Goal: Task Accomplishment & Management: Manage account settings

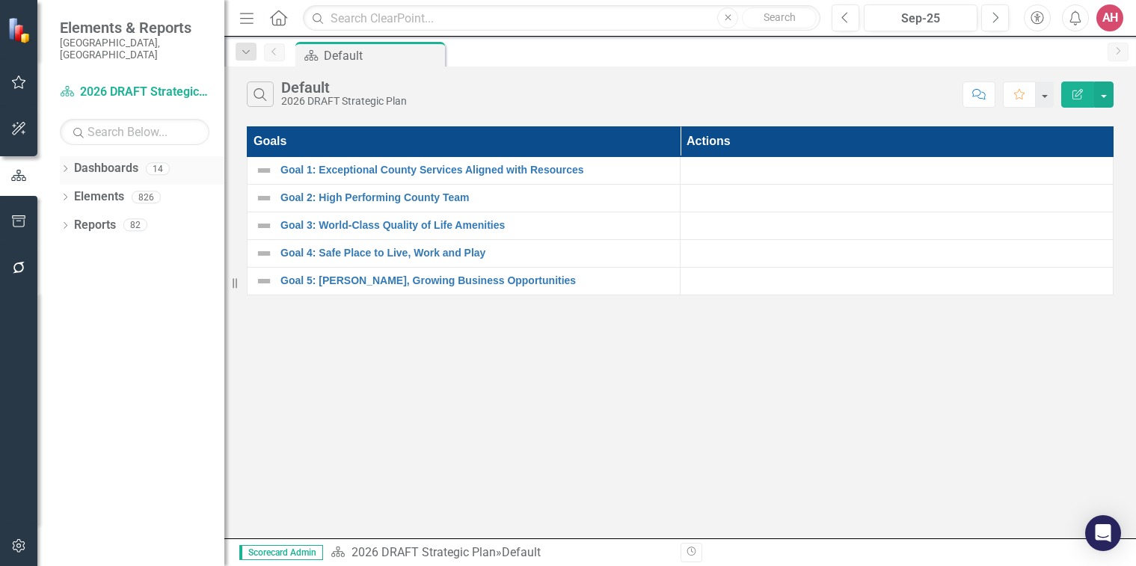
click at [91, 160] on link "Dashboards" at bounding box center [106, 168] width 64 height 17
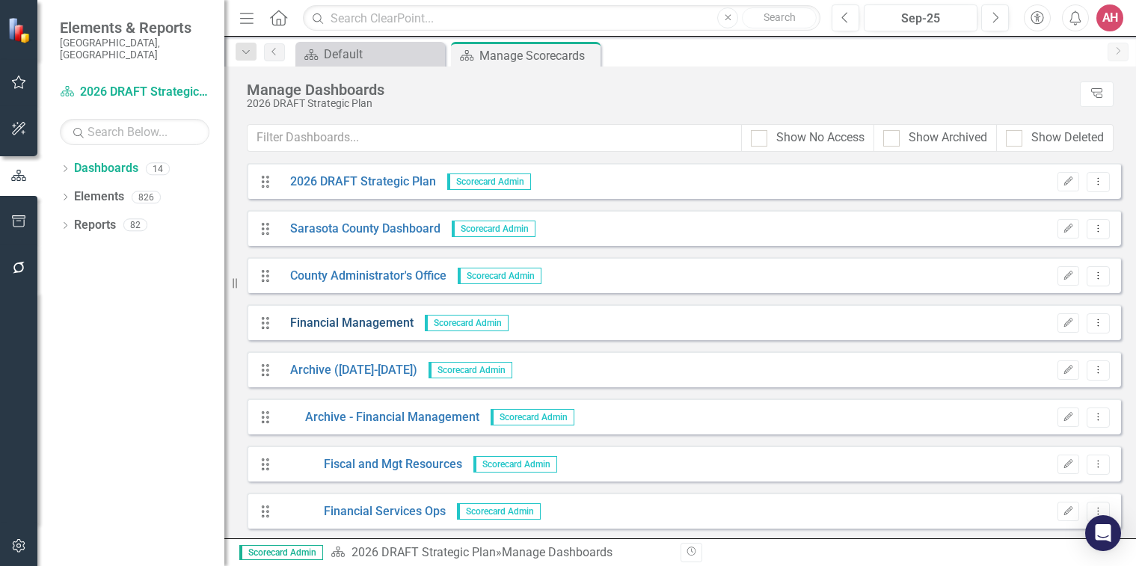
click at [338, 324] on link "Financial Management" at bounding box center [346, 323] width 135 height 17
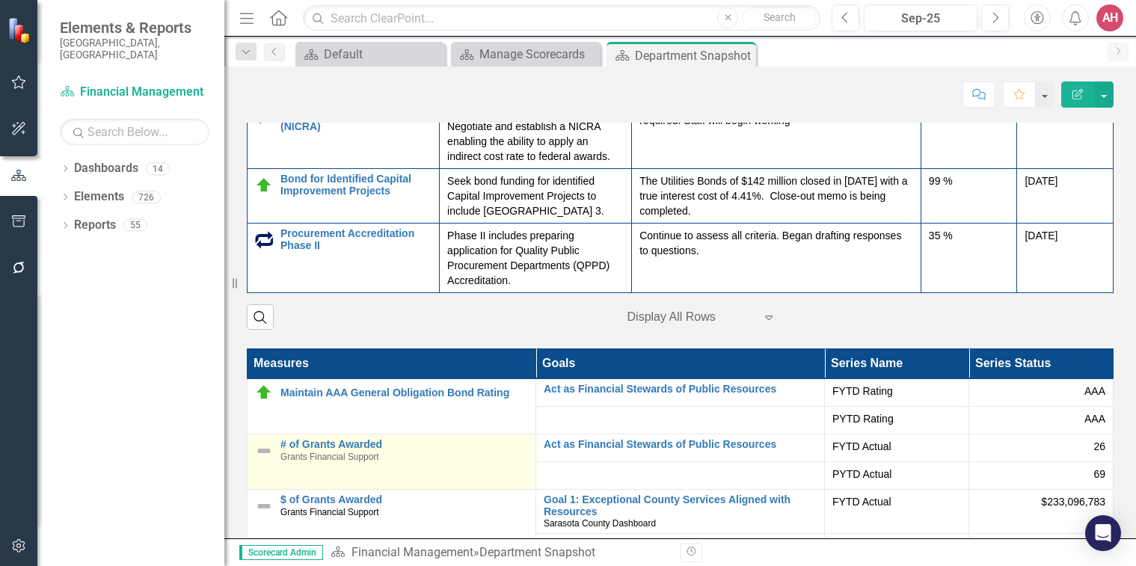
click at [286, 462] on span "Grants Financial Support" at bounding box center [329, 457] width 99 height 10
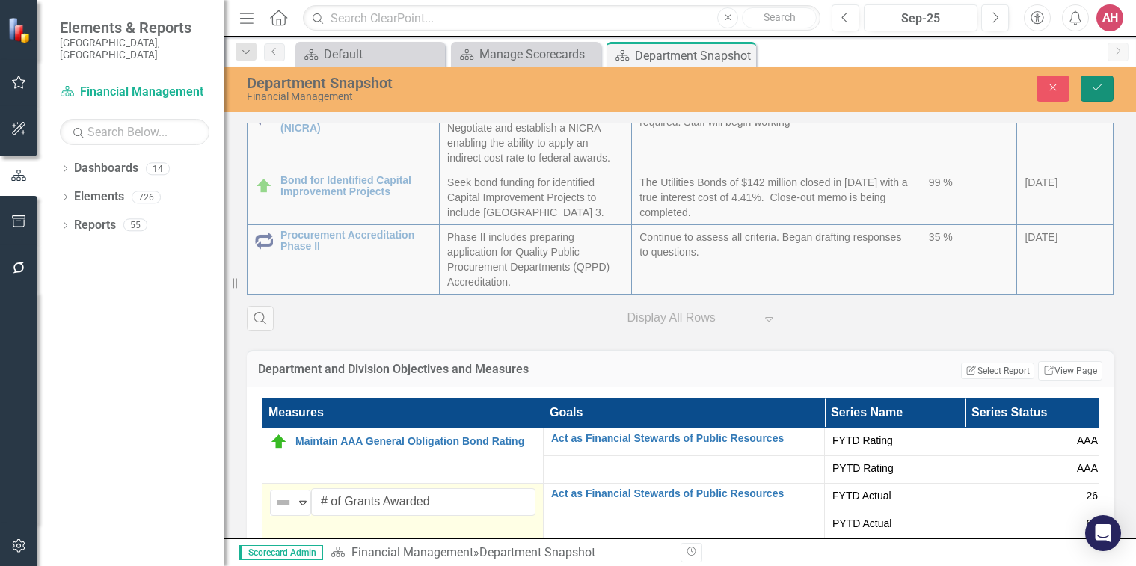
click at [1104, 82] on button "Save" at bounding box center [1097, 89] width 33 height 26
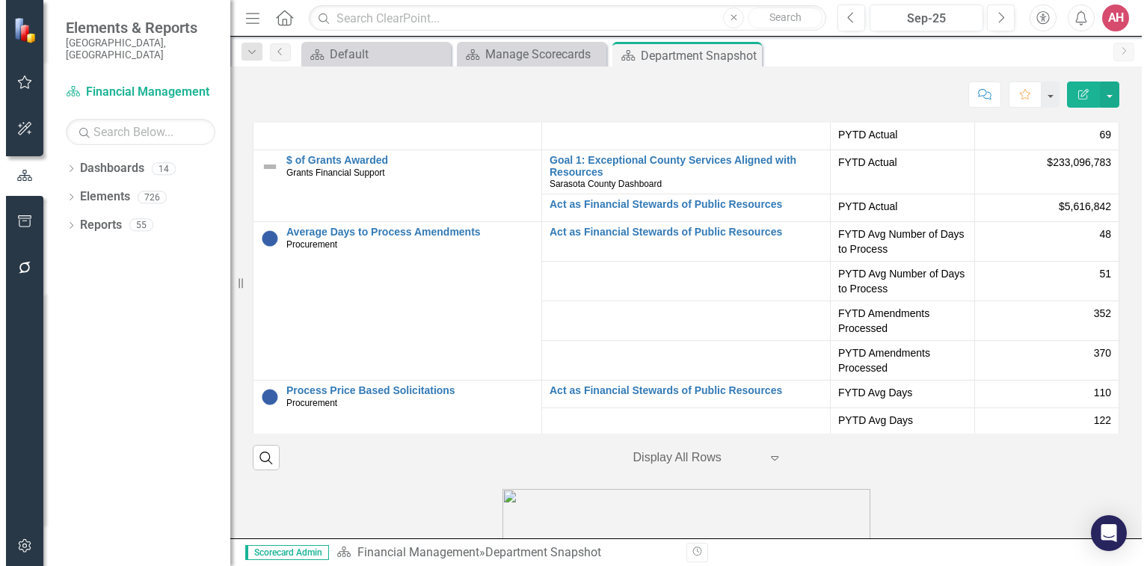
scroll to position [2542, 0]
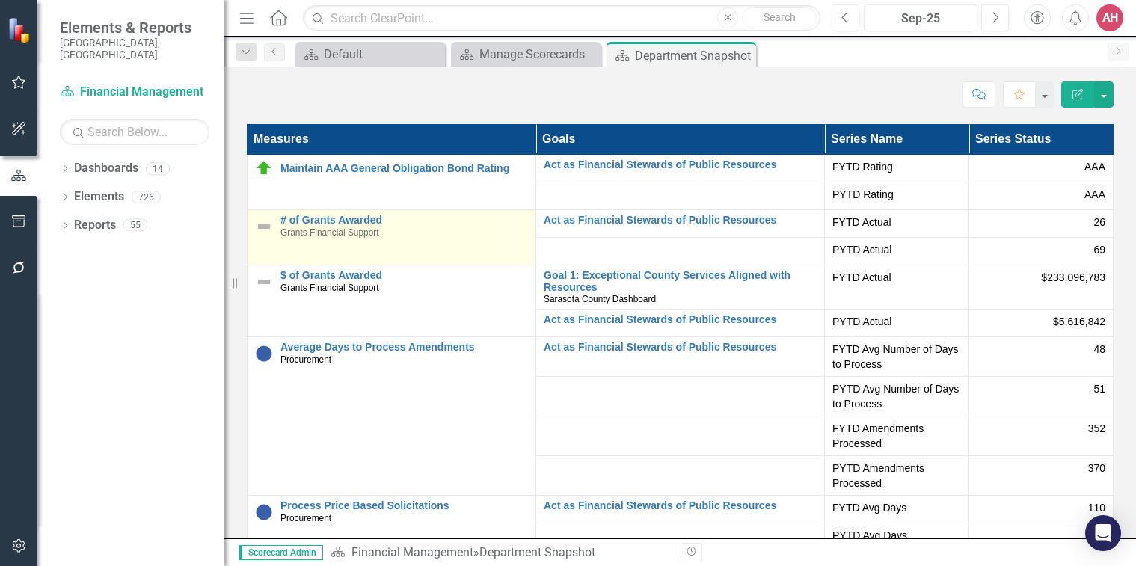
click at [376, 248] on td "# of Grants Awarded Grants Financial Support Edit Edit Measure Link Open Element" at bounding box center [392, 237] width 289 height 55
click at [377, 238] on span "Grants Financial Support" at bounding box center [329, 232] width 99 height 10
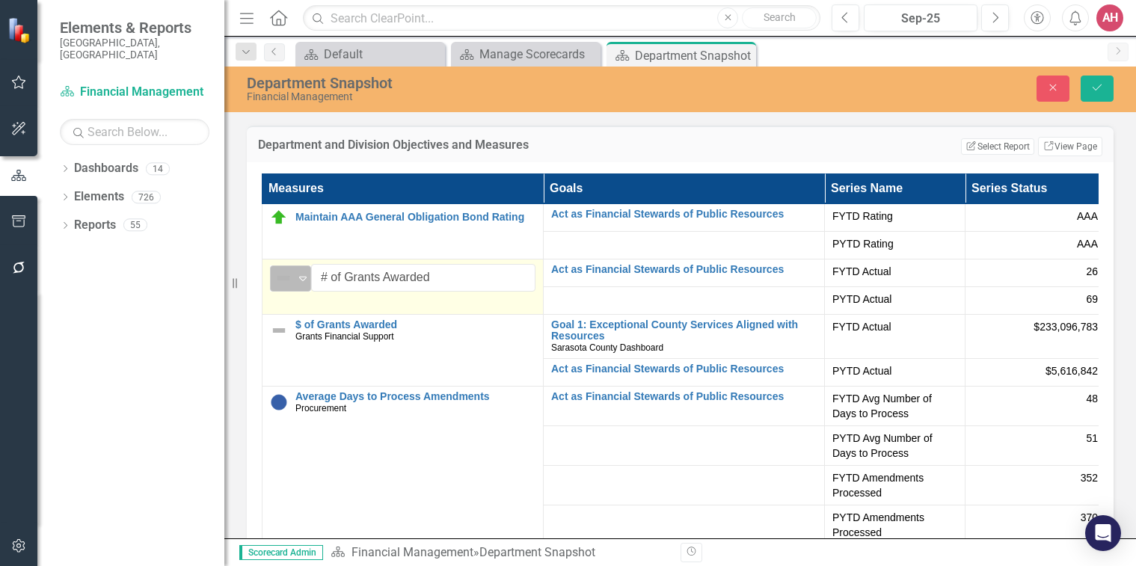
click at [276, 283] on img at bounding box center [283, 278] width 18 height 18
click at [277, 282] on img at bounding box center [283, 278] width 18 height 18
click at [455, 289] on input "# of Grants Awarded" at bounding box center [423, 278] width 224 height 28
click at [455, 288] on input "# of Grants Awarded" at bounding box center [423, 278] width 224 height 28
click at [280, 287] on img at bounding box center [283, 278] width 18 height 18
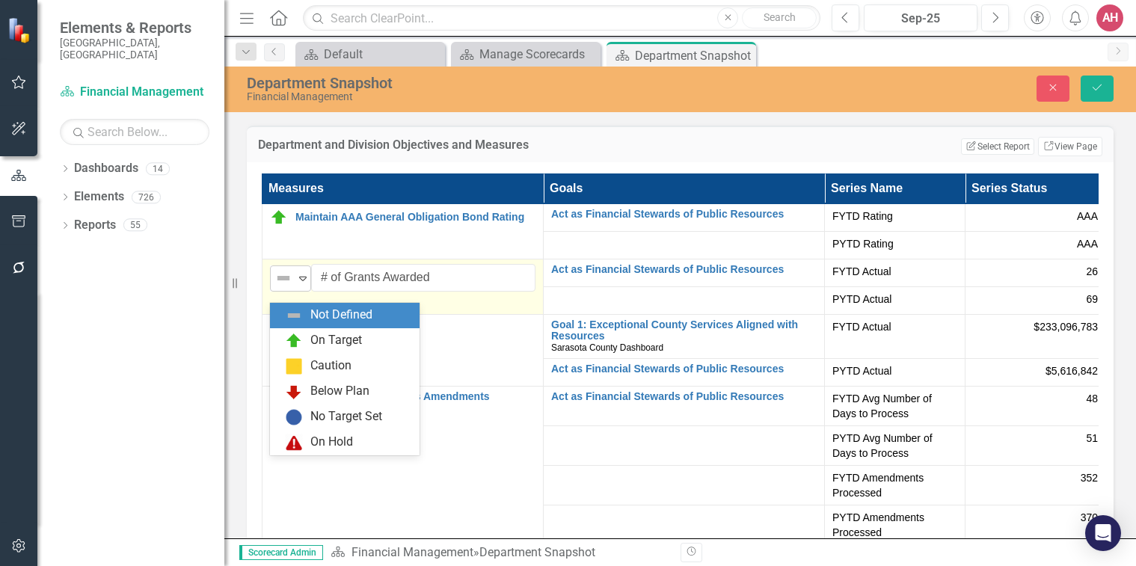
click at [282, 287] on img at bounding box center [283, 278] width 18 height 18
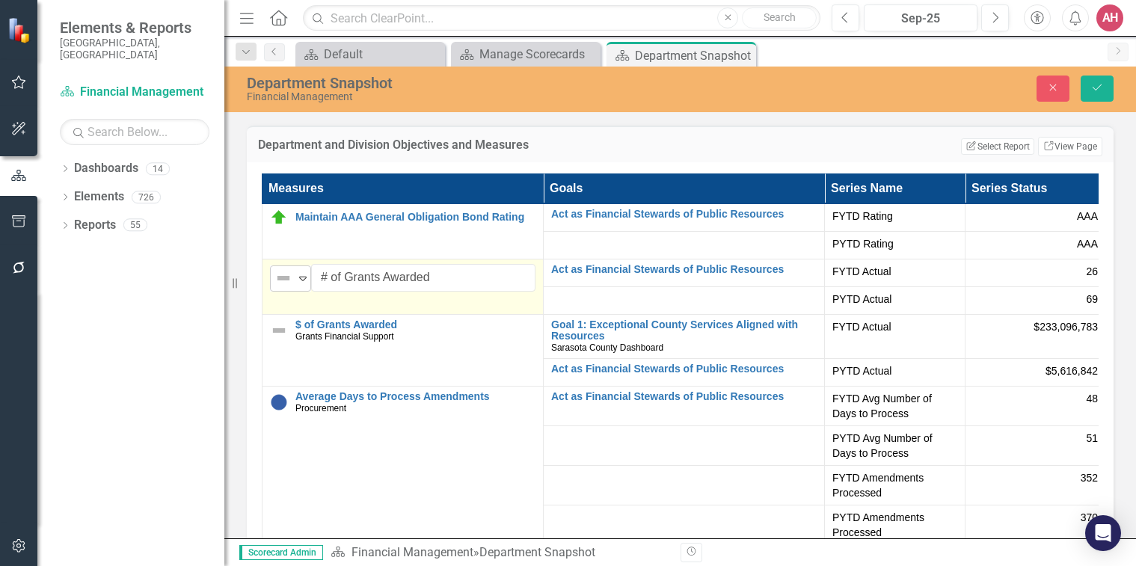
click at [283, 287] on img at bounding box center [283, 278] width 18 height 18
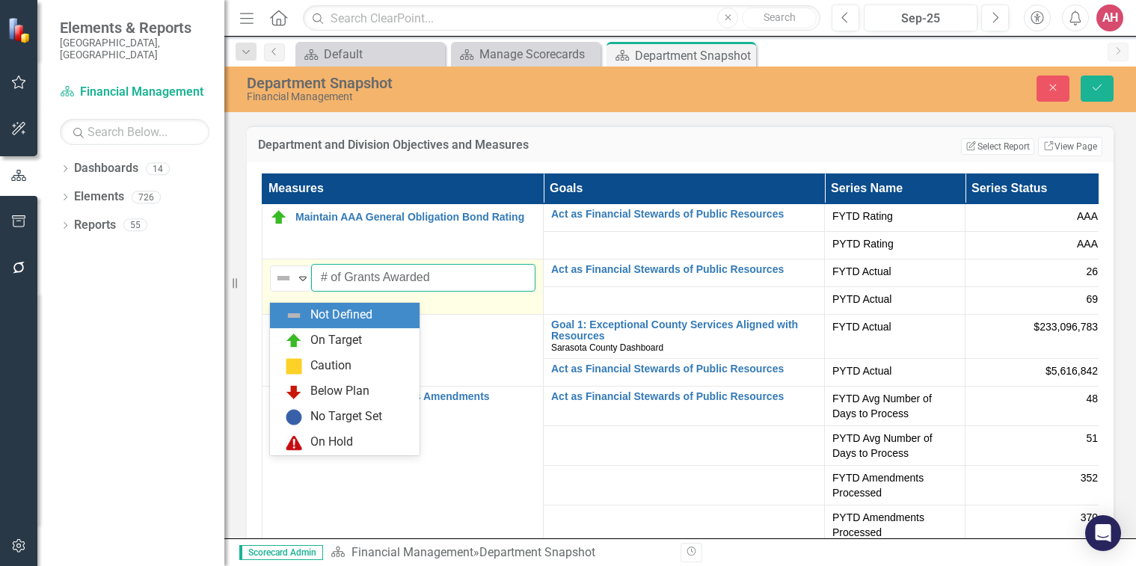
click at [502, 292] on input "# of Grants Awarded" at bounding box center [423, 278] width 224 height 28
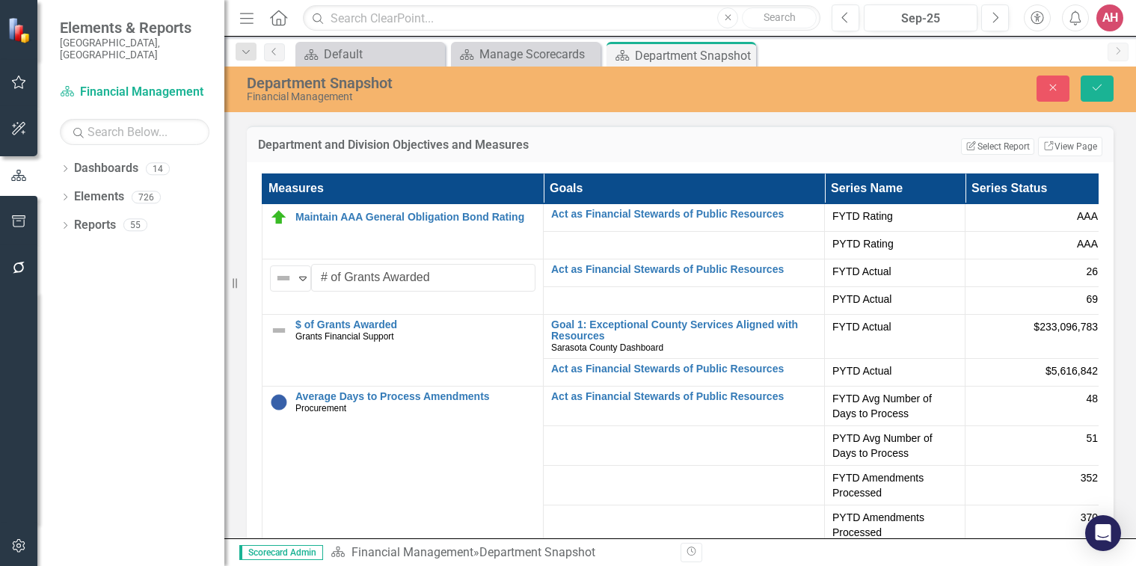
click at [988, 279] on div "26" at bounding box center [1035, 271] width 125 height 15
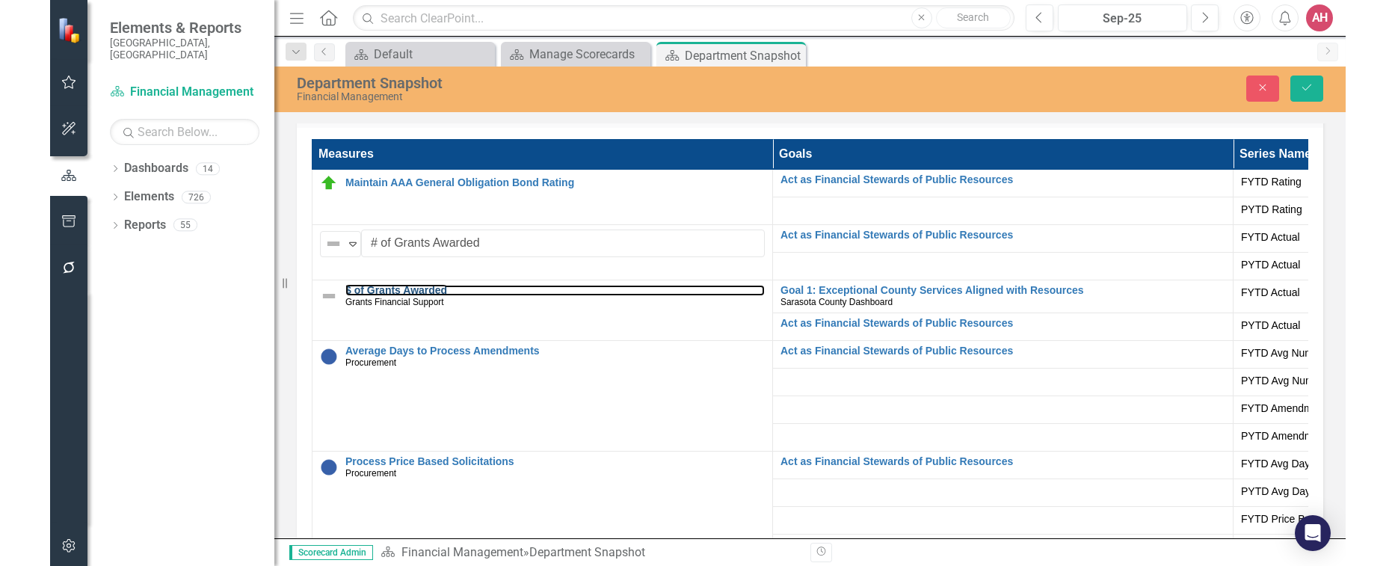
scroll to position [2524, 0]
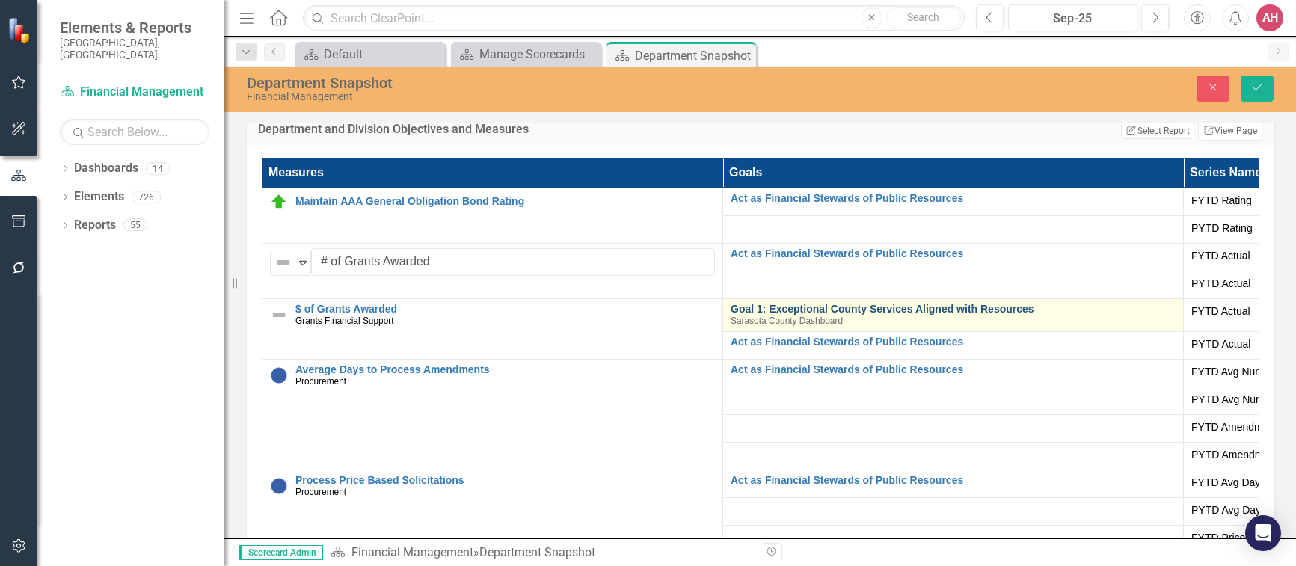
click at [894, 315] on link "Goal 1: Exceptional County Services Aligned with Resources" at bounding box center [953, 309] width 445 height 11
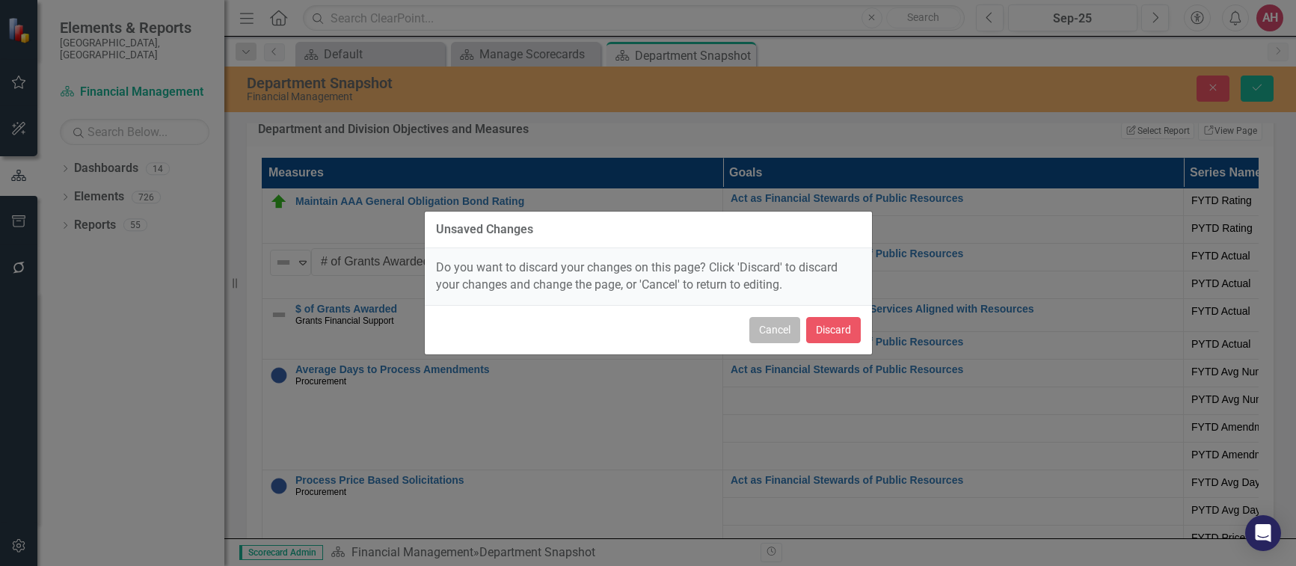
click at [782, 328] on button "Cancel" at bounding box center [774, 330] width 51 height 26
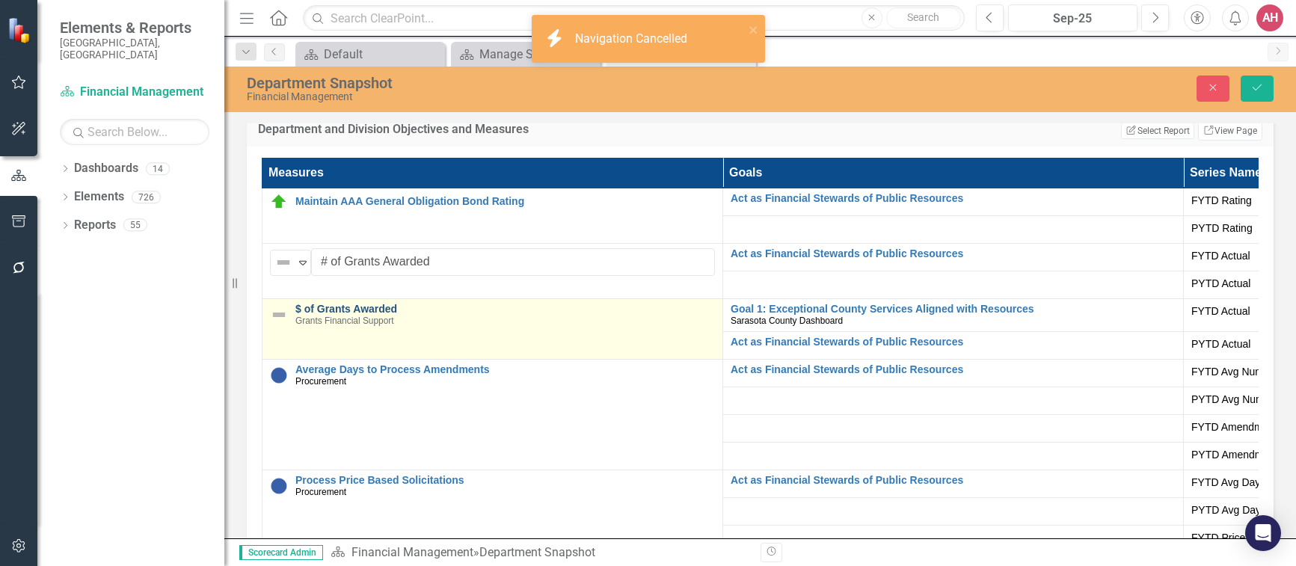
click at [511, 315] on link "$ of Grants Awarded" at bounding box center [505, 309] width 420 height 11
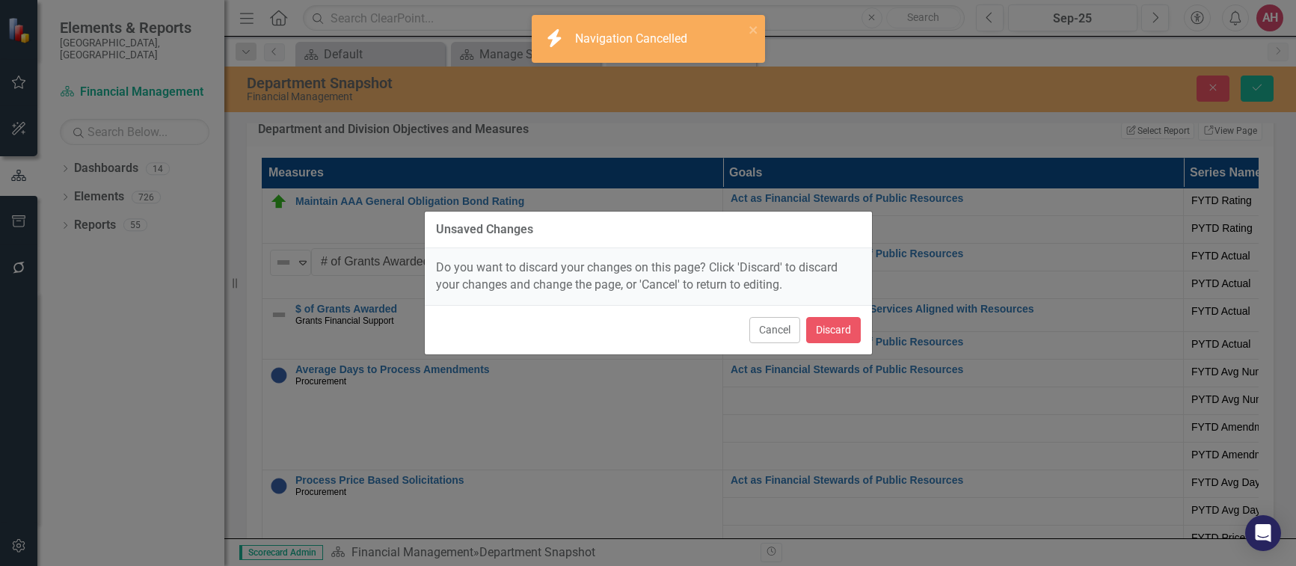
click at [361, 337] on div "Unsaved Changes Do you want to discard your changes on this page? Click 'Discar…" at bounding box center [648, 283] width 1296 height 566
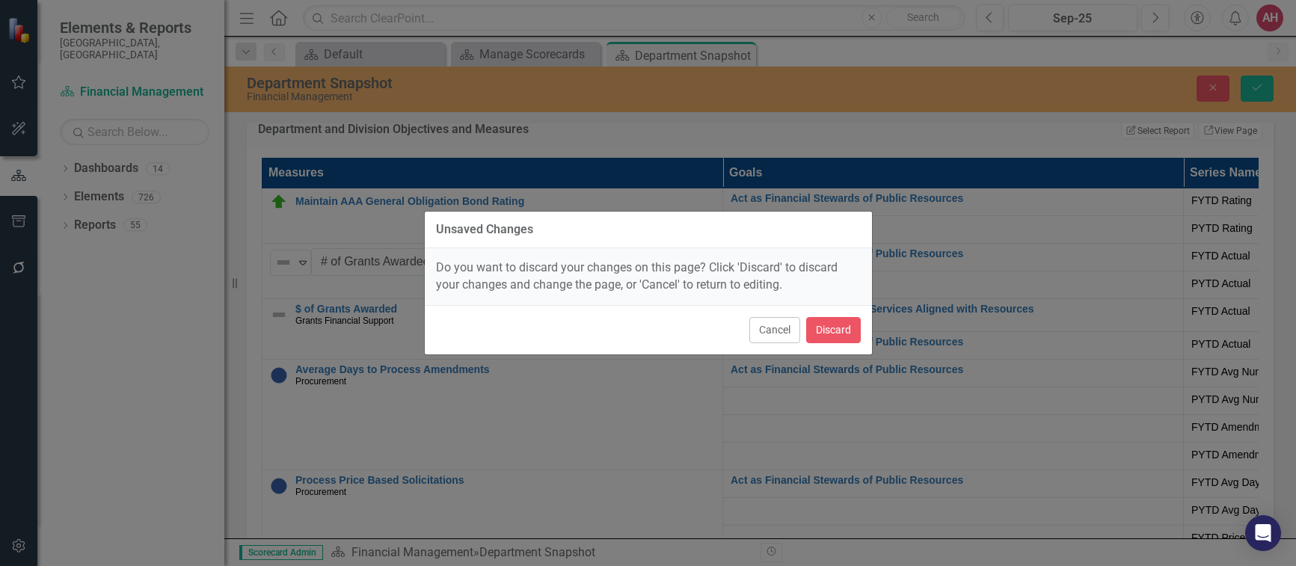
click at [1135, 328] on div "Unsaved Changes Do you want to discard your changes on this page? Click 'Discar…" at bounding box center [648, 283] width 1296 height 566
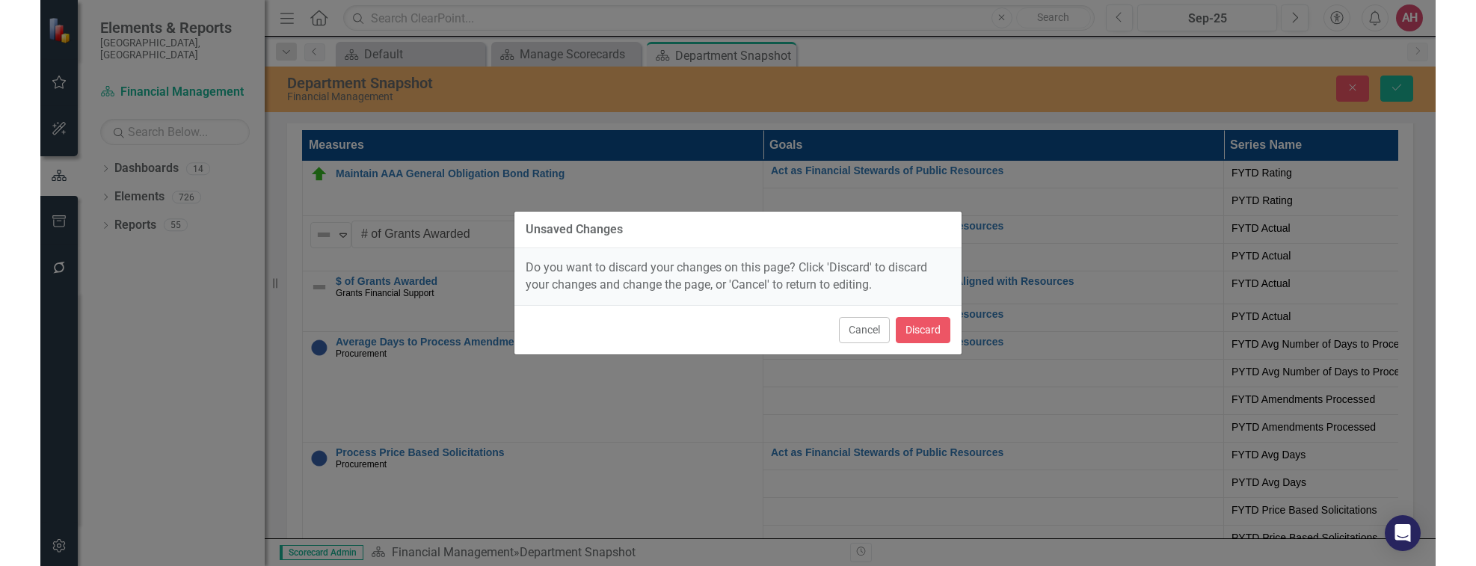
scroll to position [2466, 0]
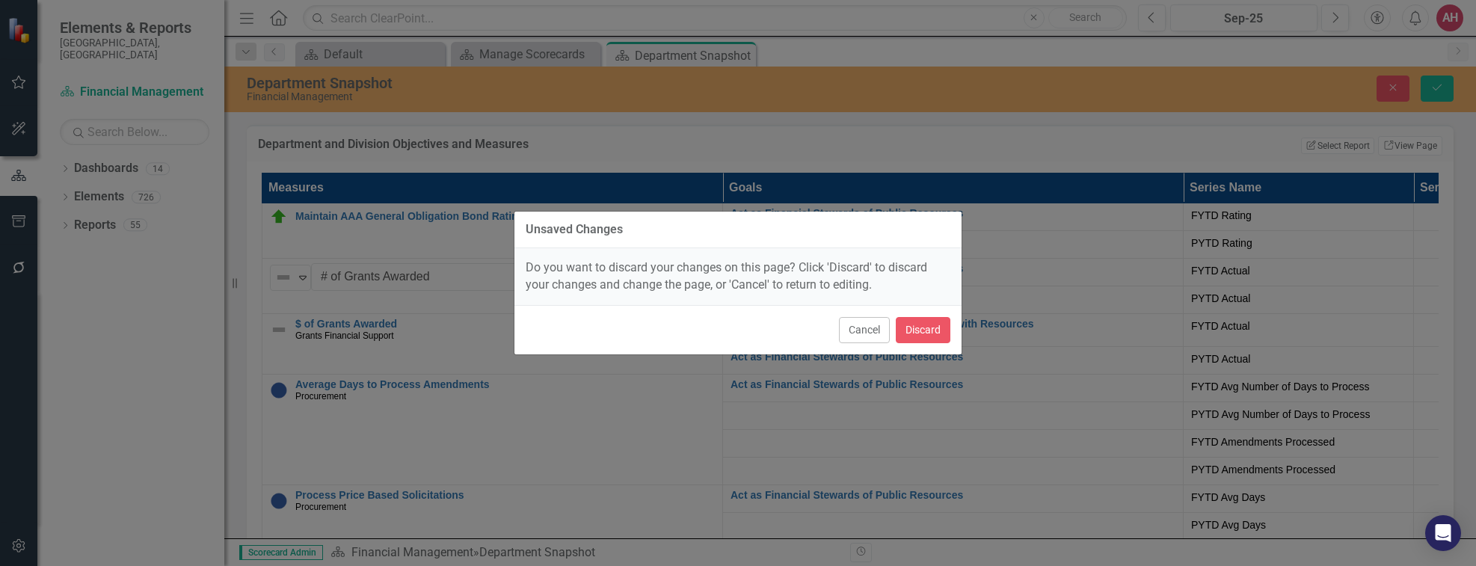
click at [1135, 342] on div "Unsaved Changes Do you want to discard your changes on this page? Click 'Discar…" at bounding box center [738, 283] width 1476 height 566
click at [1135, 85] on div "Unsaved Changes Do you want to discard your changes on this page? Click 'Discar…" at bounding box center [738, 283] width 1476 height 566
click at [915, 326] on button "Discard" at bounding box center [923, 330] width 55 height 26
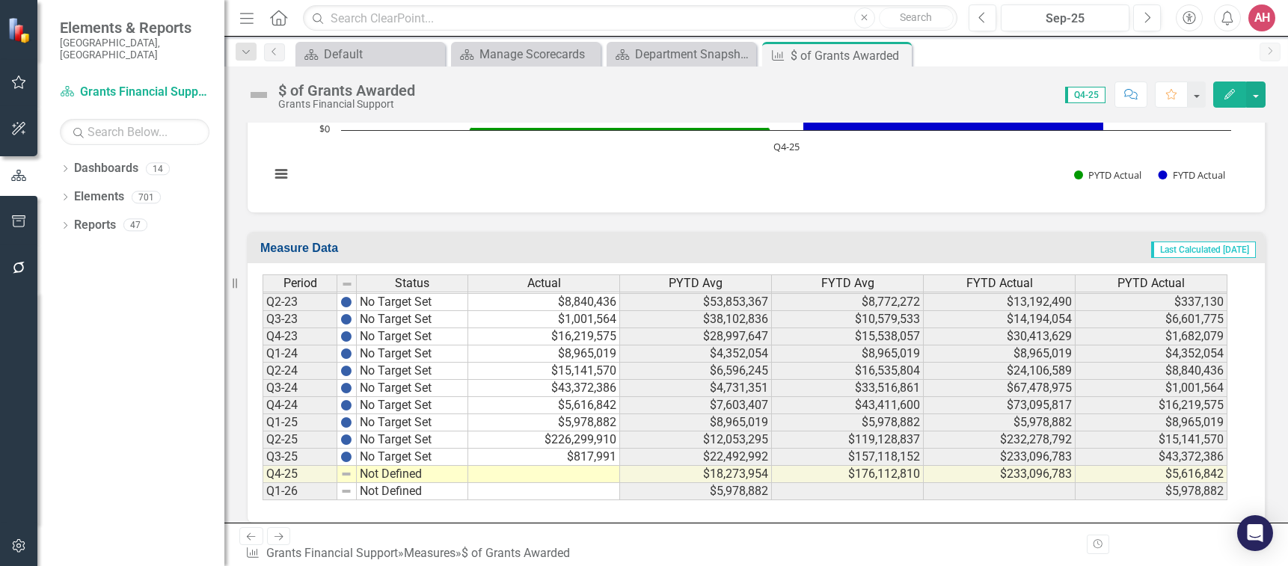
click at [1135, 96] on button "Edit" at bounding box center [1229, 95] width 33 height 26
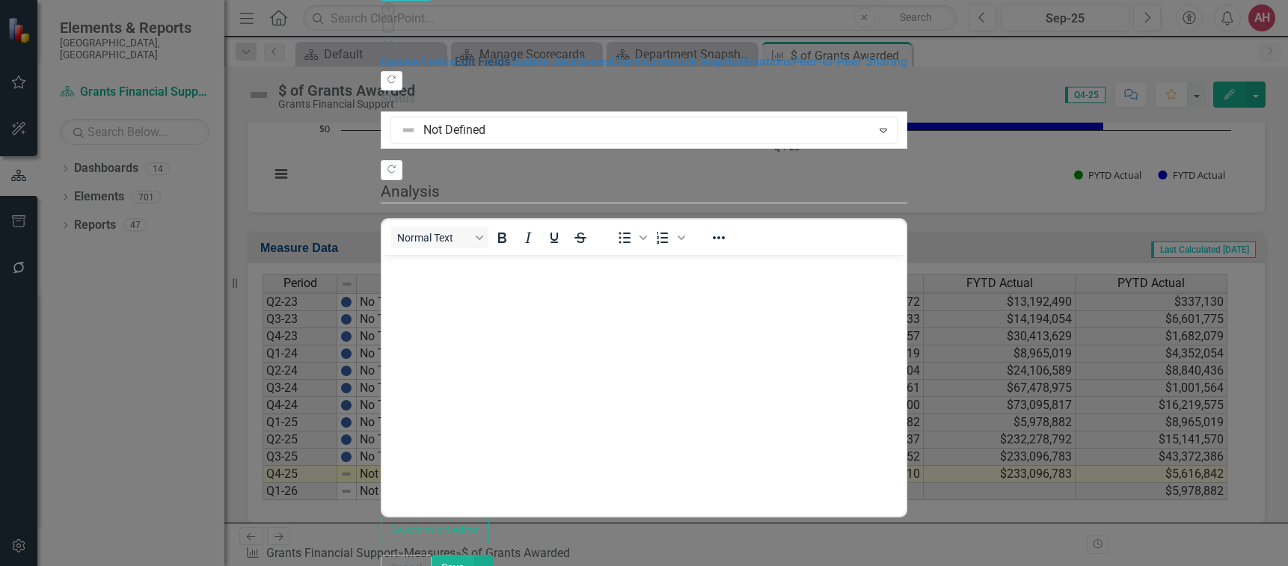
click at [455, 69] on link "Edit Fields" at bounding box center [482, 62] width 55 height 14
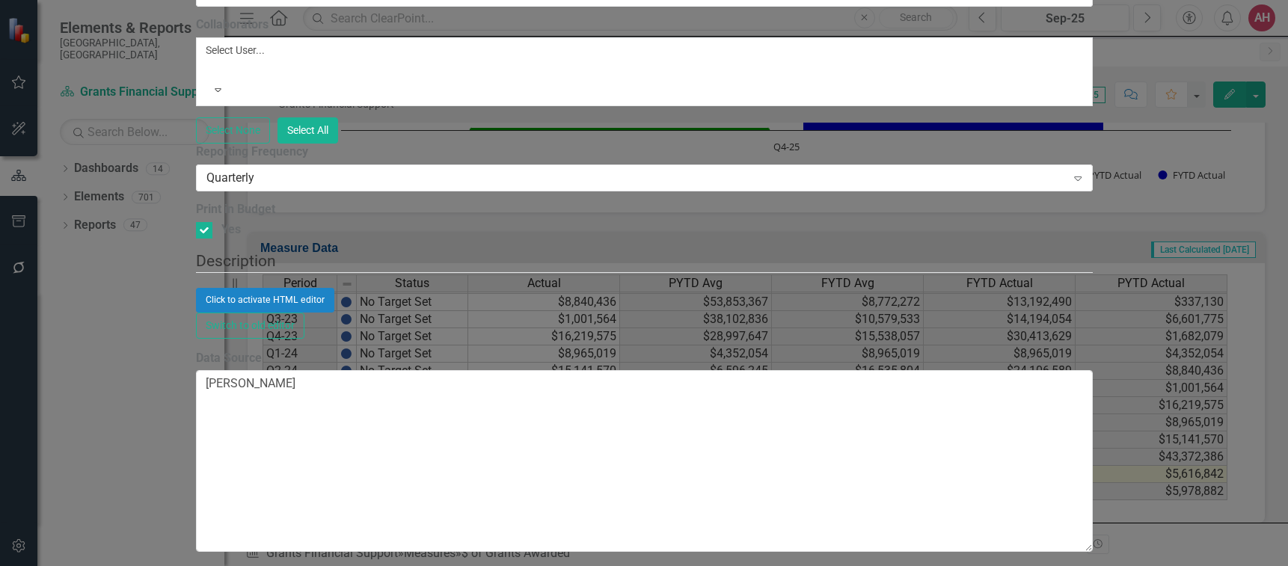
scroll to position [461, 0]
type textarea "279157140.33"
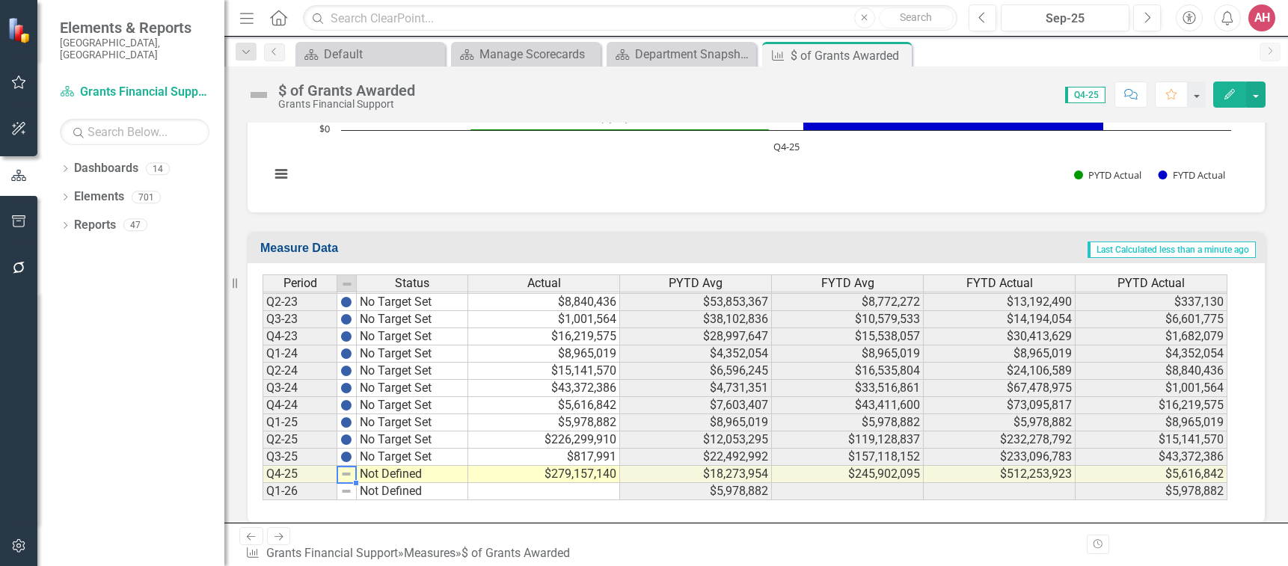
click at [349, 476] on img at bounding box center [346, 474] width 12 height 12
click at [347, 476] on img at bounding box center [346, 474] width 12 height 12
click at [346, 476] on img at bounding box center [346, 474] width 12 height 12
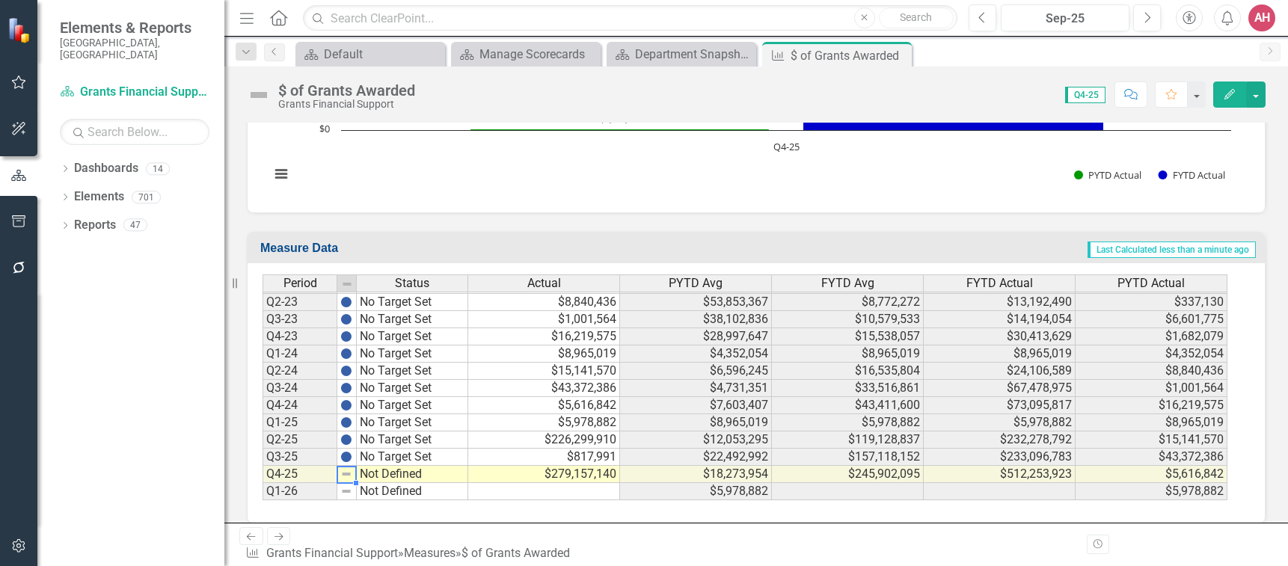
click at [344, 474] on img at bounding box center [346, 474] width 12 height 12
click at [347, 474] on img at bounding box center [346, 474] width 12 height 12
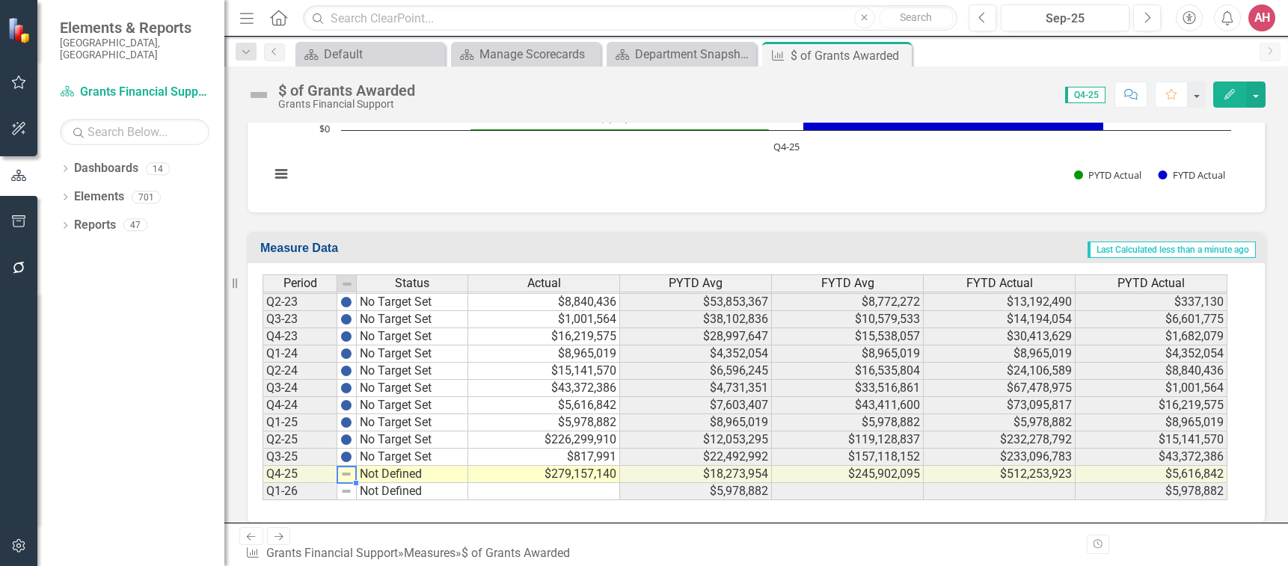
click at [347, 474] on img at bounding box center [346, 474] width 12 height 12
click at [343, 474] on img at bounding box center [346, 474] width 12 height 12
click at [253, 97] on img at bounding box center [259, 95] width 24 height 24
click at [254, 97] on img at bounding box center [259, 95] width 24 height 24
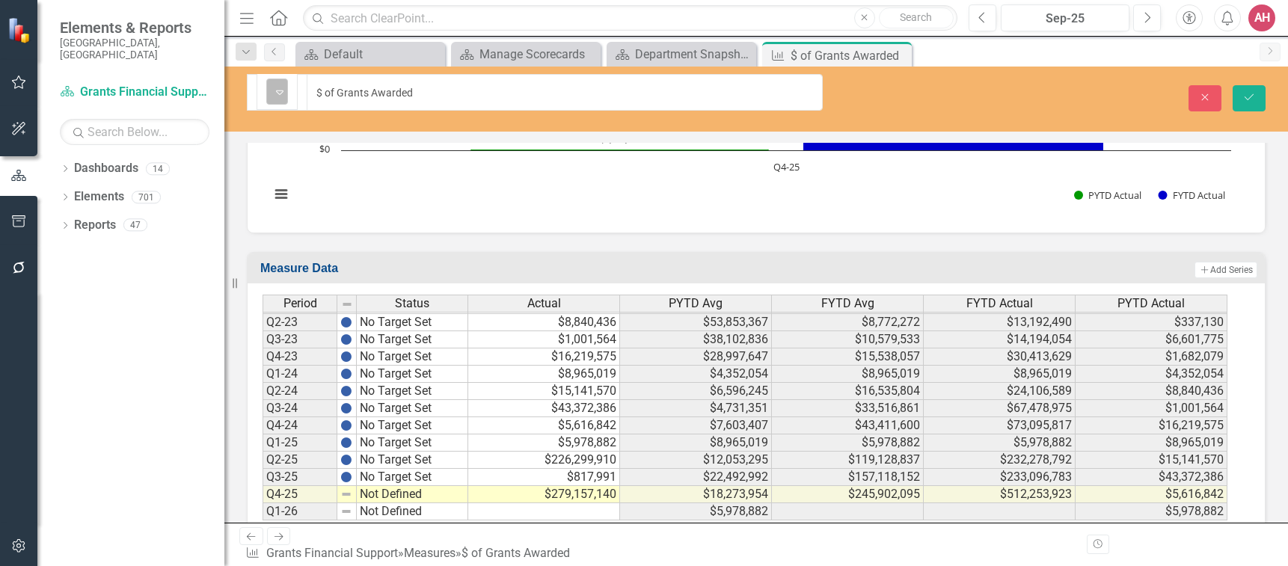
click at [271, 90] on img at bounding box center [280, 92] width 18 height 18
click at [1135, 92] on icon "Save" at bounding box center [1248, 97] width 13 height 10
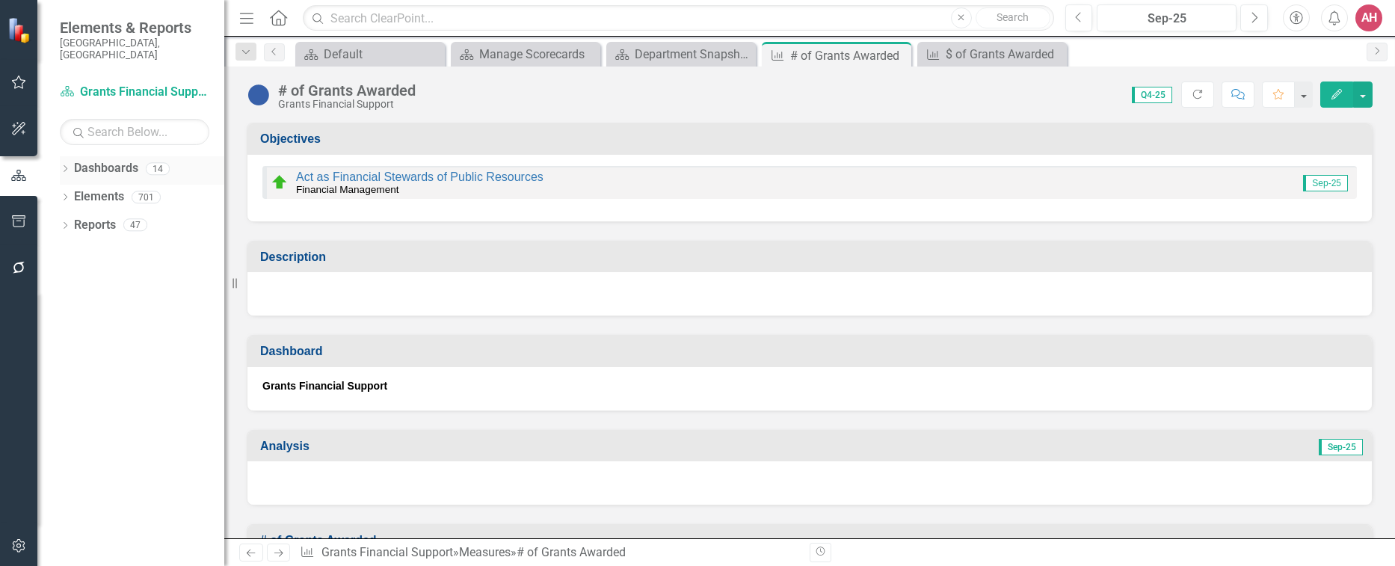
click at [105, 160] on link "Dashboards" at bounding box center [106, 168] width 64 height 17
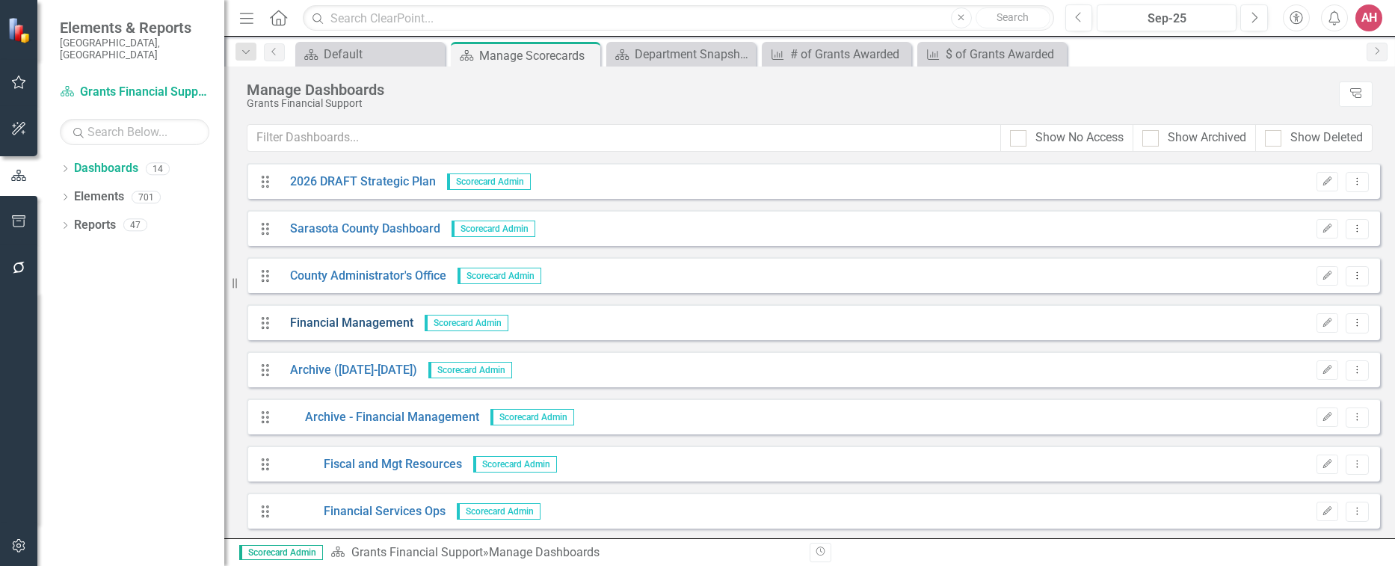
click at [372, 319] on link "Financial Management" at bounding box center [346, 323] width 135 height 17
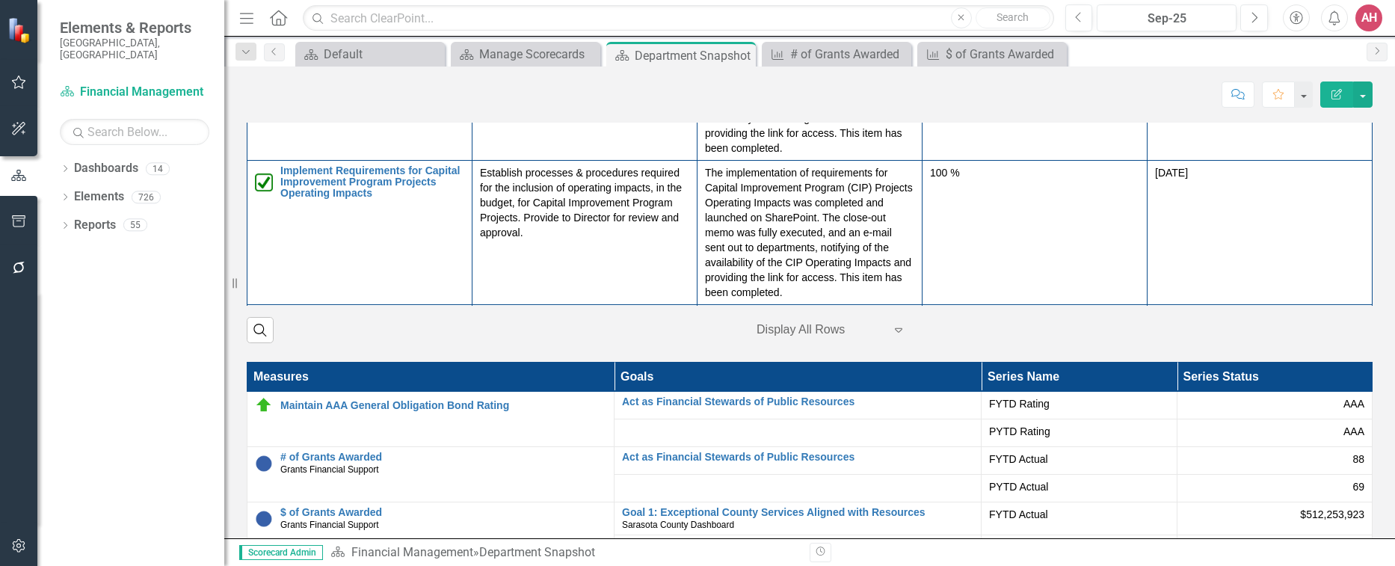
click at [1321, 457] on div "88" at bounding box center [1275, 459] width 180 height 15
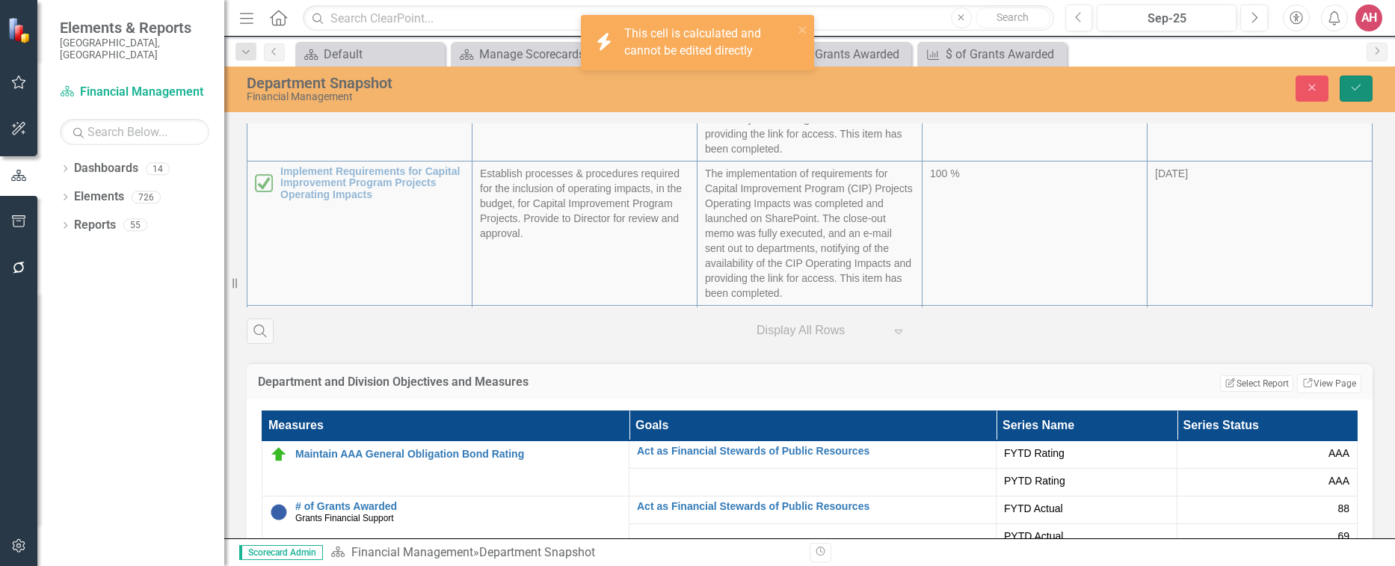
click at [1355, 87] on icon "Save" at bounding box center [1356, 87] width 13 height 10
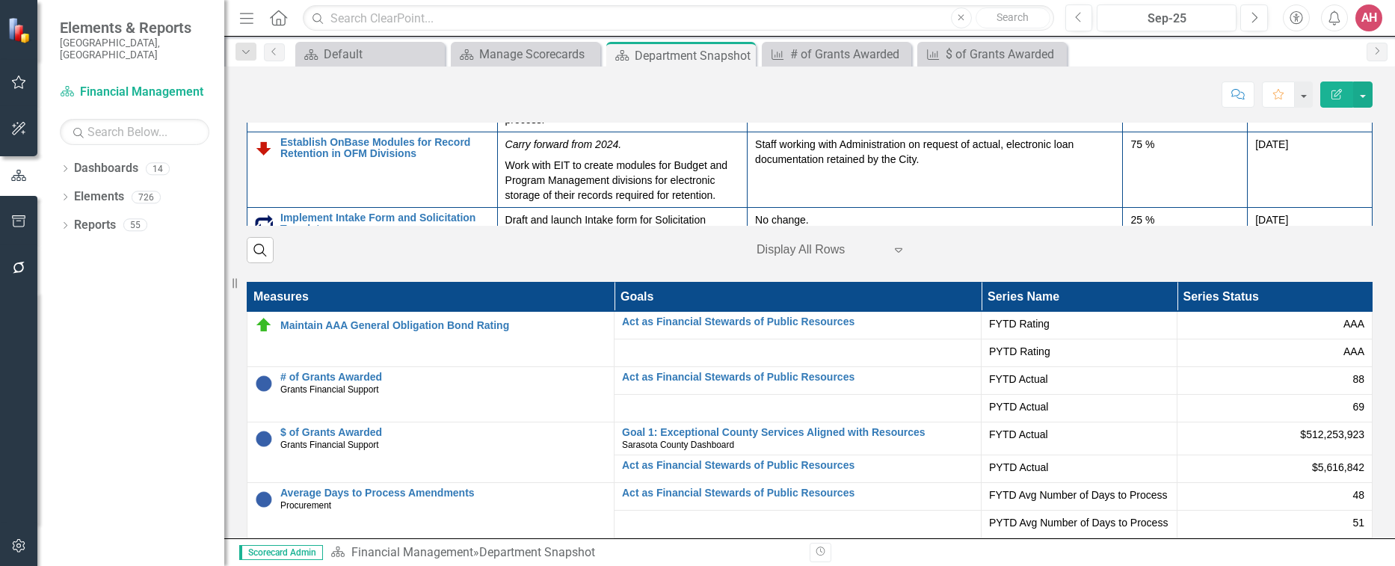
scroll to position [2318, 0]
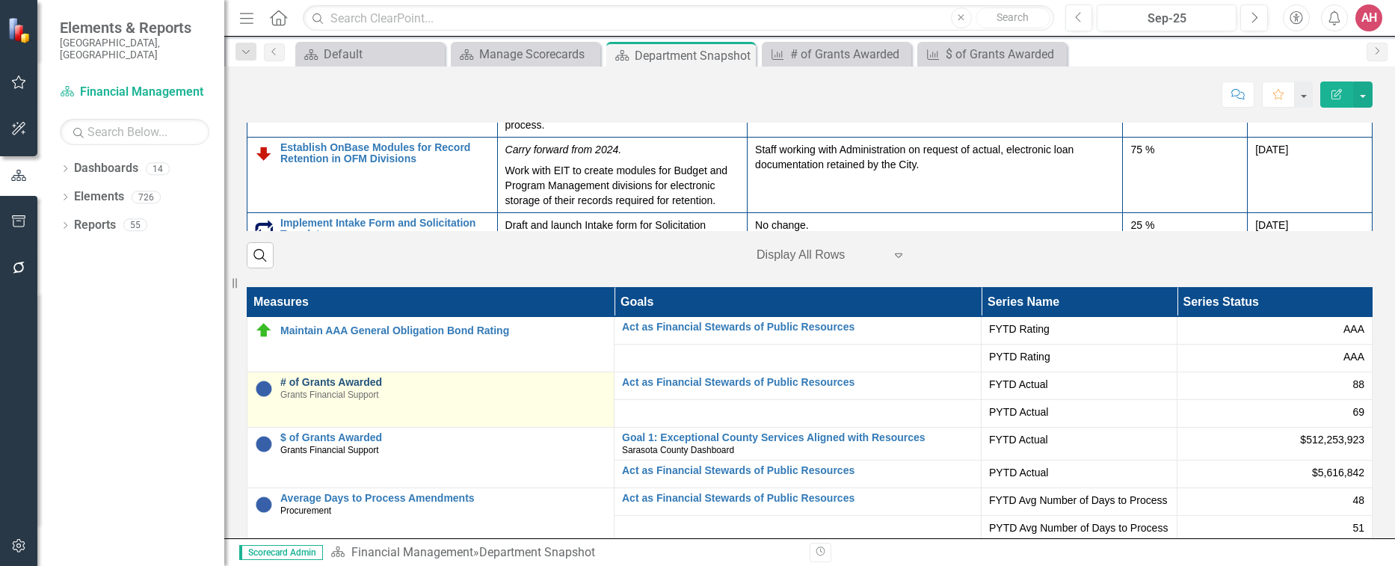
click at [409, 383] on link "# of Grants Awarded" at bounding box center [443, 382] width 326 height 11
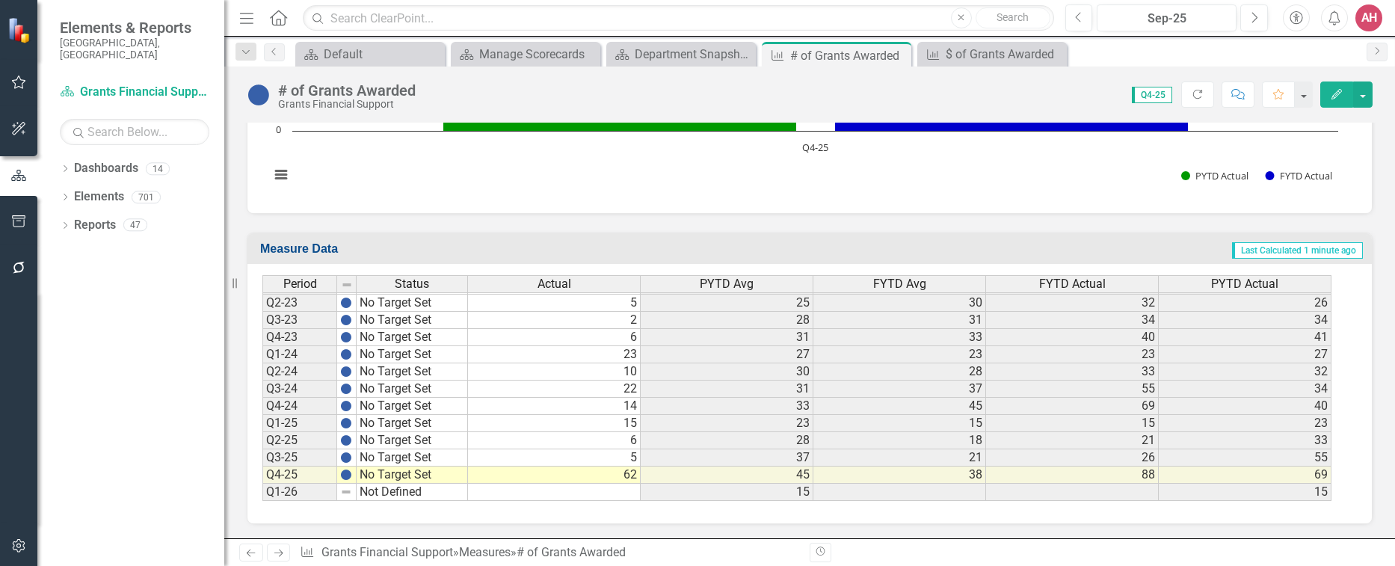
scroll to position [897, 0]
click at [634, 477] on td "62" at bounding box center [554, 474] width 173 height 17
click at [586, 474] on td "62" at bounding box center [554, 474] width 173 height 17
click at [506, 495] on td at bounding box center [554, 491] width 173 height 17
click at [1339, 93] on icon "Edit" at bounding box center [1336, 94] width 13 height 10
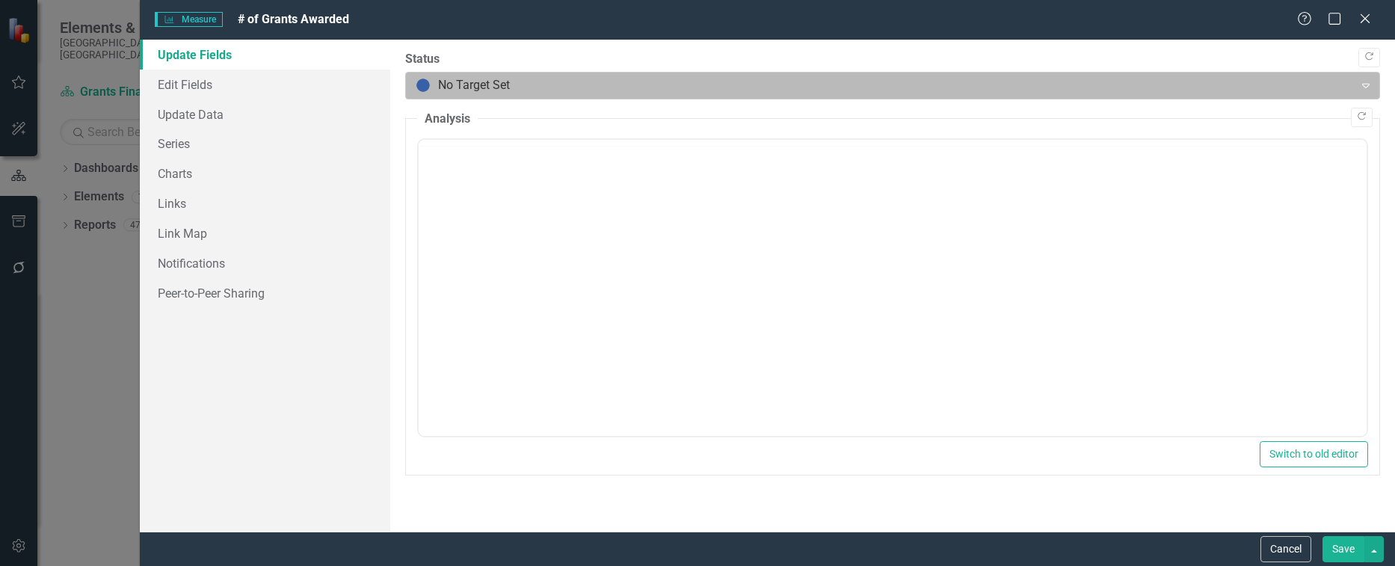
scroll to position [0, 0]
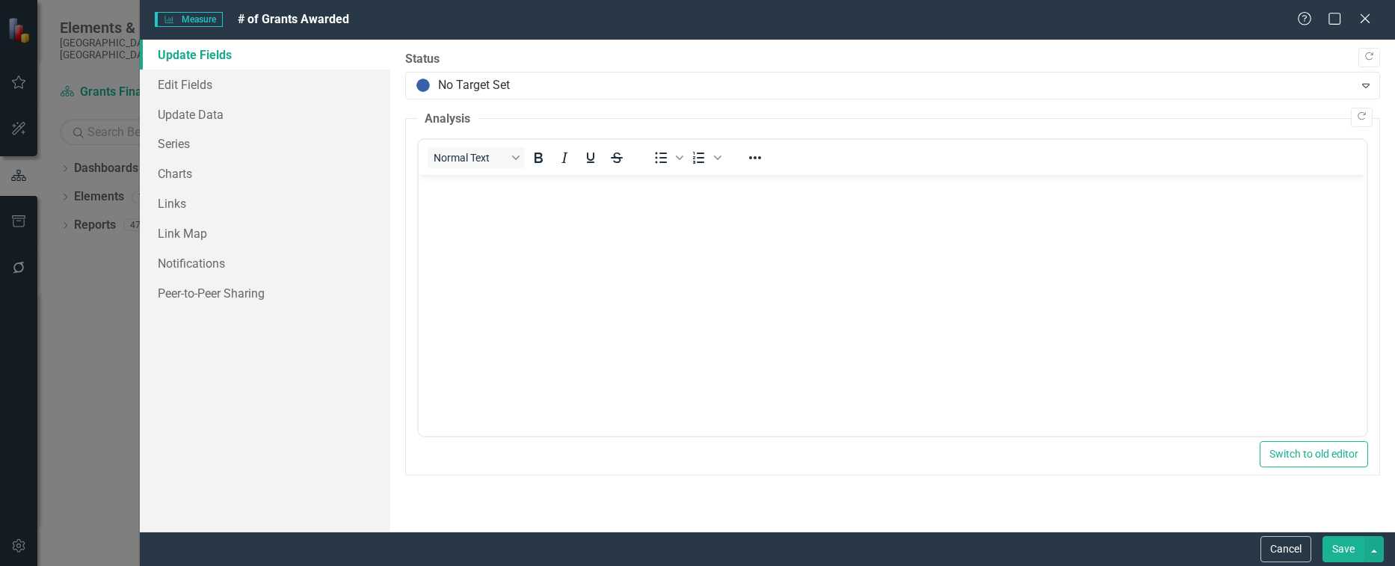
click at [1351, 547] on button "Save" at bounding box center [1344, 549] width 42 height 26
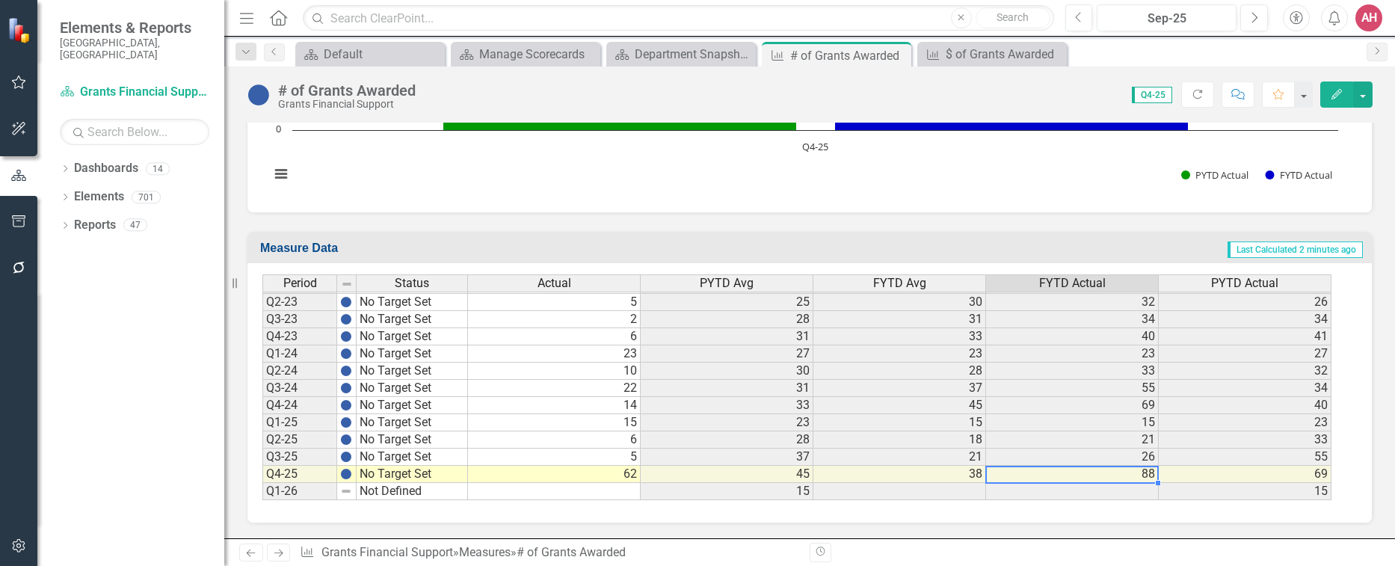
click at [1119, 473] on td "88" at bounding box center [1072, 474] width 173 height 17
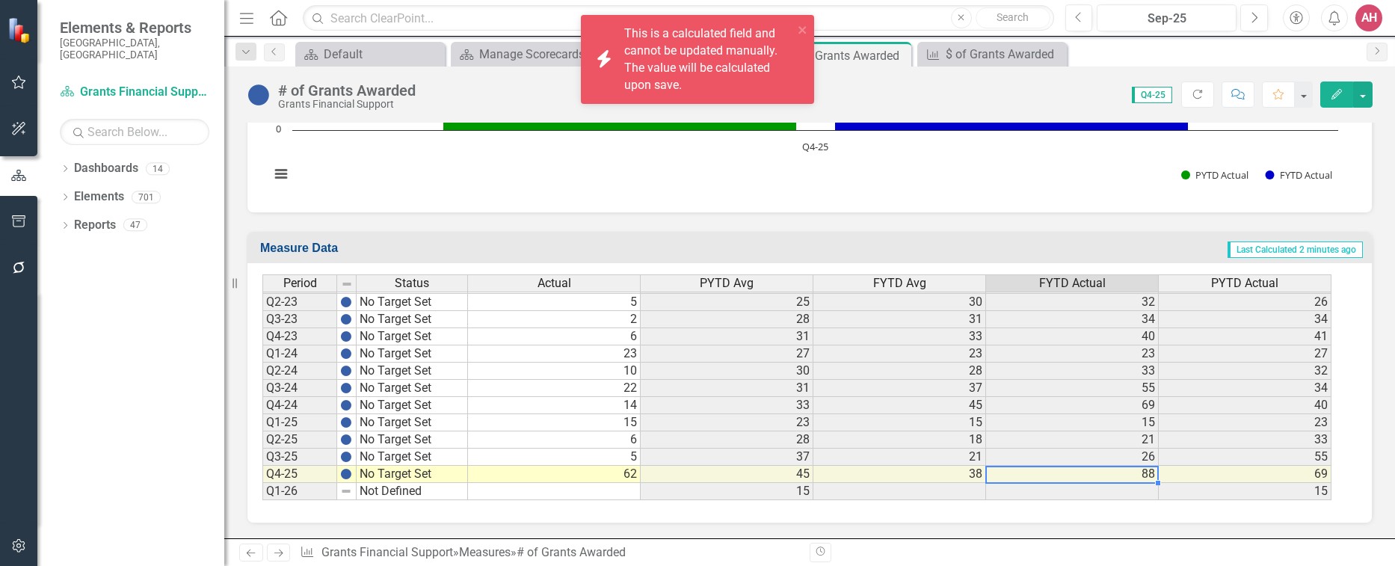
click at [1119, 473] on td "88" at bounding box center [1072, 474] width 173 height 17
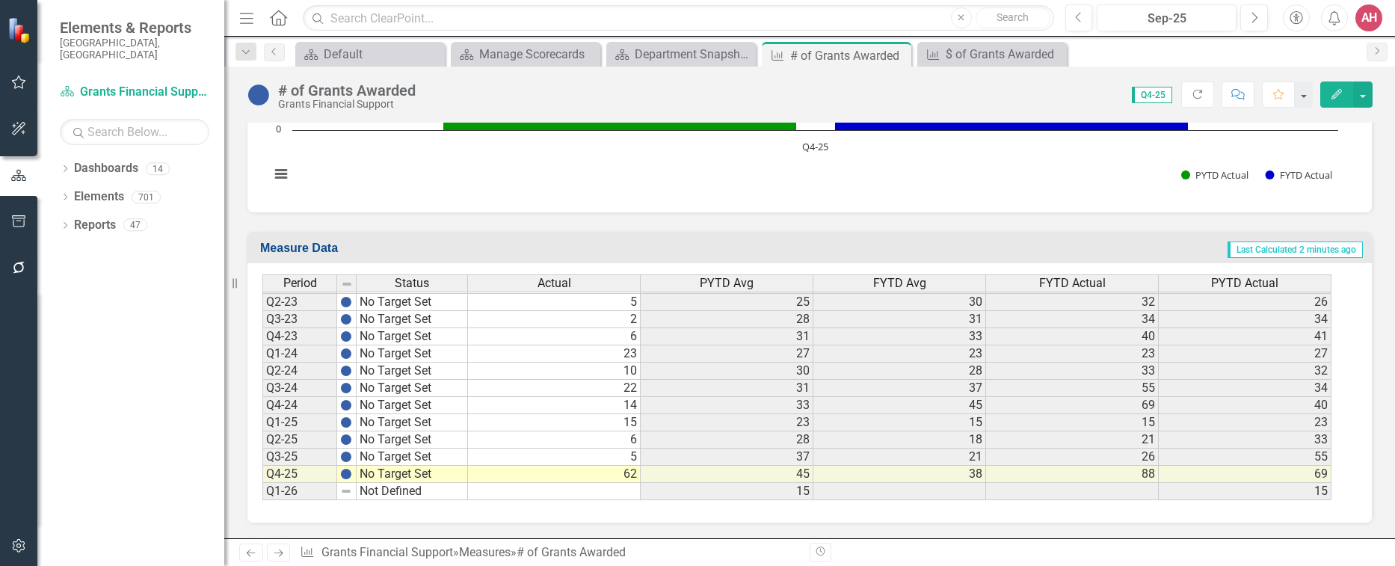
click at [96, 297] on div "Dropdown Dashboards 14 2026 DRAFT Strategic Plan Sarasota County Dashboard Coun…" at bounding box center [130, 361] width 187 height 410
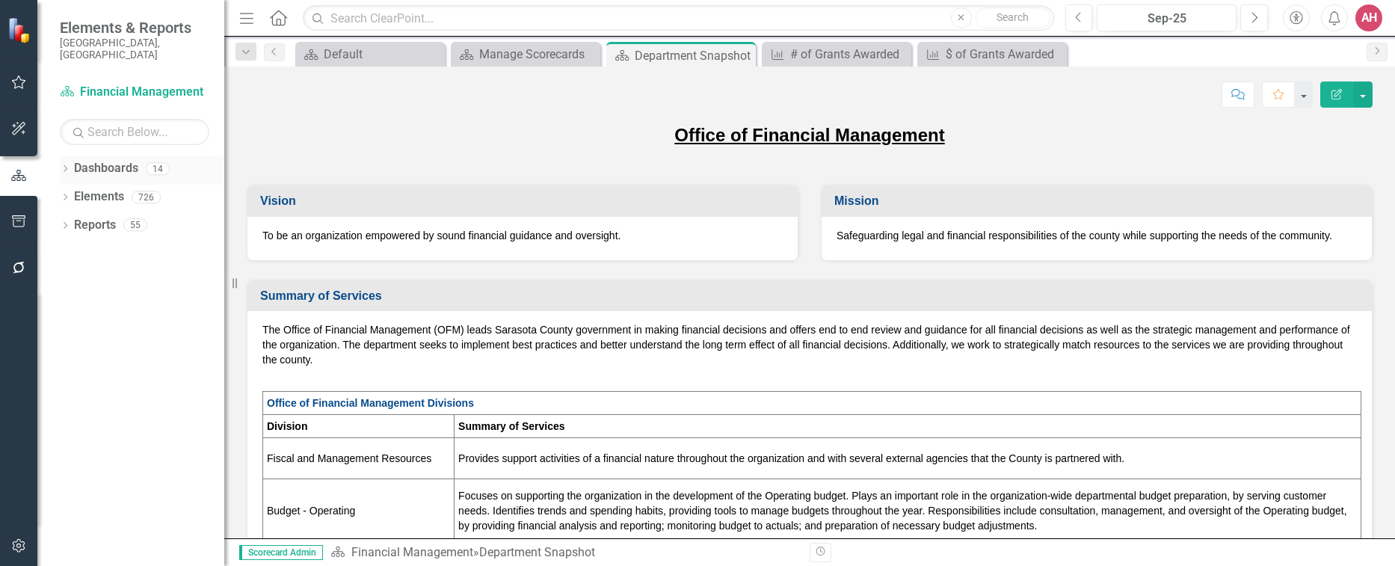
click at [111, 160] on link "Dashboards" at bounding box center [106, 168] width 64 height 17
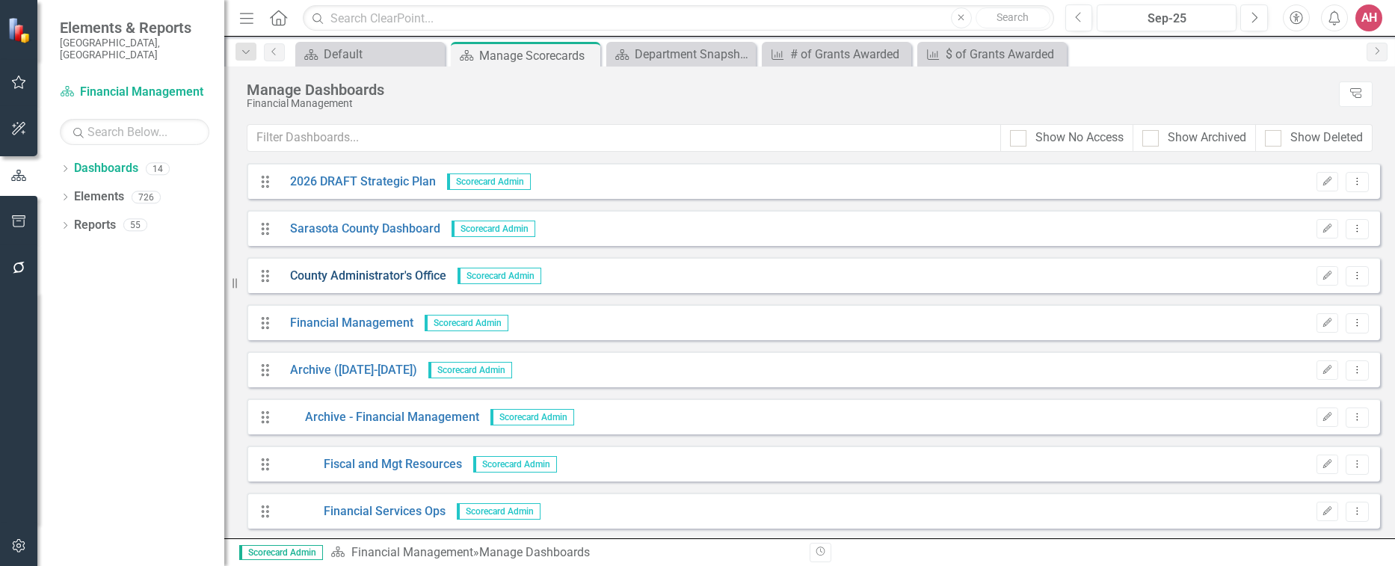
click at [367, 268] on link "County Administrator's Office" at bounding box center [363, 276] width 168 height 17
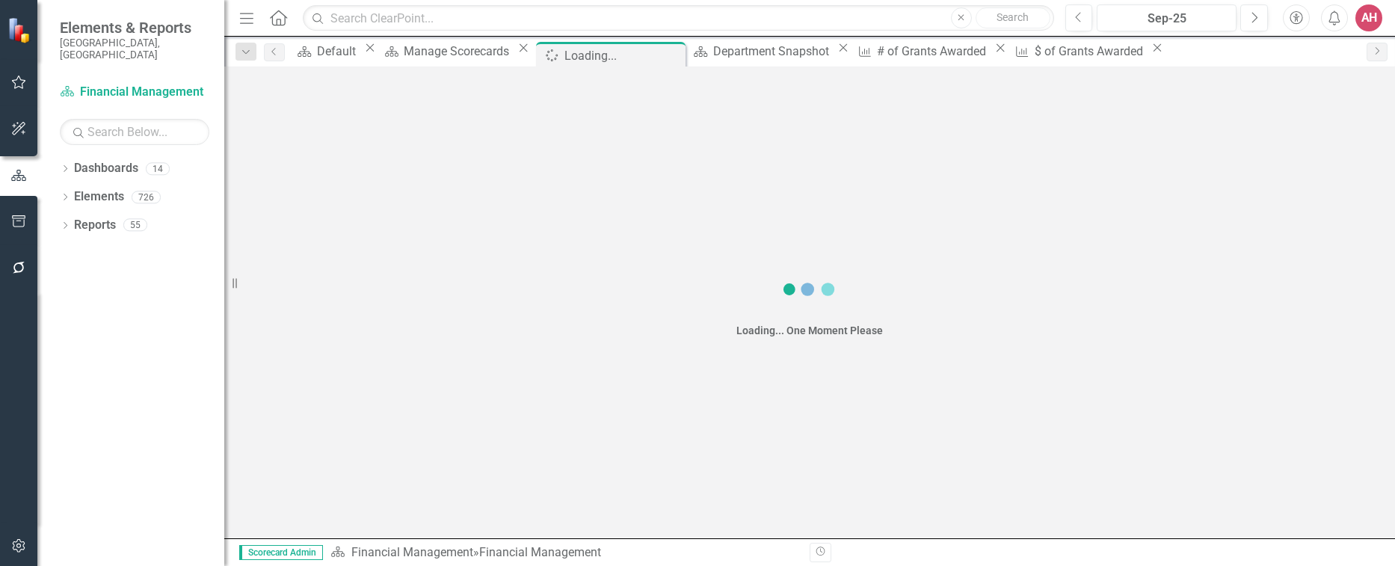
click at [366, 267] on div "Loading... One Moment Please" at bounding box center [809, 303] width 1171 height 472
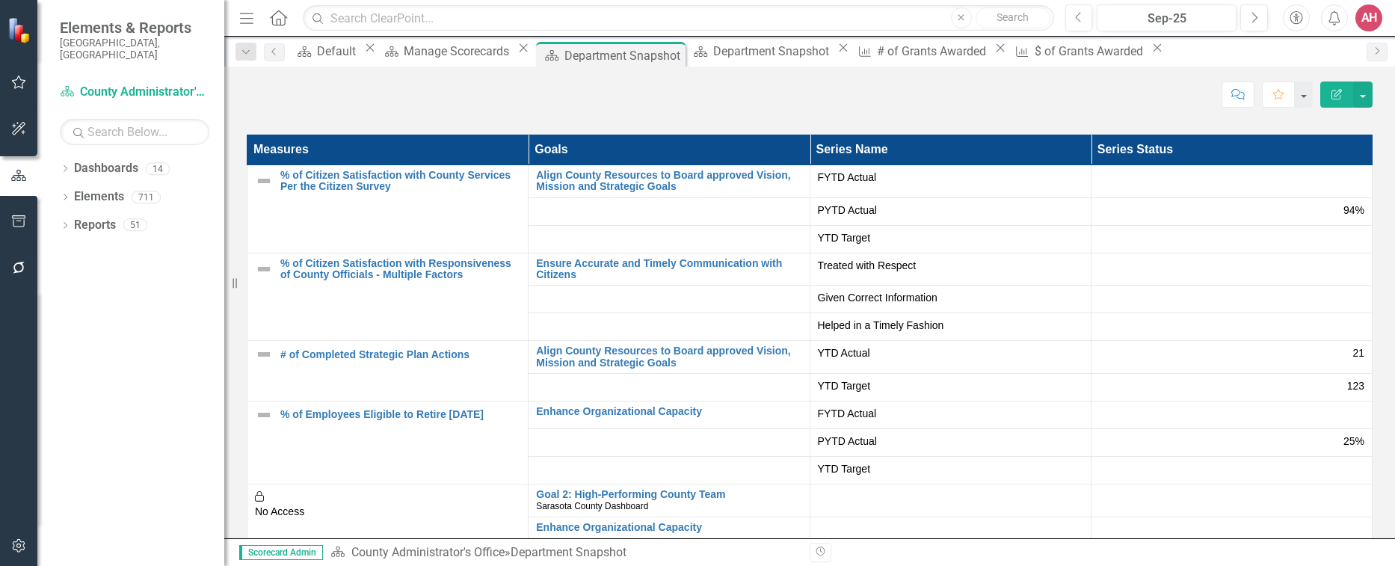
click at [1091, 517] on td at bounding box center [950, 531] width 281 height 28
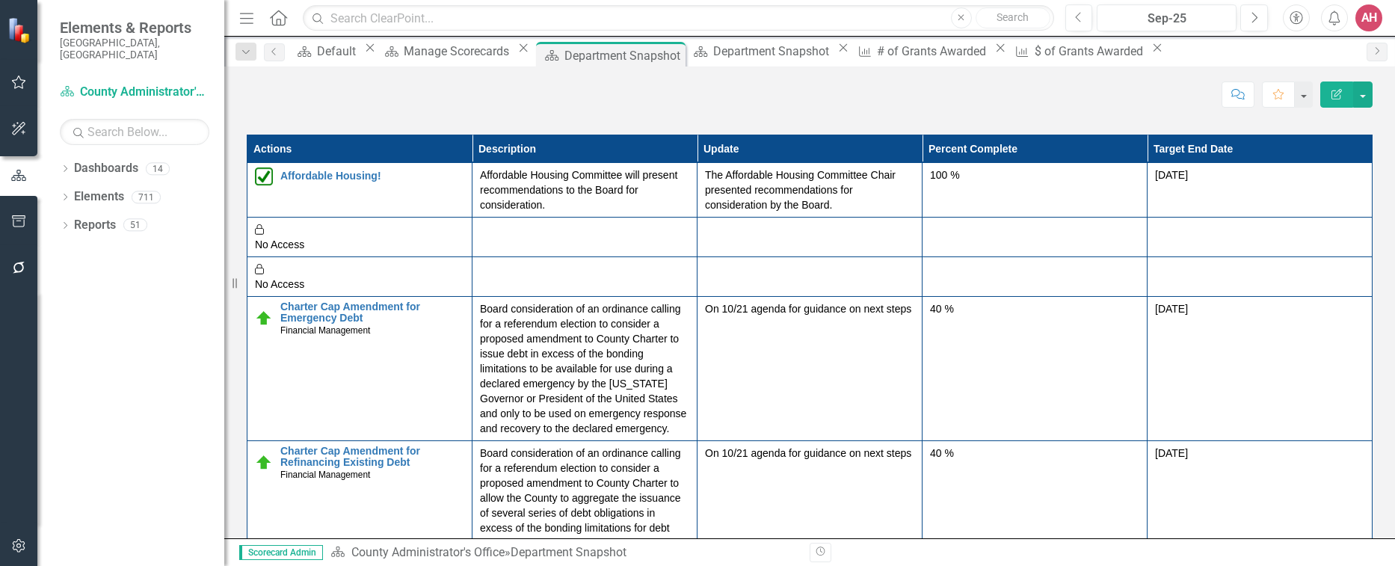
scroll to position [980, 0]
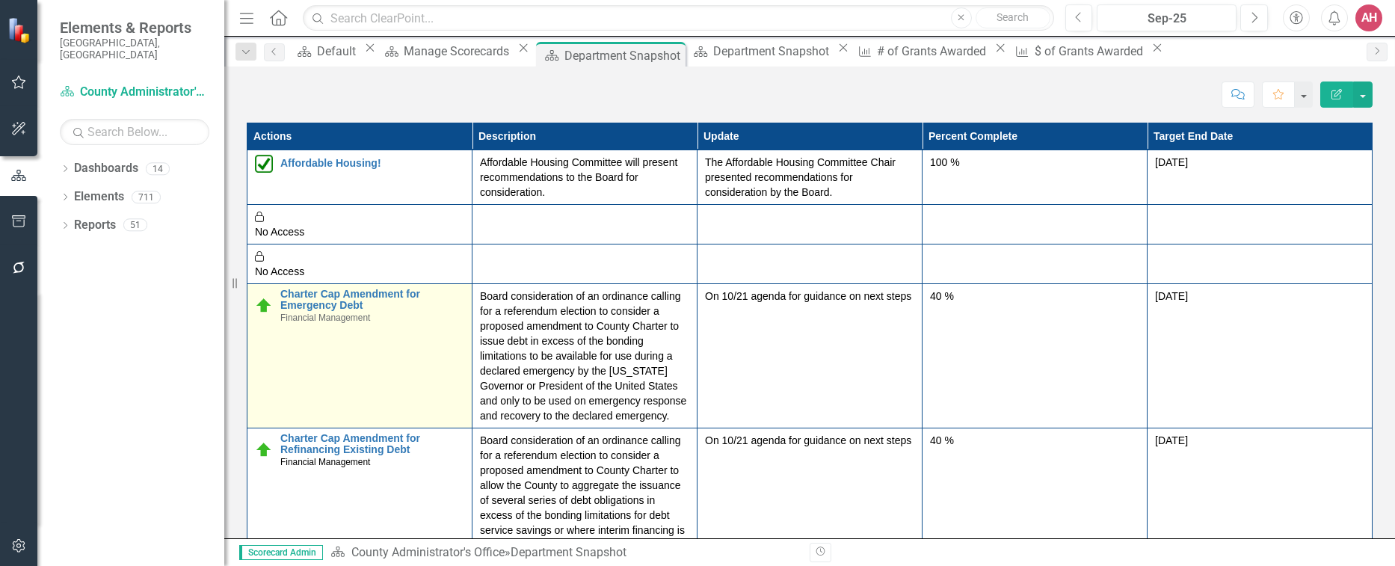
click at [268, 283] on td "Charter Cap Amendment for Emergency Debt Financial Management Edit Edit Action …" at bounding box center [360, 355] width 225 height 144
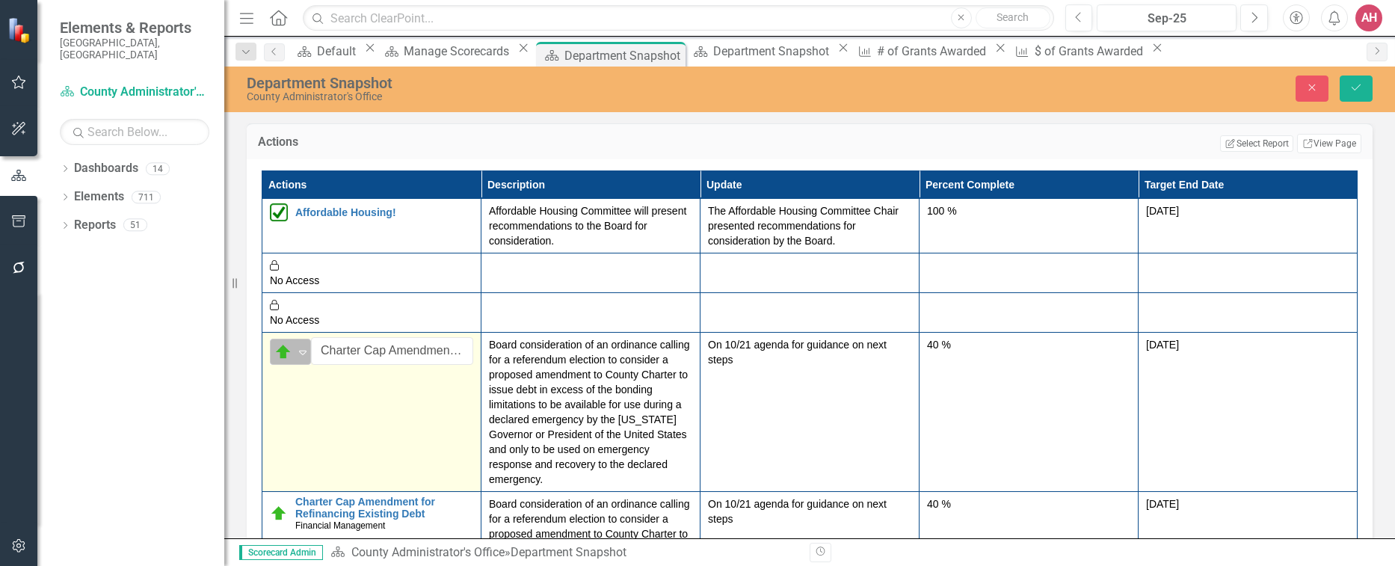
click at [296, 346] on icon "Expand" at bounding box center [302, 352] width 15 height 12
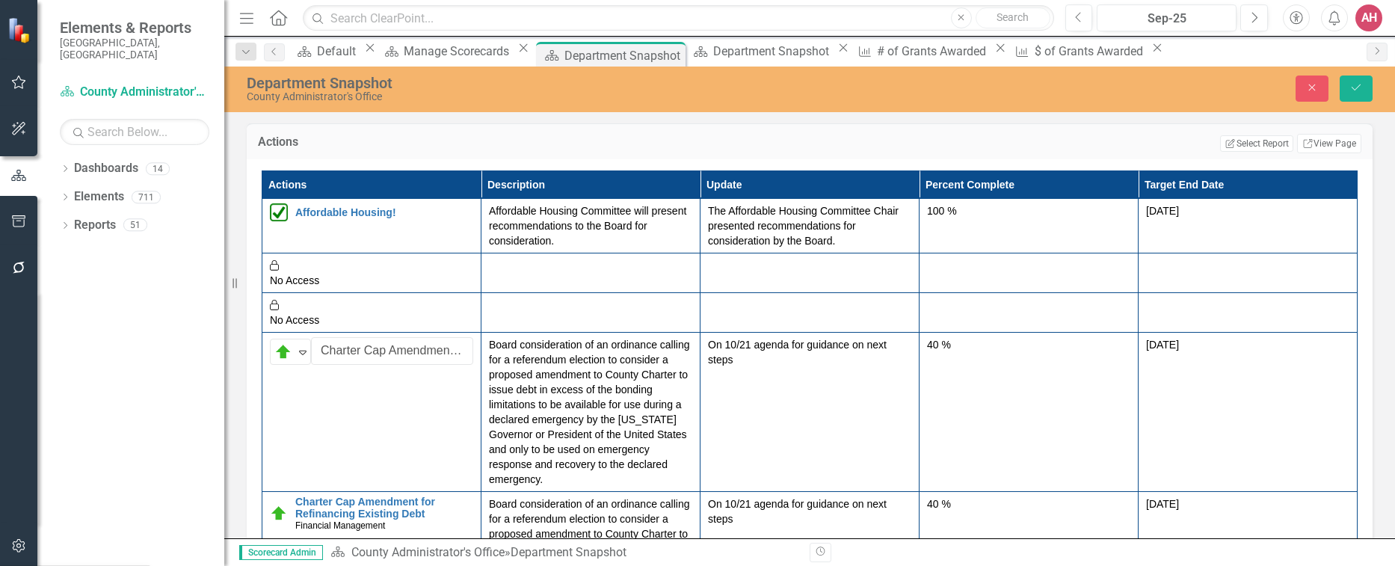
click at [93, 303] on div "Dropdown Dashboards 14 2026 DRAFT Strategic Plan Sarasota County Dashboard Coun…" at bounding box center [130, 361] width 187 height 410
click at [156, 340] on div "Dropdown Dashboards 14 2026 DRAFT Strategic Plan Sarasota County Dashboard Coun…" at bounding box center [130, 361] width 187 height 410
click at [1362, 15] on div "AH" at bounding box center [1369, 17] width 27 height 27
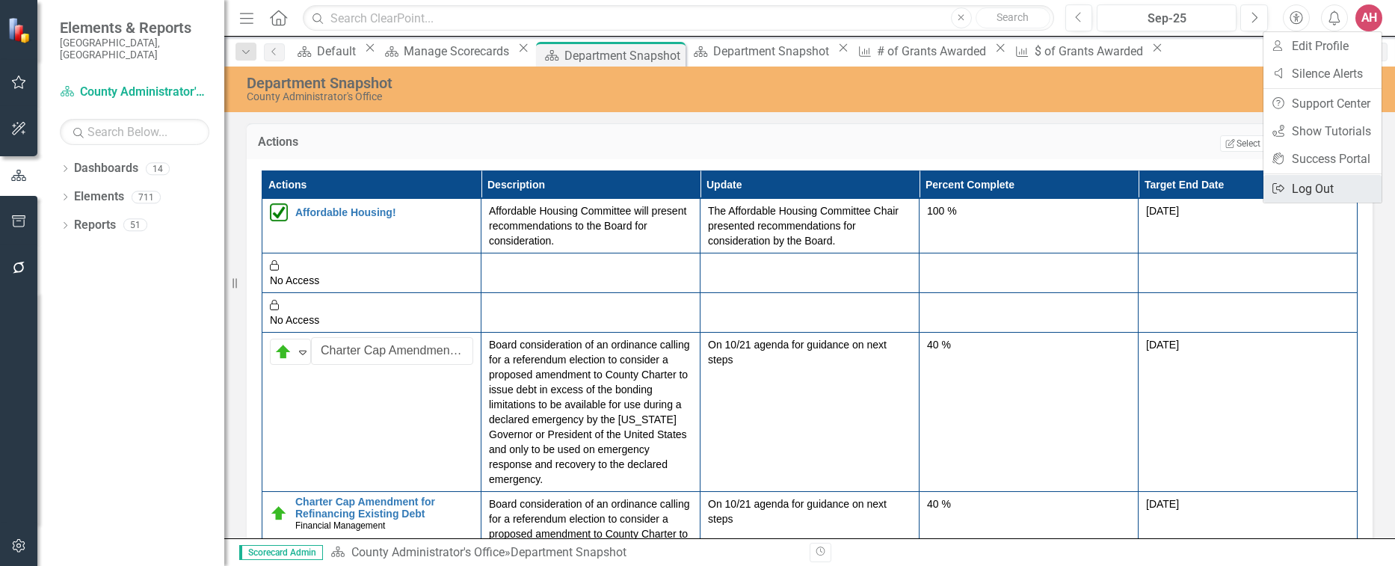
click at [1312, 189] on link "Logout Log Out" at bounding box center [1323, 189] width 118 height 28
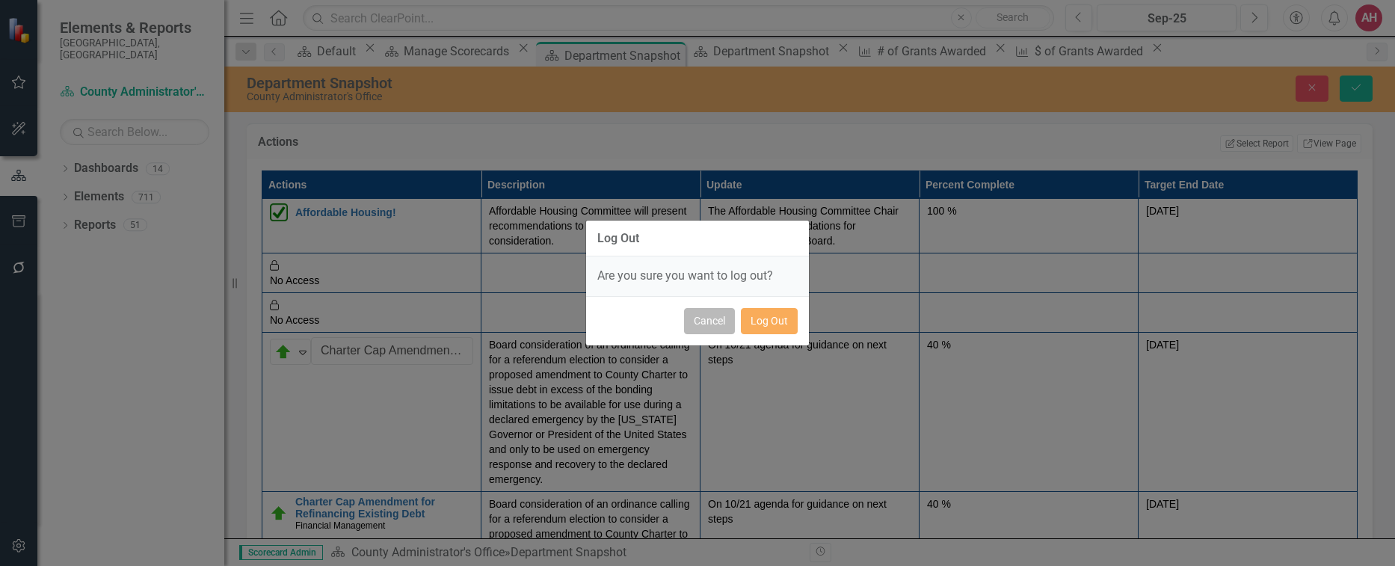
click at [727, 318] on button "Cancel" at bounding box center [709, 321] width 51 height 26
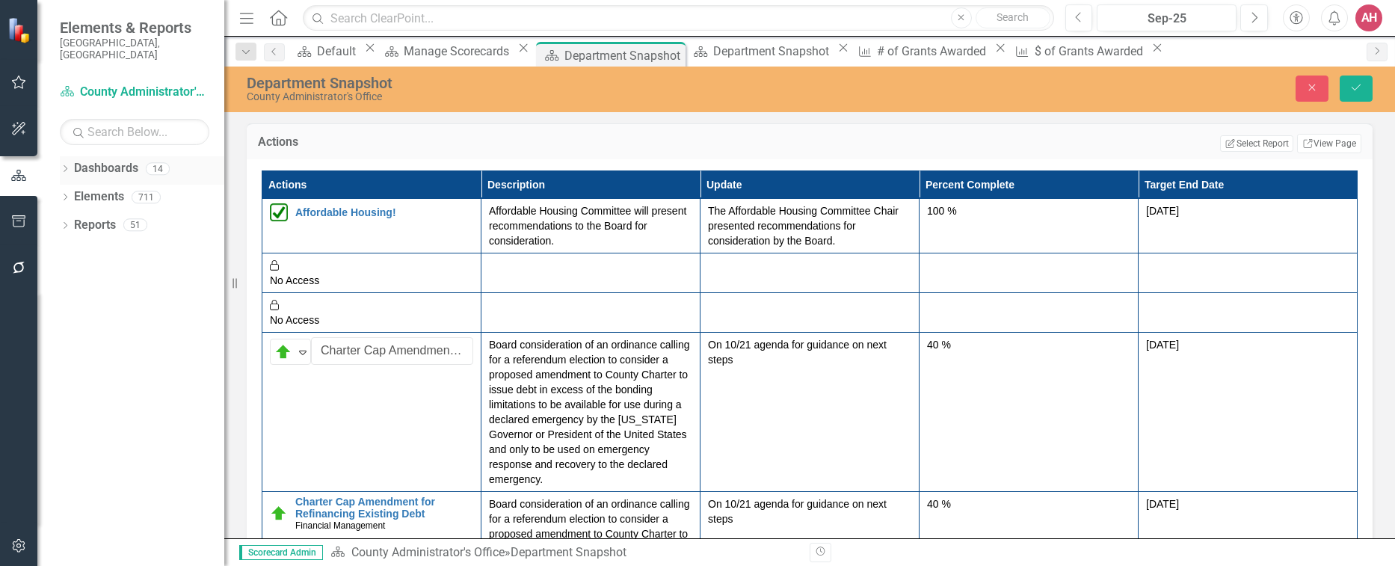
click at [105, 160] on link "Dashboards" at bounding box center [106, 168] width 64 height 17
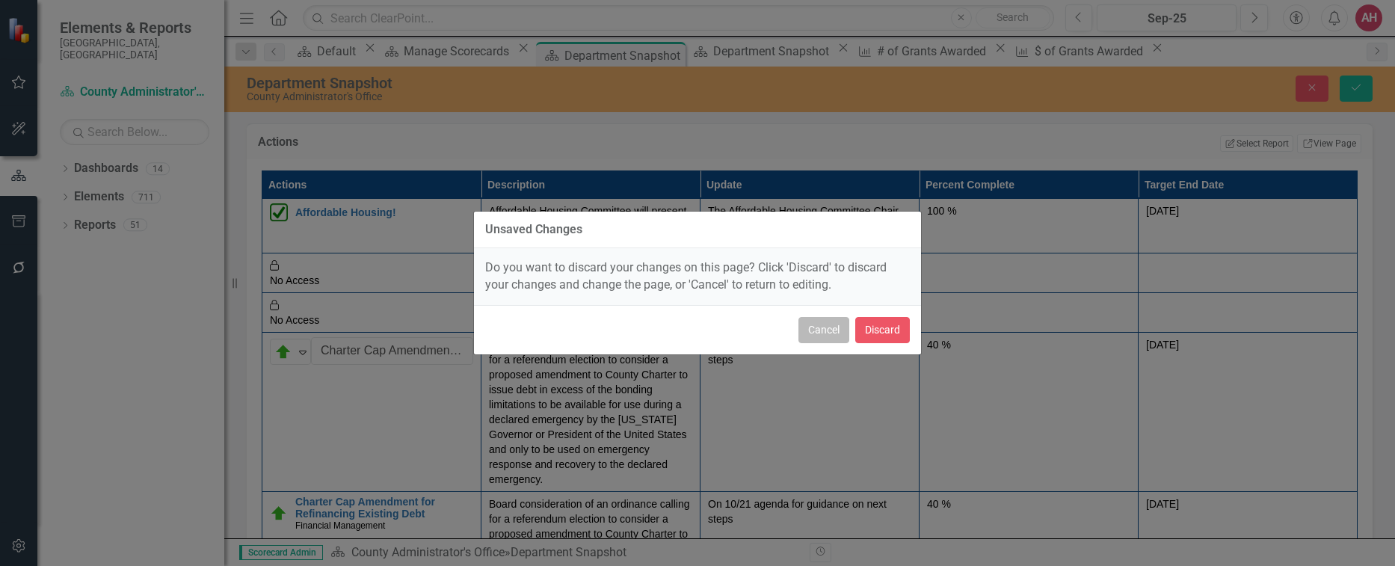
click at [843, 323] on button "Cancel" at bounding box center [824, 330] width 51 height 26
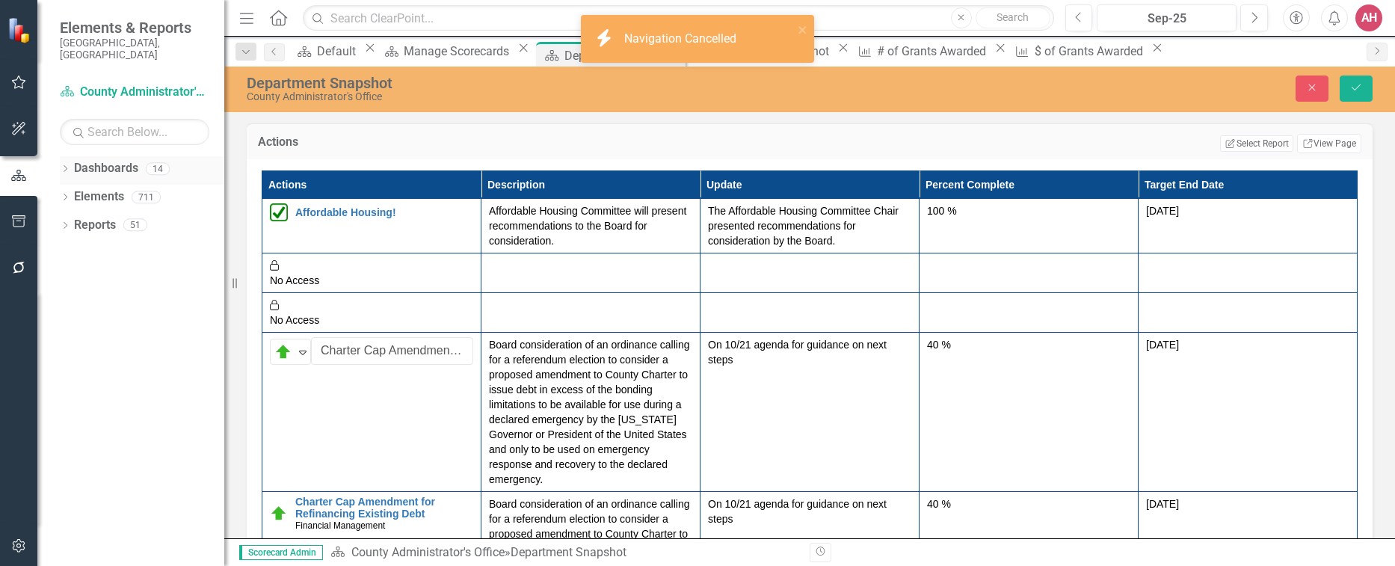
click at [64, 156] on div "Dropdown Dashboards 14" at bounding box center [142, 170] width 165 height 28
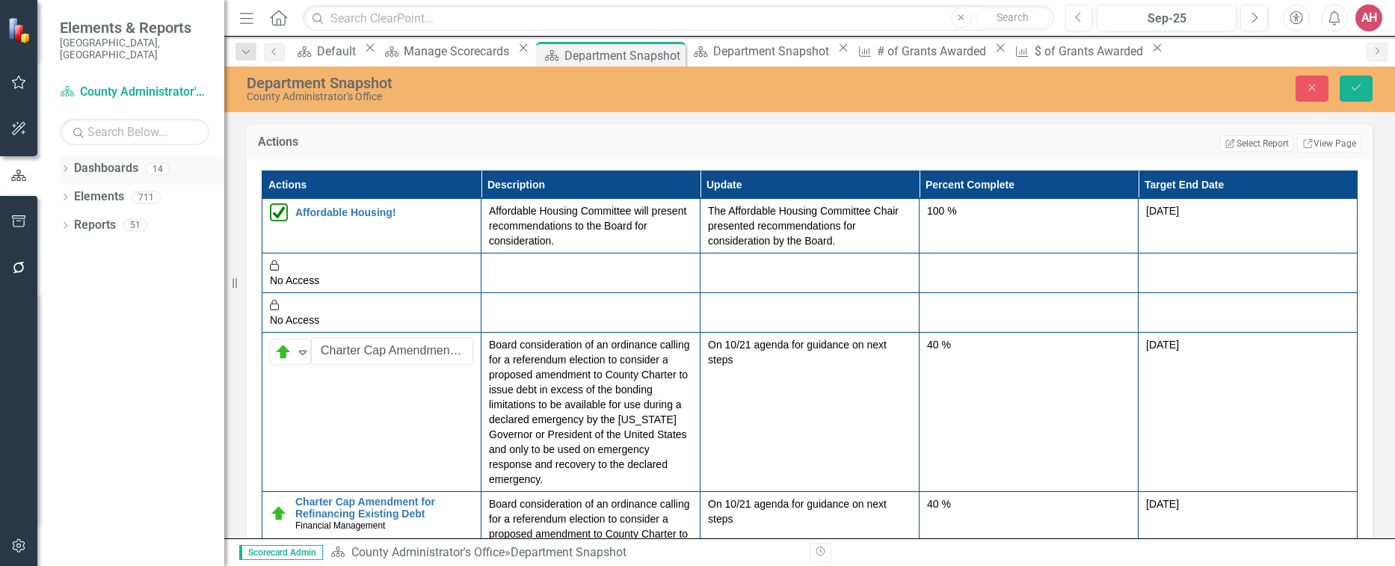
click at [110, 160] on link "Dashboards" at bounding box center [106, 168] width 64 height 17
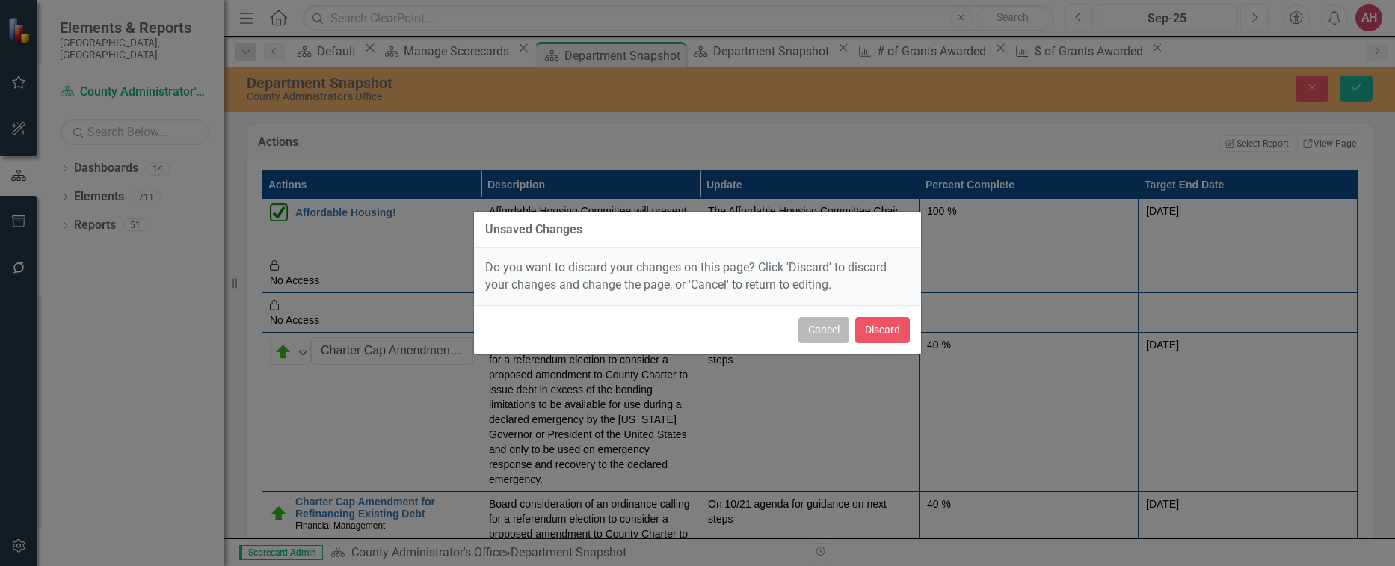
click at [814, 326] on button "Cancel" at bounding box center [824, 330] width 51 height 26
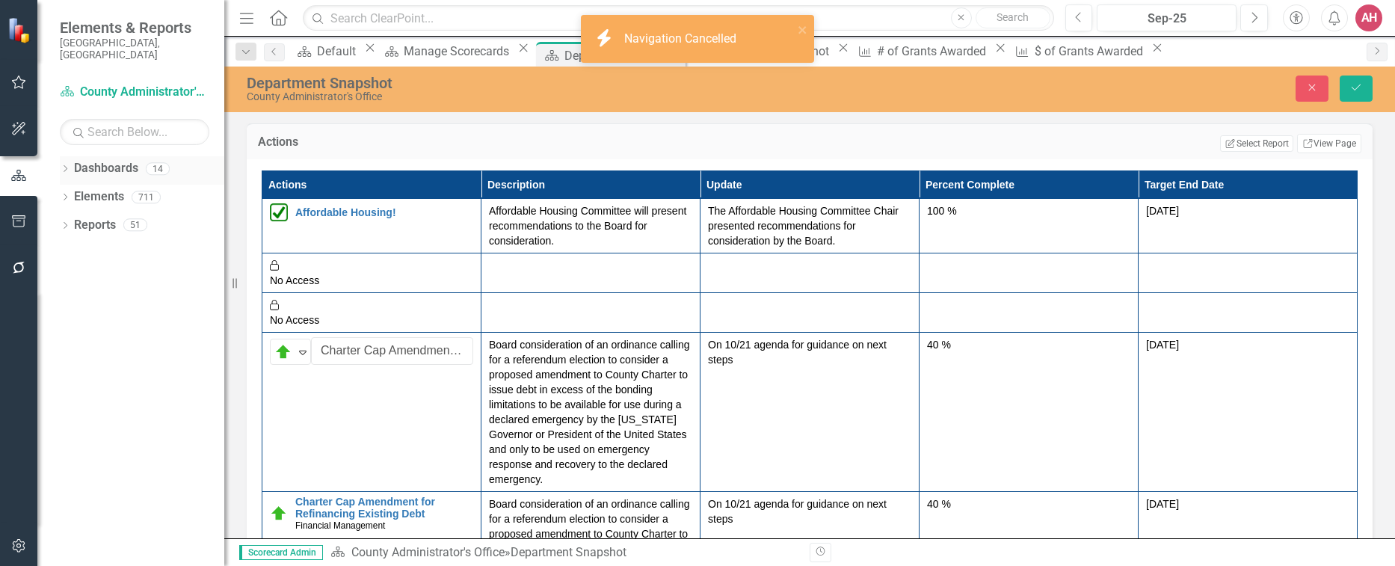
click at [114, 160] on link "Dashboards" at bounding box center [106, 168] width 64 height 17
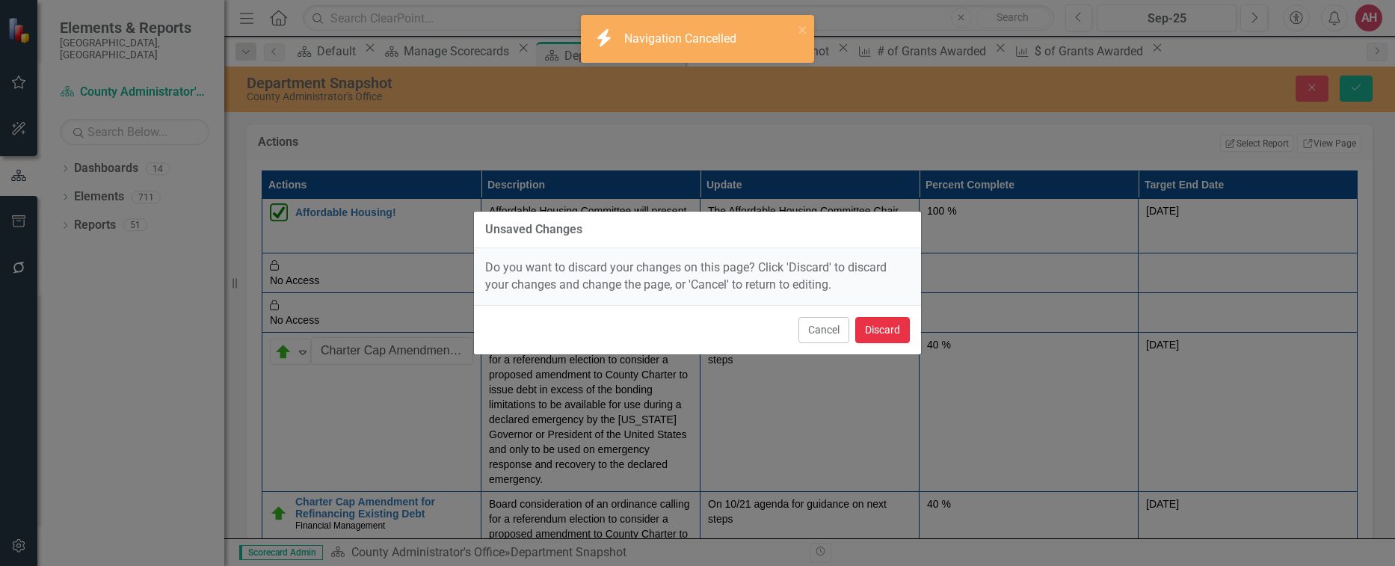
click at [898, 327] on button "Discard" at bounding box center [882, 330] width 55 height 26
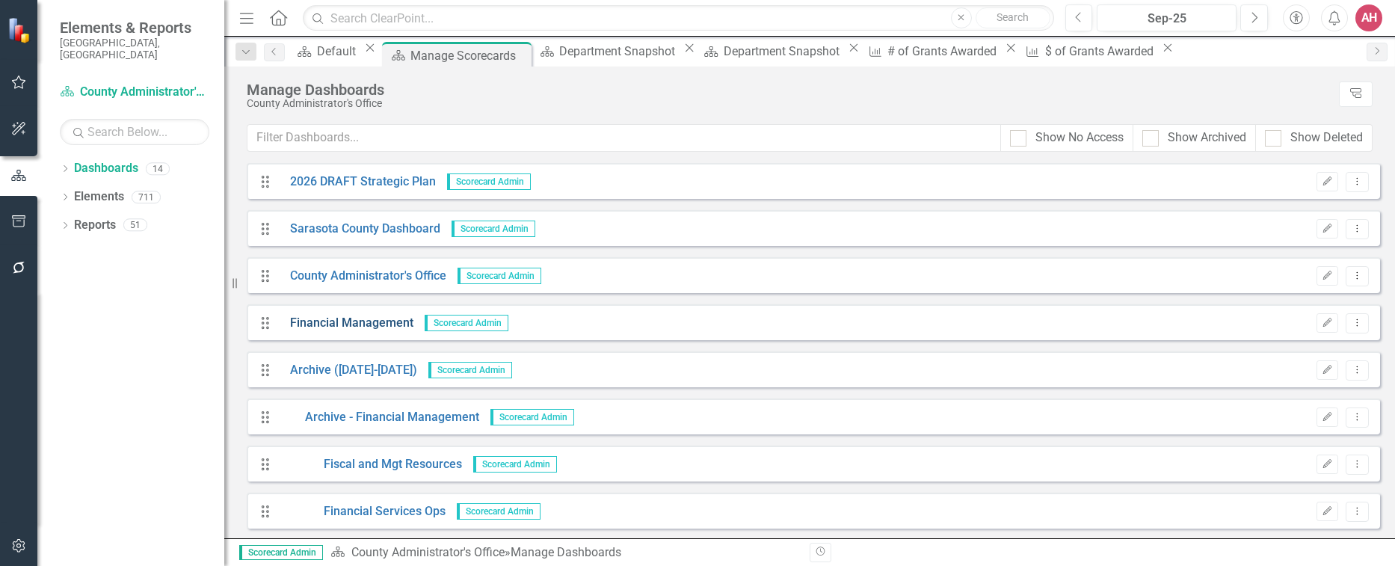
click at [363, 322] on link "Financial Management" at bounding box center [346, 323] width 135 height 17
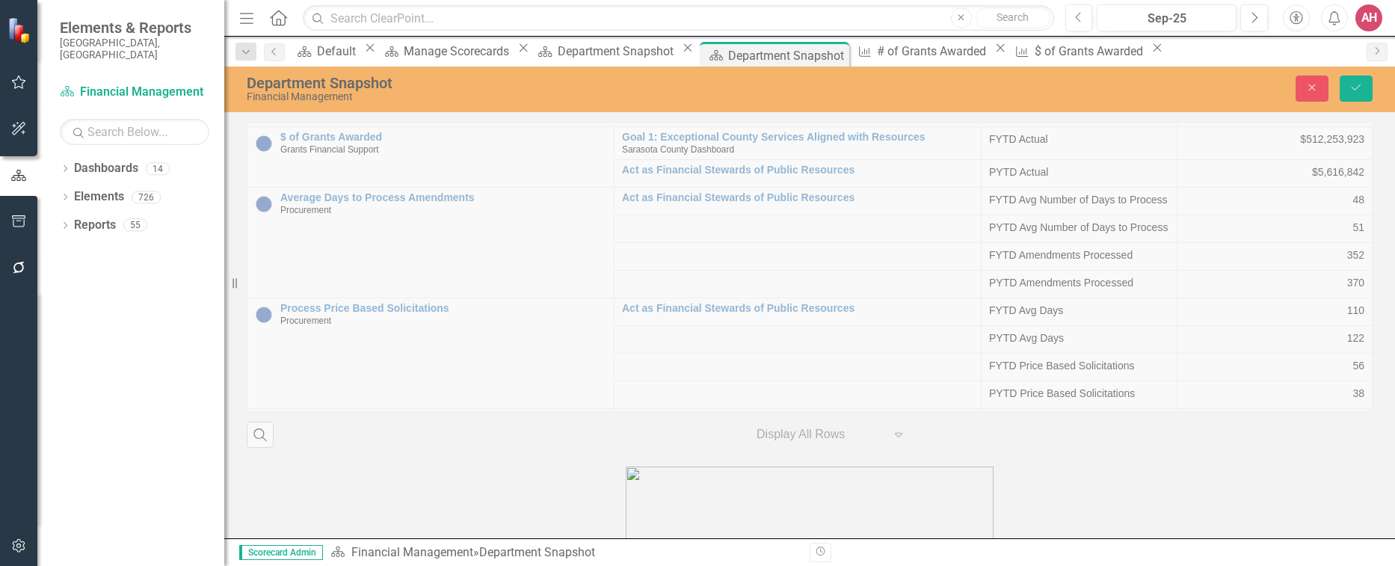
scroll to position [2019, 0]
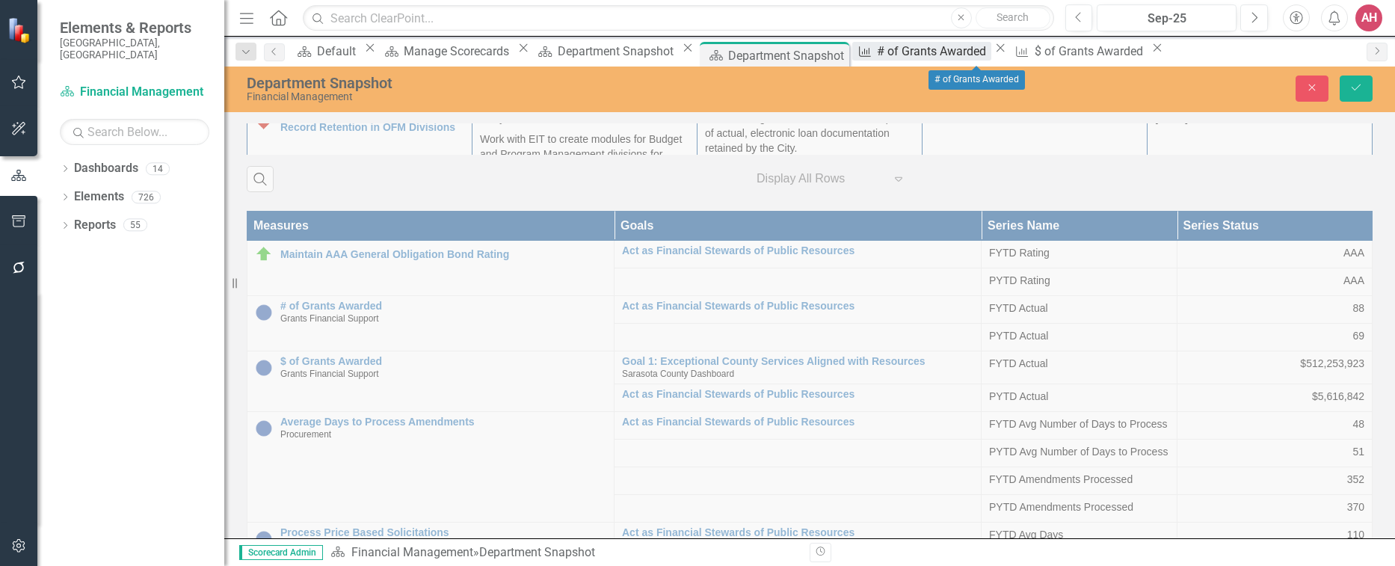
click at [977, 51] on div "# of Grants Awarded" at bounding box center [934, 51] width 114 height 19
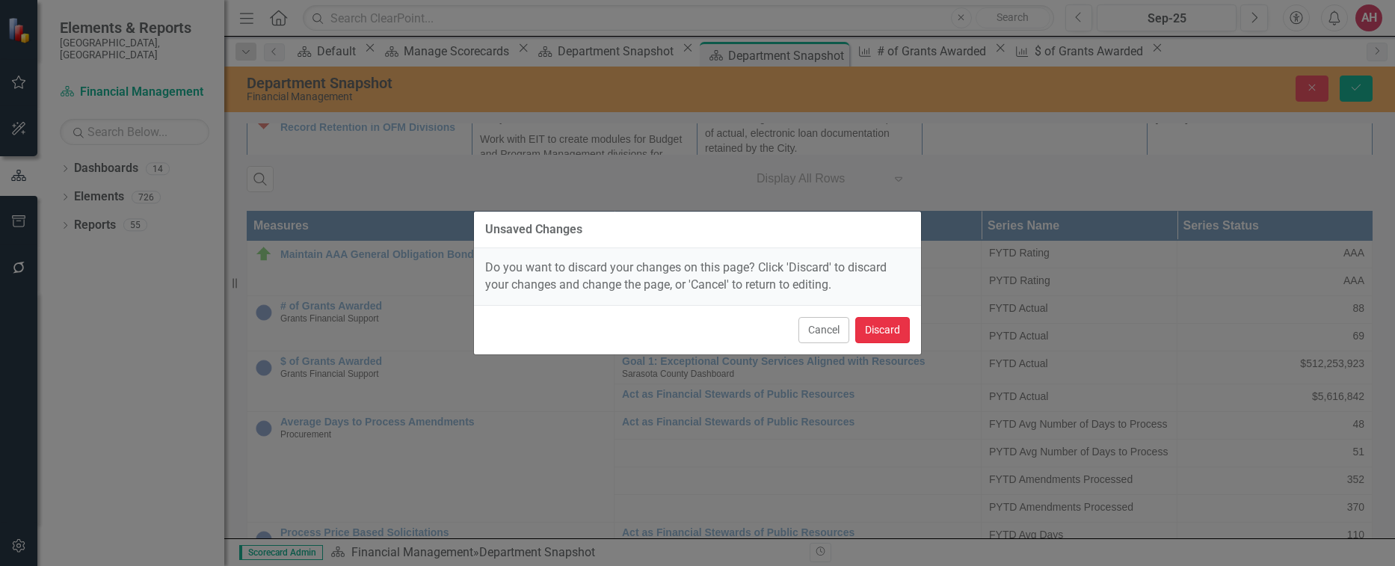
click at [877, 334] on button "Discard" at bounding box center [882, 330] width 55 height 26
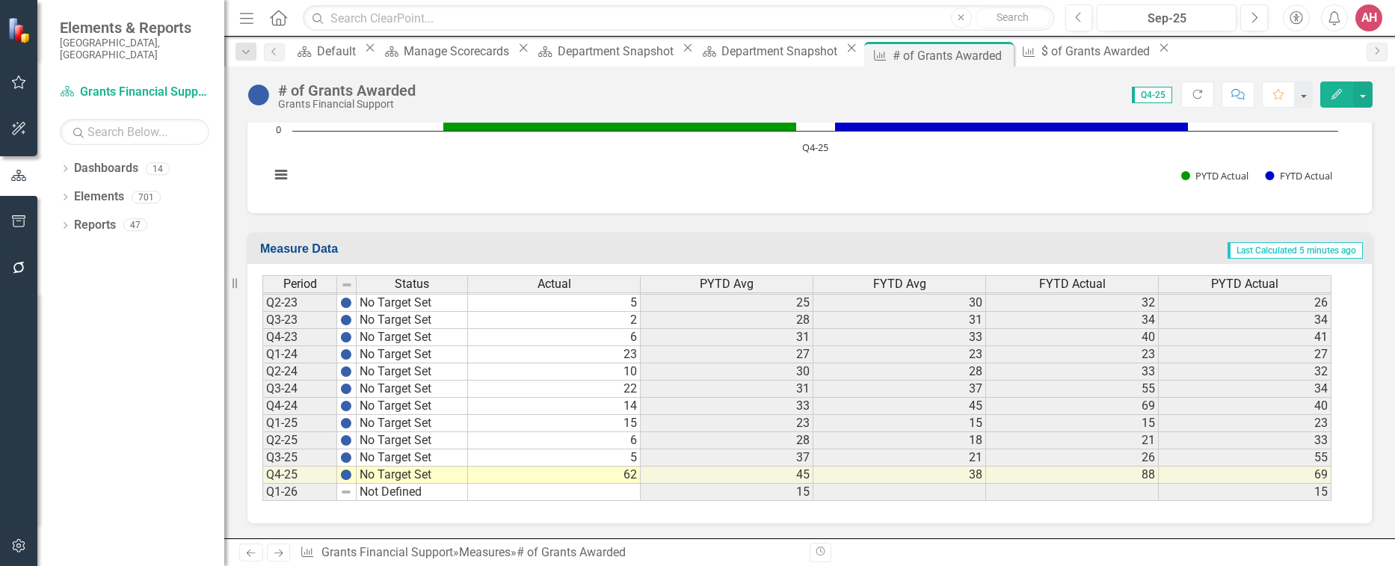
scroll to position [897, 0]
click at [576, 478] on td "62" at bounding box center [554, 474] width 173 height 17
click at [621, 478] on td "62" at bounding box center [554, 474] width 173 height 17
click at [623, 477] on td "62" at bounding box center [554, 474] width 173 height 17
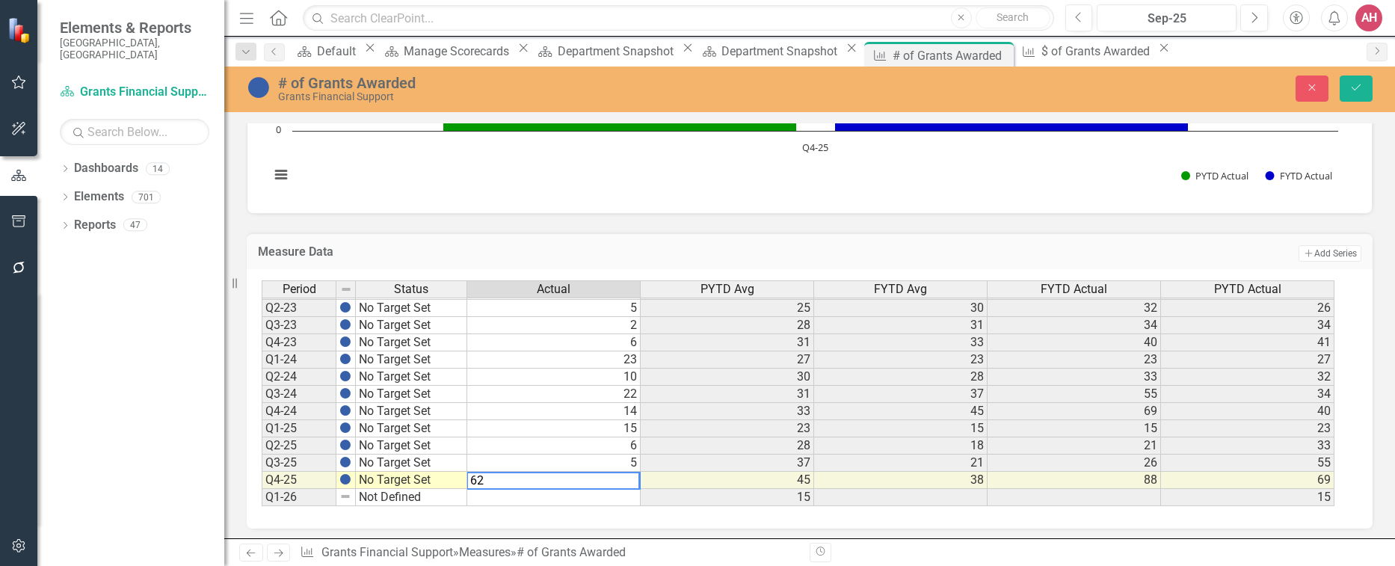
type textarea "6"
click at [568, 461] on td "5" at bounding box center [553, 463] width 173 height 17
click at [571, 482] on td at bounding box center [553, 480] width 173 height 17
type textarea "17"
click at [1353, 87] on icon "Save" at bounding box center [1356, 87] width 13 height 10
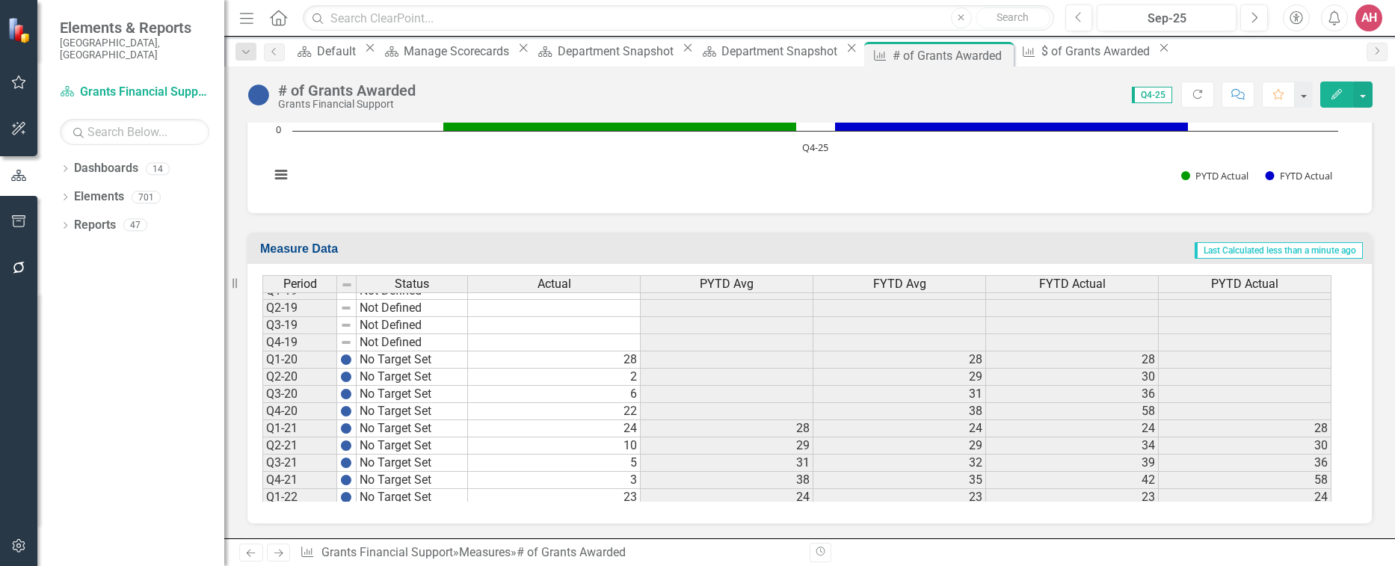
scroll to position [449, 0]
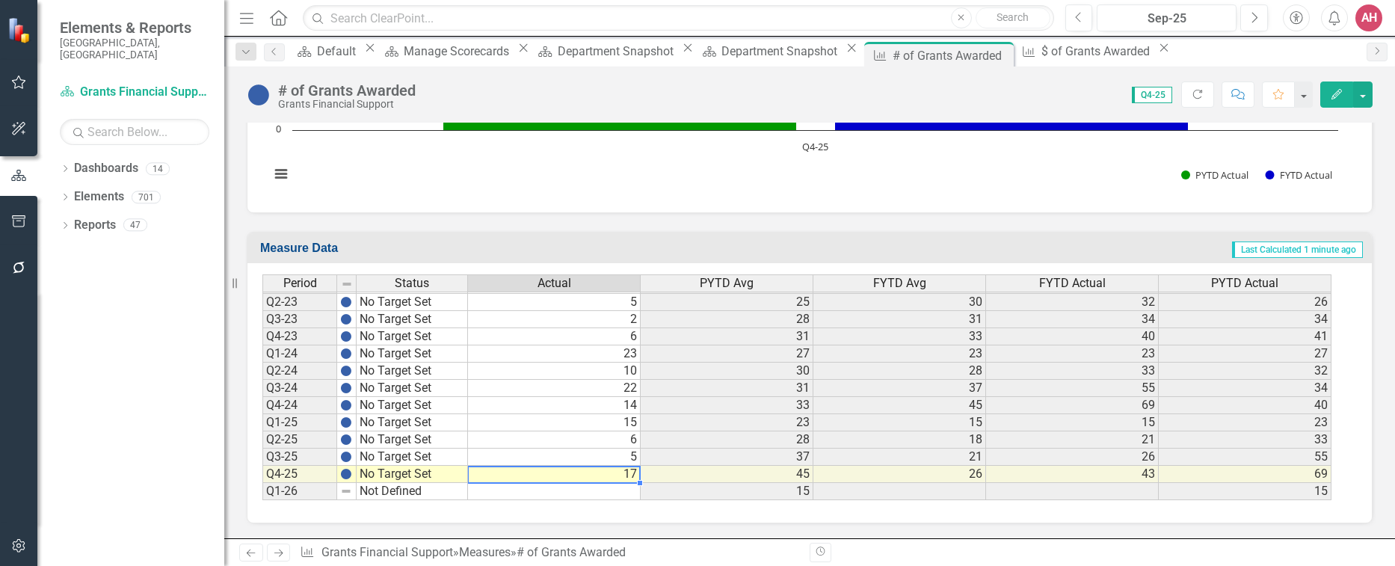
click at [606, 478] on td "17" at bounding box center [554, 474] width 173 height 17
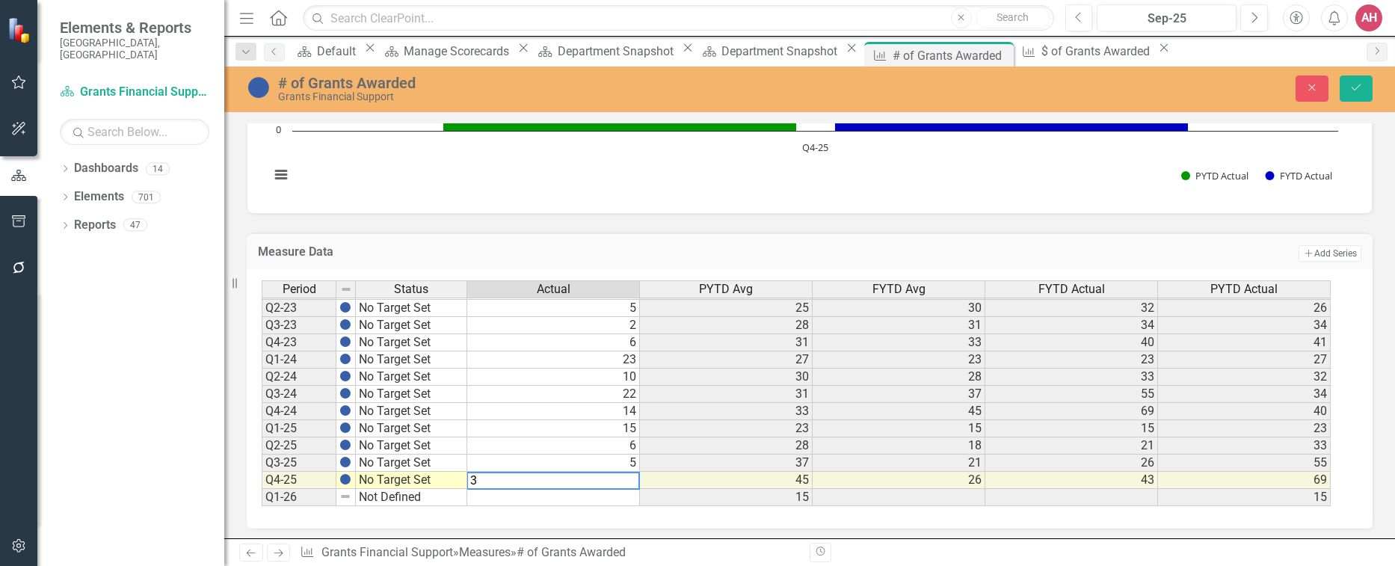
type textarea "36"
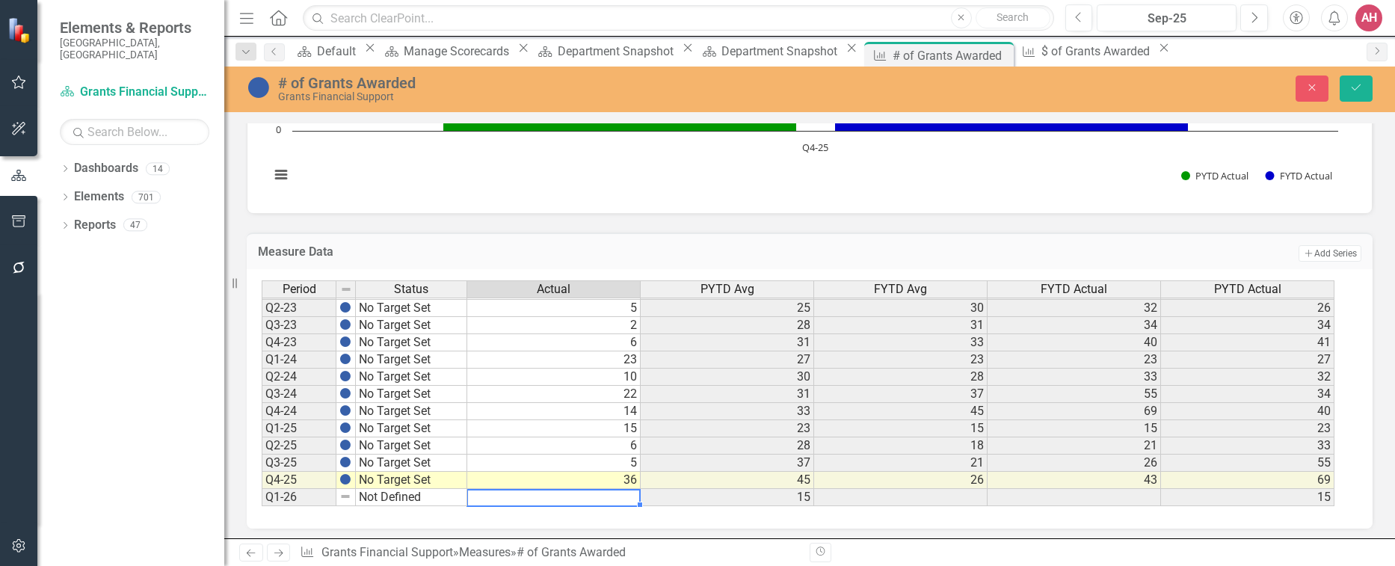
click at [485, 497] on td at bounding box center [553, 497] width 173 height 17
click at [1365, 83] on button "Save" at bounding box center [1356, 89] width 33 height 26
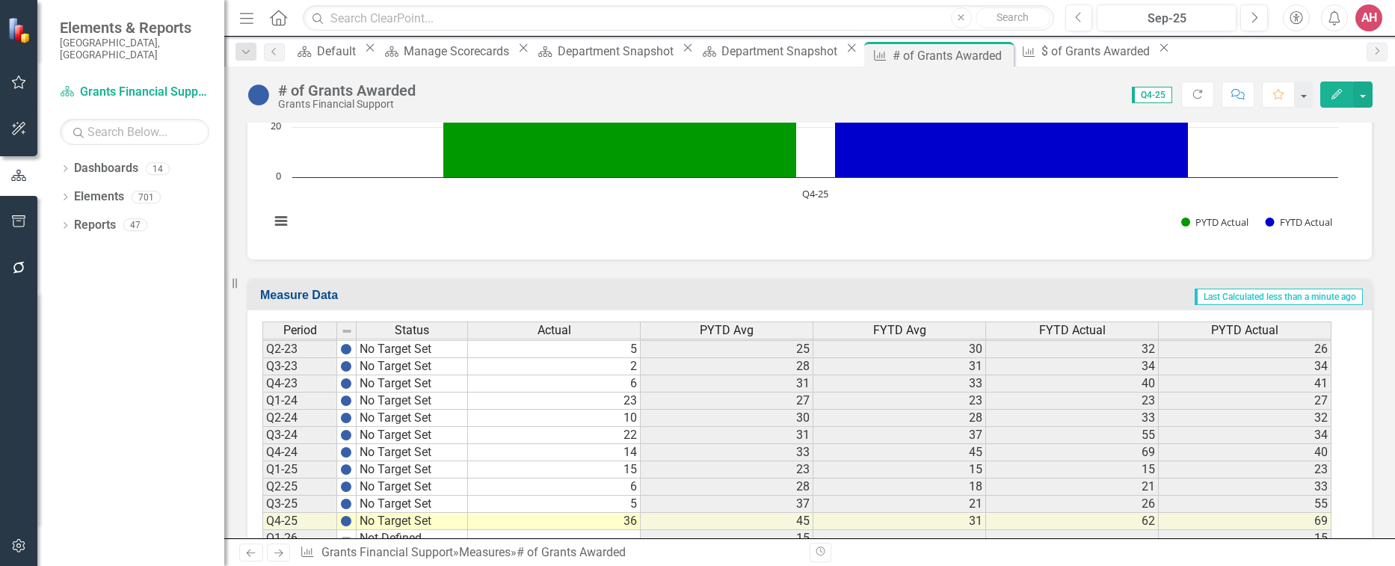
scroll to position [897, 0]
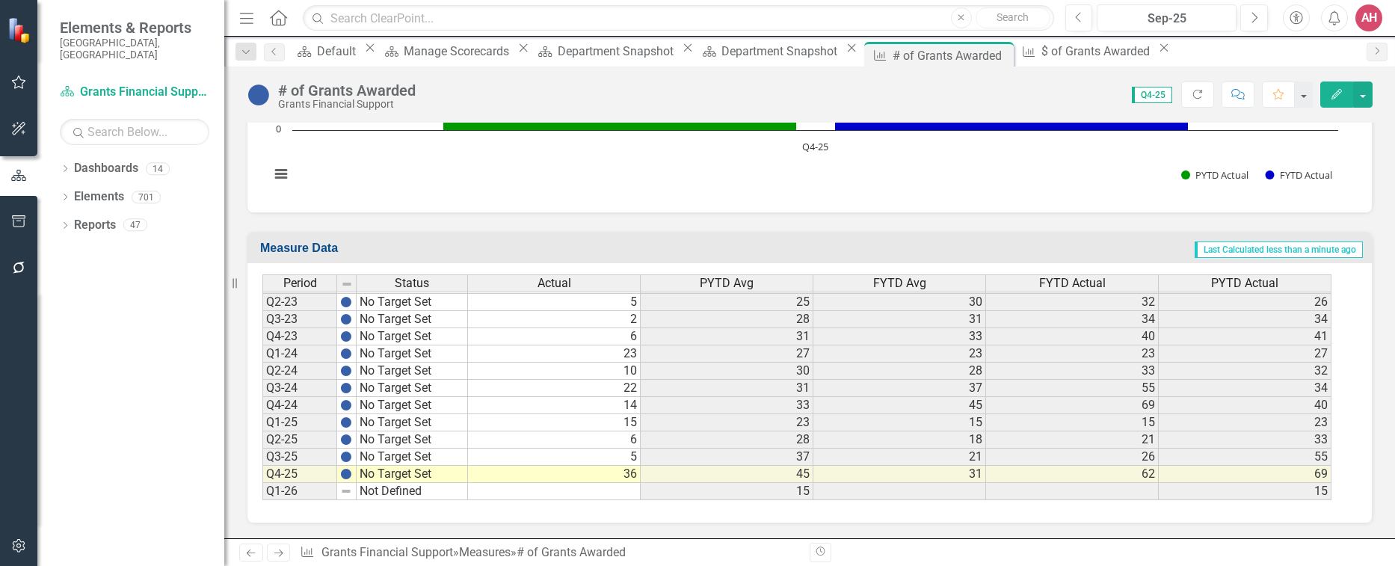
click at [1331, 95] on icon "Edit" at bounding box center [1336, 94] width 13 height 10
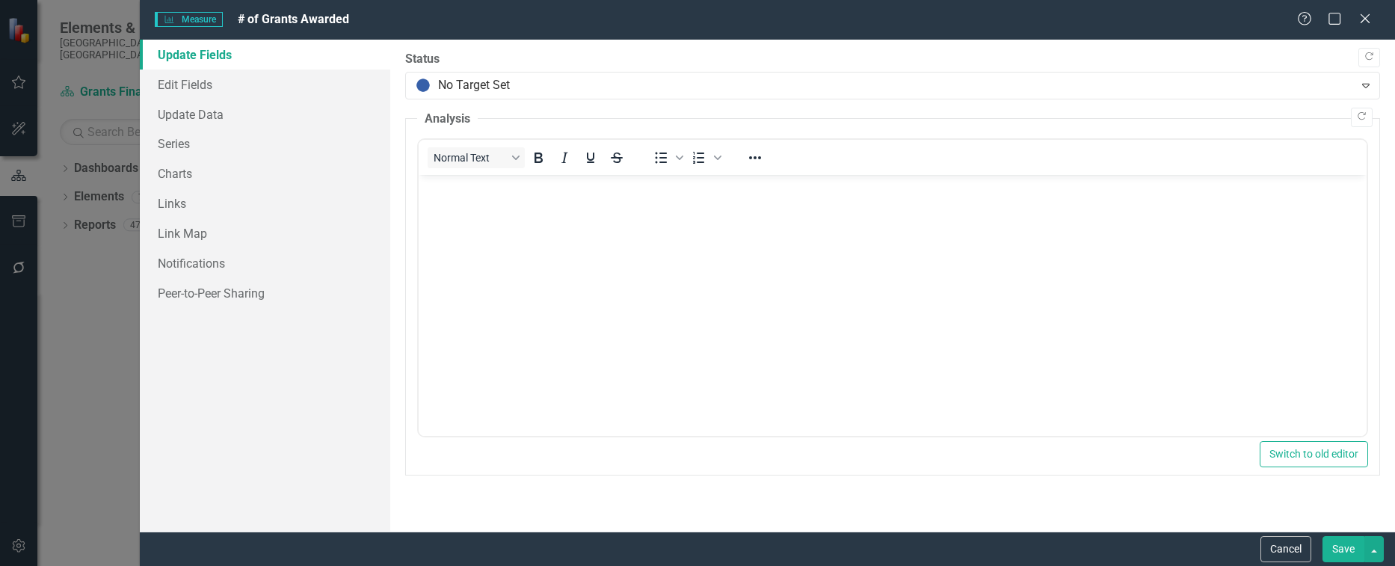
scroll to position [0, 0]
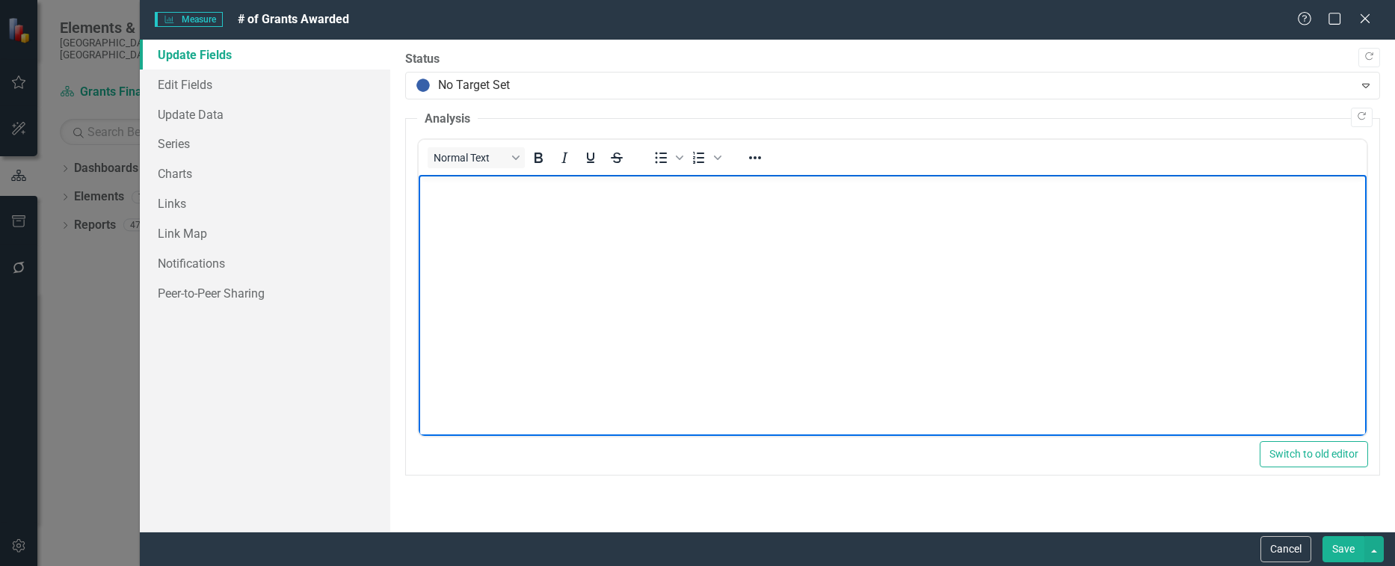
click at [959, 378] on body "Rich Text Area. Press ALT-0 for help." at bounding box center [893, 287] width 948 height 224
click at [1339, 544] on button "Save" at bounding box center [1344, 549] width 42 height 26
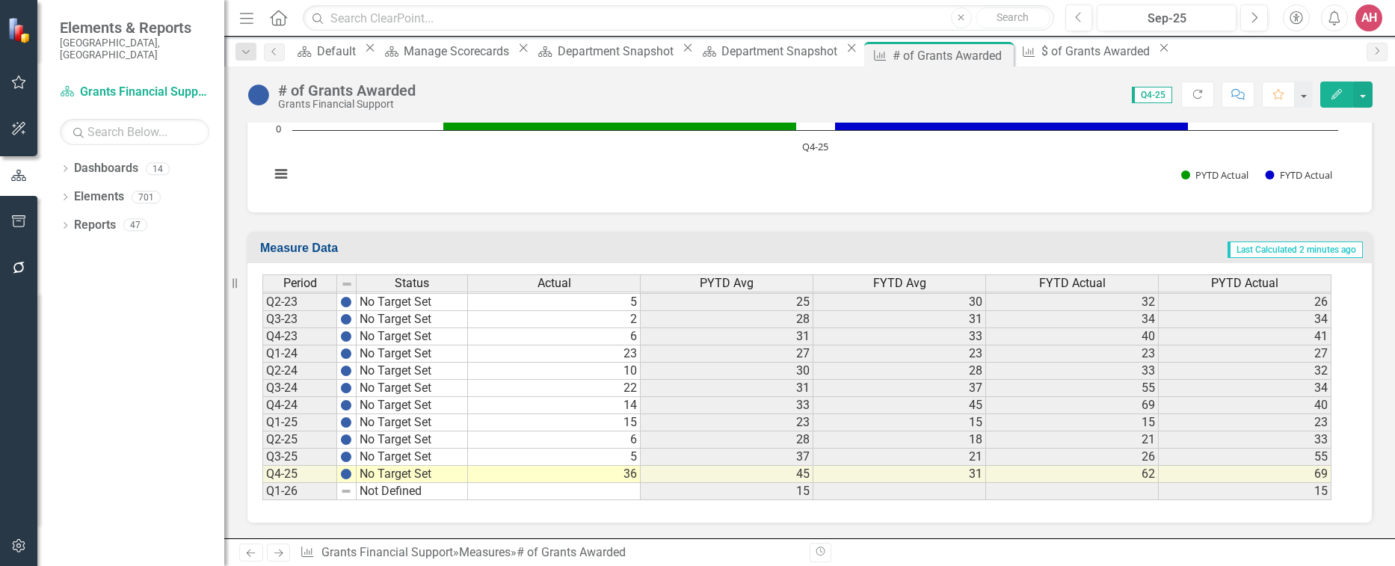
click at [1349, 100] on button "Edit" at bounding box center [1337, 95] width 33 height 26
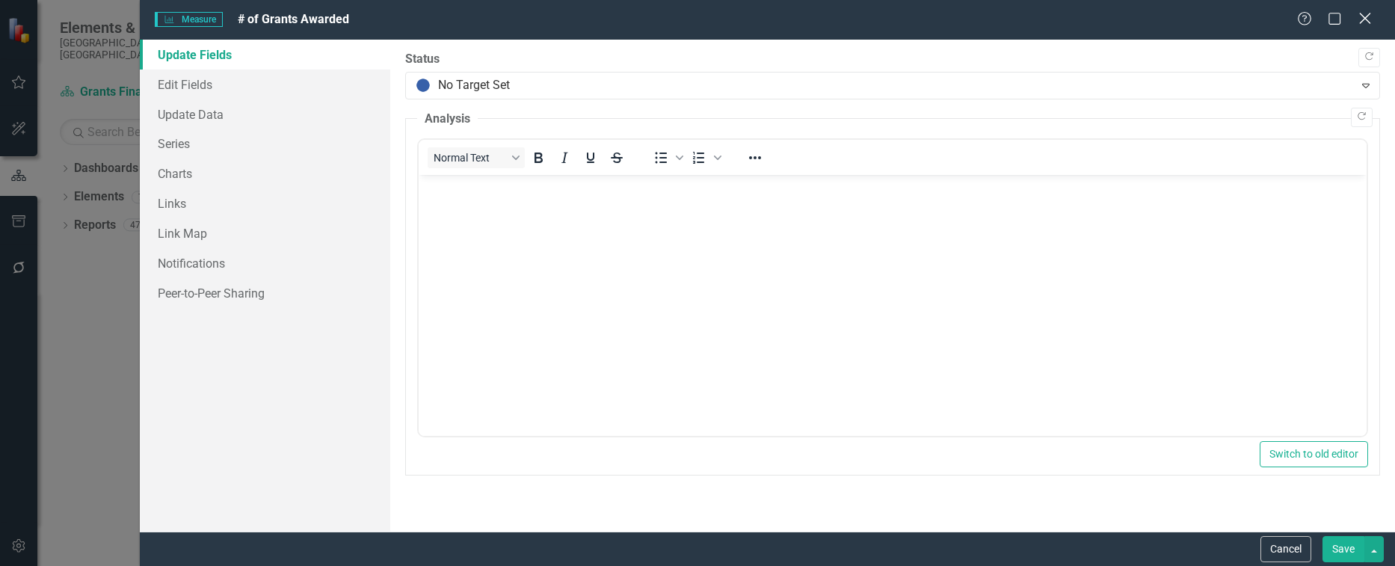
click at [1374, 16] on icon "Close" at bounding box center [1365, 18] width 19 height 14
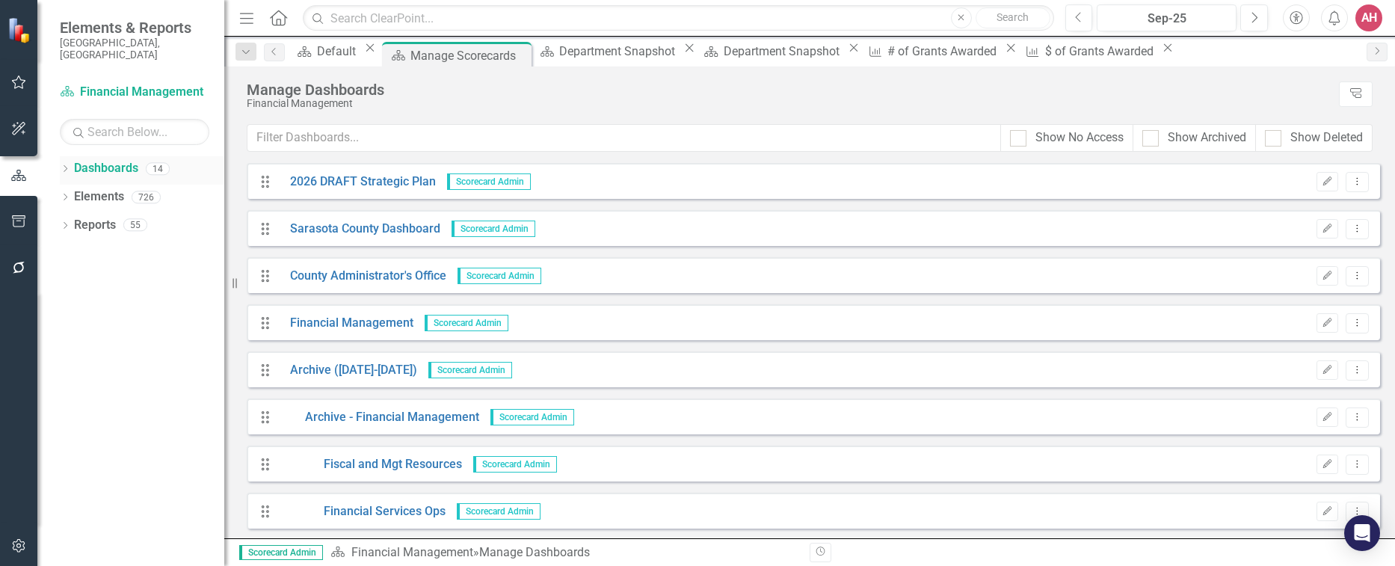
click at [106, 161] on link "Dashboards" at bounding box center [106, 168] width 64 height 17
click at [308, 328] on link "Financial Management" at bounding box center [346, 323] width 135 height 17
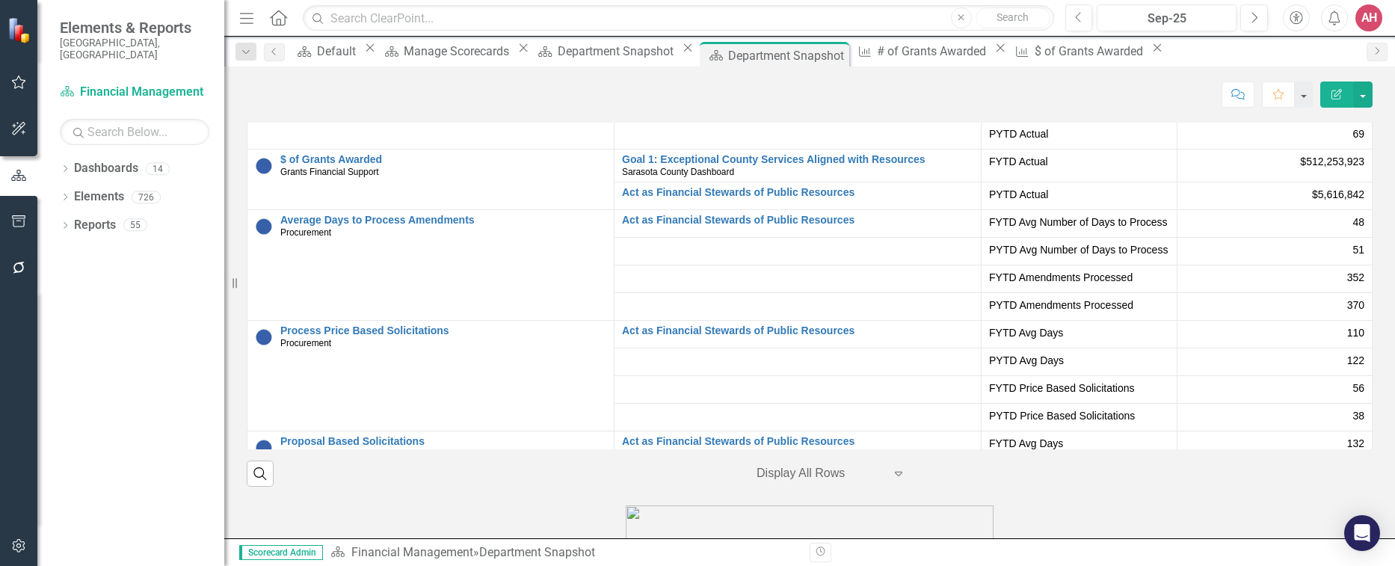
scroll to position [8, 0]
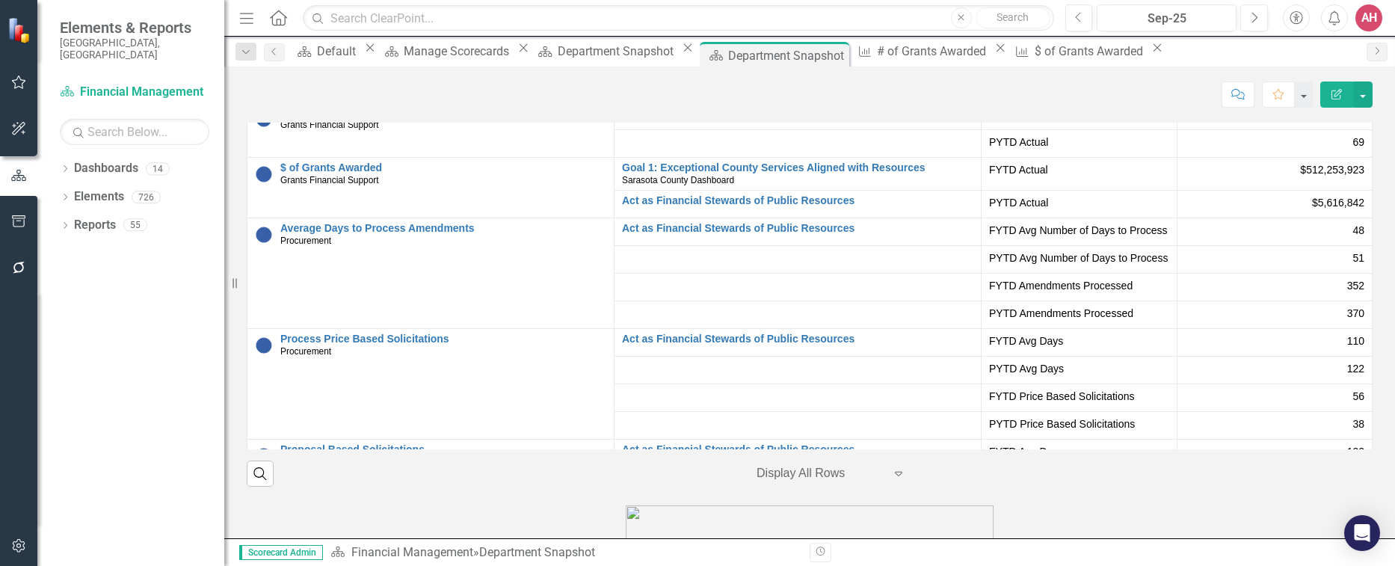
click at [1344, 96] on button "Edit Report" at bounding box center [1337, 95] width 33 height 26
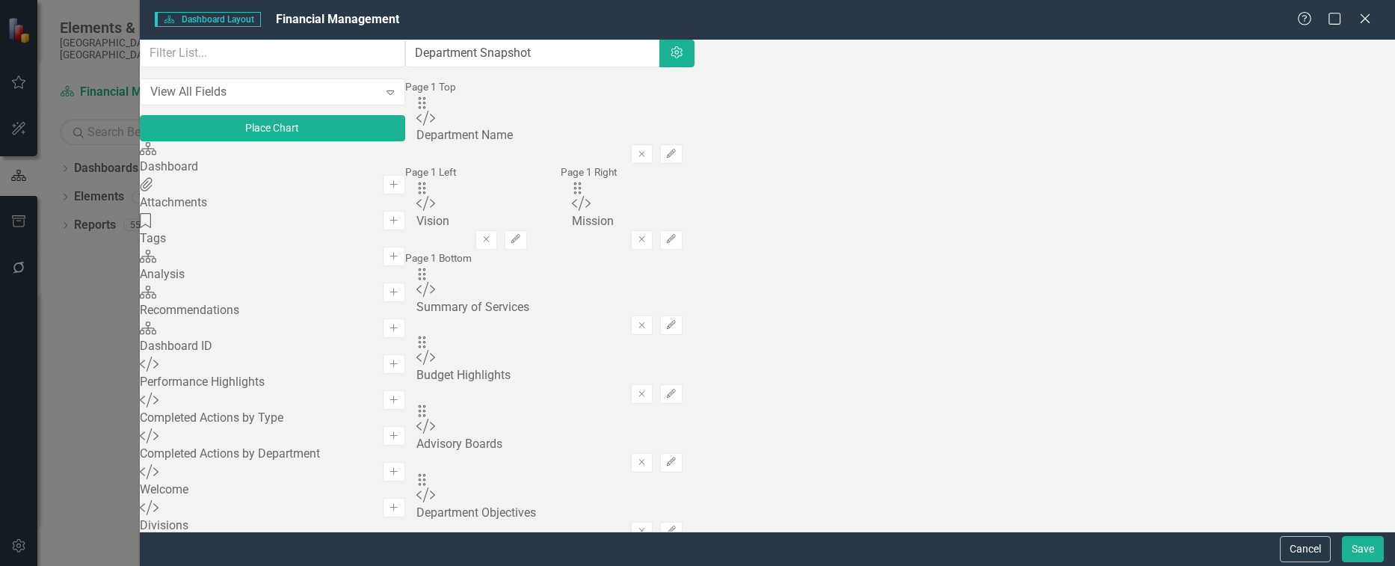
scroll to position [0, 0]
click at [327, 177] on div "Dashboard Dashboard Add" at bounding box center [272, 159] width 265 height 36
click at [328, 177] on div "Dashboard Dashboard Add" at bounding box center [272, 159] width 265 height 36
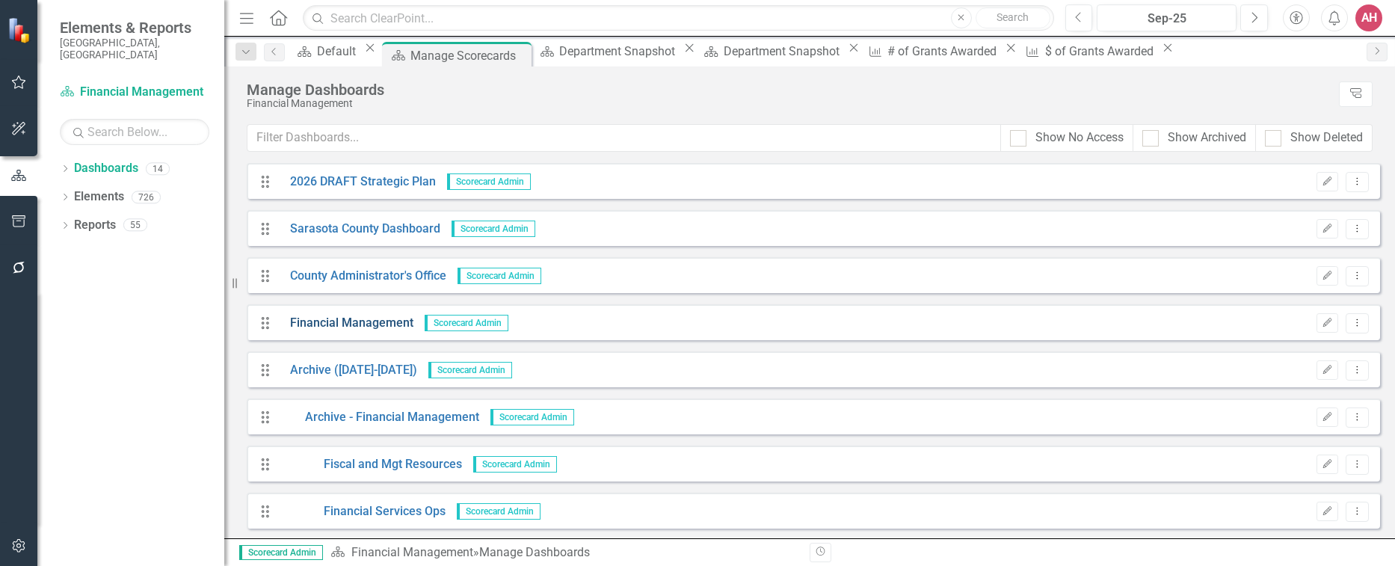
click at [373, 322] on link "Financial Management" at bounding box center [346, 323] width 135 height 17
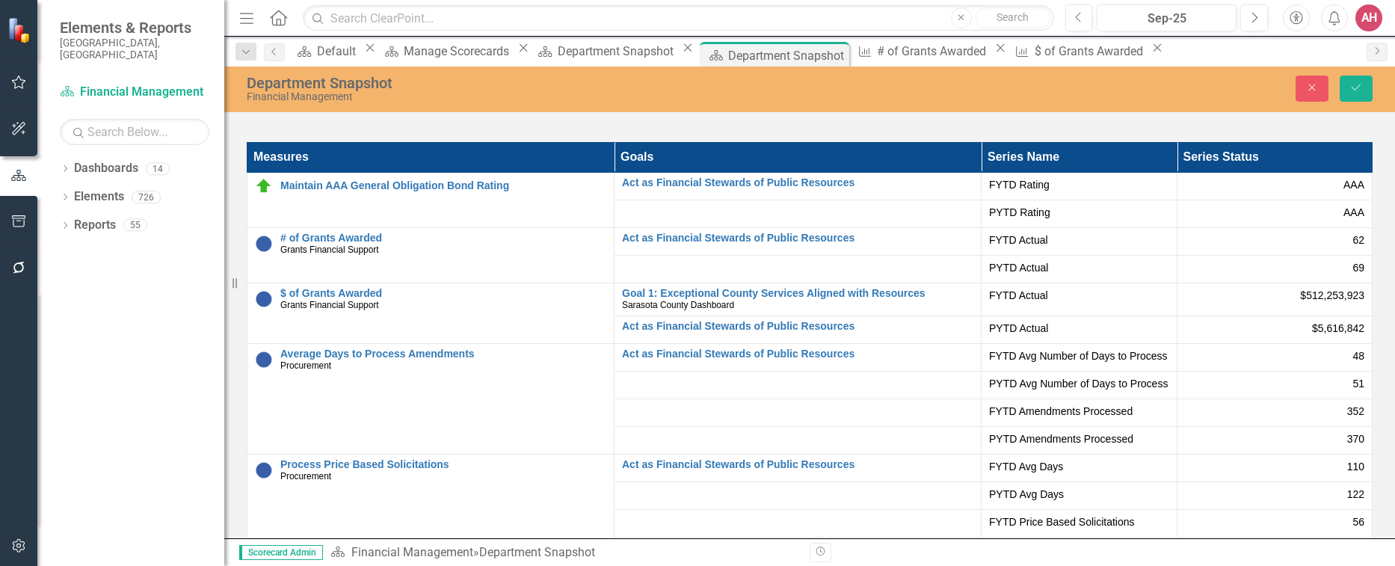
click at [1273, 290] on div "$512,253,923" at bounding box center [1275, 295] width 180 height 15
click at [1272, 292] on div "$512,253,923" at bounding box center [1275, 295] width 180 height 15
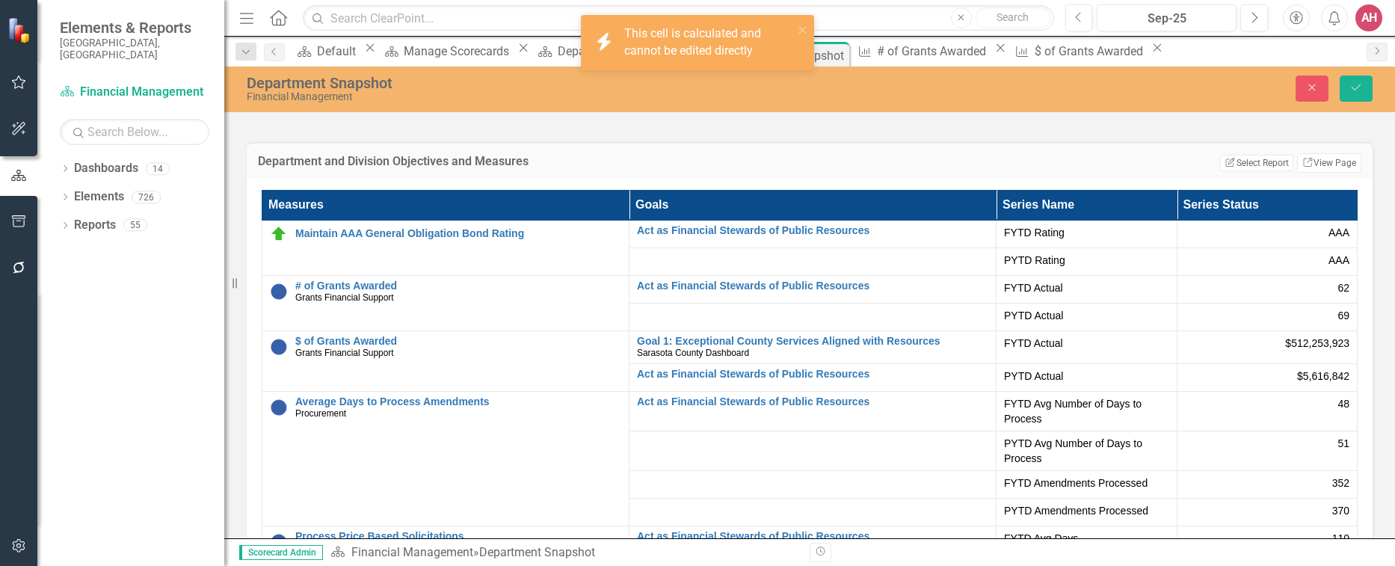
click at [1292, 344] on span "$512,253,923" at bounding box center [1317, 343] width 64 height 15
click at [1348, 79] on button "Save" at bounding box center [1356, 89] width 33 height 26
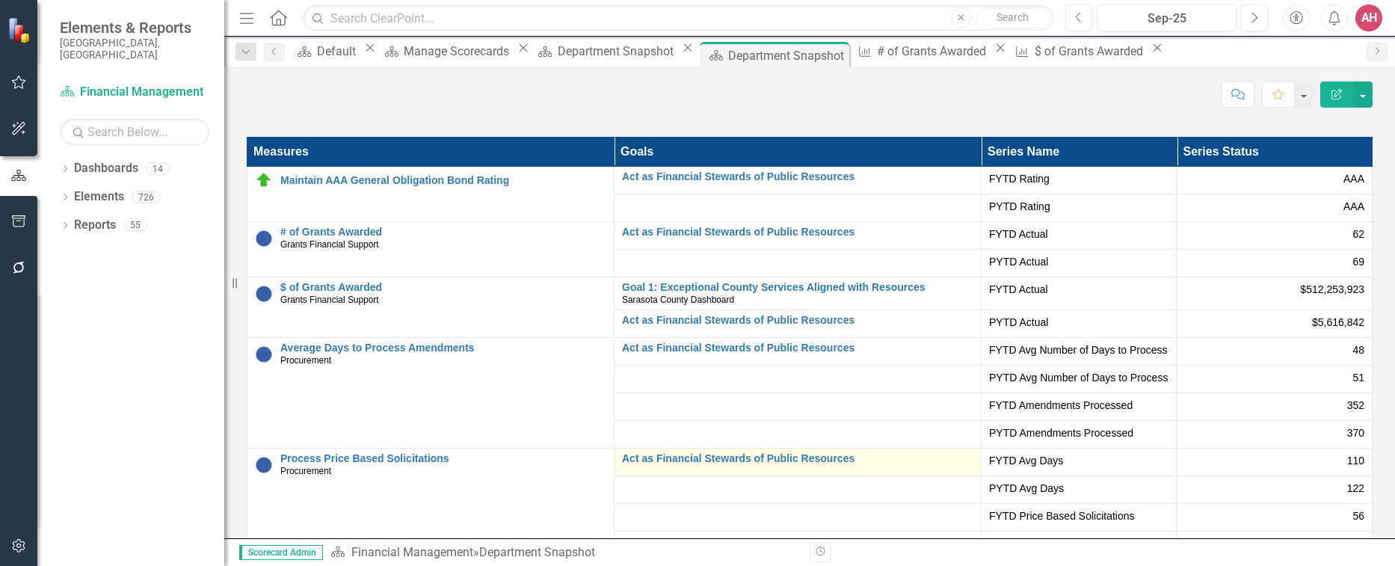
scroll to position [2468, 0]
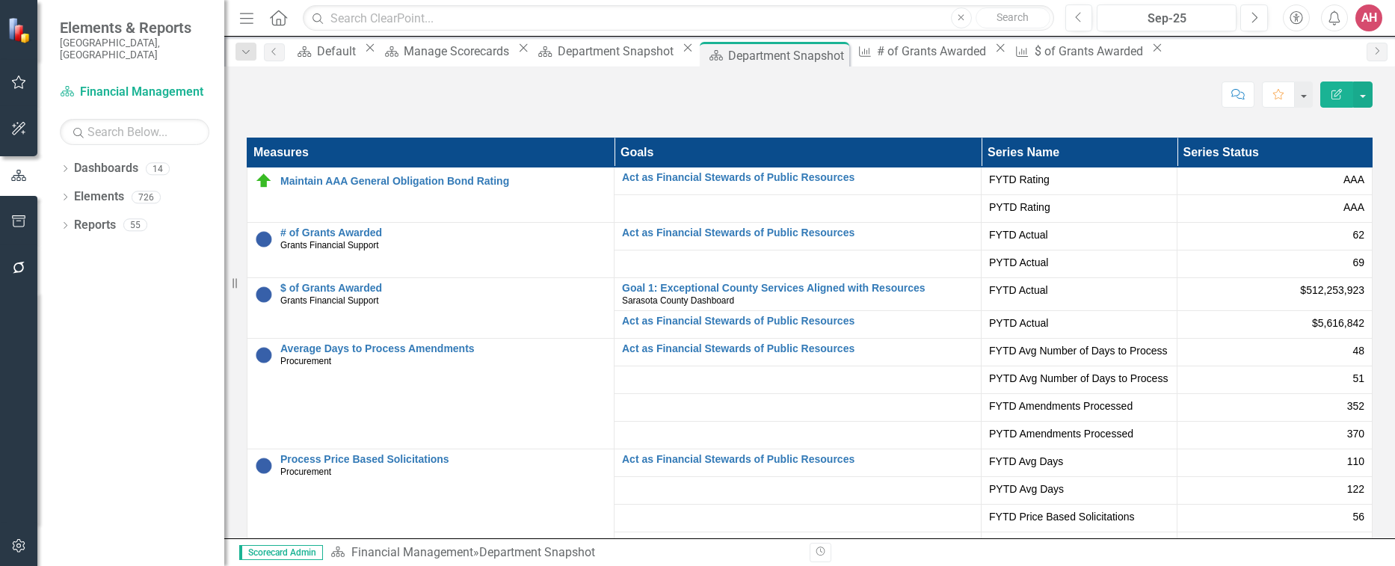
click at [1226, 292] on div "$512,253,923" at bounding box center [1275, 290] width 180 height 15
click at [1227, 290] on div "$512,253,923" at bounding box center [1275, 290] width 180 height 15
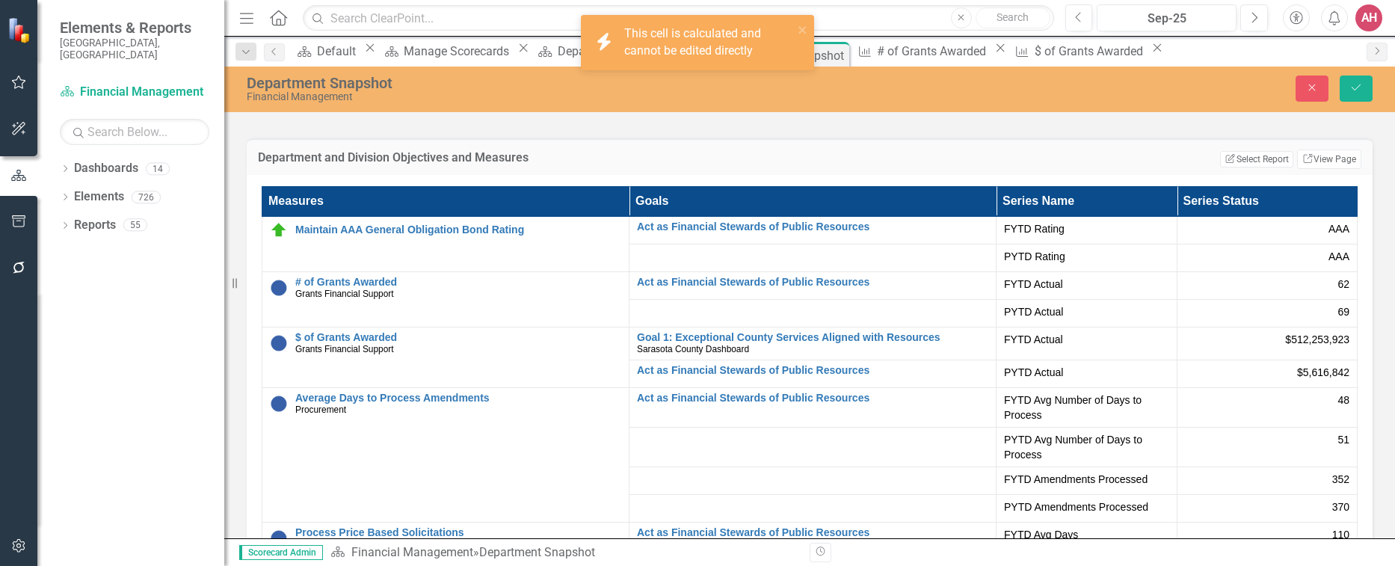
click at [1291, 336] on span "$512,253,923" at bounding box center [1317, 339] width 64 height 15
click at [1291, 337] on span "$512,253,923" at bounding box center [1317, 339] width 64 height 15
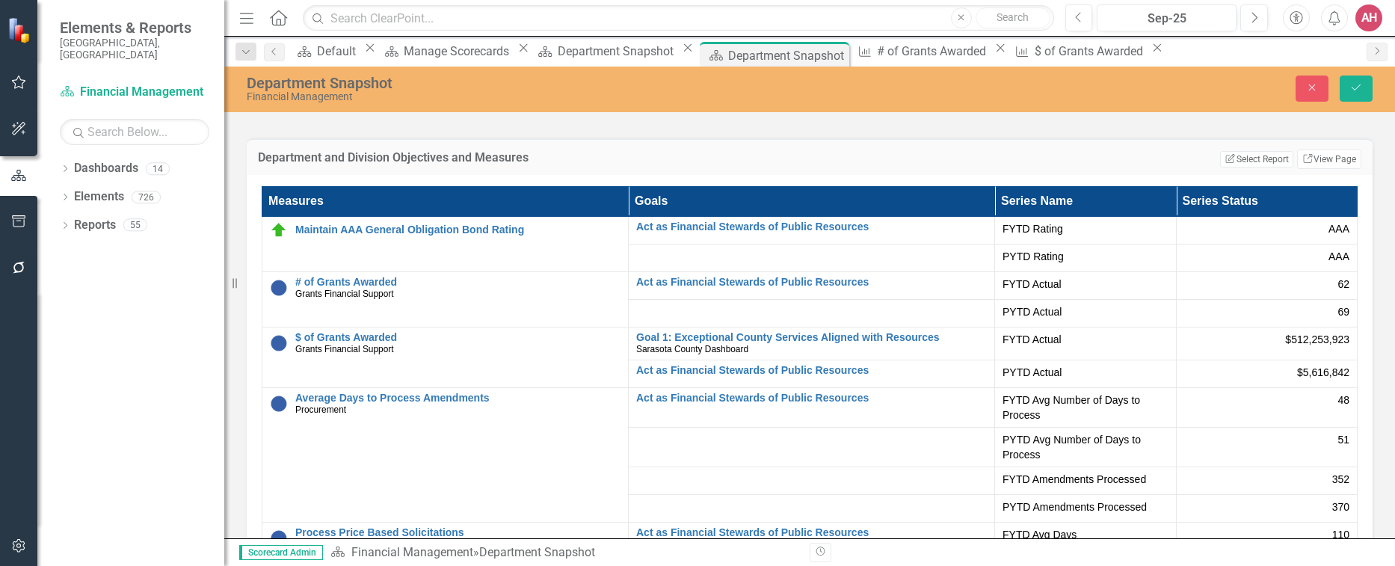
click at [1291, 337] on span "$512,253,923" at bounding box center [1317, 339] width 64 height 15
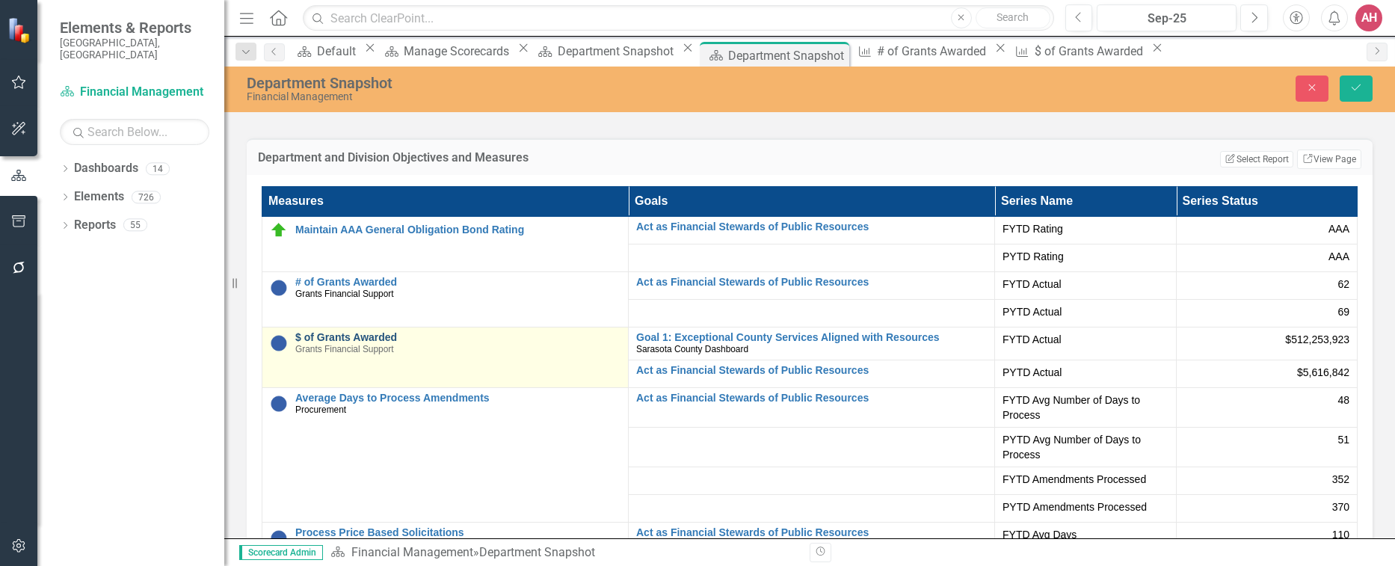
click at [370, 341] on link "$ of Grants Awarded" at bounding box center [457, 337] width 325 height 11
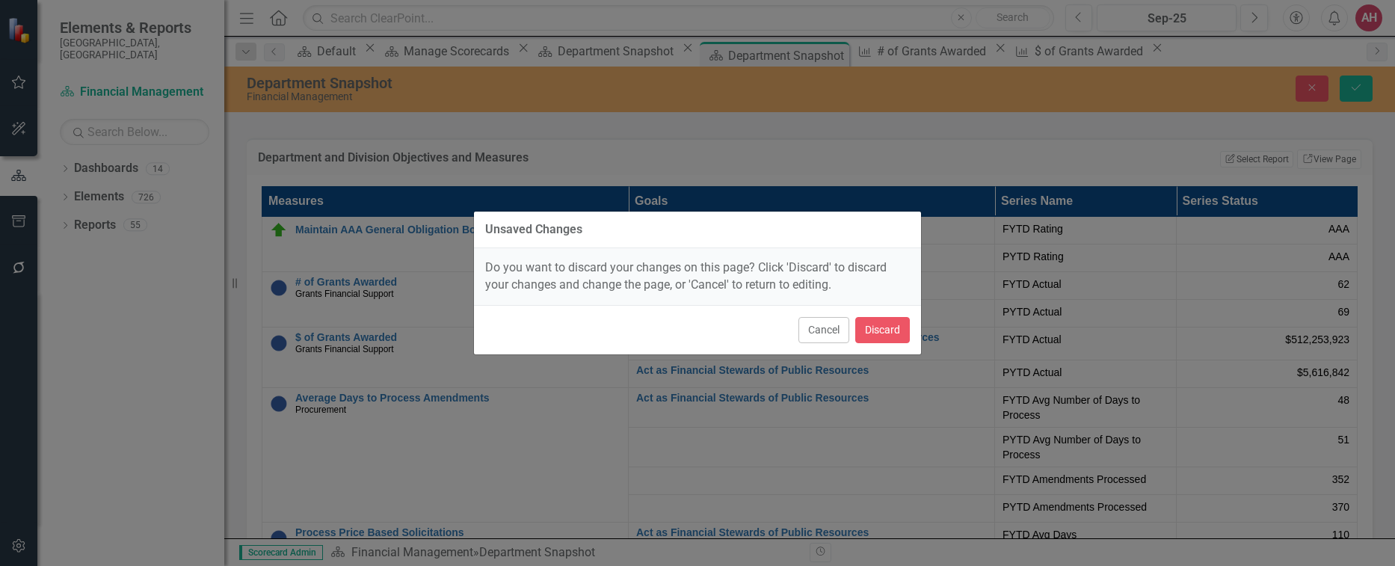
click at [341, 337] on div "Unsaved Changes Do you want to discard your changes on this page? Click 'Discar…" at bounding box center [697, 283] width 1395 height 566
click at [340, 336] on div "Unsaved Changes Do you want to discard your changes on this page? Click 'Discar…" at bounding box center [697, 283] width 1395 height 566
click at [337, 334] on div "Unsaved Changes Do you want to discard your changes on this page? Click 'Discar…" at bounding box center [697, 283] width 1395 height 566
click at [879, 329] on button "Discard" at bounding box center [882, 330] width 55 height 26
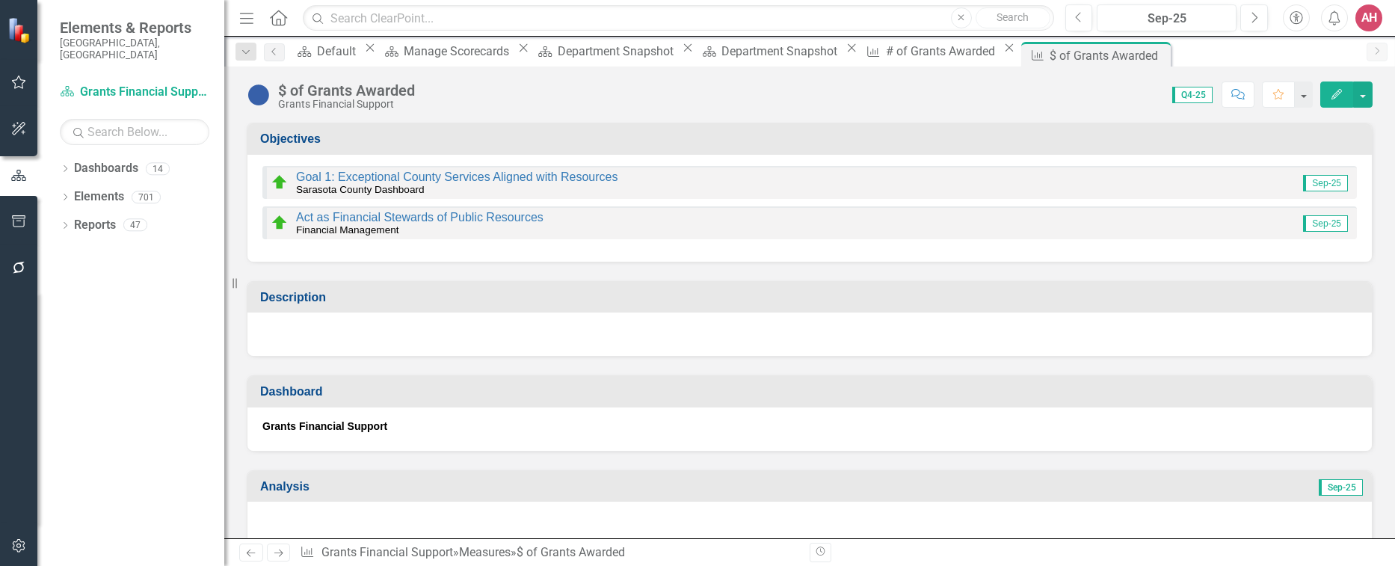
click at [1199, 99] on span "Q4-25" at bounding box center [1193, 95] width 40 height 16
click at [1334, 89] on button "Edit" at bounding box center [1337, 95] width 33 height 26
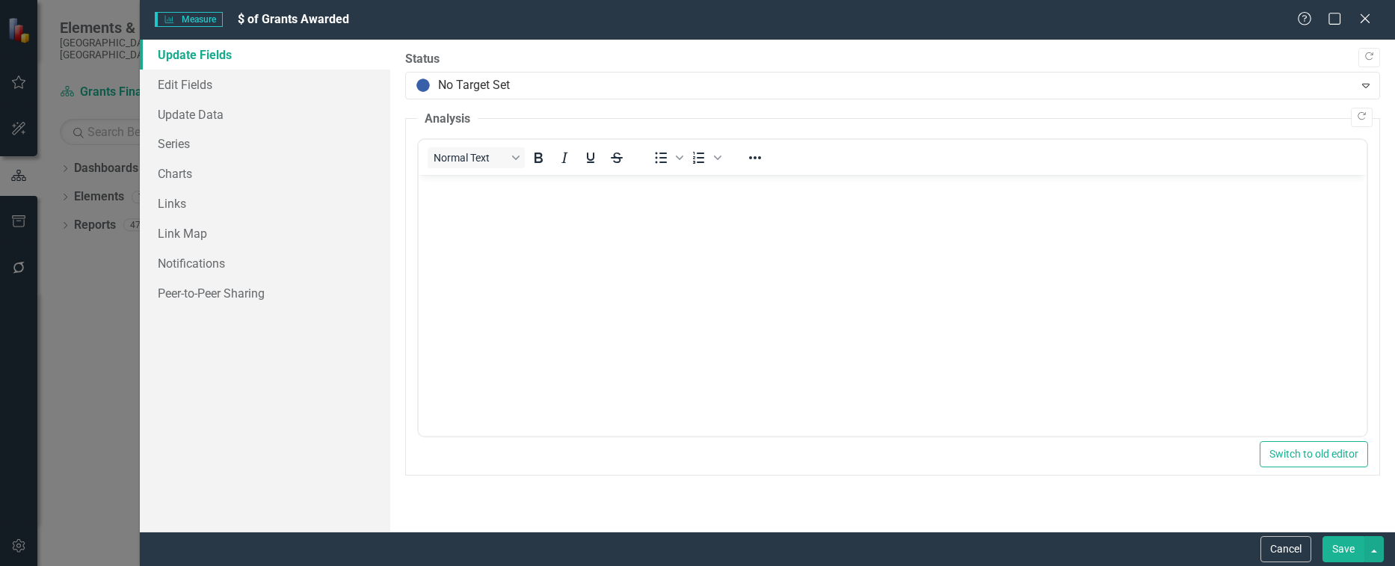
click at [673, 217] on body "Rich Text Area. Press ALT-0 for help." at bounding box center [893, 287] width 948 height 224
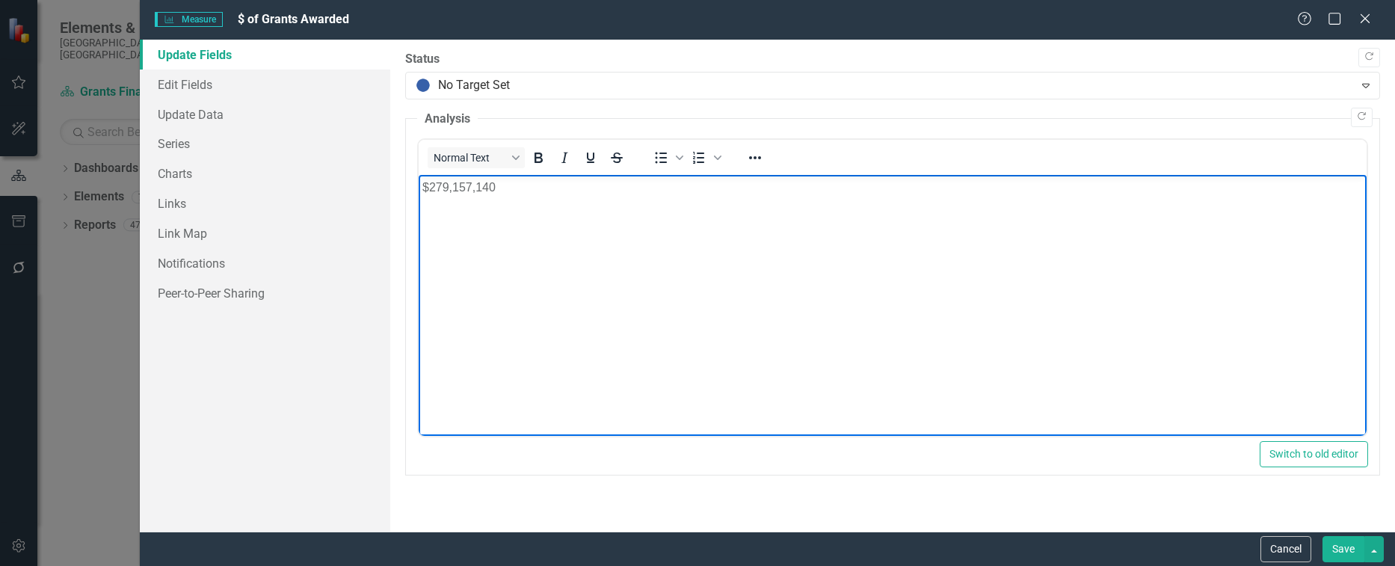
click at [1336, 540] on button "Save" at bounding box center [1344, 549] width 42 height 26
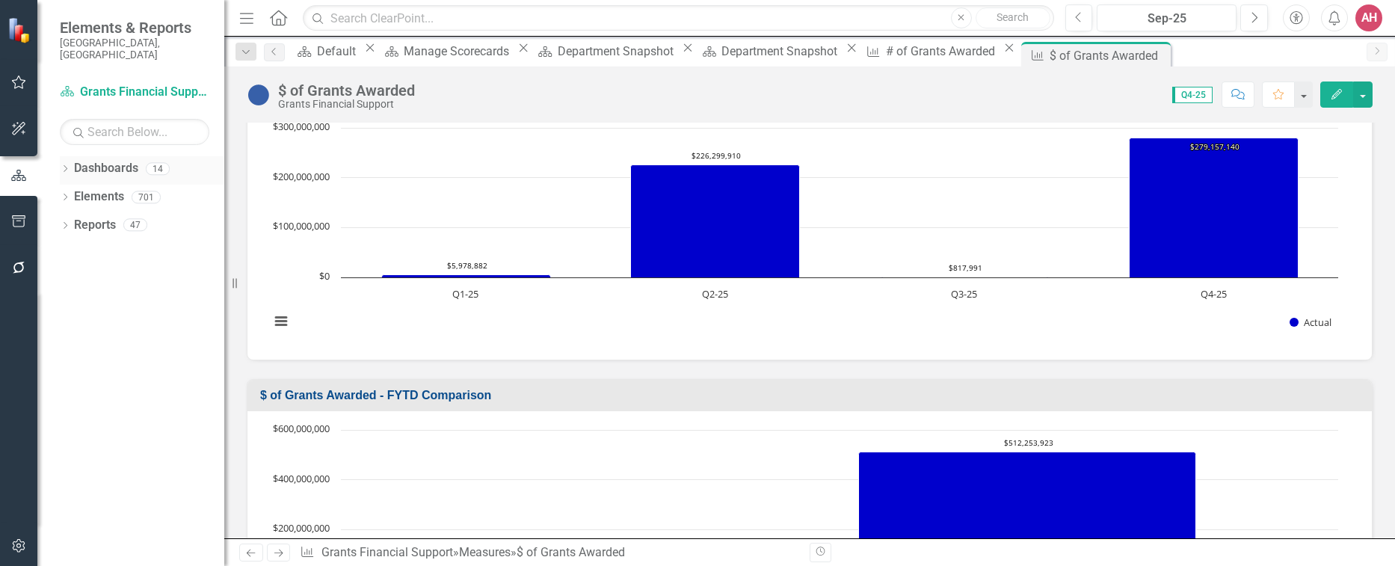
click at [68, 166] on icon "Dropdown" at bounding box center [65, 170] width 10 height 8
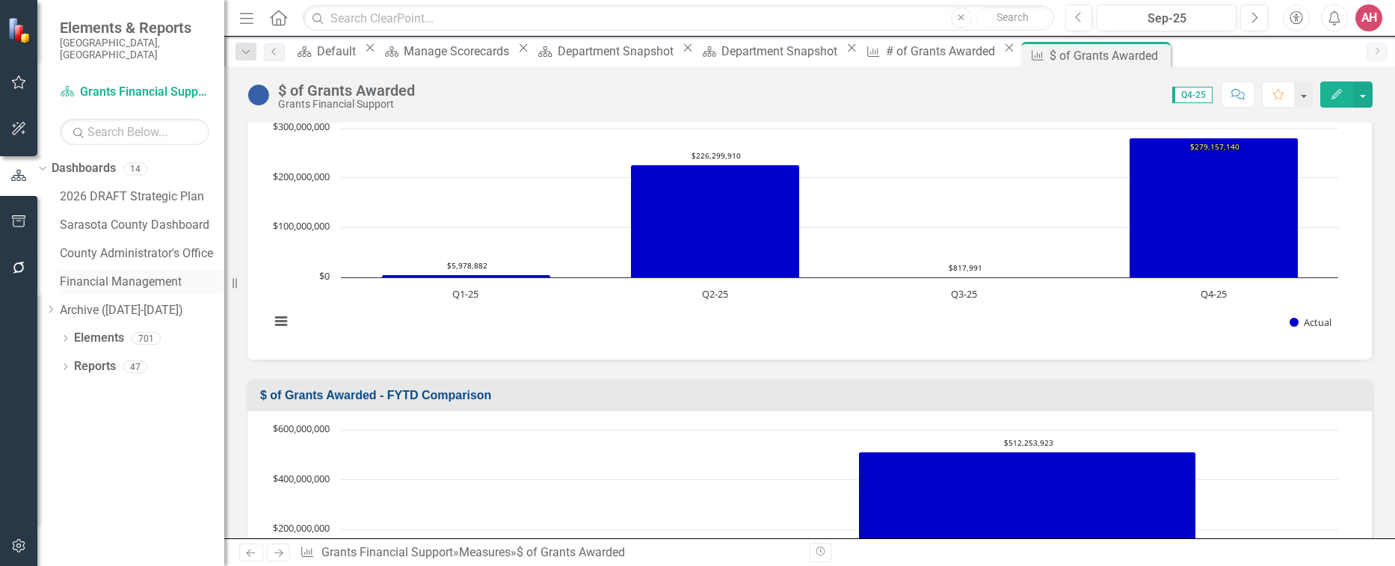
click at [137, 274] on link "Financial Management" at bounding box center [142, 282] width 165 height 17
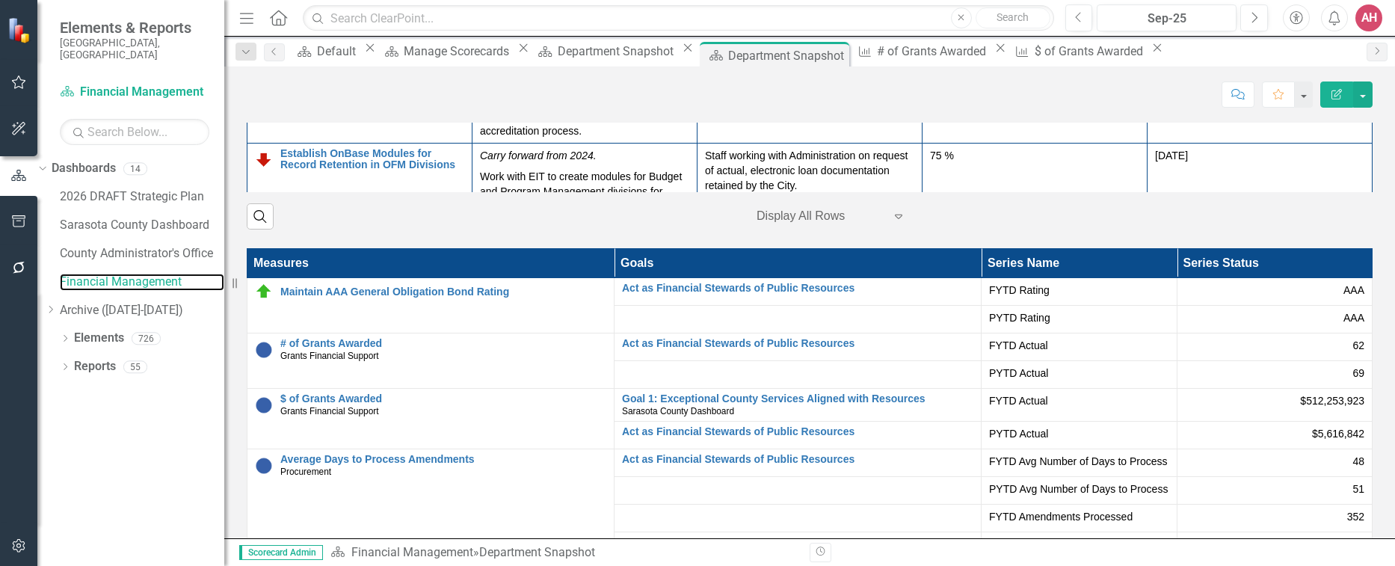
scroll to position [2356, 0]
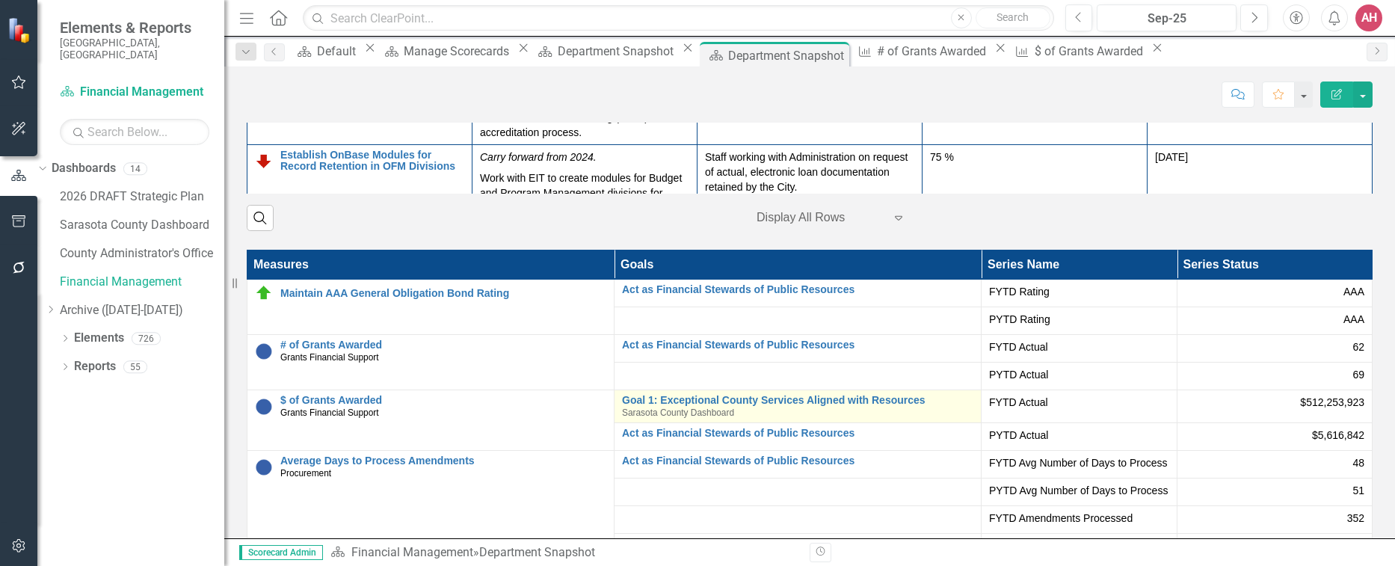
click at [679, 409] on span "Sarasota County Dashboard" at bounding box center [678, 413] width 112 height 10
click at [1309, 87] on button "button" at bounding box center [1303, 95] width 19 height 26
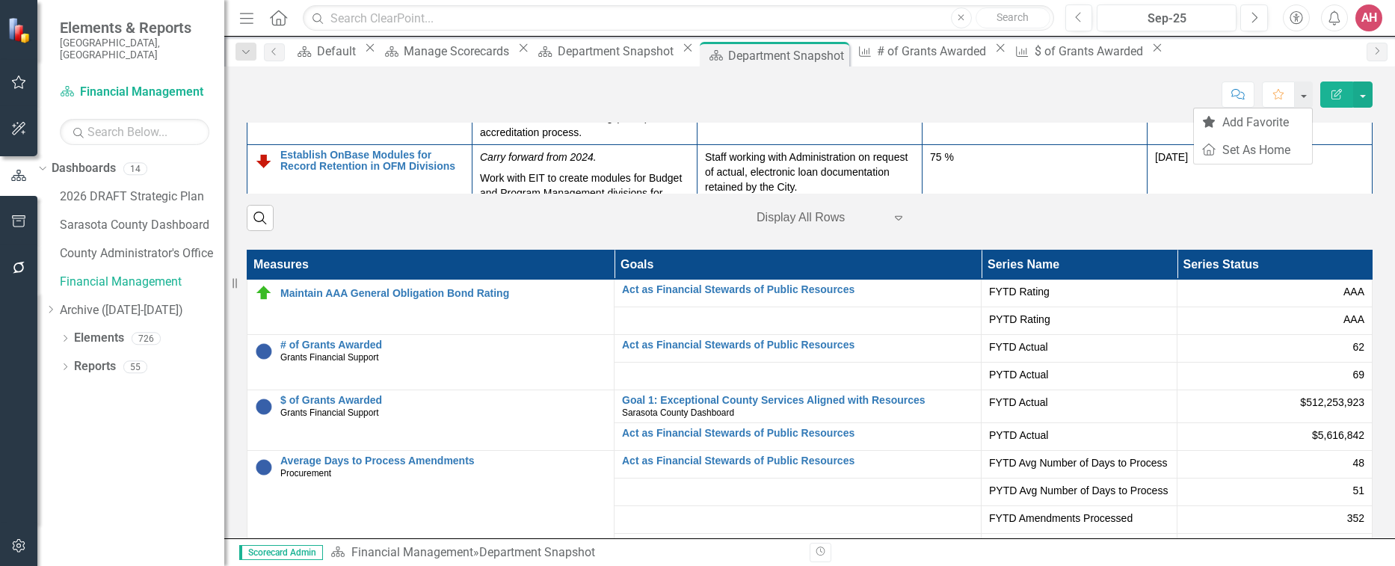
click at [1328, 87] on button "Edit Report" at bounding box center [1337, 95] width 33 height 26
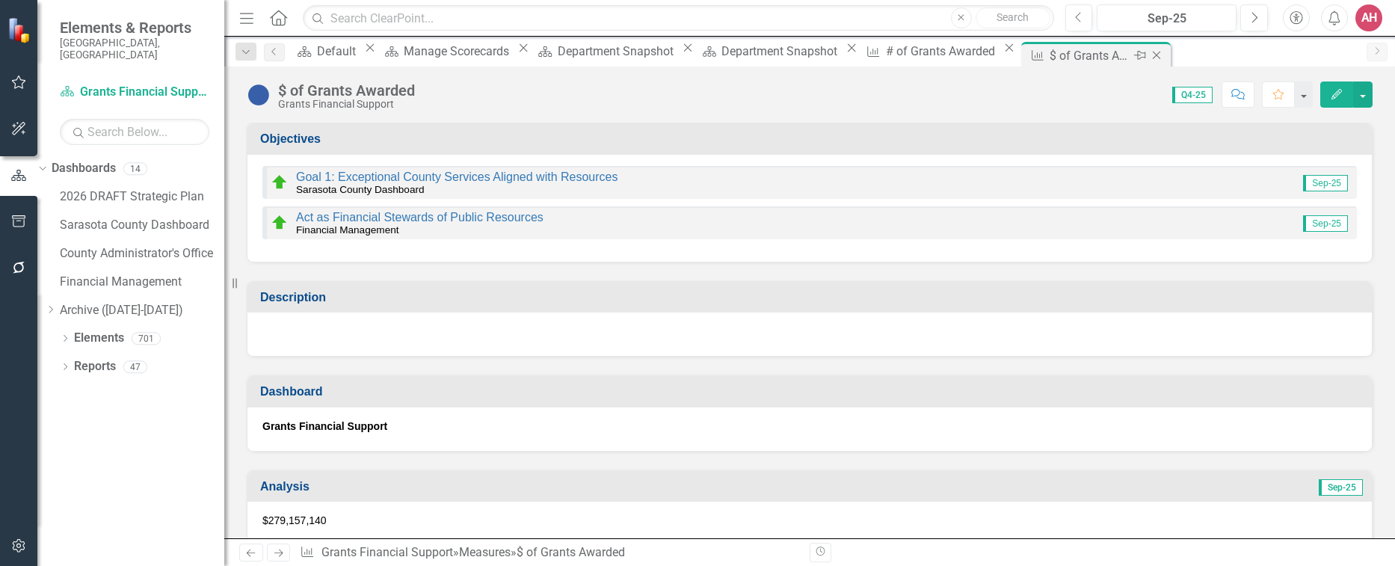
click at [1100, 53] on div "$ of Grants Awarded" at bounding box center [1090, 55] width 80 height 19
click at [1100, 49] on div "$ of Grants Awarded" at bounding box center [1090, 55] width 80 height 19
click at [1099, 46] on div "$ of Grants Awarded" at bounding box center [1090, 55] width 80 height 19
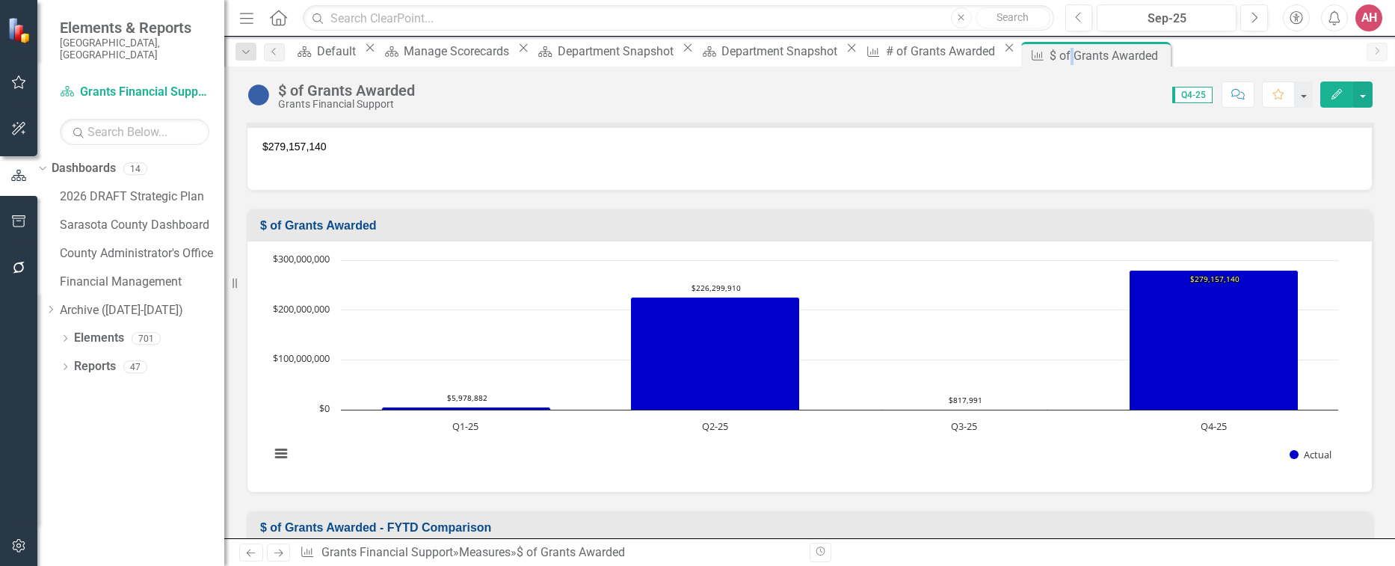
scroll to position [299, 0]
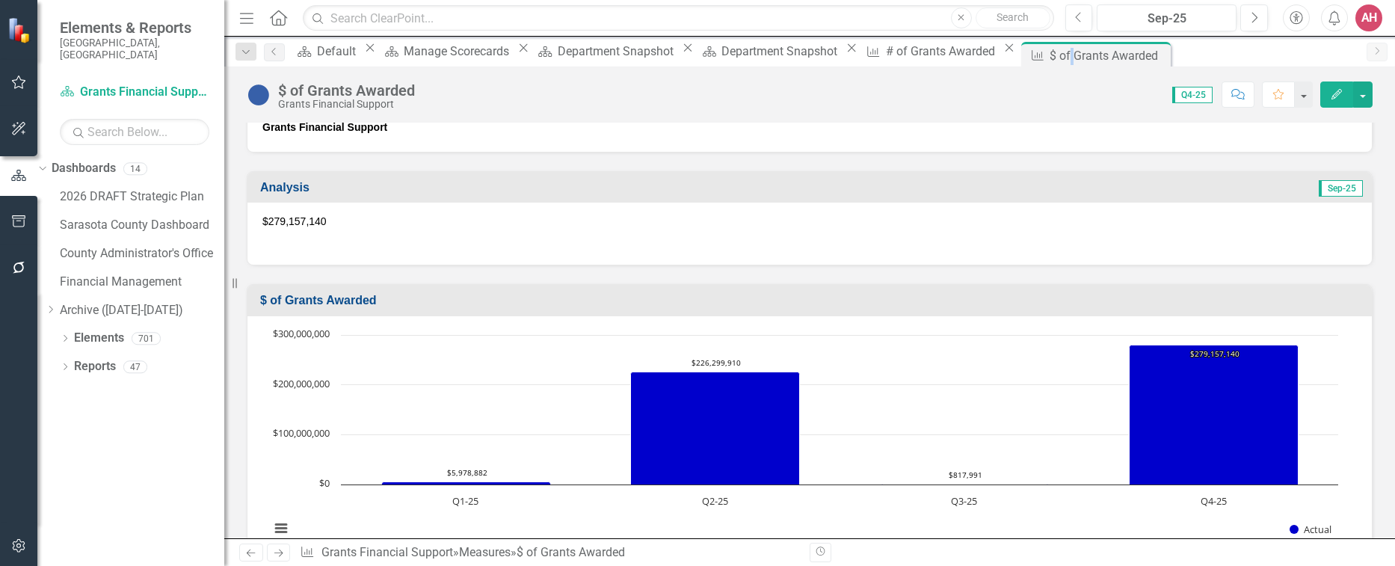
drag, startPoint x: 351, startPoint y: 219, endPoint x: 293, endPoint y: 211, distance: 58.2
click at [295, 213] on div "$279,157,140" at bounding box center [810, 234] width 1125 height 62
click at [325, 215] on p "$279,157,140" at bounding box center [809, 223] width 1095 height 18
click at [333, 217] on p "$279,157,140" at bounding box center [809, 223] width 1095 height 18
click at [1338, 92] on icon "Edit" at bounding box center [1336, 94] width 13 height 10
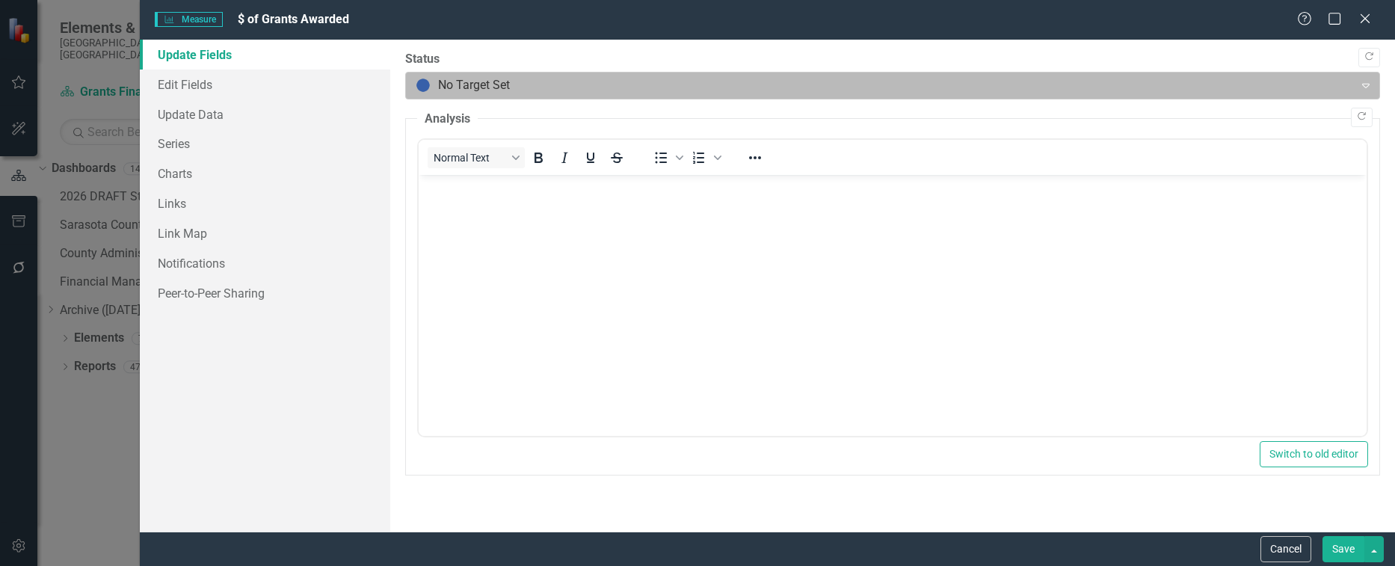
click at [1338, 90] on div "Measure Measure $ of Grants Awarded Help Maximize Close Update Fields Edit Fiel…" at bounding box center [697, 283] width 1395 height 566
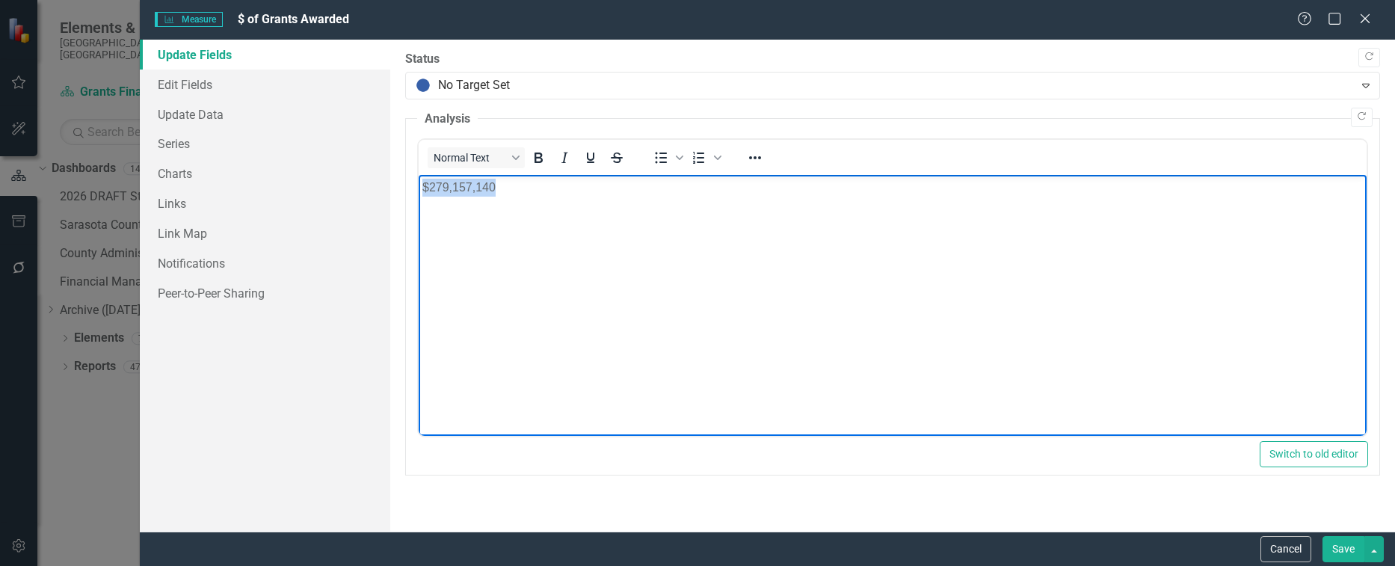
drag, startPoint x: 532, startPoint y: 184, endPoint x: 417, endPoint y: 181, distance: 115.2
click at [419, 181] on html "$279,157,140" at bounding box center [893, 287] width 948 height 224
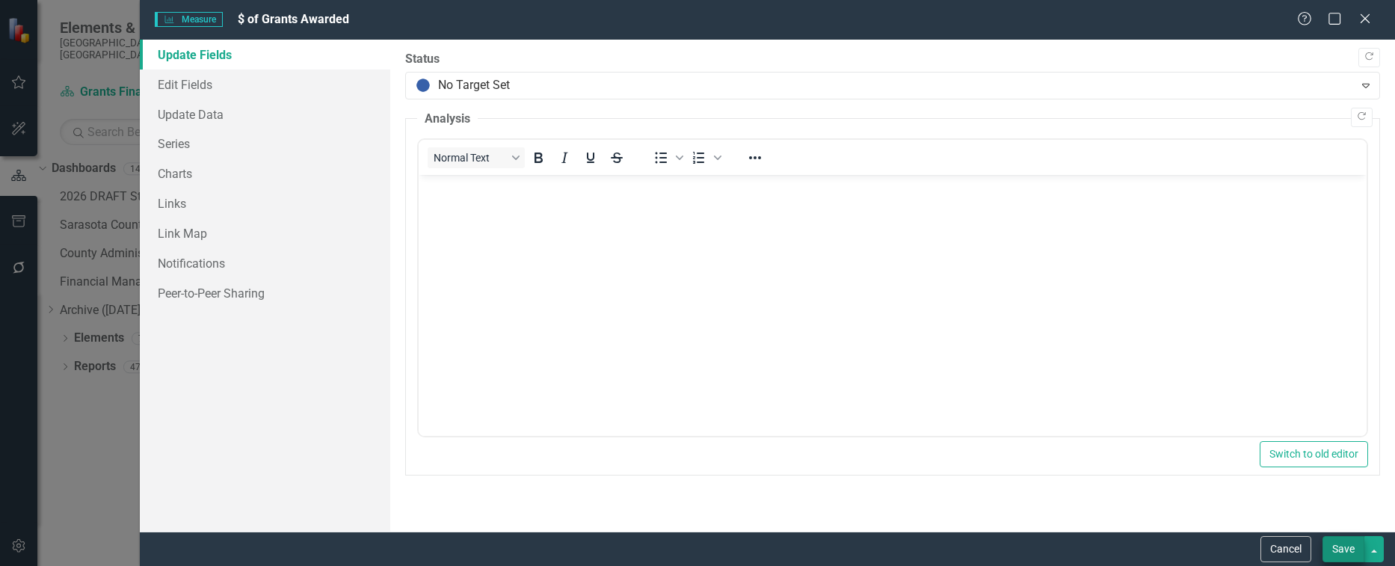
click at [1350, 553] on button "Save" at bounding box center [1344, 549] width 42 height 26
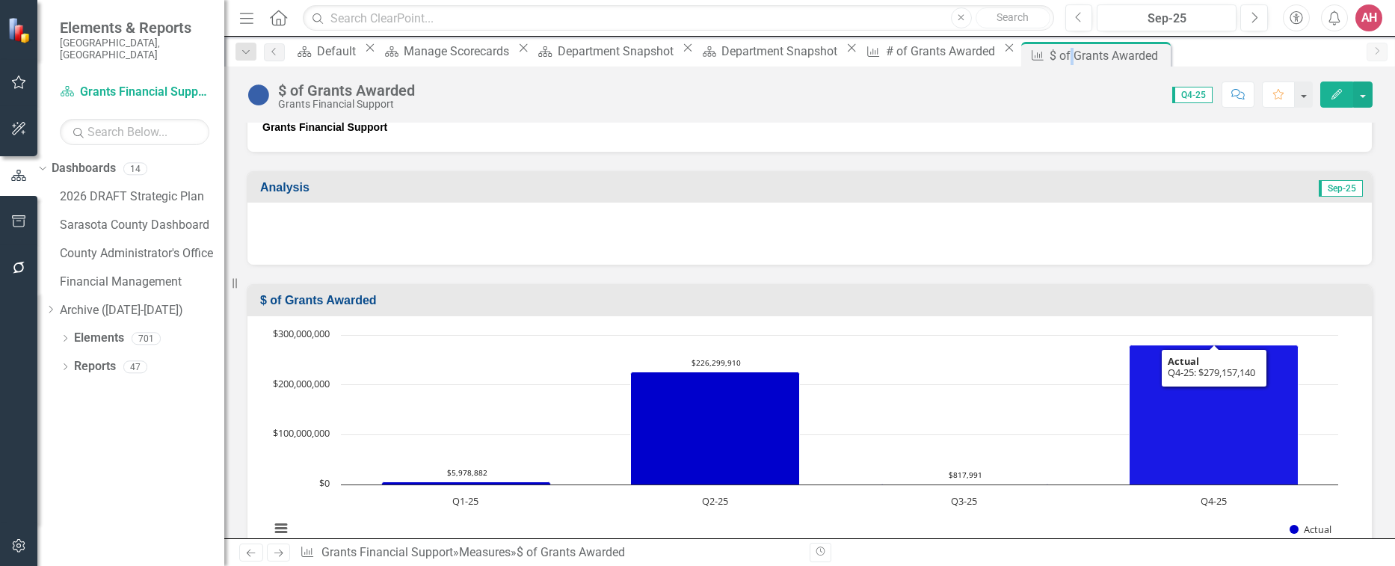
click at [1224, 371] on icon "Q4-25, 279,157,140.33. Actual." at bounding box center [1214, 415] width 169 height 140
click at [1220, 371] on icon "Q4-25, 279,157,140.33. Actual." at bounding box center [1214, 415] width 169 height 140
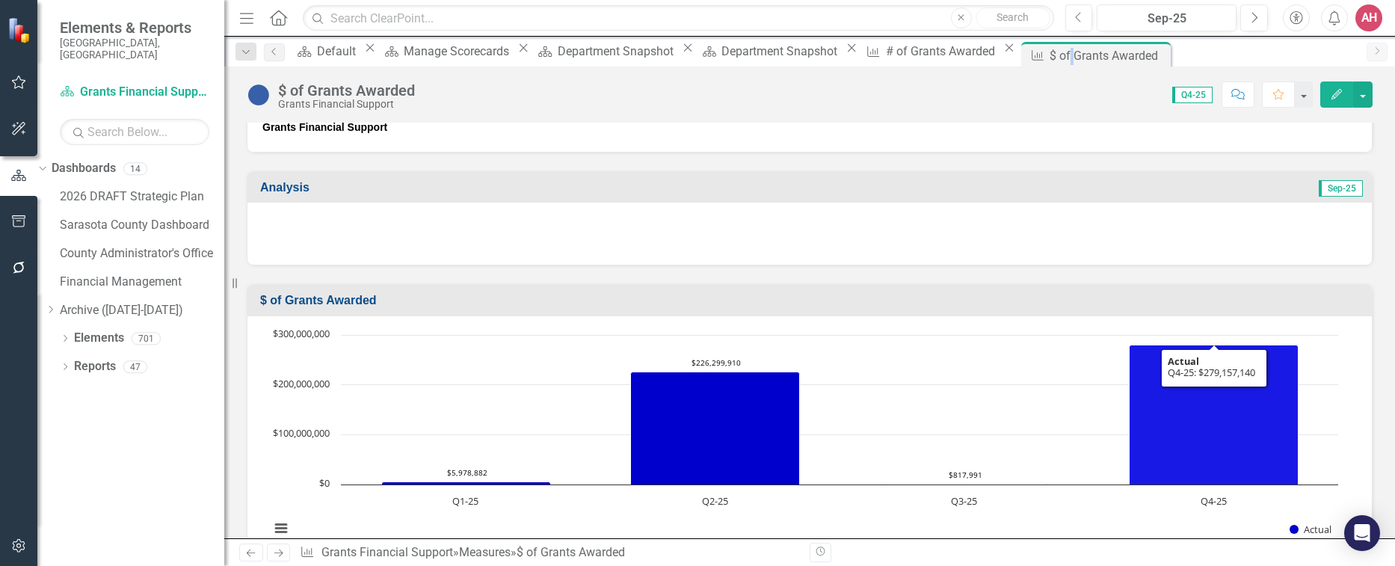
click at [1204, 436] on icon "Q4-25, 279,157,140.33. Actual." at bounding box center [1214, 415] width 169 height 140
click at [1205, 431] on icon "Q4-25, 279,157,140.33. Actual." at bounding box center [1214, 415] width 169 height 140
click at [1208, 375] on icon "Q4-25, 279,157,140.33. Actual." at bounding box center [1214, 415] width 169 height 140
click at [1209, 372] on icon "Q4-25, 279,157,140.33. Actual." at bounding box center [1214, 415] width 169 height 140
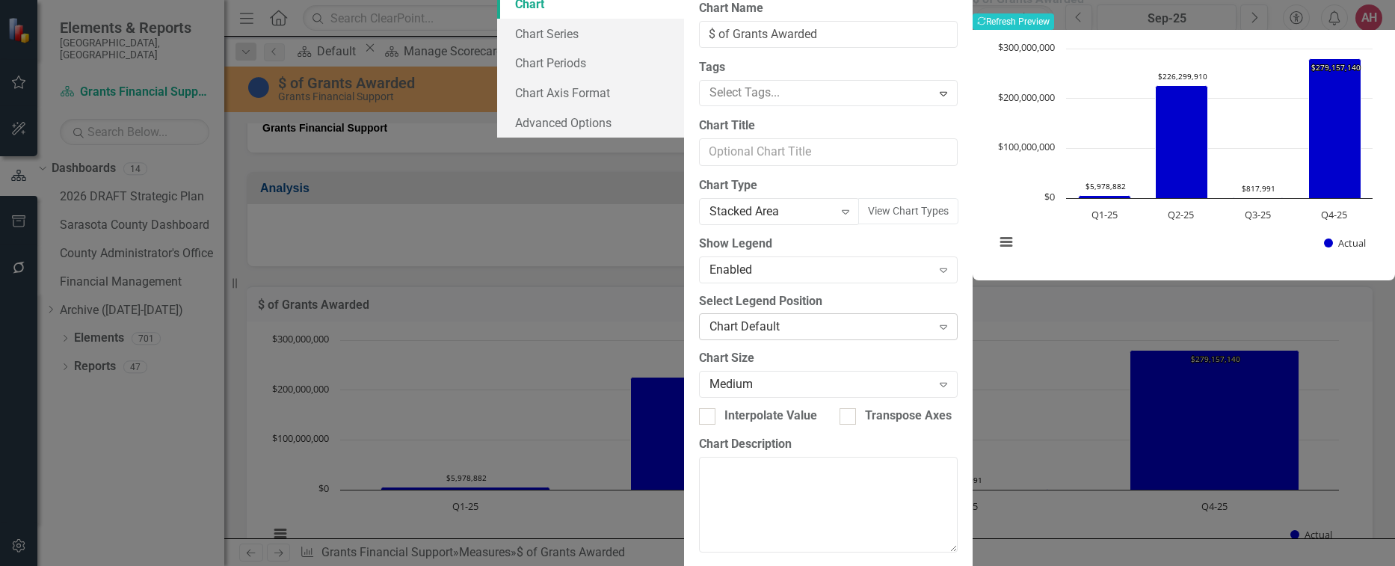
scroll to position [94, 0]
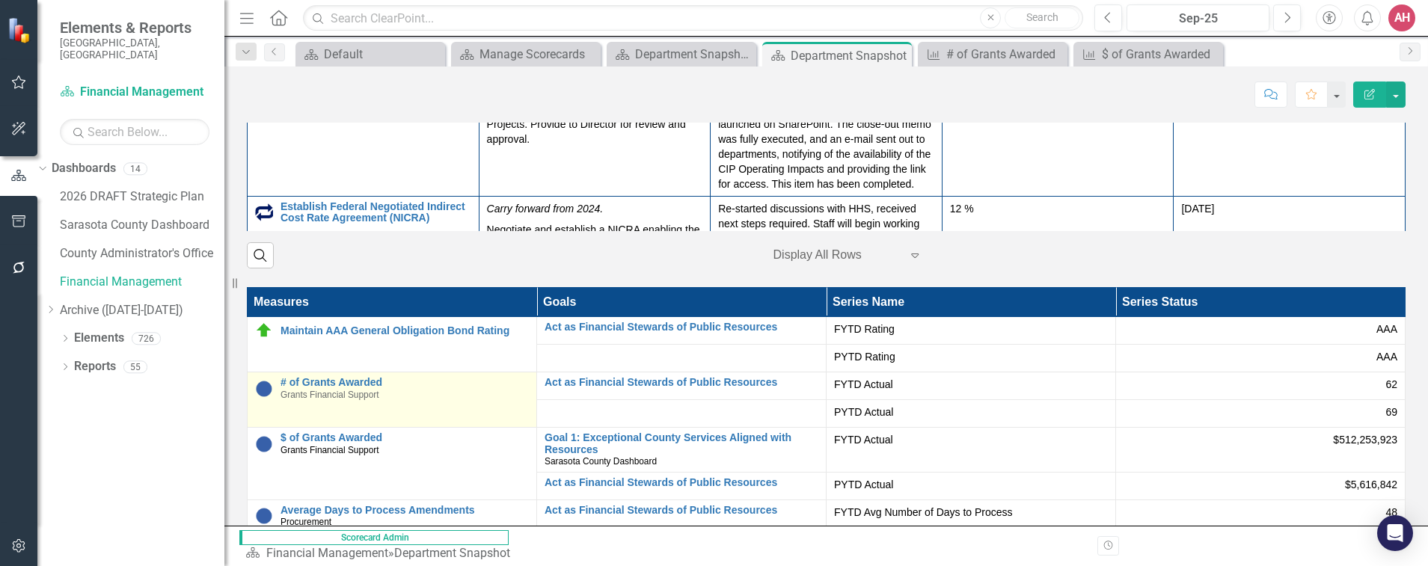
click at [405, 400] on div "# of Grants Awarded Grants Financial Support" at bounding box center [404, 388] width 248 height 23
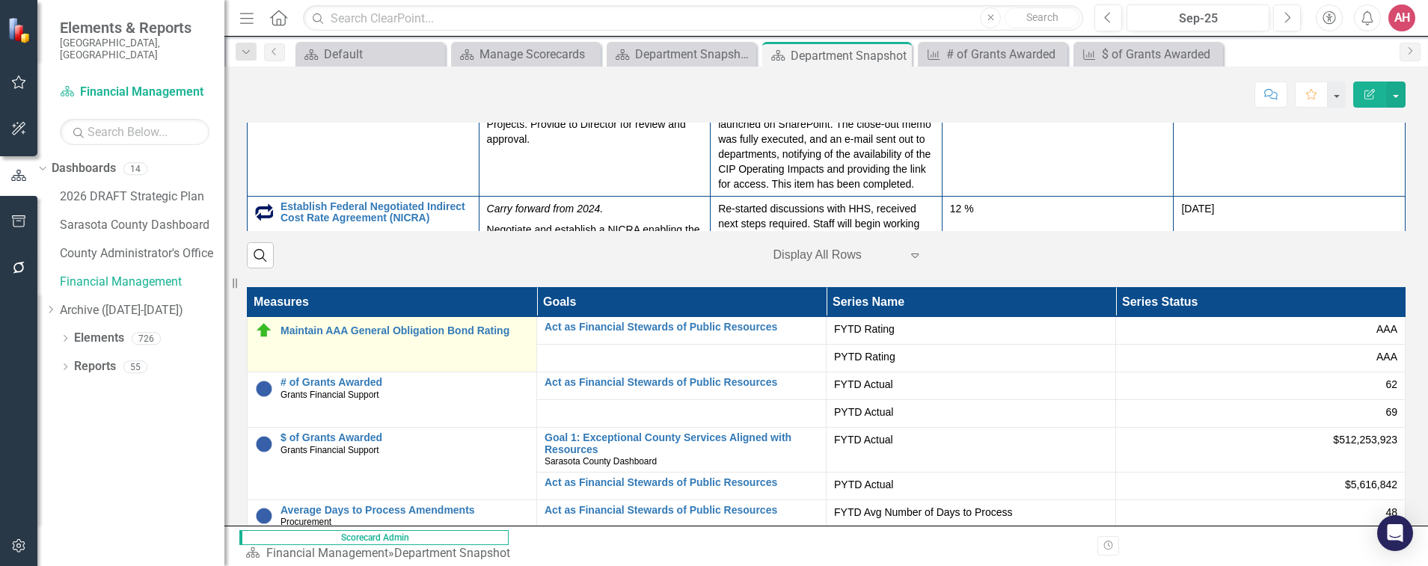
click at [405, 400] on div "# of Grants Awarded Grants Financial Support" at bounding box center [404, 388] width 248 height 23
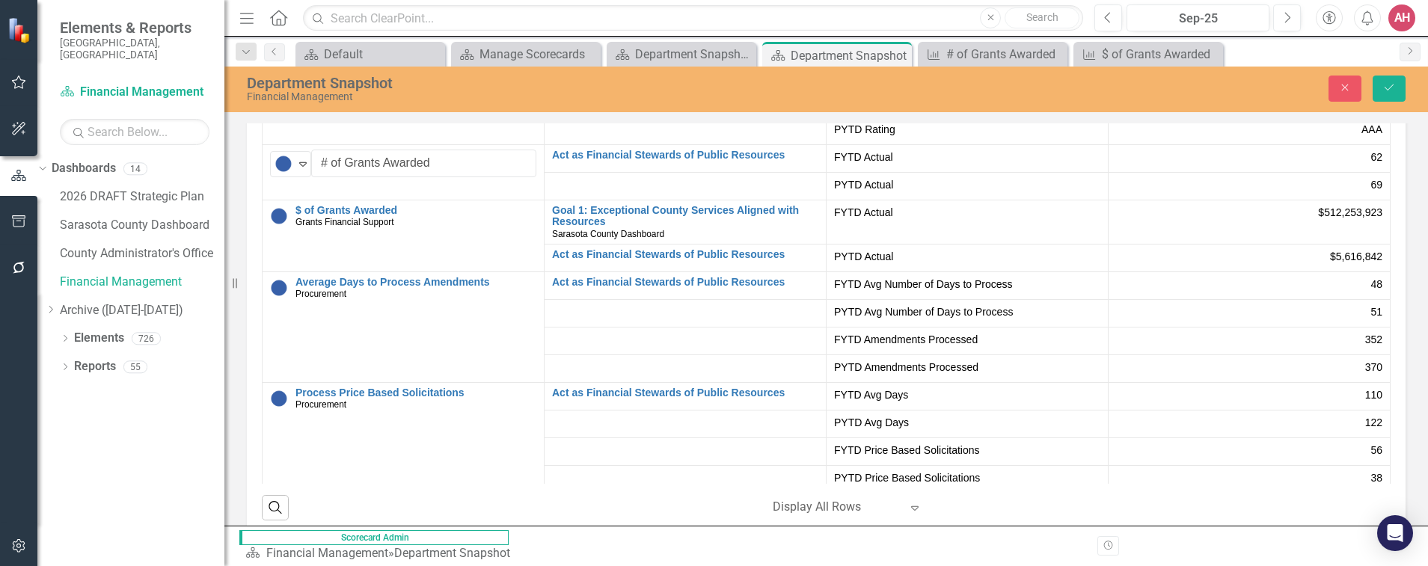
click at [1325, 220] on span "$512,253,923" at bounding box center [1350, 212] width 64 height 15
click at [513, 177] on input "# of Grants Awarded" at bounding box center [423, 164] width 225 height 28
click at [290, 173] on img at bounding box center [283, 164] width 18 height 18
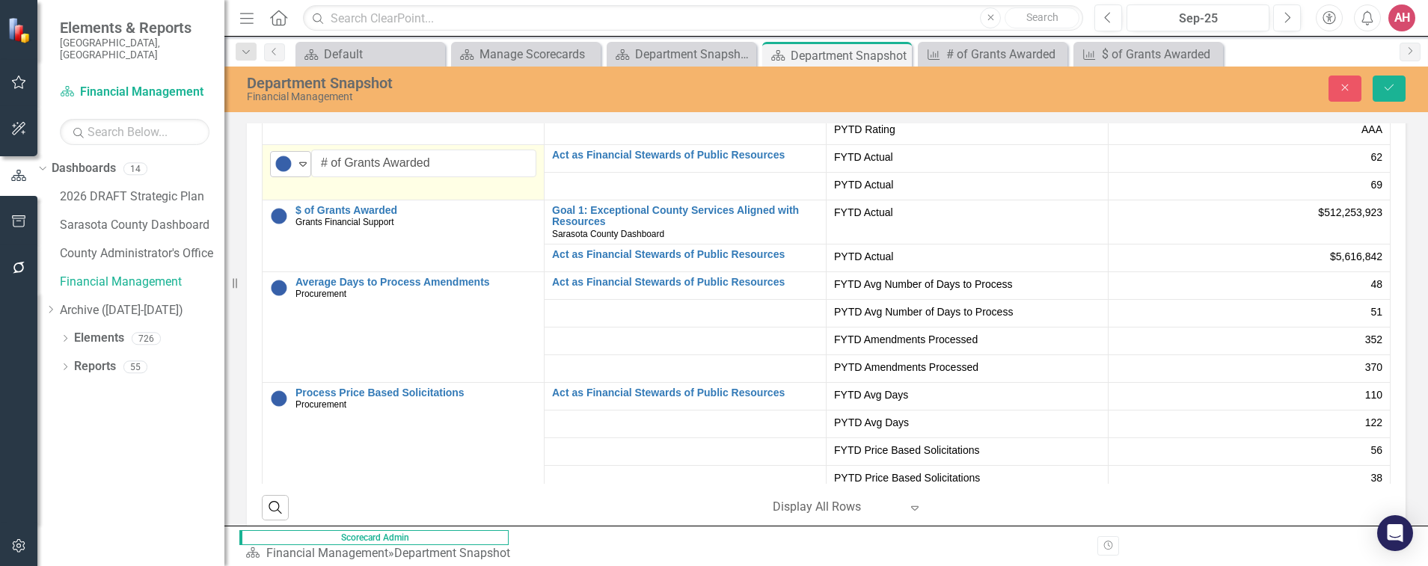
click at [290, 173] on img at bounding box center [283, 164] width 18 height 18
click at [511, 177] on input "# of Grants Awarded" at bounding box center [423, 164] width 225 height 28
click at [514, 177] on input "# of Grants Awarded" at bounding box center [423, 164] width 225 height 28
click at [527, 200] on td "No Target Set Expand # of Grants Awarded Edit Edit Measure Link Open Element" at bounding box center [403, 171] width 282 height 55
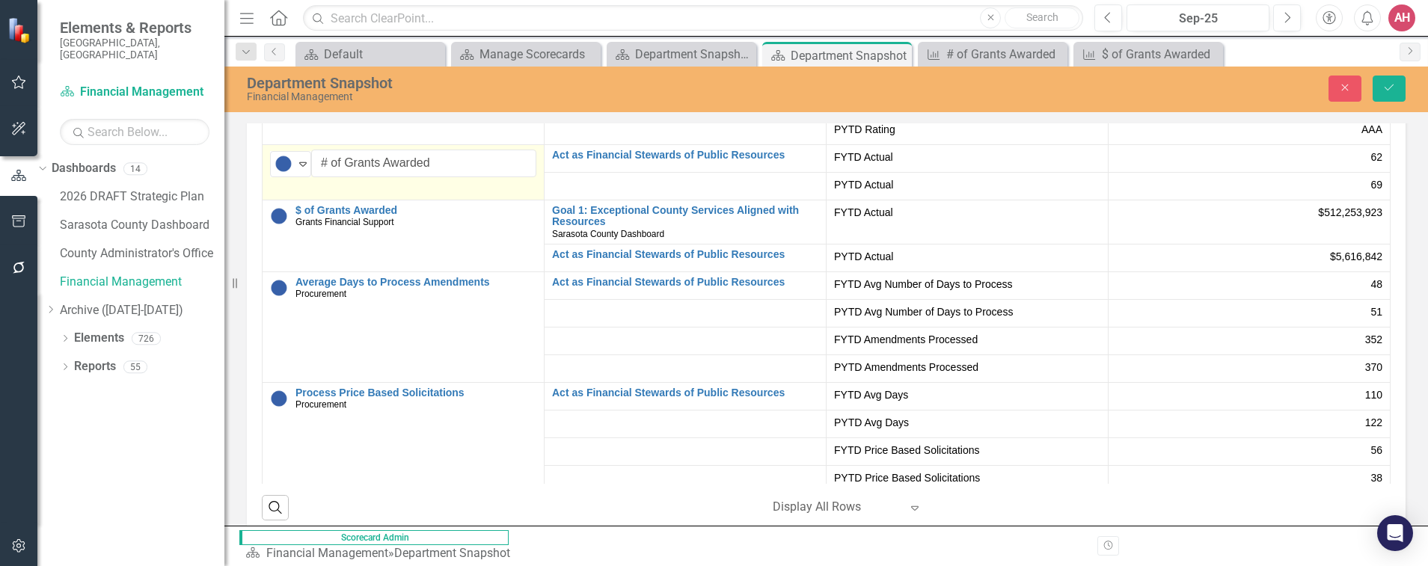
click at [527, 200] on td "No Target Set Expand # of Grants Awarded Edit Edit Measure Link Open Element" at bounding box center [403, 171] width 282 height 55
click at [529, 200] on td "No Target Set Expand # of Grants Awarded Edit Edit Measure Link Open Element" at bounding box center [403, 171] width 282 height 55
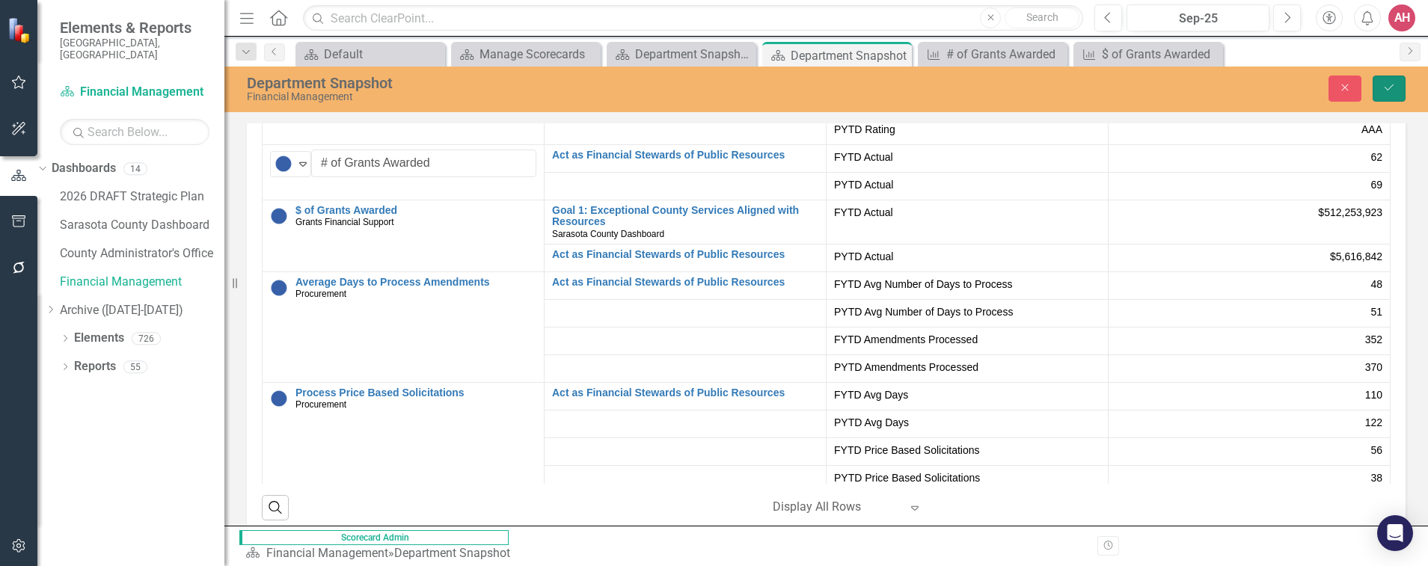
click at [1385, 83] on icon "Save" at bounding box center [1388, 87] width 13 height 10
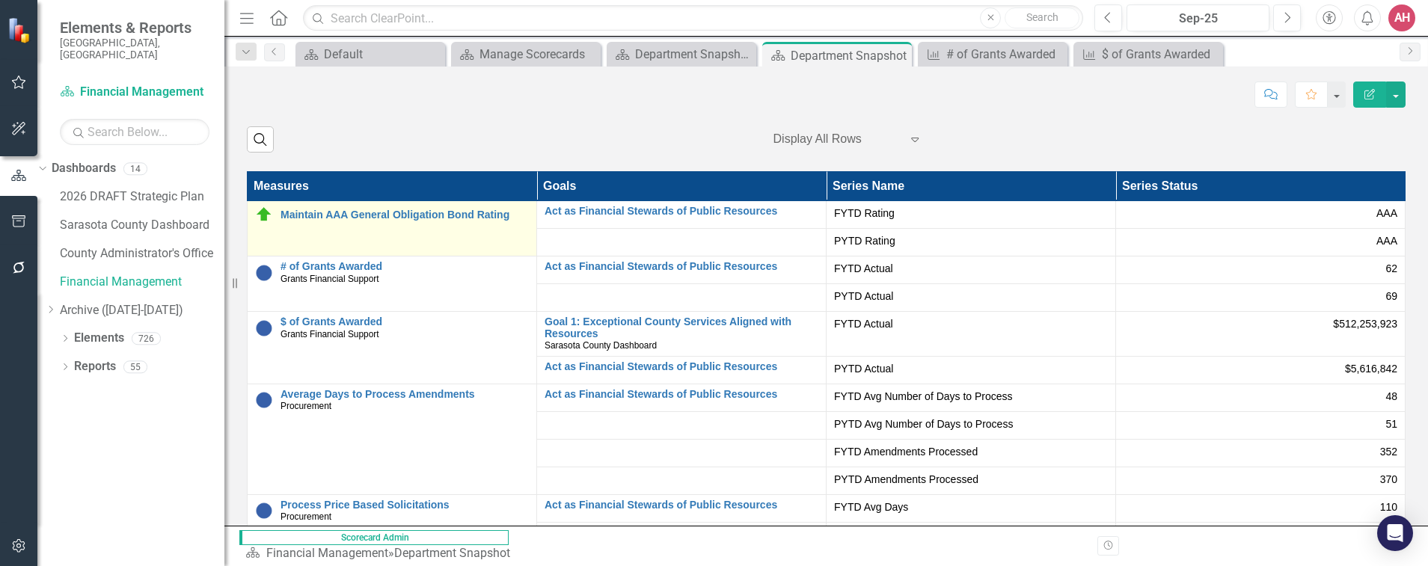
scroll to position [2426, 0]
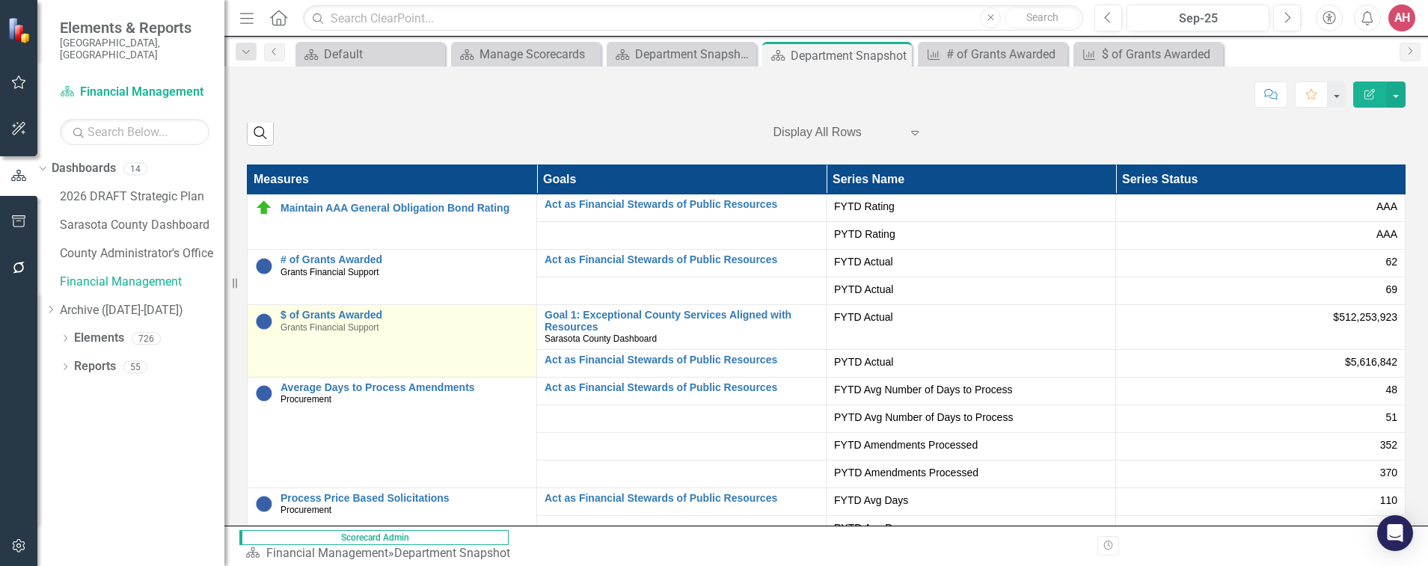
click at [345, 333] on span "Grants Financial Support" at bounding box center [329, 327] width 99 height 10
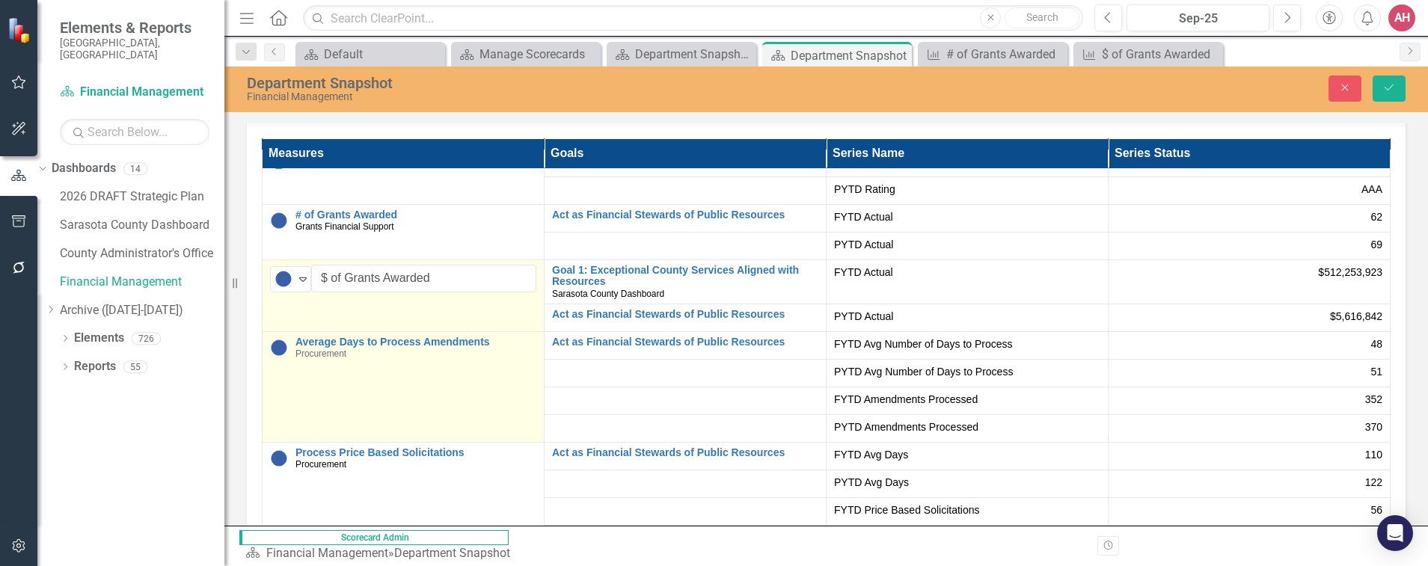
scroll to position [0, 0]
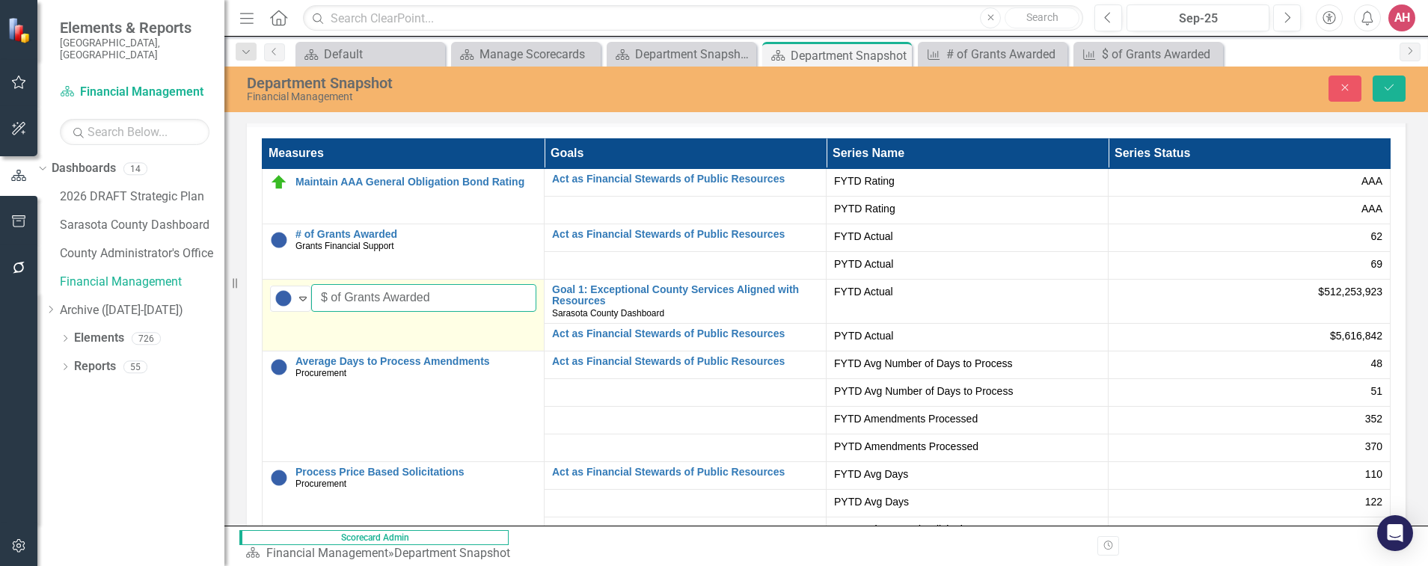
click at [477, 312] on input "$ of Grants Awarded" at bounding box center [423, 298] width 225 height 28
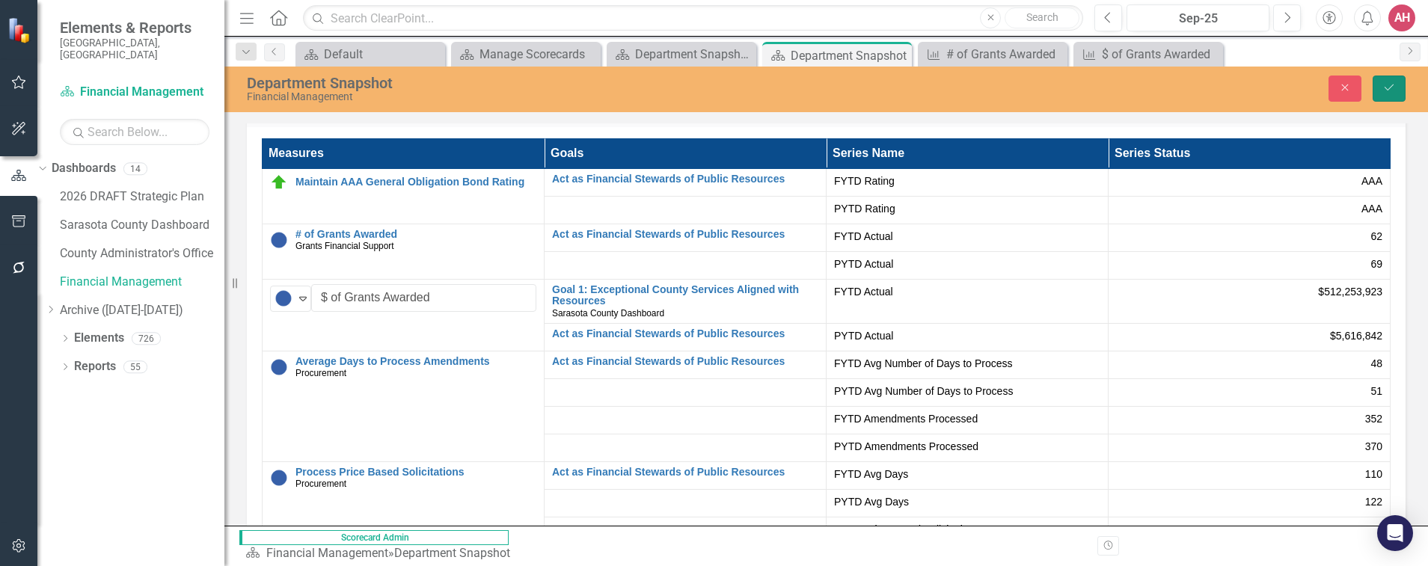
click at [1395, 85] on button "Save" at bounding box center [1388, 89] width 33 height 26
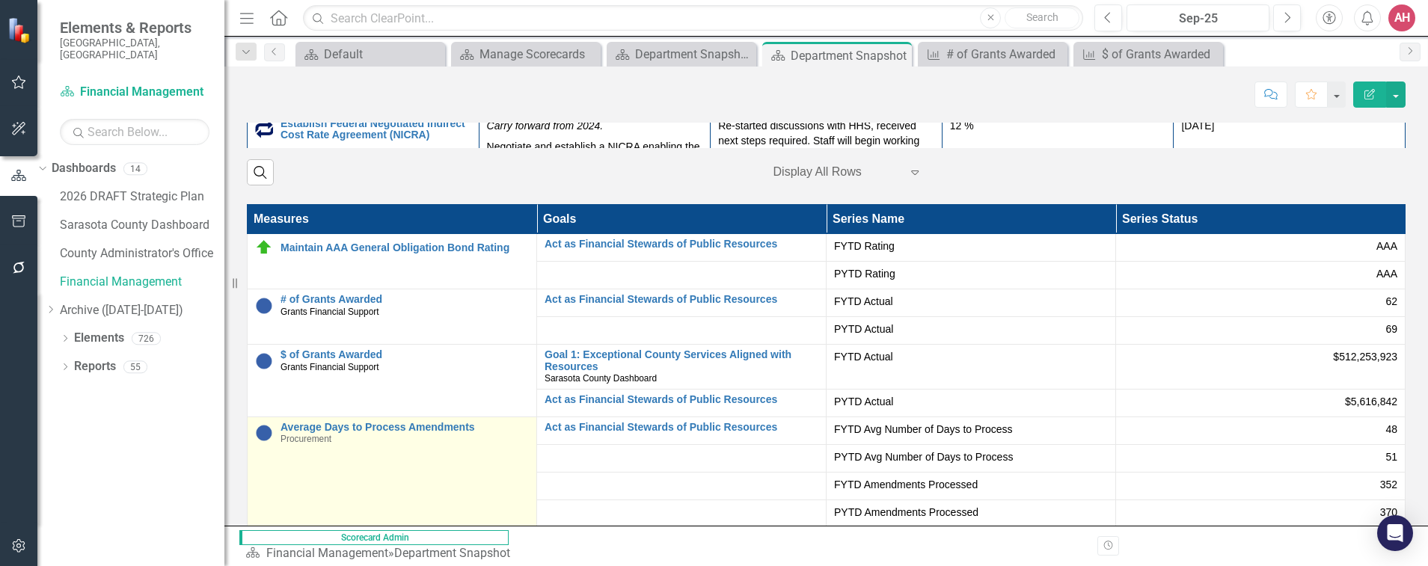
scroll to position [2393, 0]
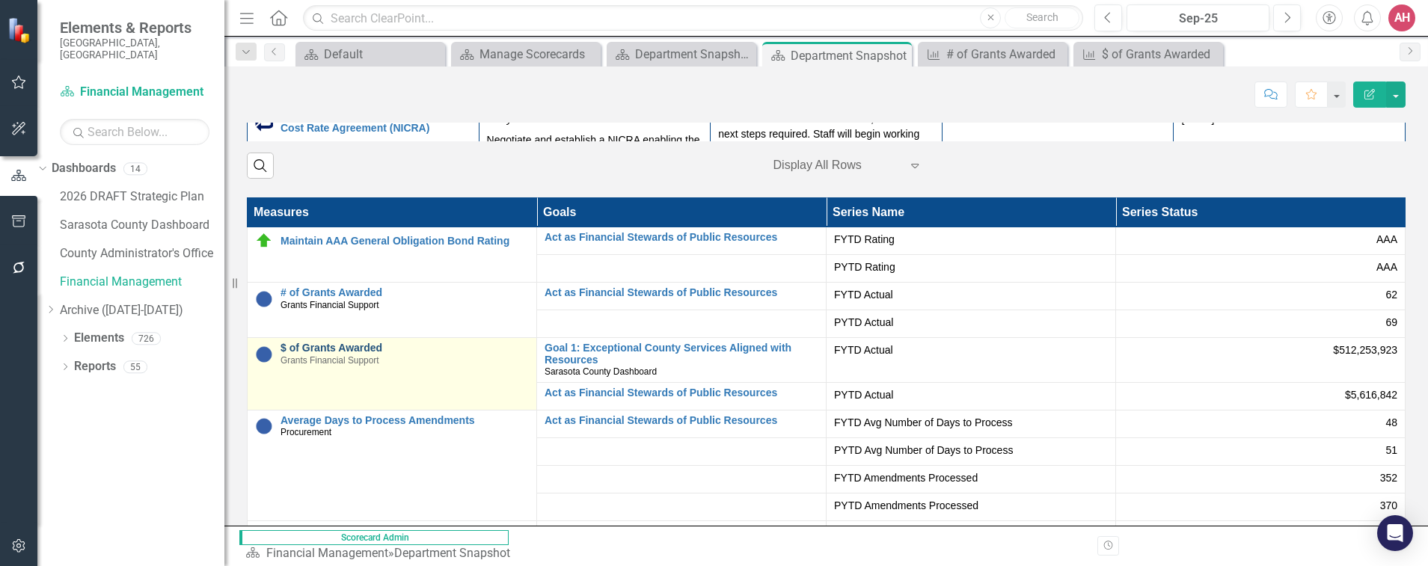
click at [369, 354] on link "$ of Grants Awarded" at bounding box center [404, 347] width 248 height 11
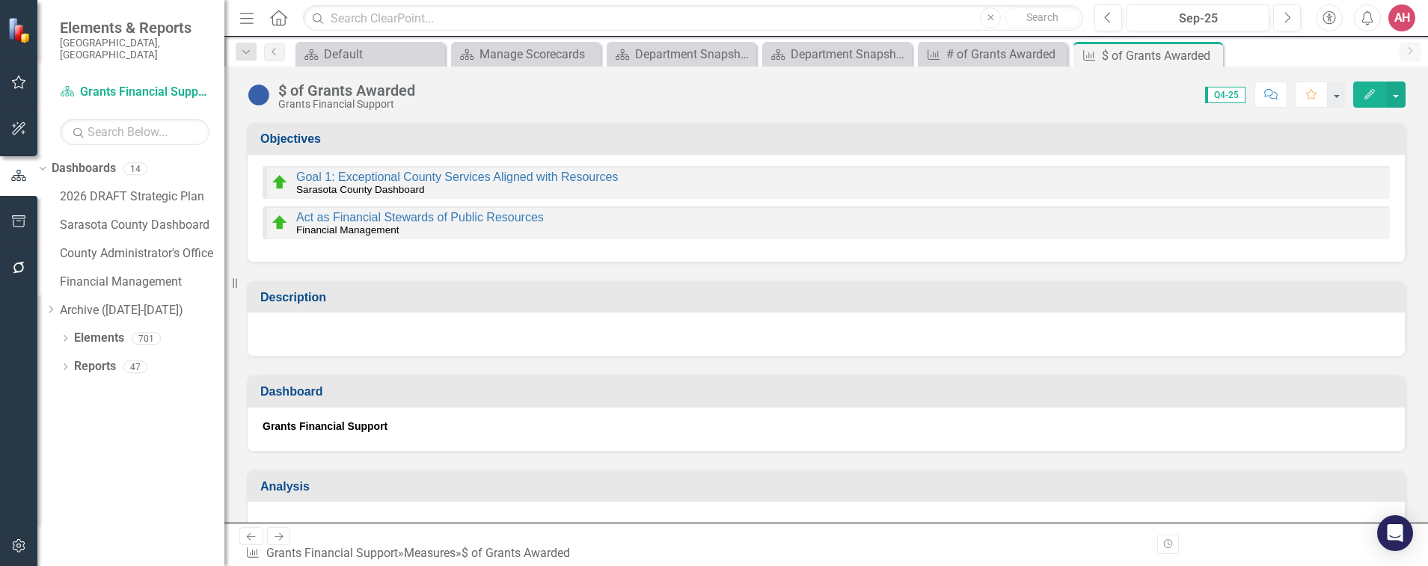
click at [364, 381] on div "Dashboard" at bounding box center [826, 391] width 1157 height 31
click at [275, 51] on icon "Previous" at bounding box center [274, 51] width 12 height 9
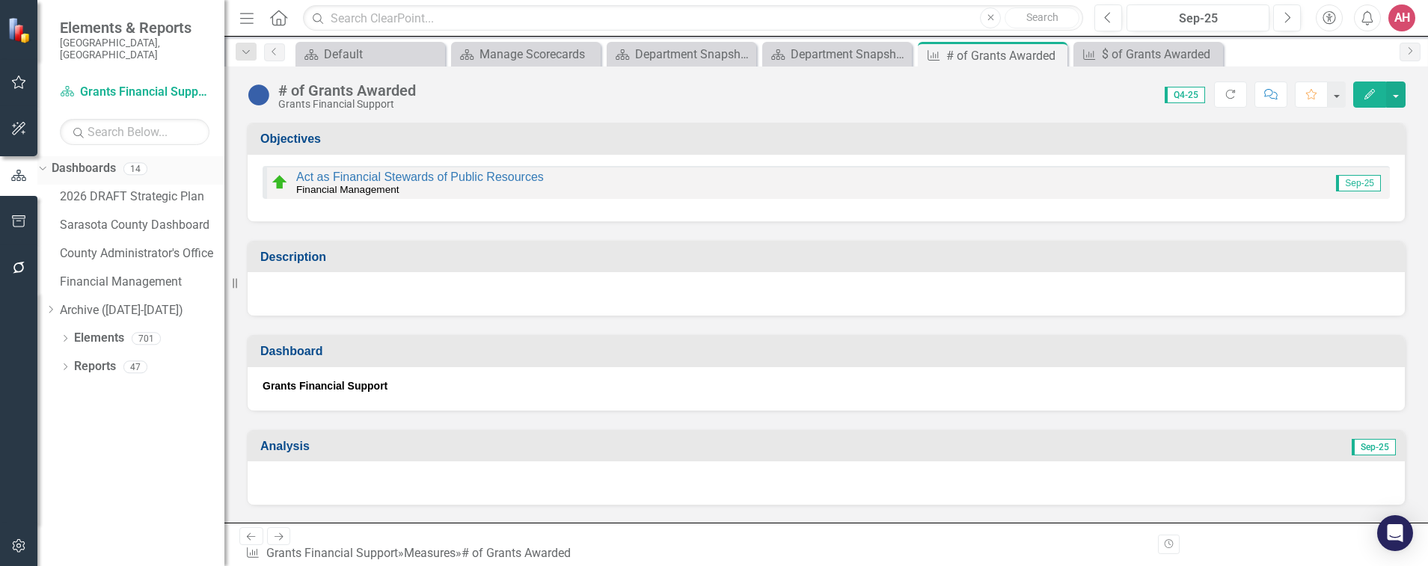
click at [100, 160] on link "Dashboards" at bounding box center [84, 168] width 64 height 17
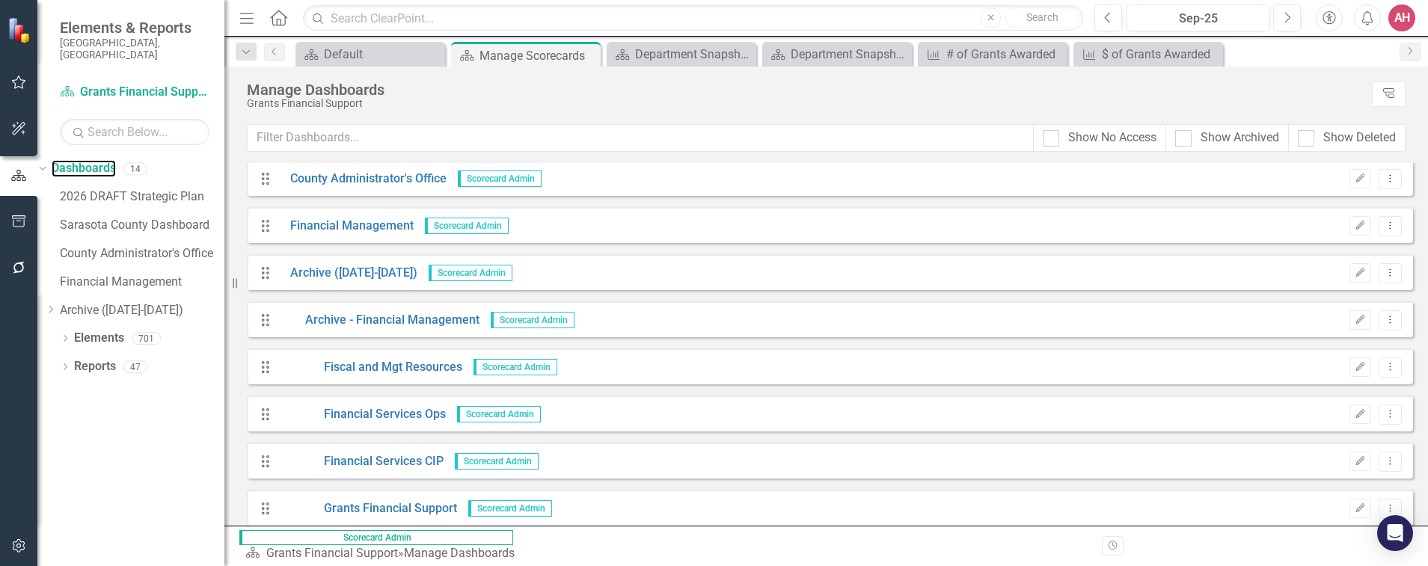
scroll to position [75, 0]
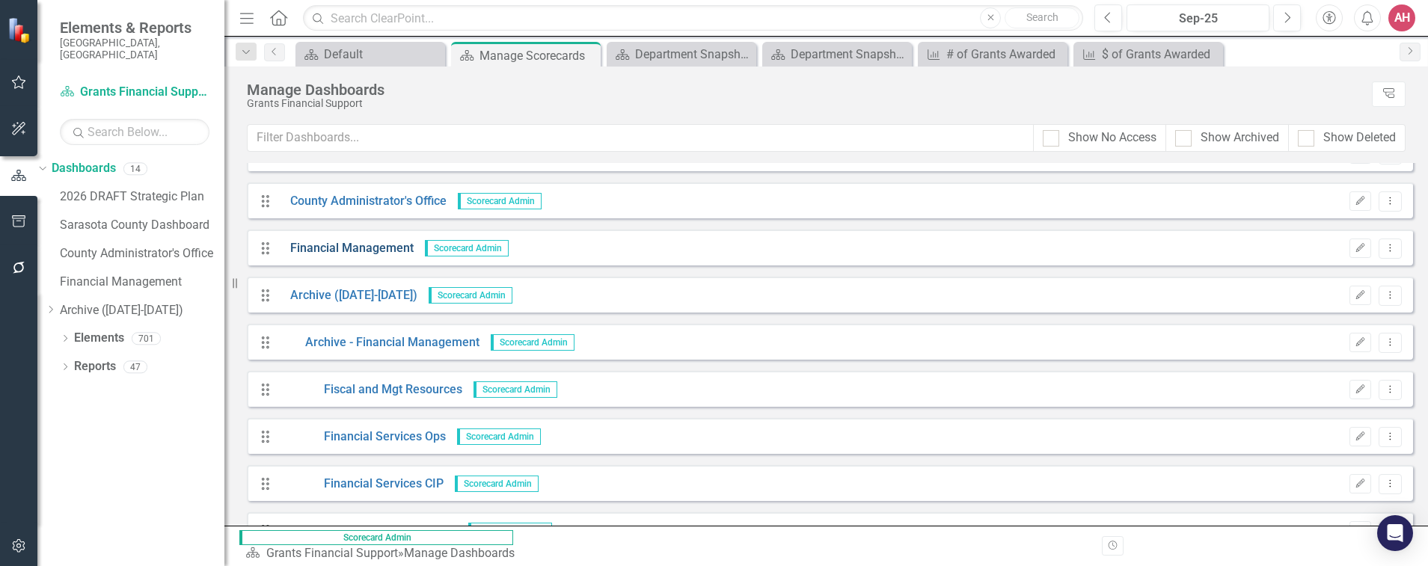
click at [400, 246] on link "Financial Management" at bounding box center [346, 248] width 135 height 17
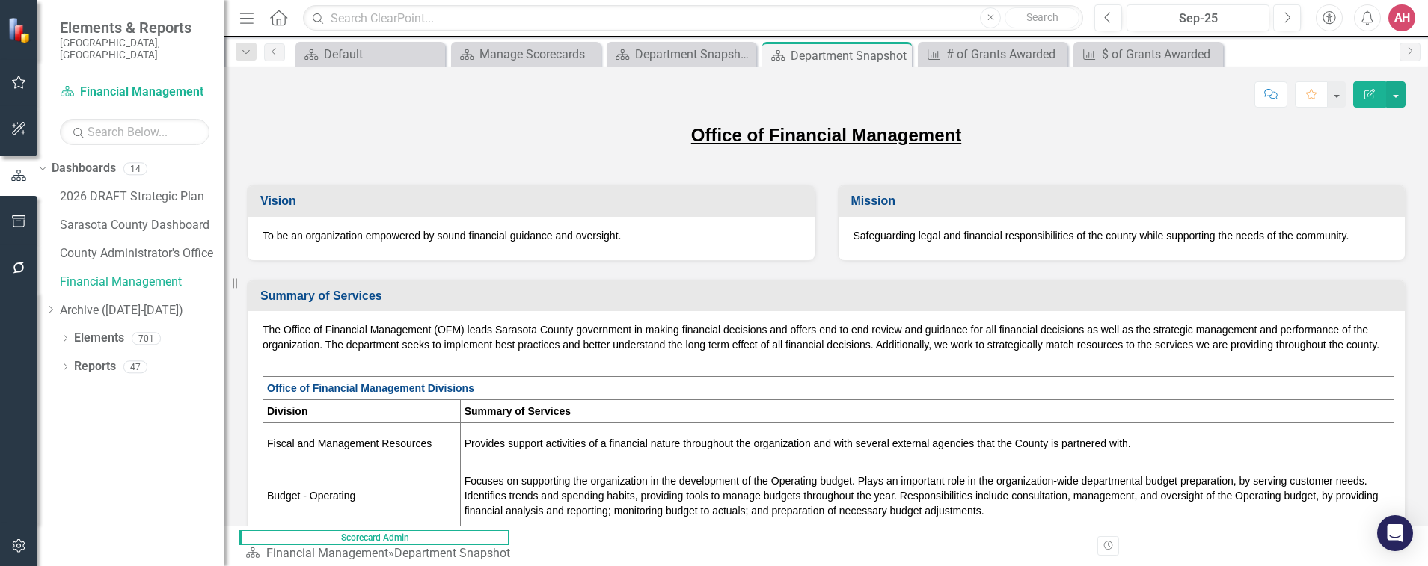
click at [400, 245] on div "To be an organization empowered by sound financial guidance and oversight." at bounding box center [531, 238] width 567 height 43
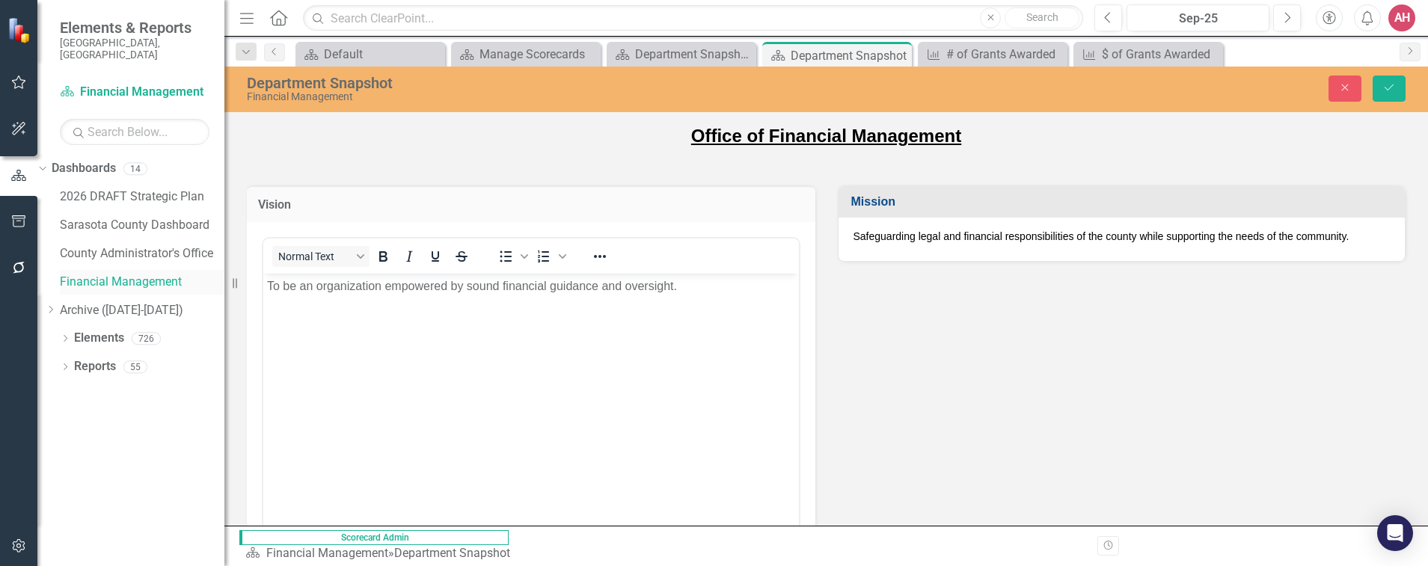
click at [157, 274] on link "Financial Management" at bounding box center [142, 282] width 165 height 17
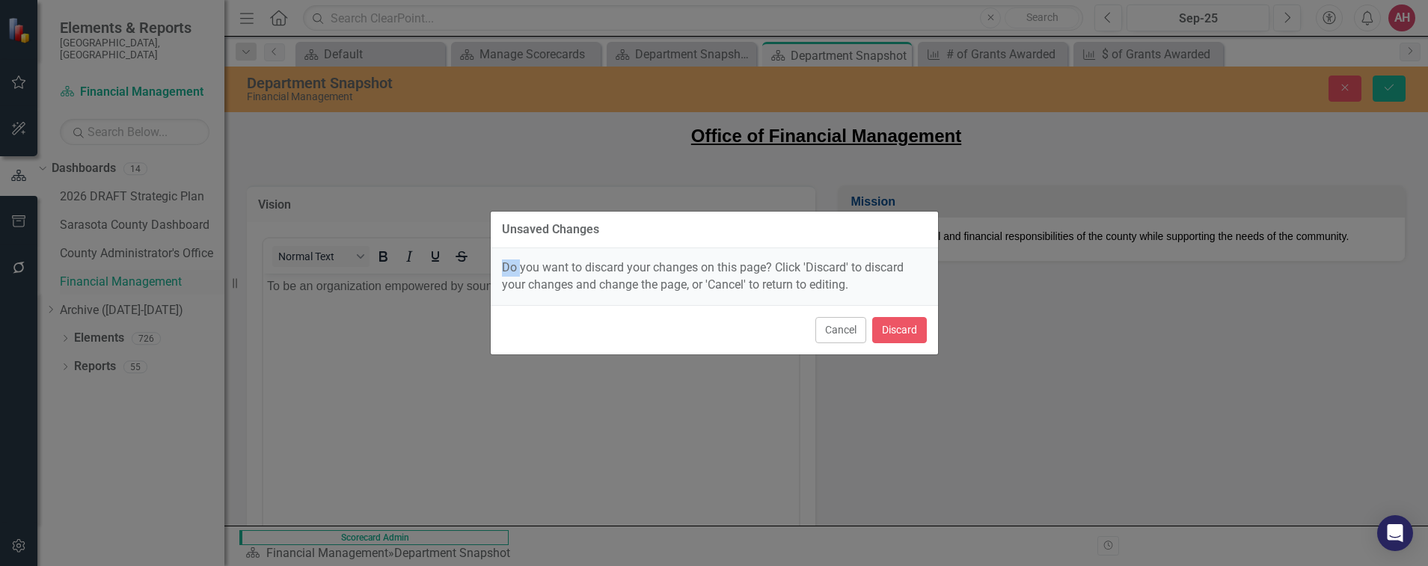
click at [157, 273] on div "Unsaved Changes Do you want to discard your changes on this page? Click 'Discar…" at bounding box center [714, 283] width 1428 height 566
click at [904, 329] on button "Discard" at bounding box center [899, 330] width 55 height 26
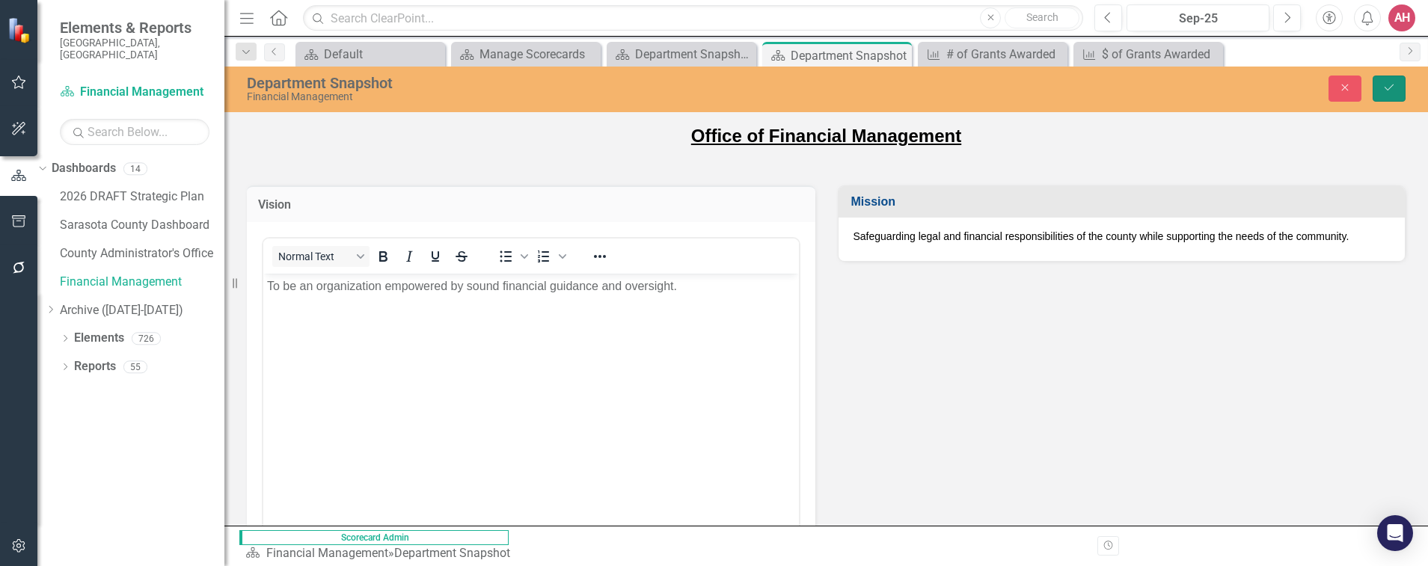
click at [1389, 84] on icon "Save" at bounding box center [1388, 87] width 13 height 10
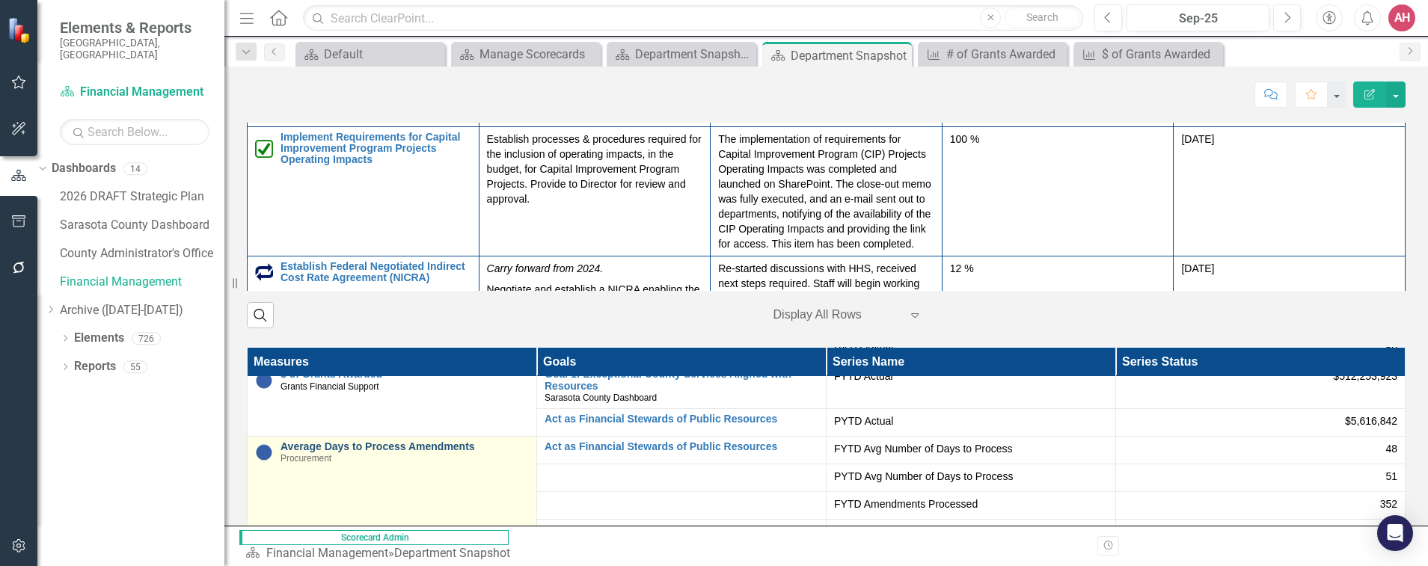
scroll to position [150, 0]
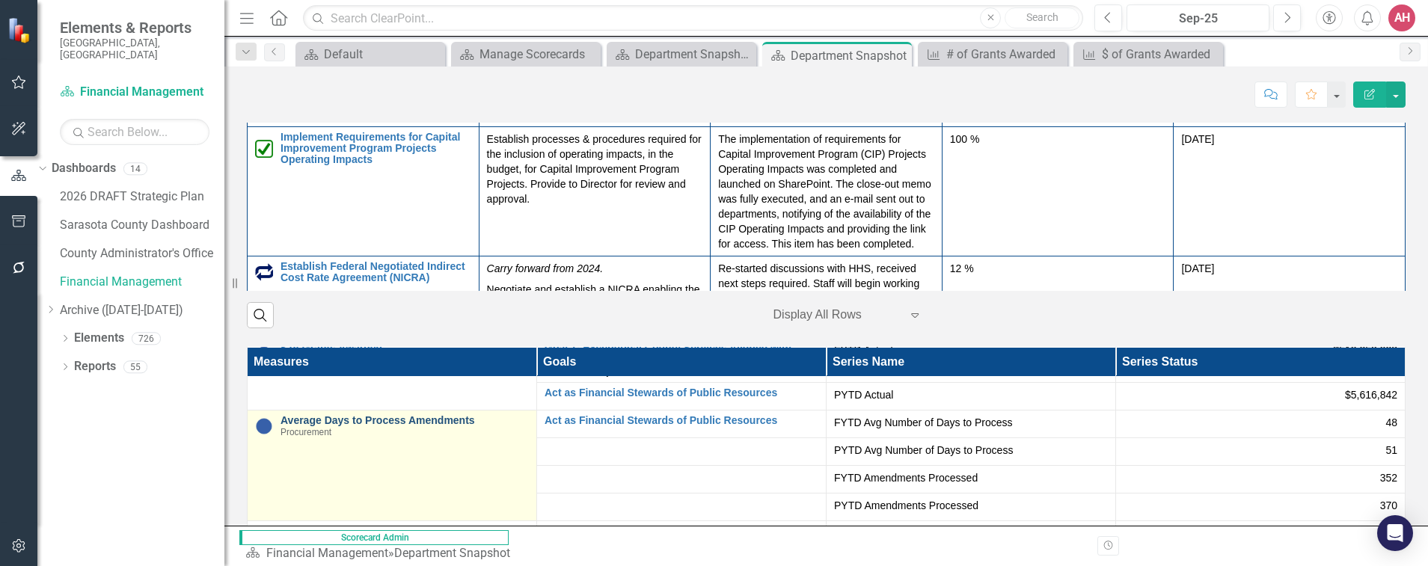
click at [341, 426] on link "Average Days to Process Amendments" at bounding box center [404, 420] width 248 height 11
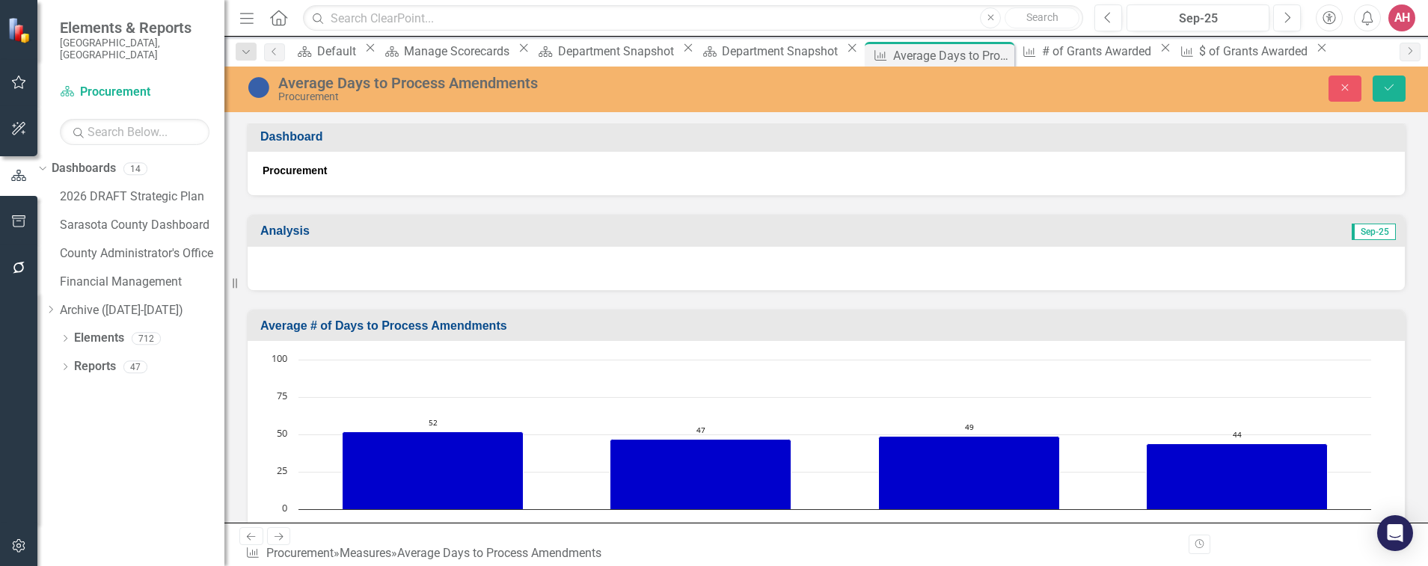
scroll to position [299, 0]
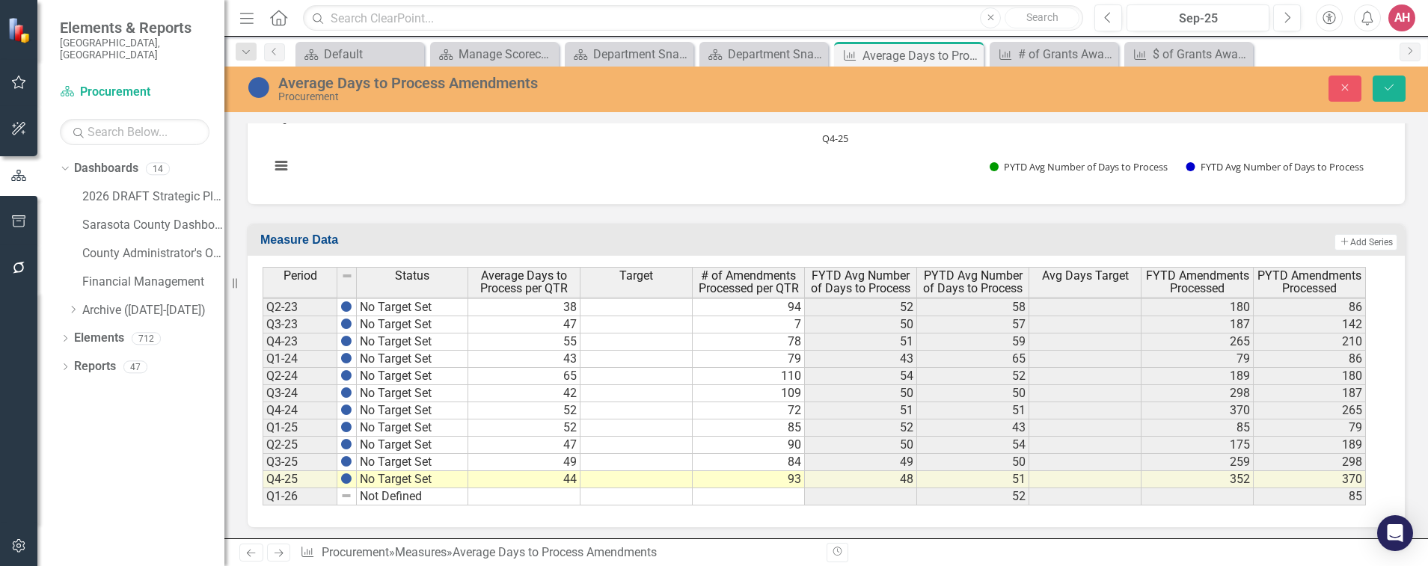
scroll to position [991, 0]
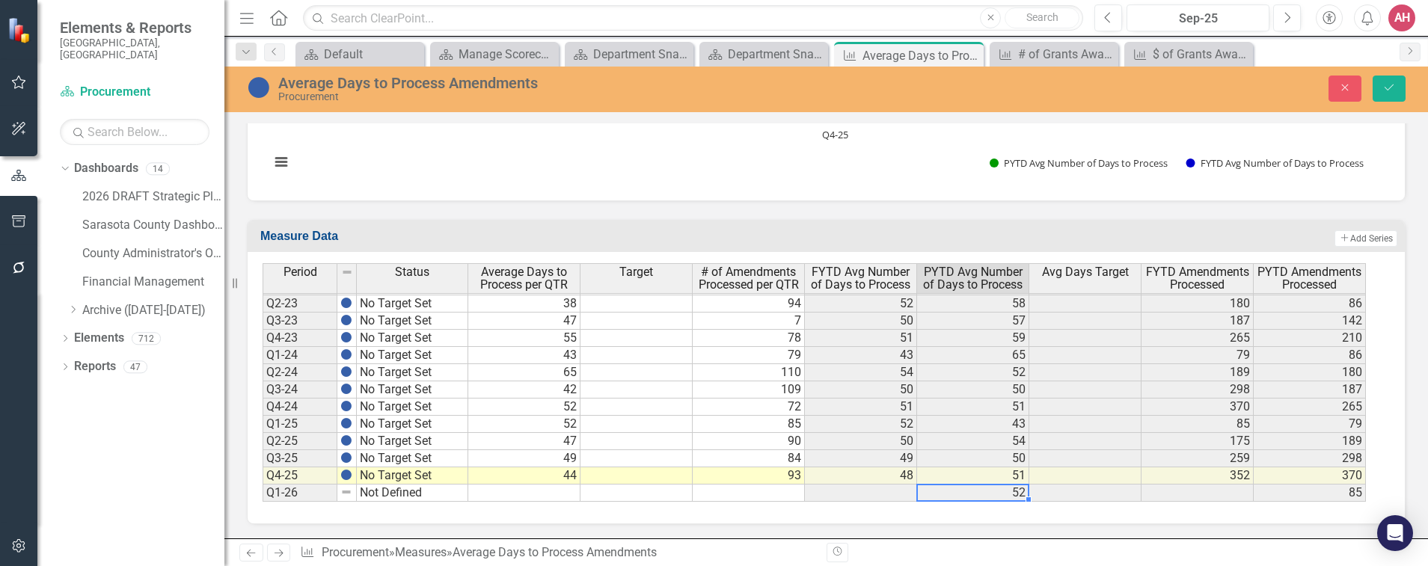
click at [1009, 496] on td "52" at bounding box center [973, 493] width 112 height 17
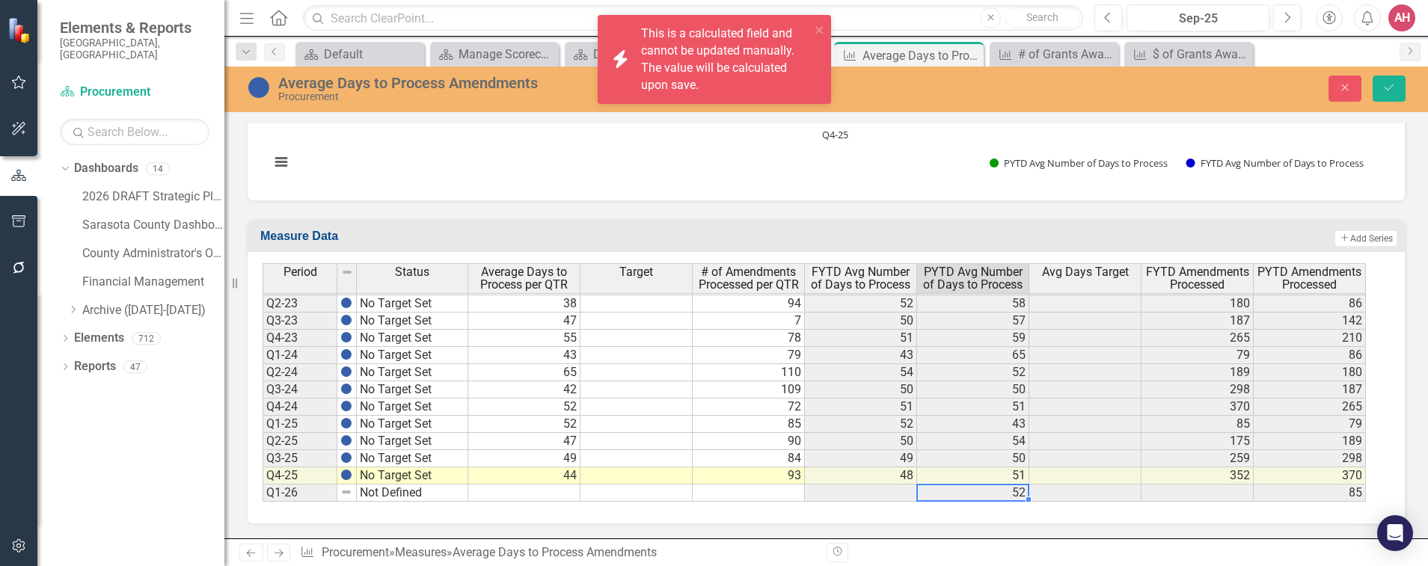
click at [1009, 496] on td "52" at bounding box center [973, 493] width 112 height 17
click at [1006, 497] on td "52" at bounding box center [973, 493] width 112 height 17
click at [1005, 497] on td "52" at bounding box center [973, 493] width 112 height 17
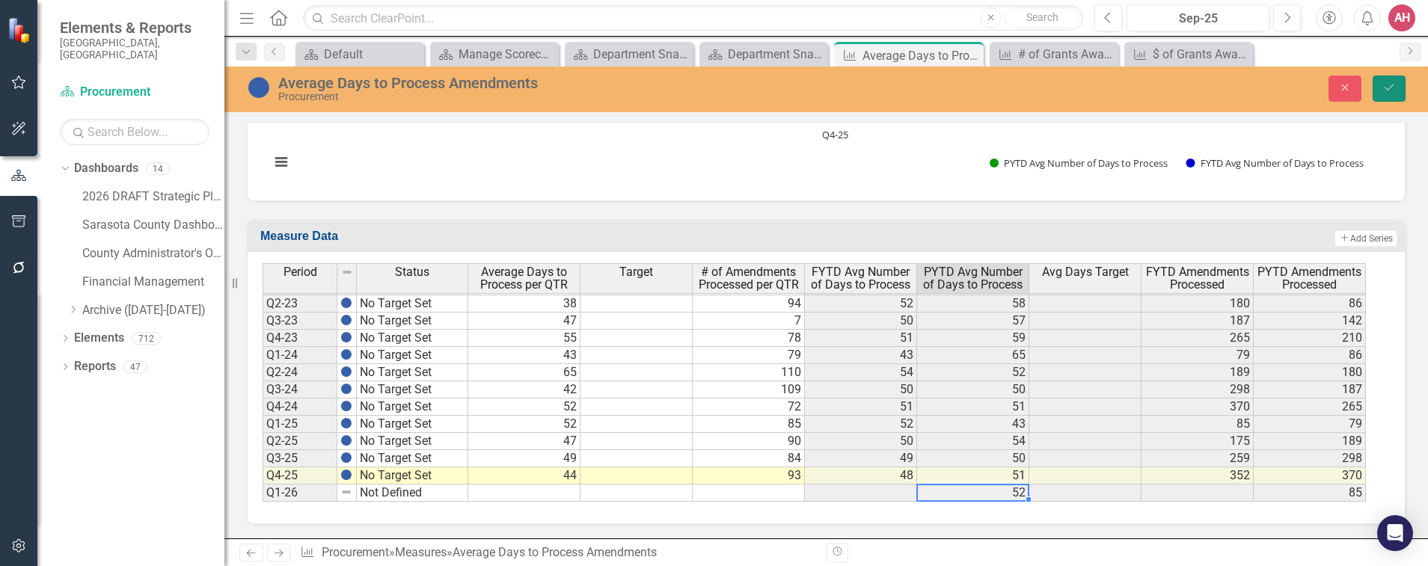
click at [1389, 89] on icon "submit" at bounding box center [1388, 87] width 9 height 6
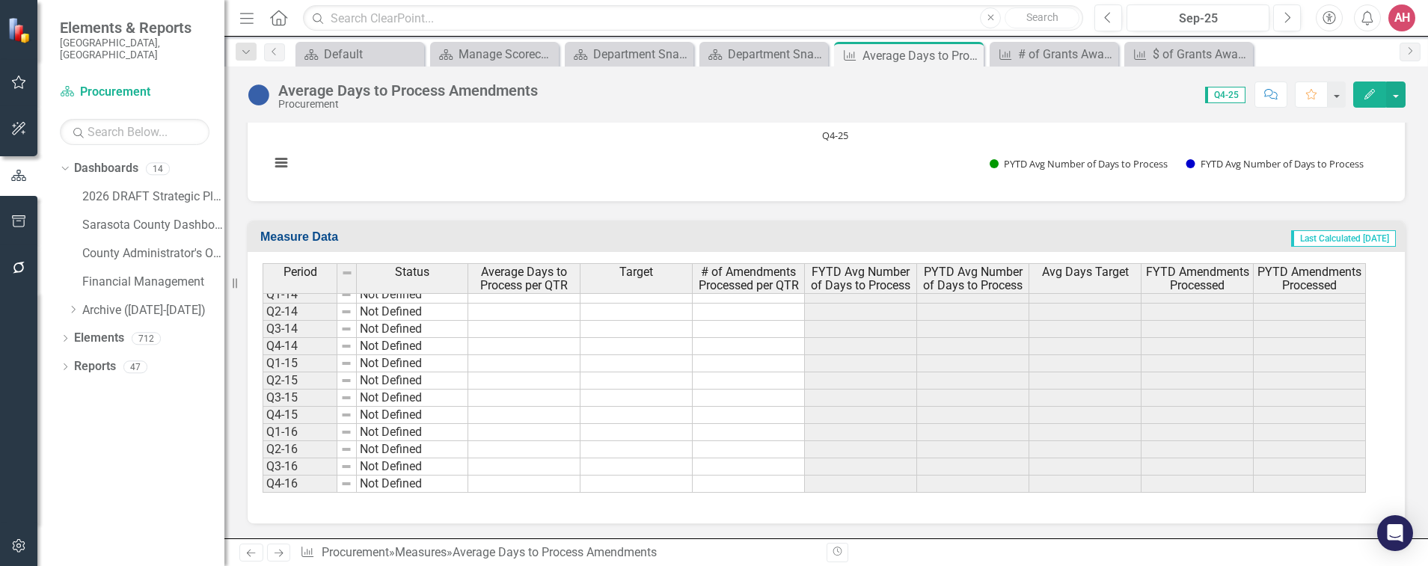
scroll to position [0, 0]
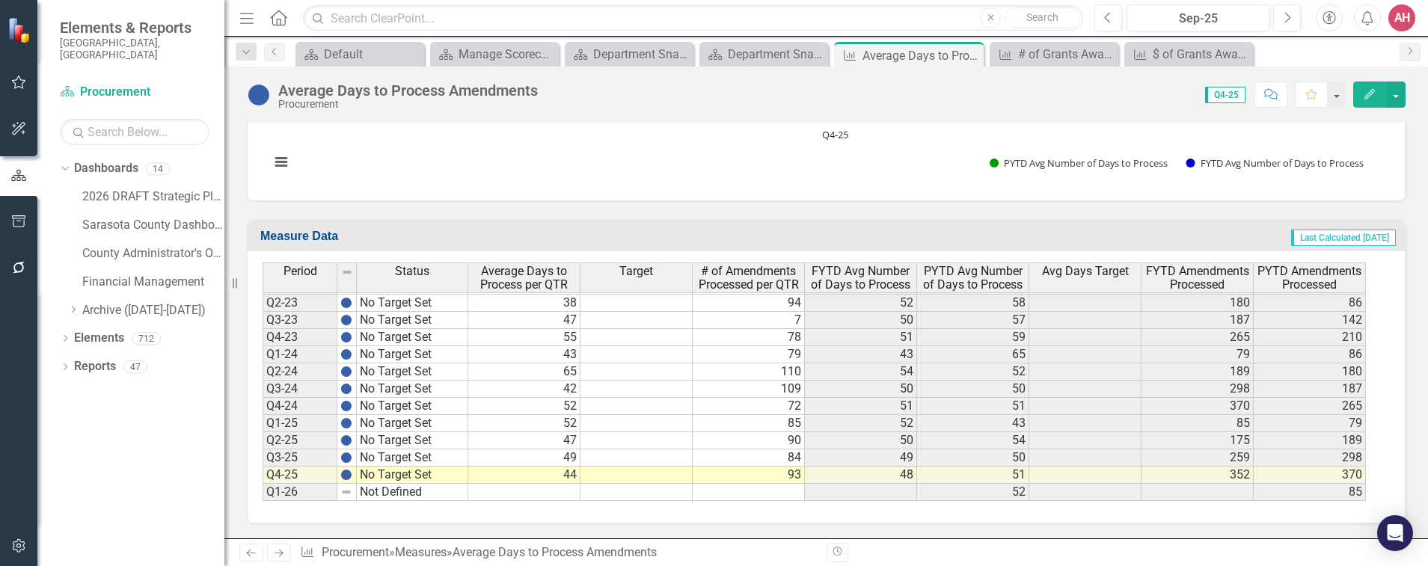
click at [1013, 474] on td "51" at bounding box center [973, 475] width 112 height 17
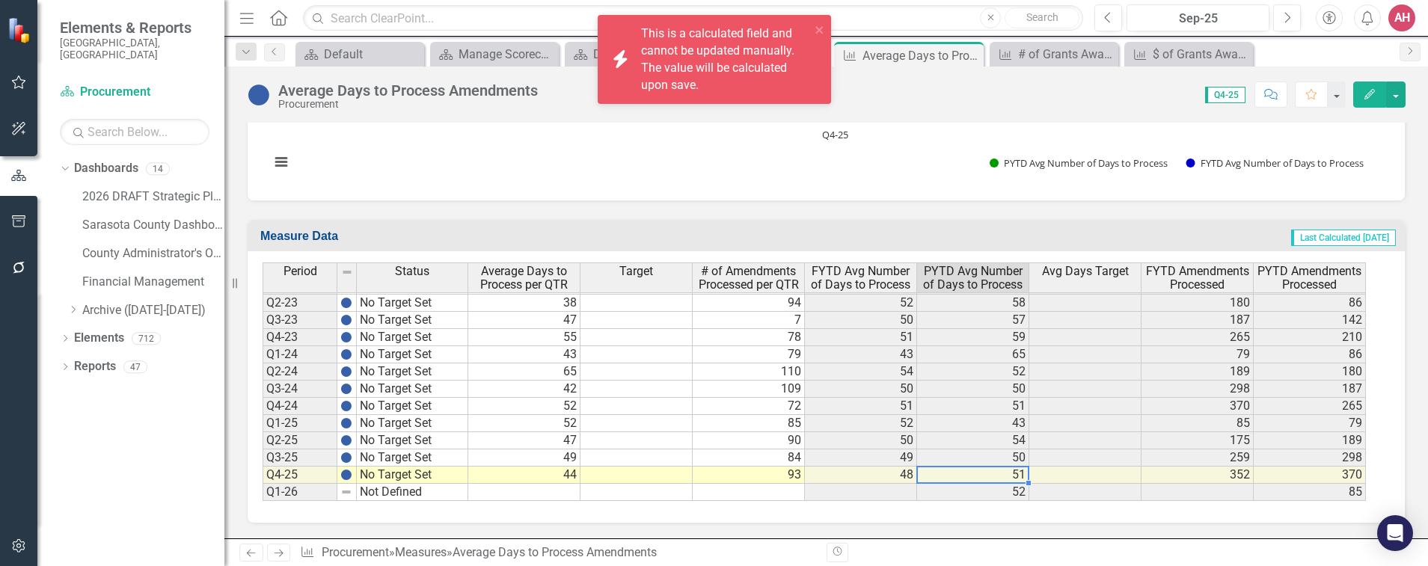
click at [1013, 474] on td "51" at bounding box center [973, 475] width 112 height 17
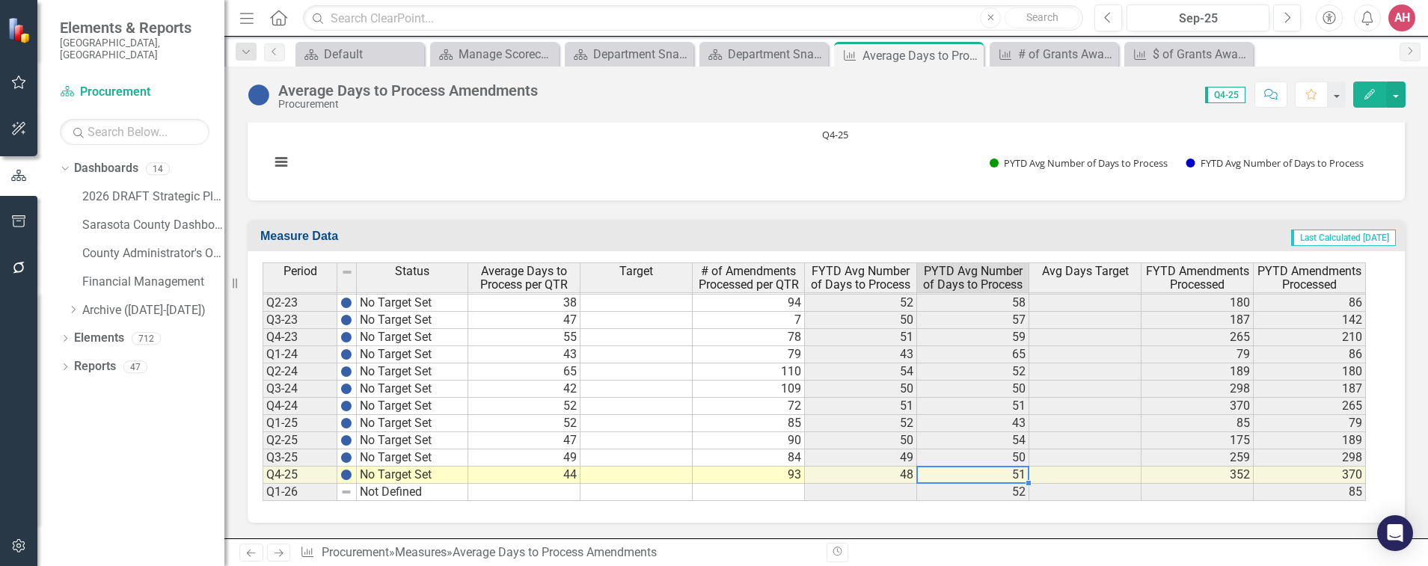
click at [529, 478] on td "44" at bounding box center [524, 475] width 112 height 17
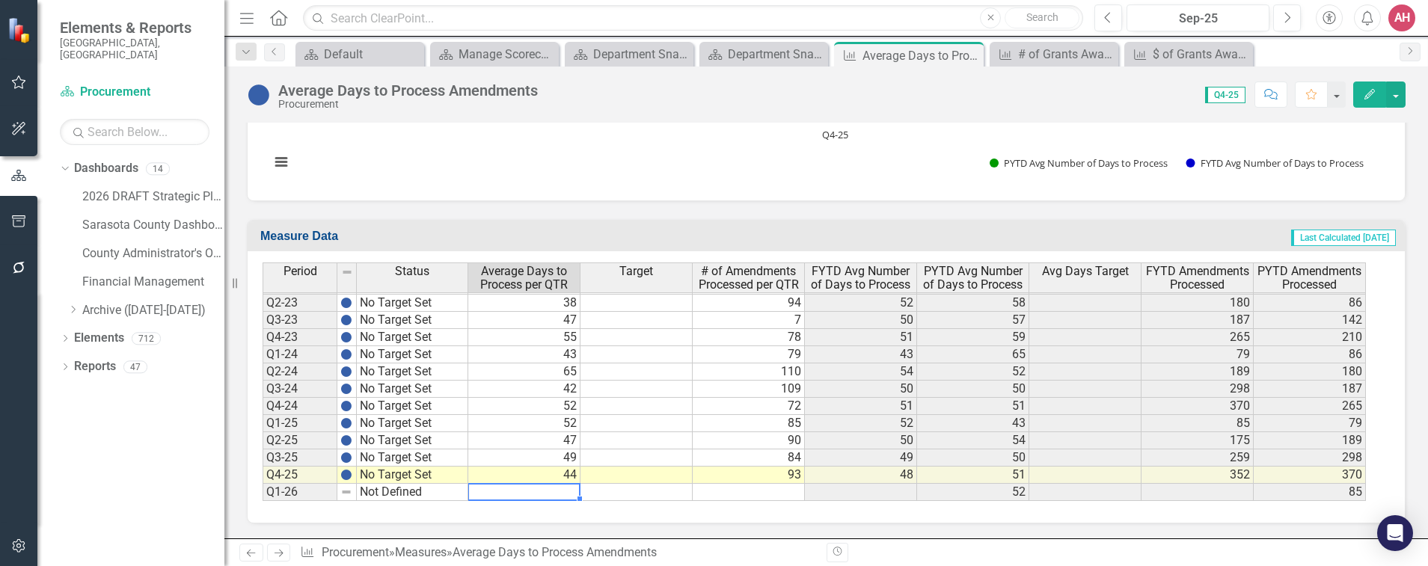
click at [526, 491] on td at bounding box center [524, 492] width 112 height 17
click at [623, 496] on td at bounding box center [636, 492] width 112 height 17
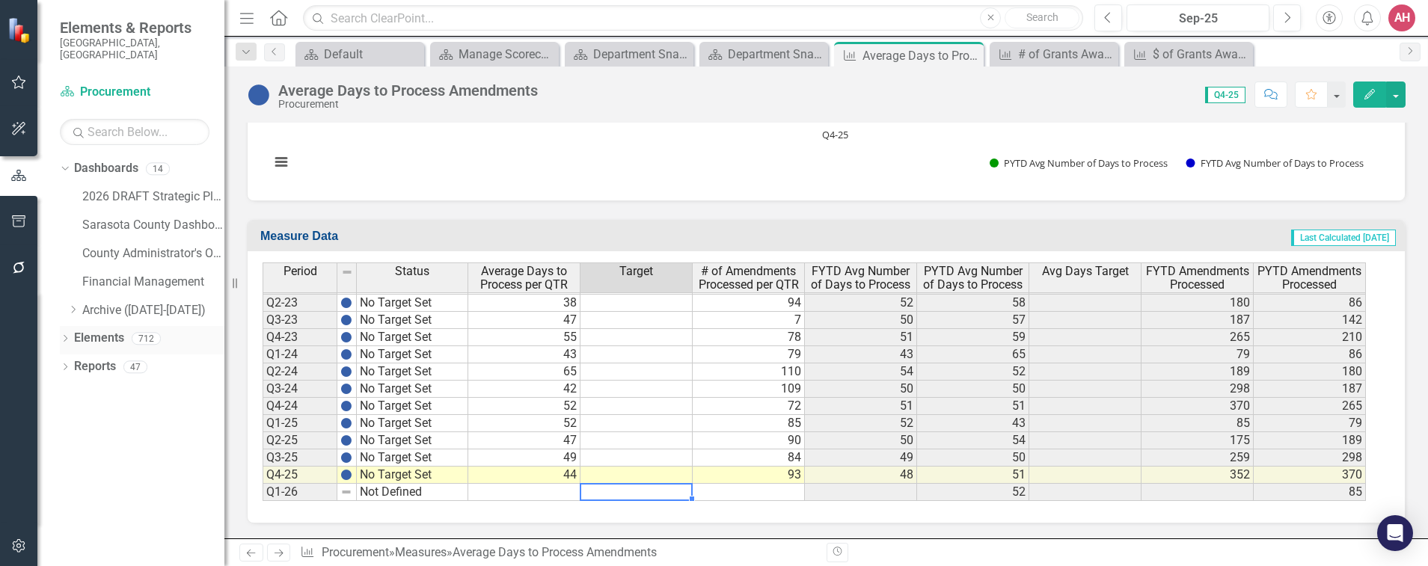
click at [86, 330] on link "Elements" at bounding box center [99, 338] width 50 height 17
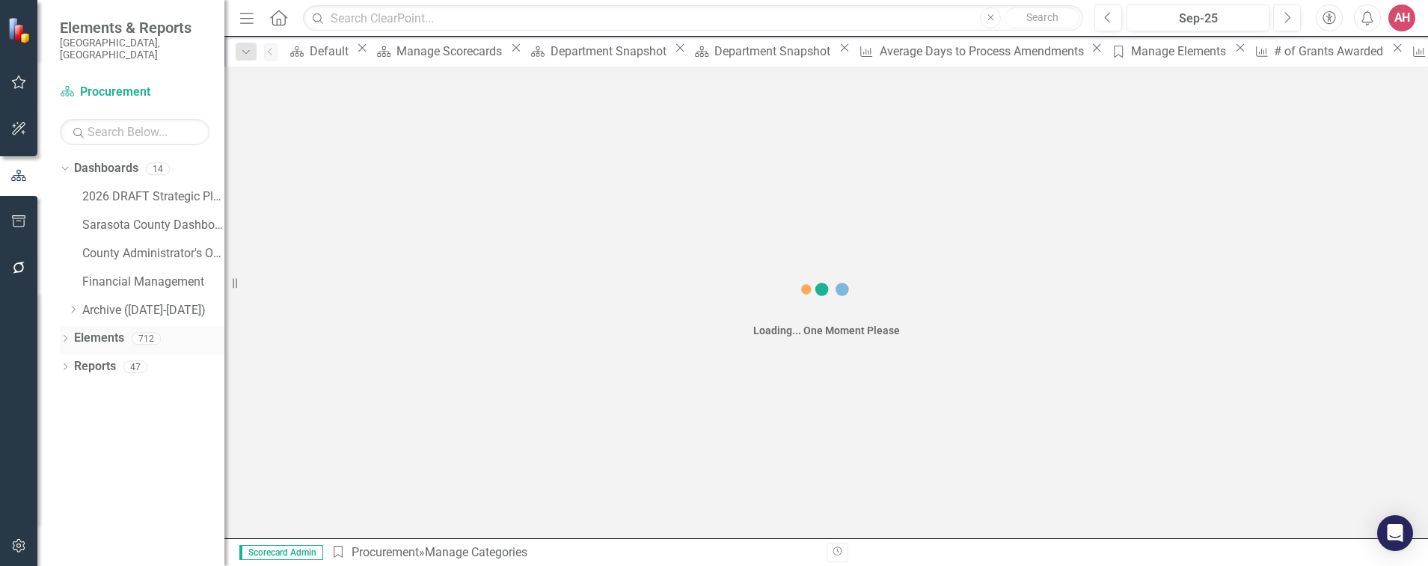
click at [86, 330] on link "Elements" at bounding box center [99, 338] width 50 height 17
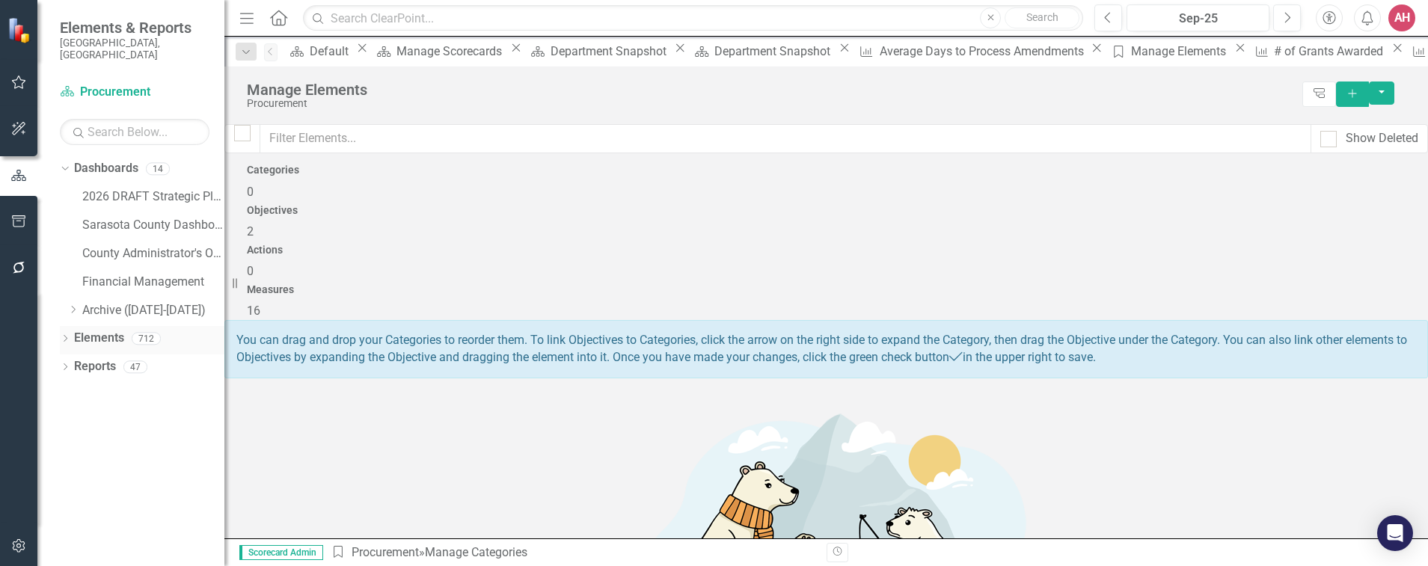
click at [64, 336] on icon "Dropdown" at bounding box center [65, 340] width 10 height 8
click at [1277, 284] on h4 "Measures" at bounding box center [826, 289] width 1158 height 11
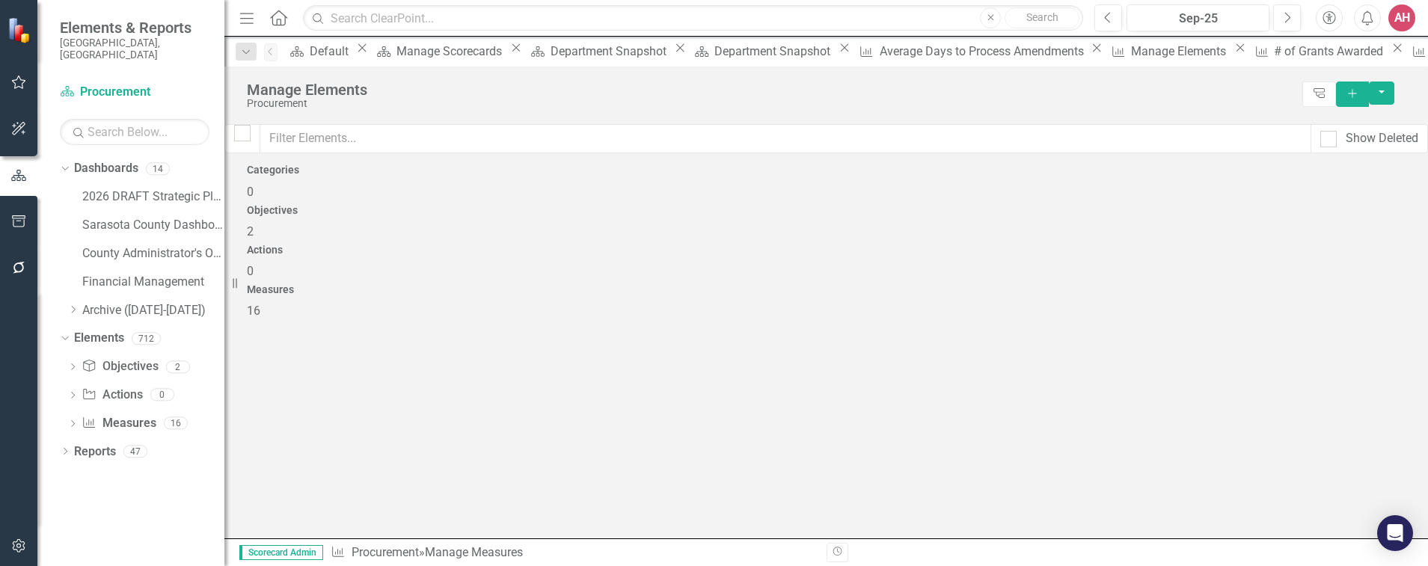
click at [1270, 284] on h4 "Measures" at bounding box center [826, 289] width 1158 height 11
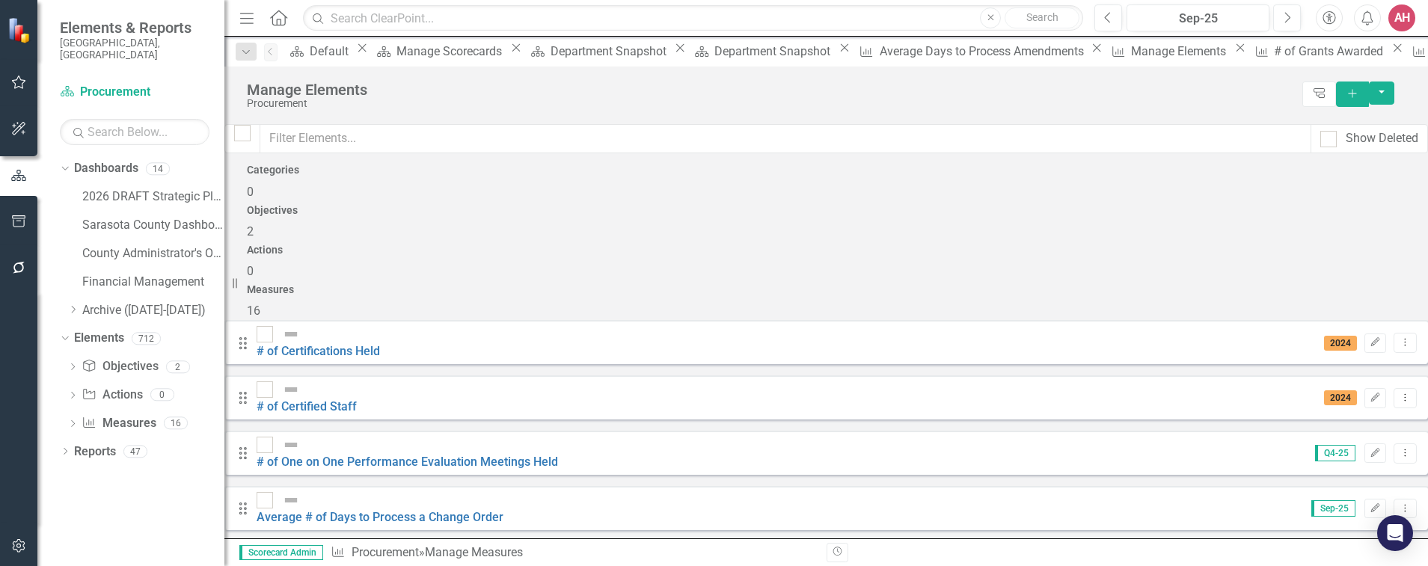
scroll to position [299, 0]
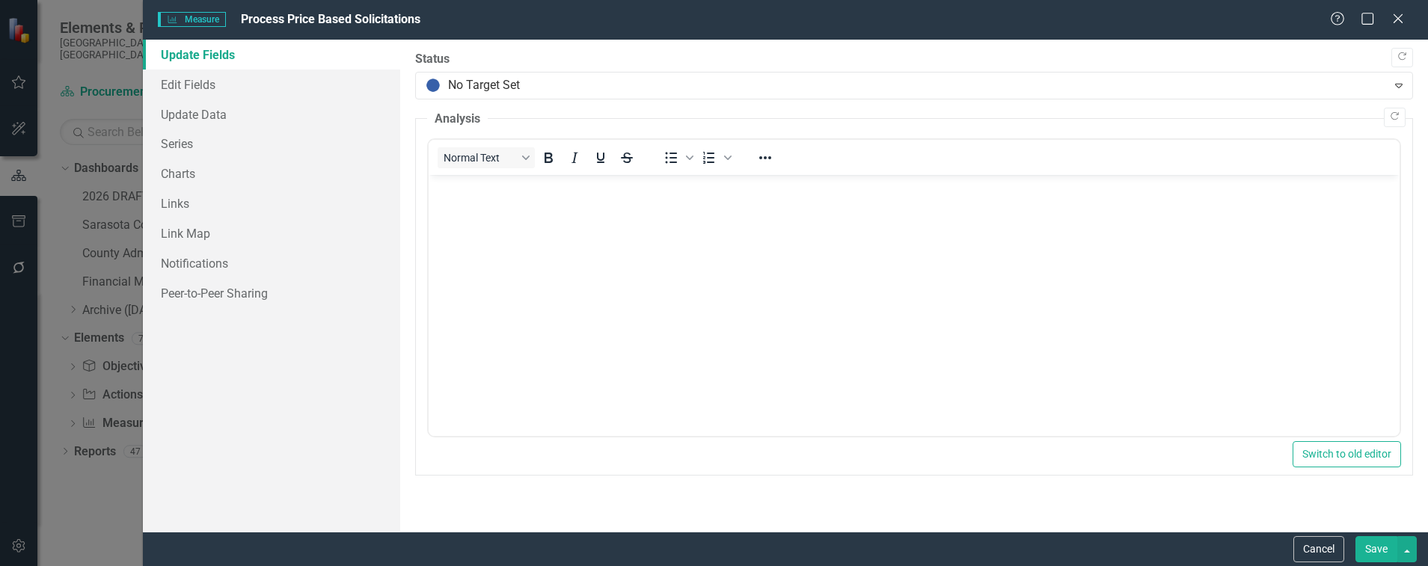
scroll to position [0, 0]
click at [171, 84] on link "Edit Fields" at bounding box center [271, 85] width 257 height 30
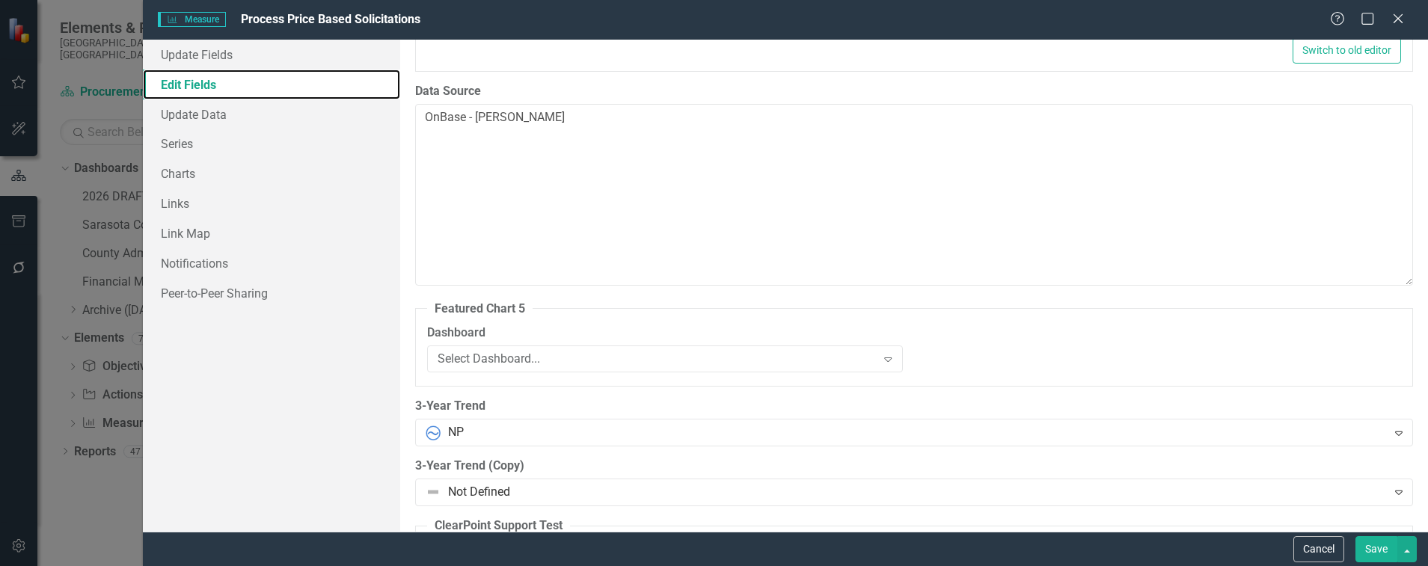
scroll to position [700, 0]
click at [191, 173] on link "Charts" at bounding box center [271, 174] width 257 height 30
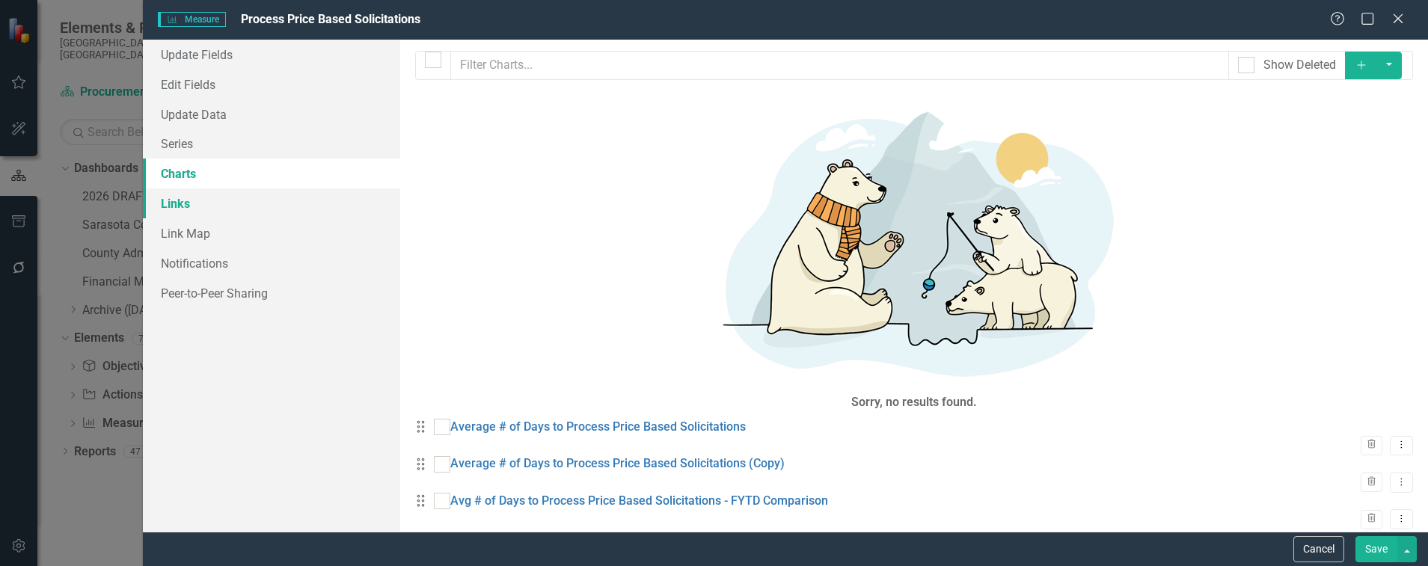
click at [188, 198] on link "Links" at bounding box center [271, 203] width 257 height 30
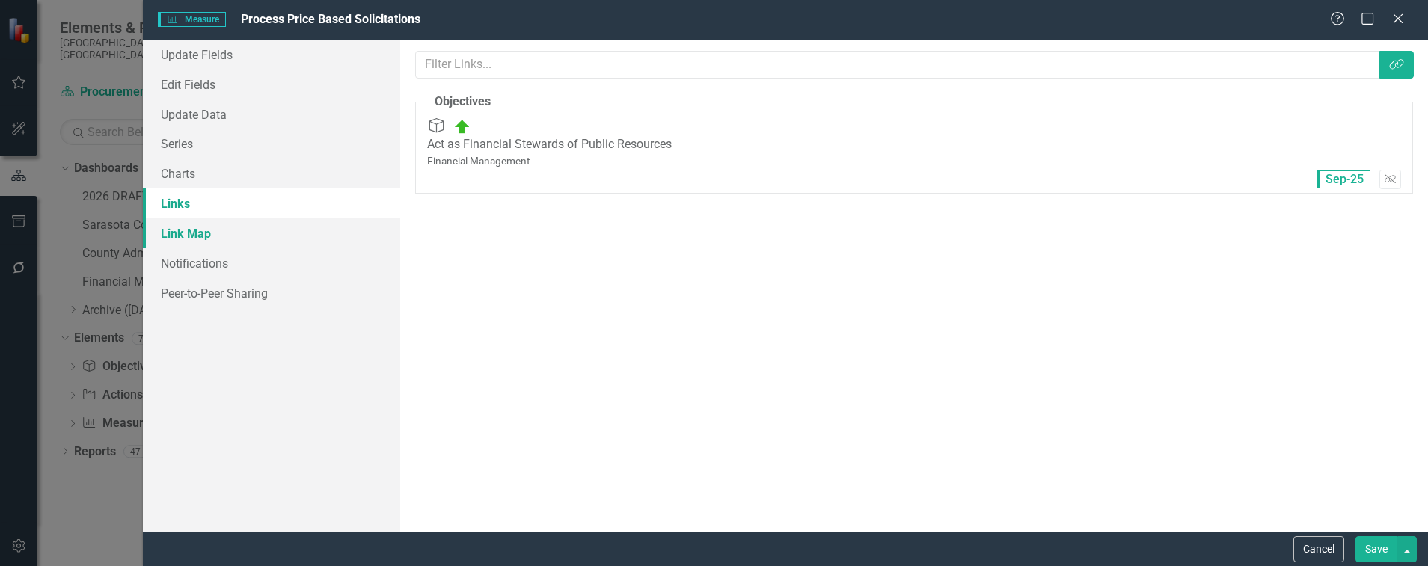
click at [188, 233] on link "Link Map" at bounding box center [271, 233] width 257 height 30
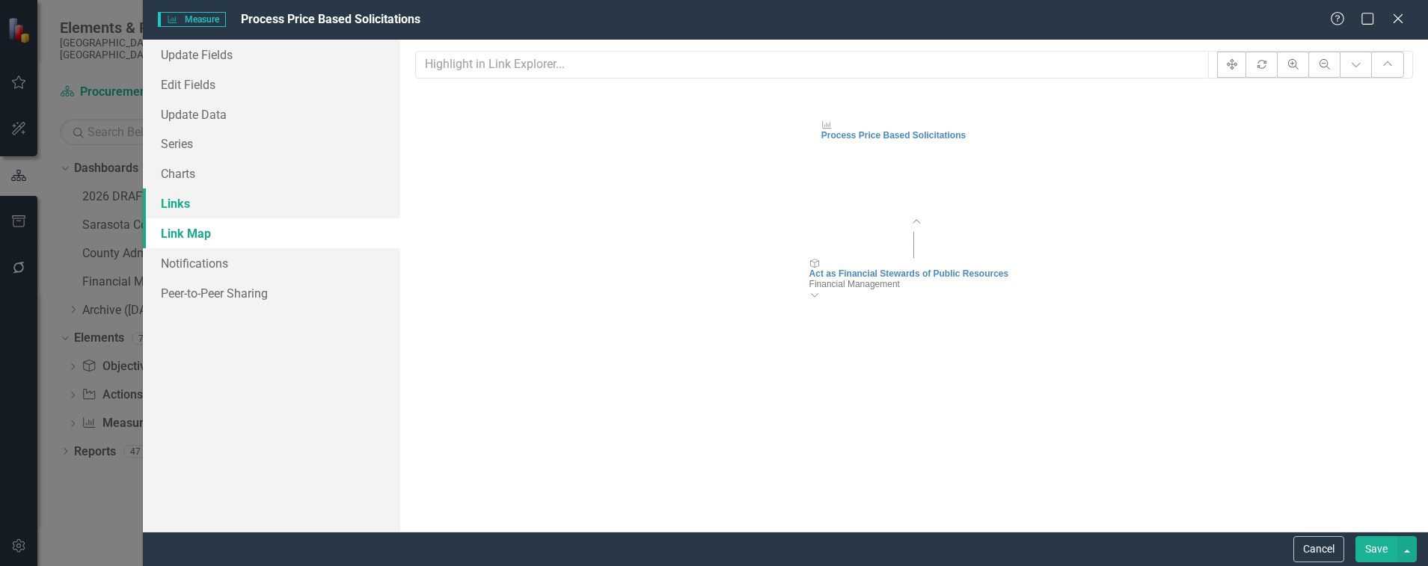
click at [186, 202] on link "Links" at bounding box center [271, 203] width 257 height 30
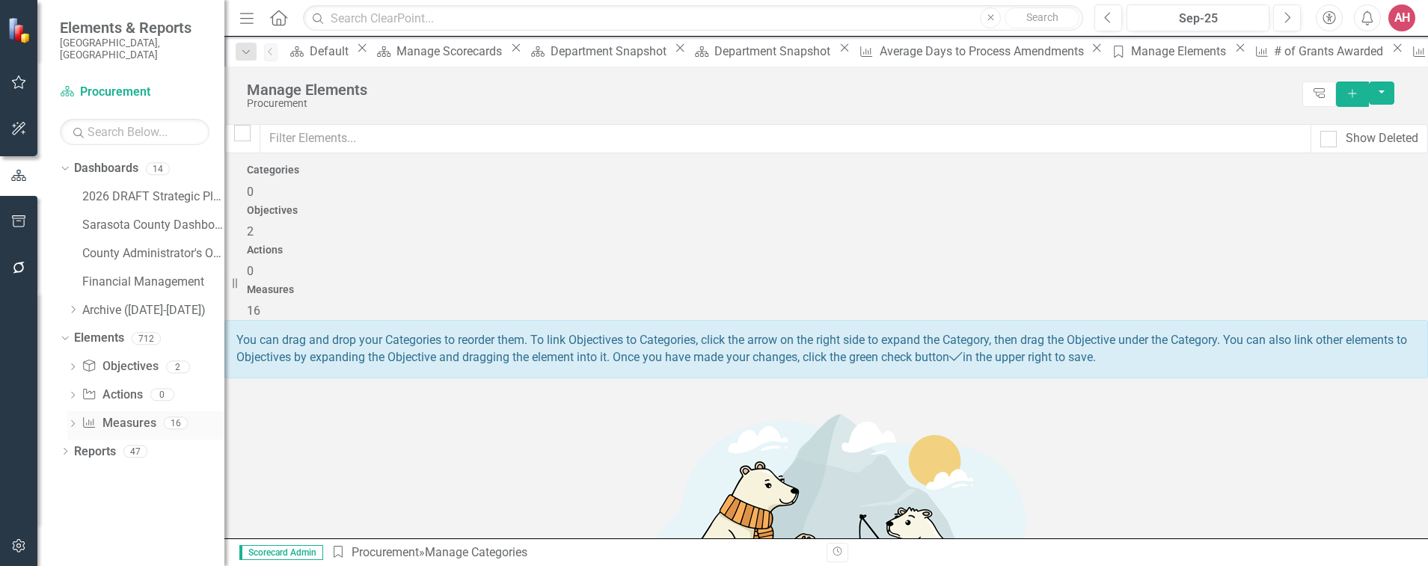
click at [116, 415] on link "Measure Measures" at bounding box center [119, 423] width 74 height 17
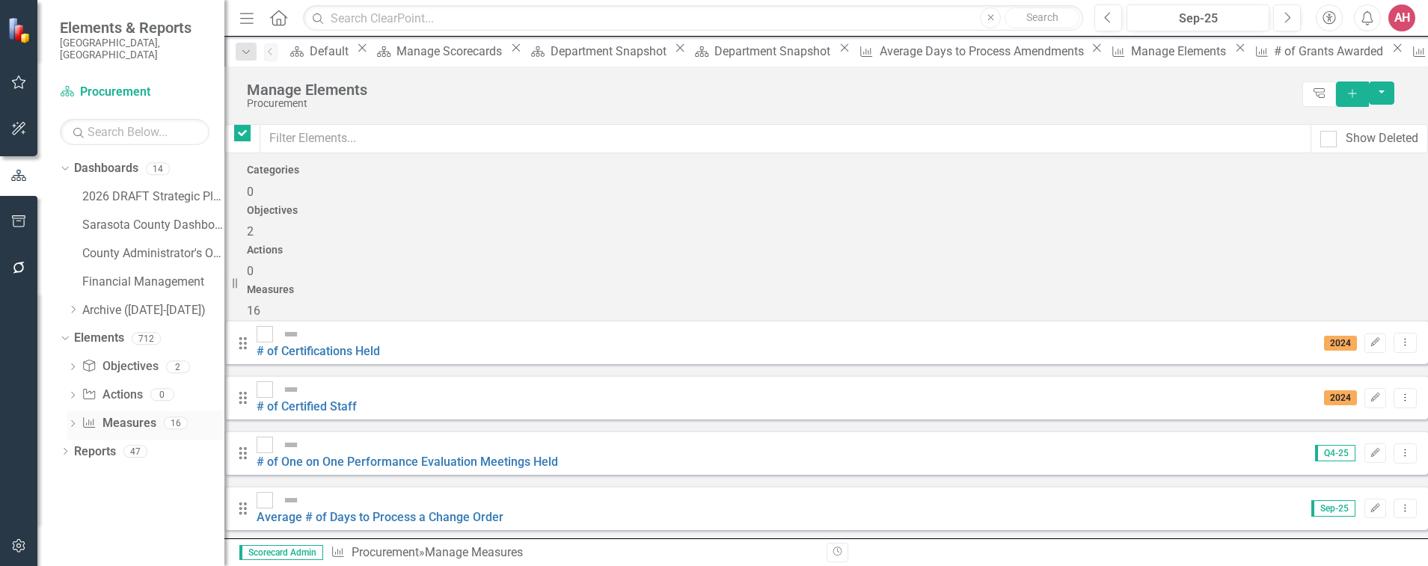
checkbox input "false"
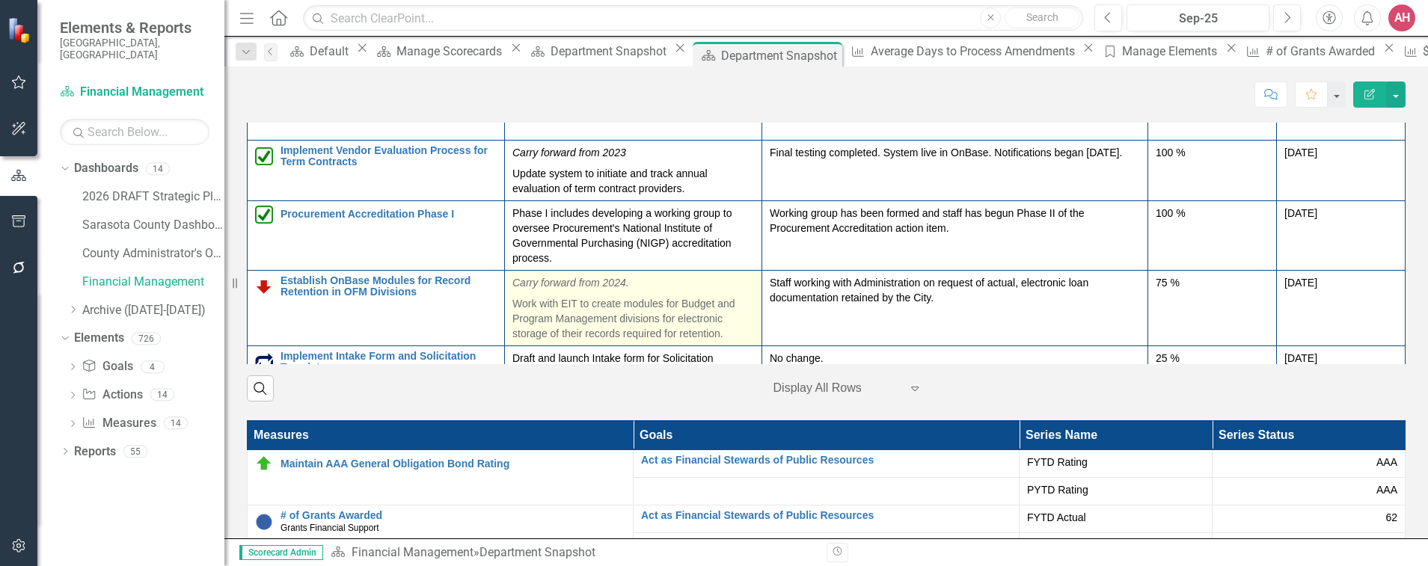
scroll to position [2542, 0]
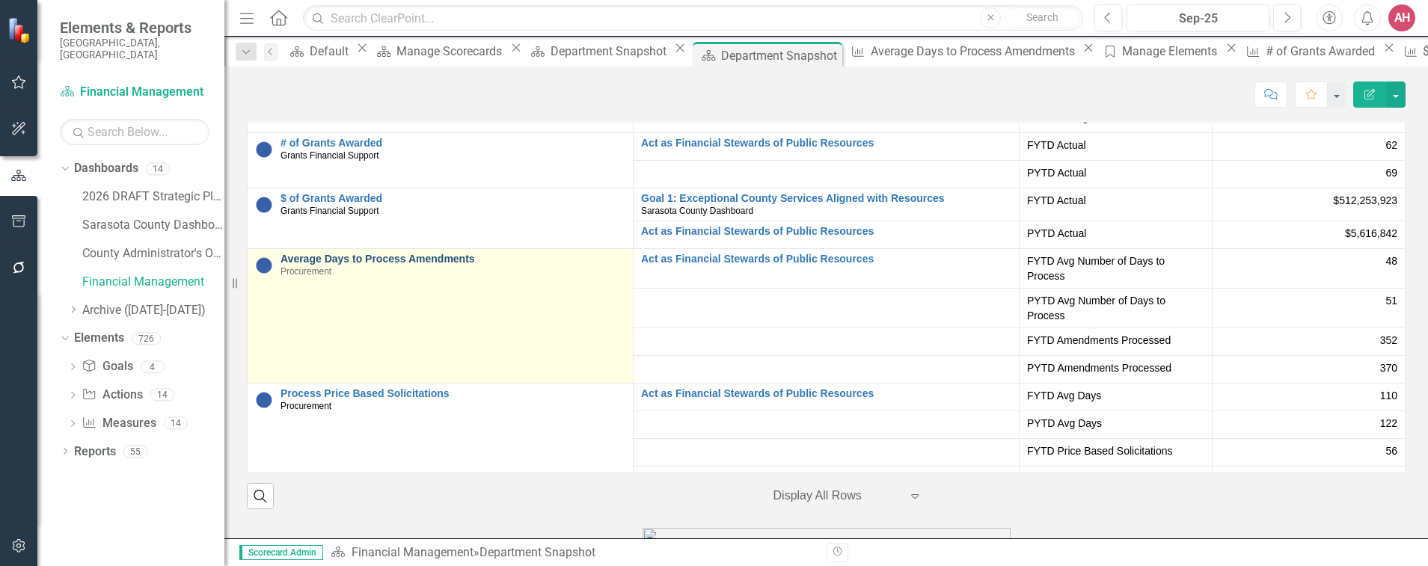
click at [326, 265] on link "Average Days to Process Amendments" at bounding box center [452, 258] width 345 height 11
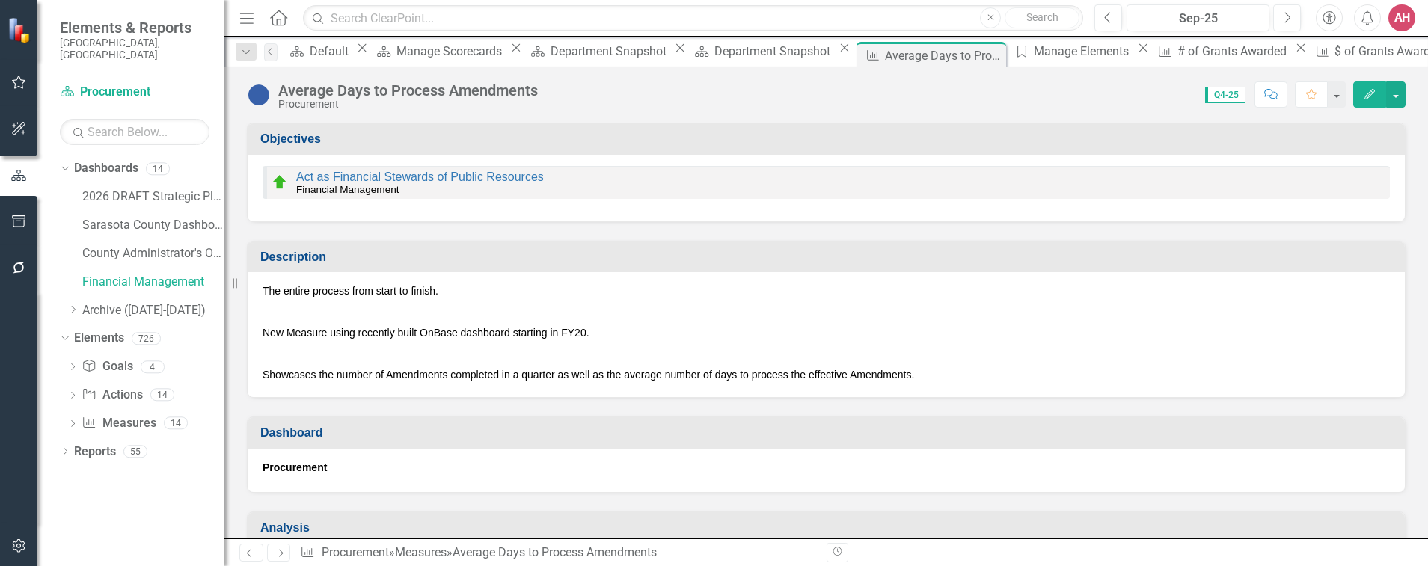
click at [326, 286] on p "The entire process from start to finish." at bounding box center [825, 292] width 1127 height 18
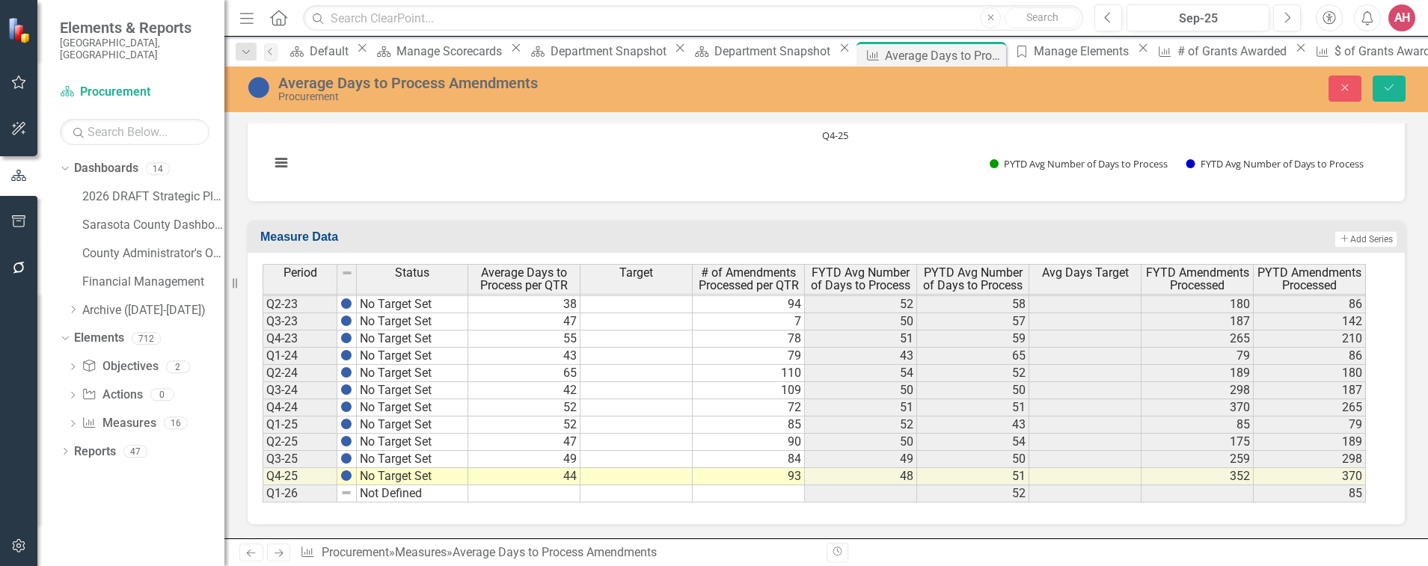
scroll to position [1240, 0]
click at [528, 473] on td "44" at bounding box center [524, 475] width 112 height 17
click at [730, 477] on td "93" at bounding box center [748, 475] width 112 height 17
type textarea "93"
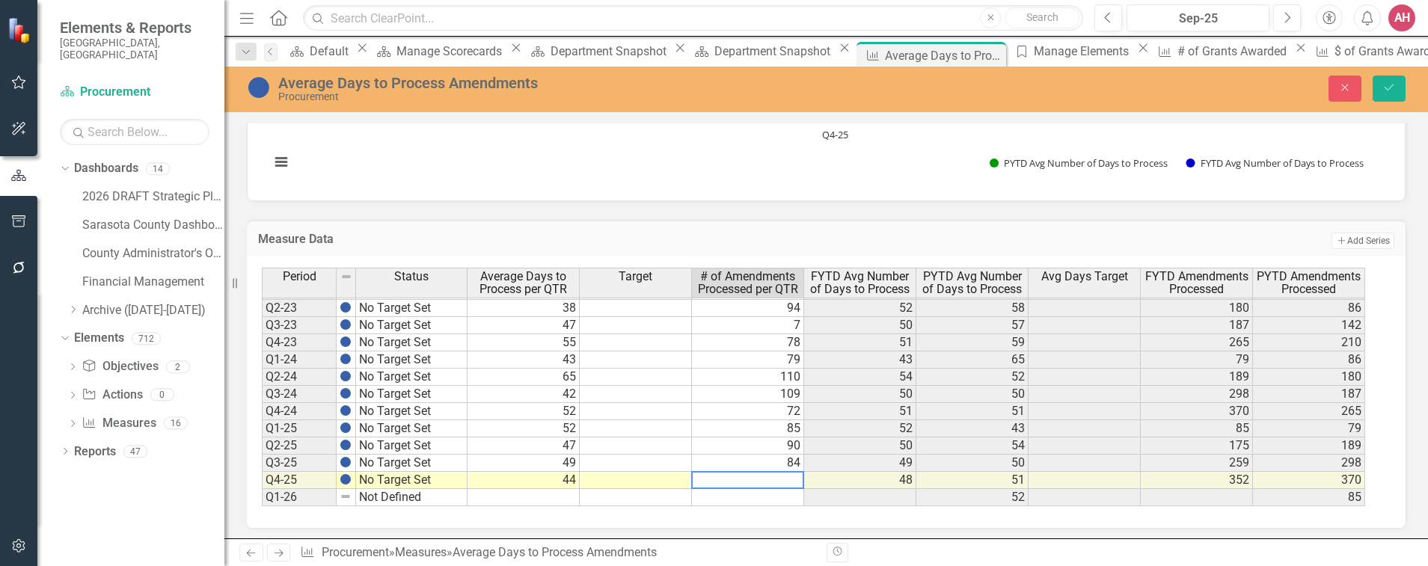
click at [621, 500] on td at bounding box center [636, 497] width 112 height 17
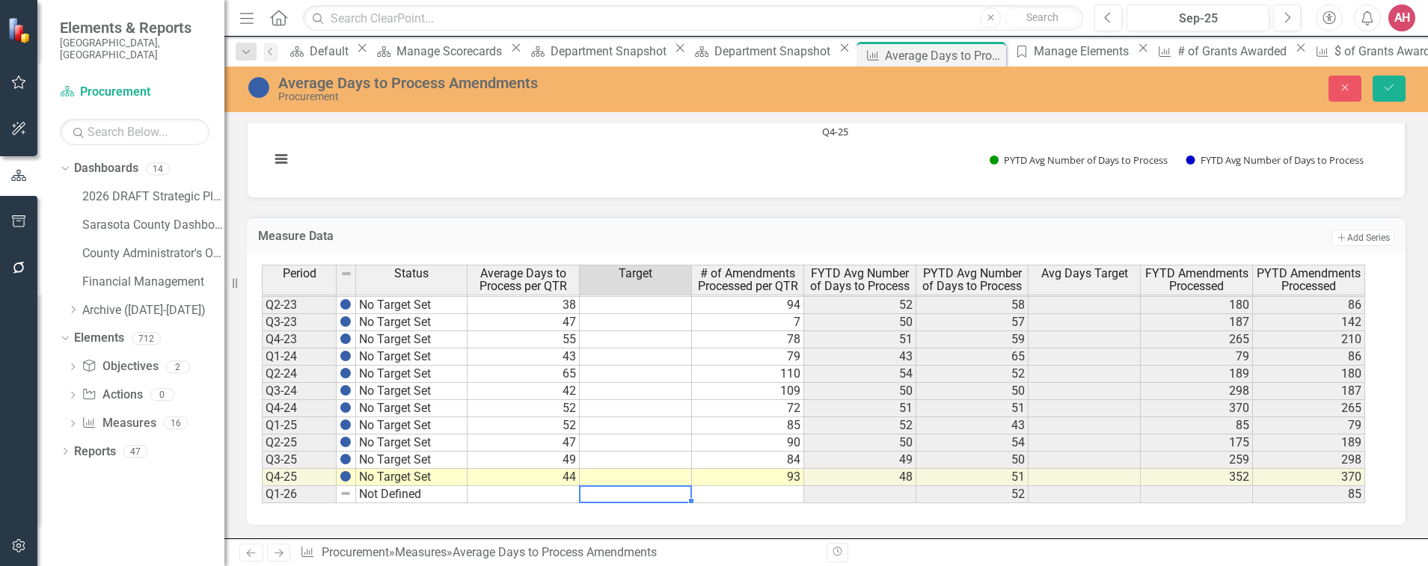
scroll to position [1244, 0]
click at [742, 512] on div "Period Status Average Days to Process per QTR Target # of Amendments Processed …" at bounding box center [826, 388] width 1158 height 271
click at [637, 492] on td at bounding box center [636, 493] width 112 height 17
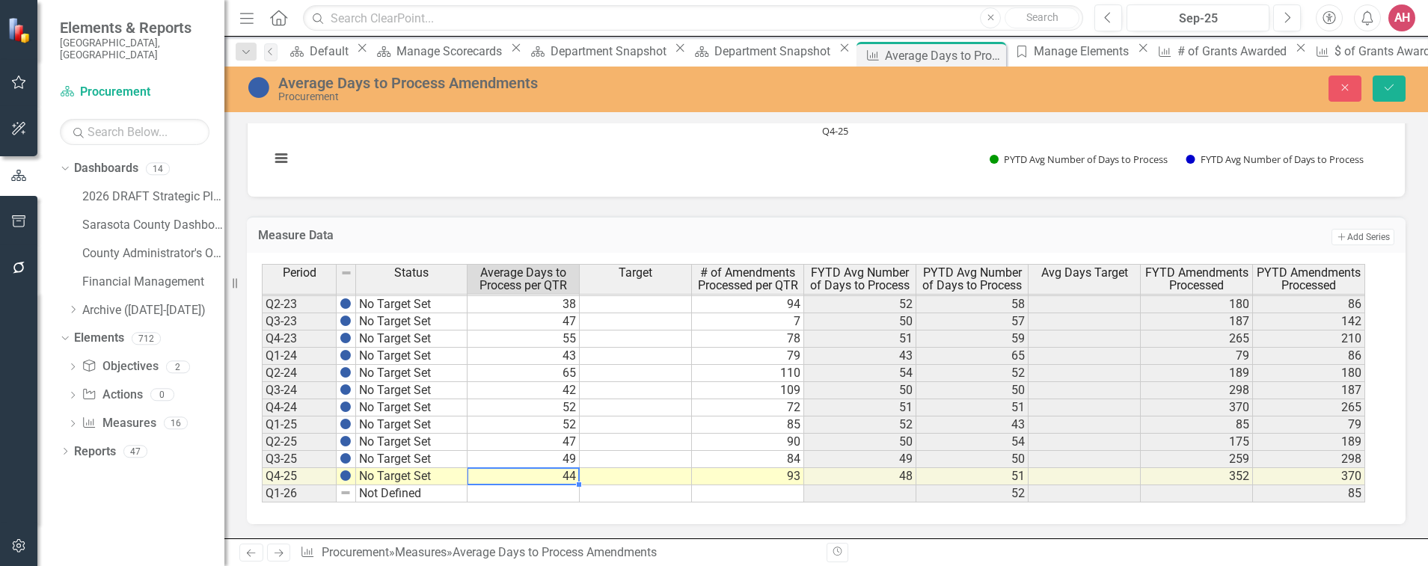
click at [537, 471] on td "44" at bounding box center [523, 476] width 112 height 17
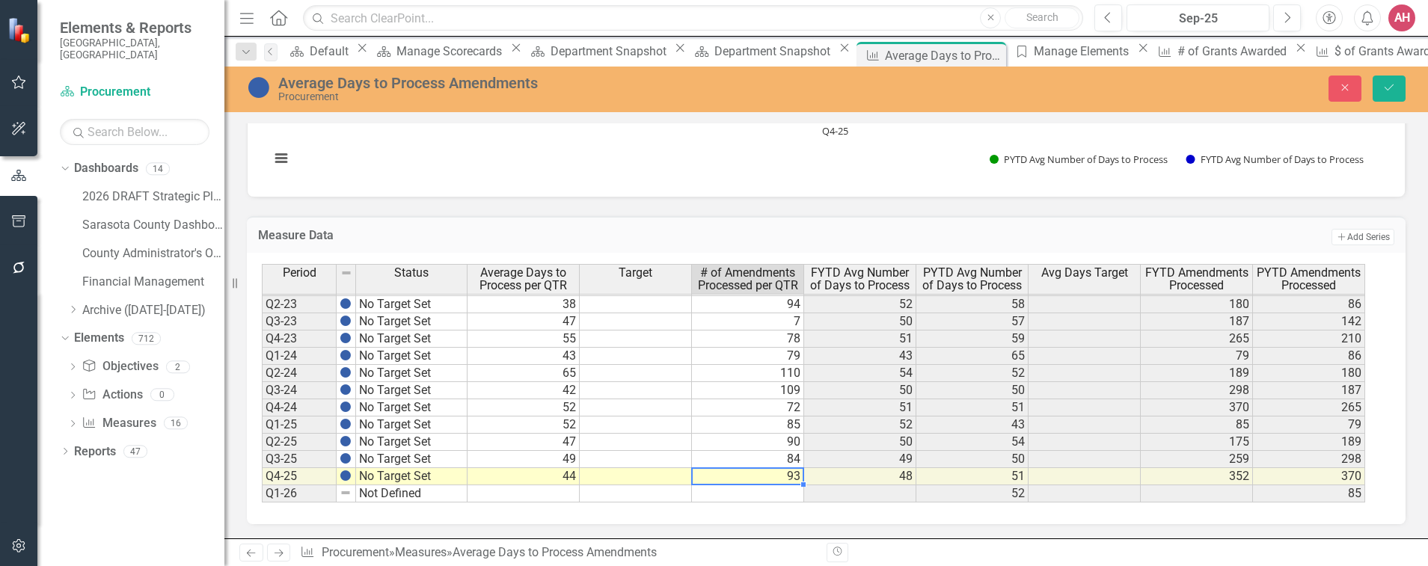
click at [728, 476] on td "93" at bounding box center [748, 476] width 112 height 17
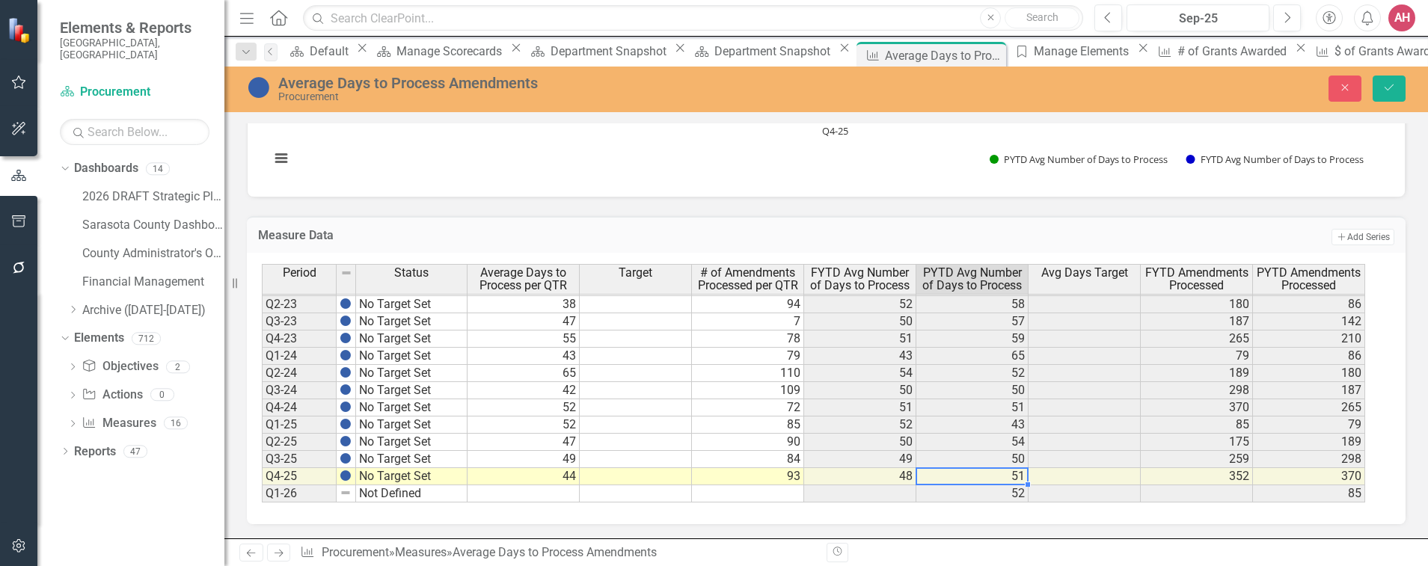
click at [983, 477] on td "51" at bounding box center [972, 476] width 112 height 17
click at [144, 274] on link "Financial Management" at bounding box center [153, 282] width 142 height 17
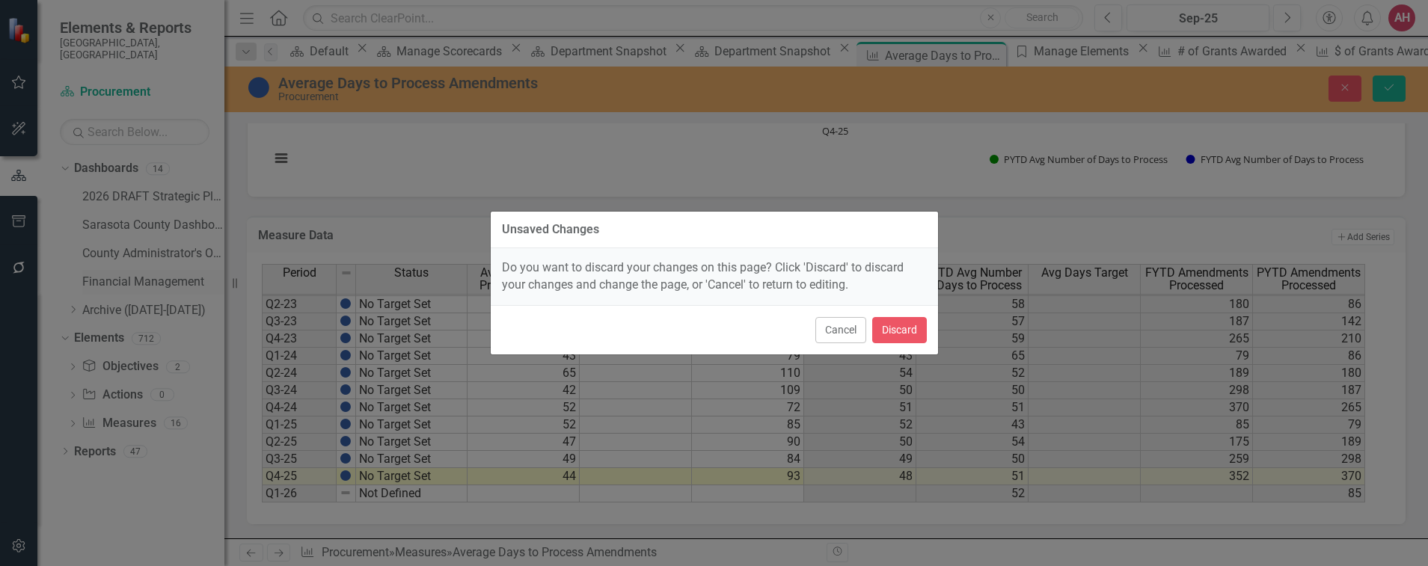
click at [144, 271] on div "Unsaved Changes Do you want to discard your changes on this page? Click 'Discar…" at bounding box center [714, 283] width 1428 height 566
click at [149, 263] on div "Unsaved Changes Do you want to discard your changes on this page? Click 'Discar…" at bounding box center [714, 283] width 1428 height 566
click at [148, 263] on div "Unsaved Changes Do you want to discard your changes on this page? Click 'Discar…" at bounding box center [714, 283] width 1428 height 566
click at [897, 328] on button "Discard" at bounding box center [899, 330] width 55 height 26
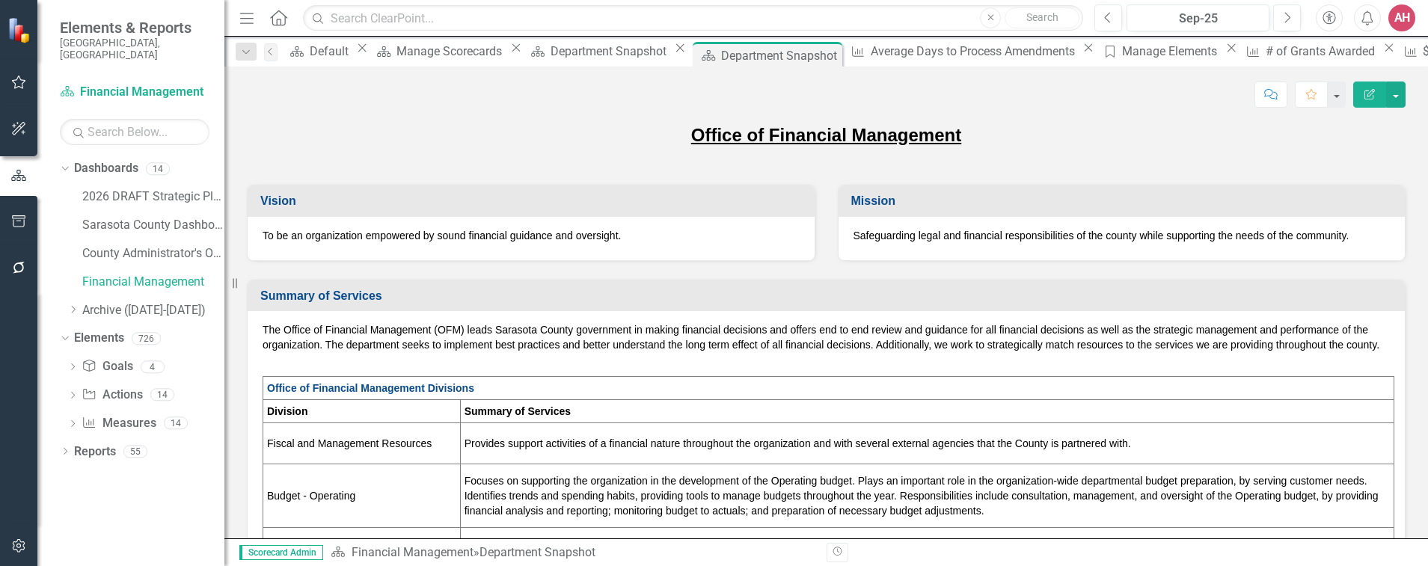
drag, startPoint x: 743, startPoint y: 457, endPoint x: 750, endPoint y: 453, distance: 7.7
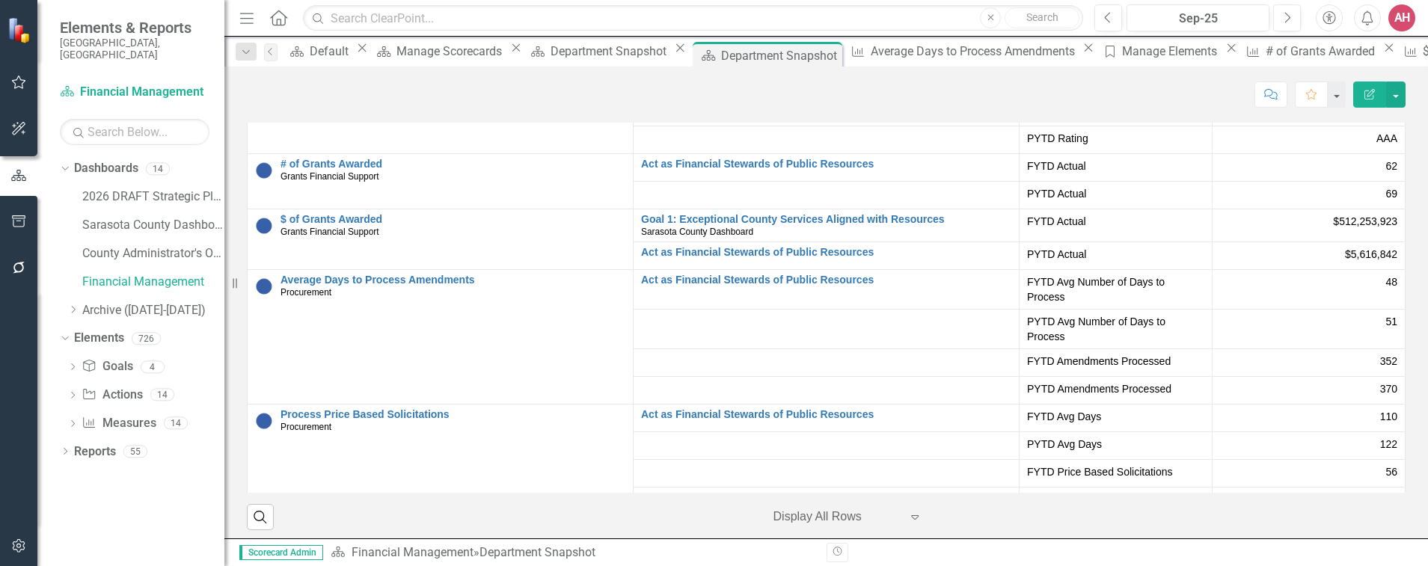
scroll to position [2542, 0]
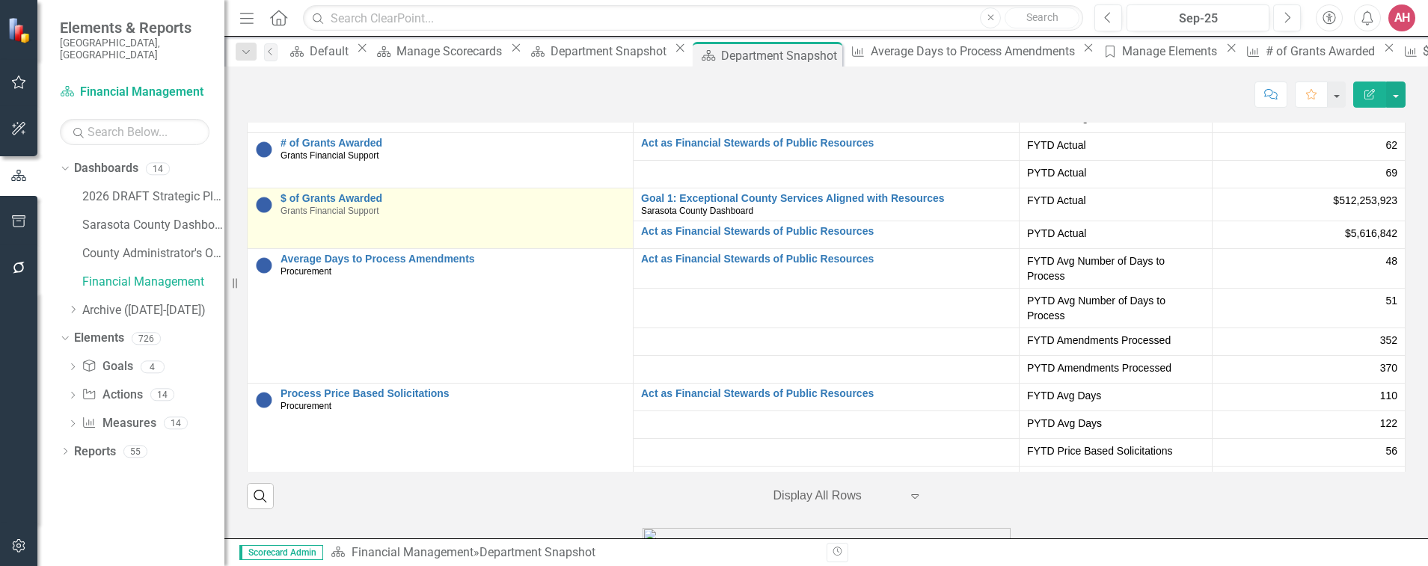
click at [393, 216] on div "$ of Grants Awarded Grants Financial Support" at bounding box center [452, 204] width 345 height 23
click at [389, 216] on div "$ of Grants Awarded Grants Financial Support" at bounding box center [452, 204] width 345 height 23
click at [383, 204] on link "$ of Grants Awarded" at bounding box center [452, 198] width 345 height 11
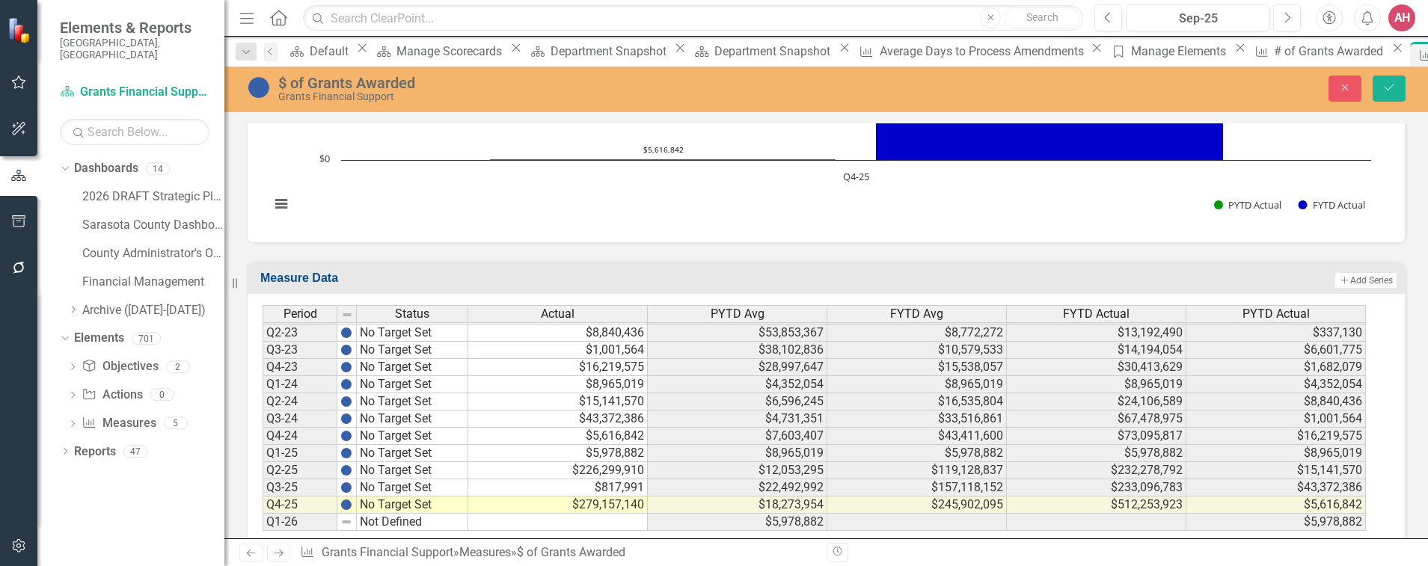
scroll to position [961, 0]
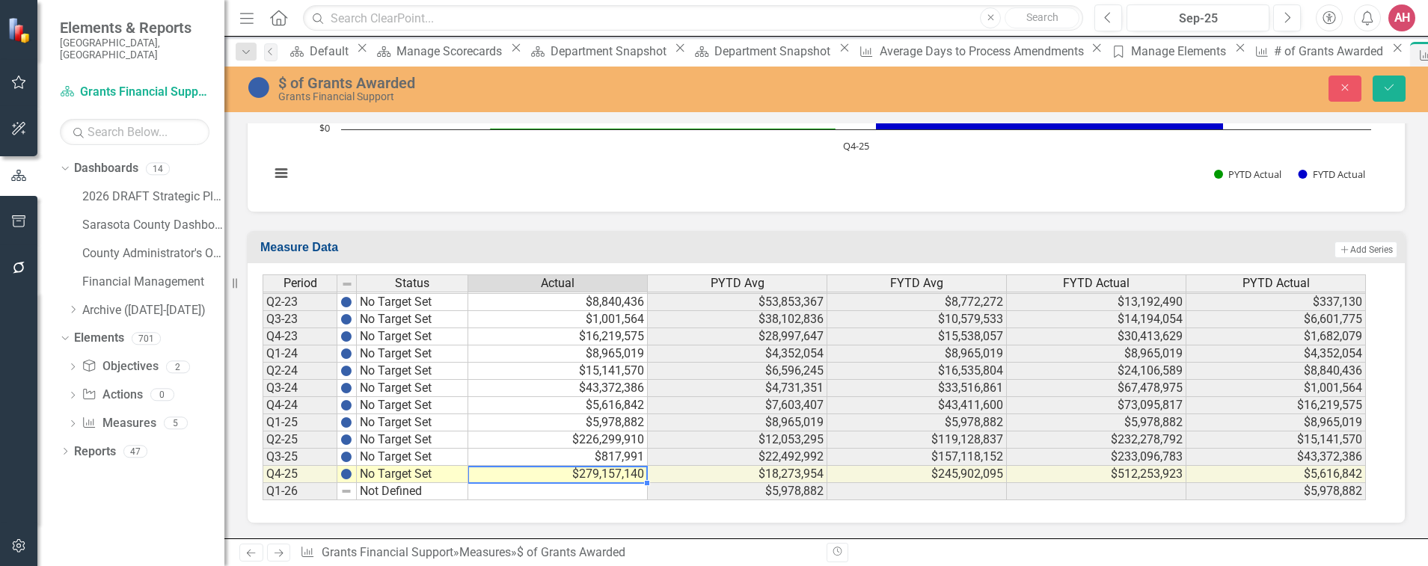
click at [583, 475] on td "$279,157,140" at bounding box center [557, 474] width 179 height 17
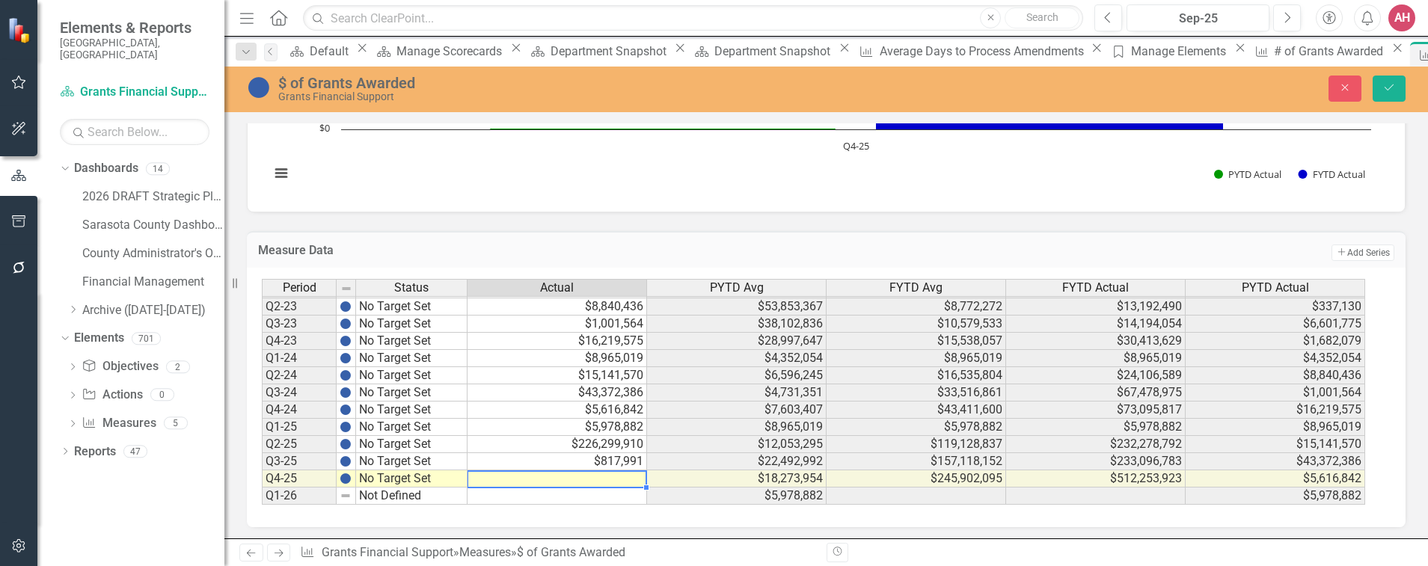
click at [597, 479] on td at bounding box center [556, 478] width 179 height 17
click at [580, 483] on textarea at bounding box center [557, 479] width 180 height 18
type textarea "38730357"
click at [590, 488] on textarea "38730357" at bounding box center [557, 479] width 180 height 18
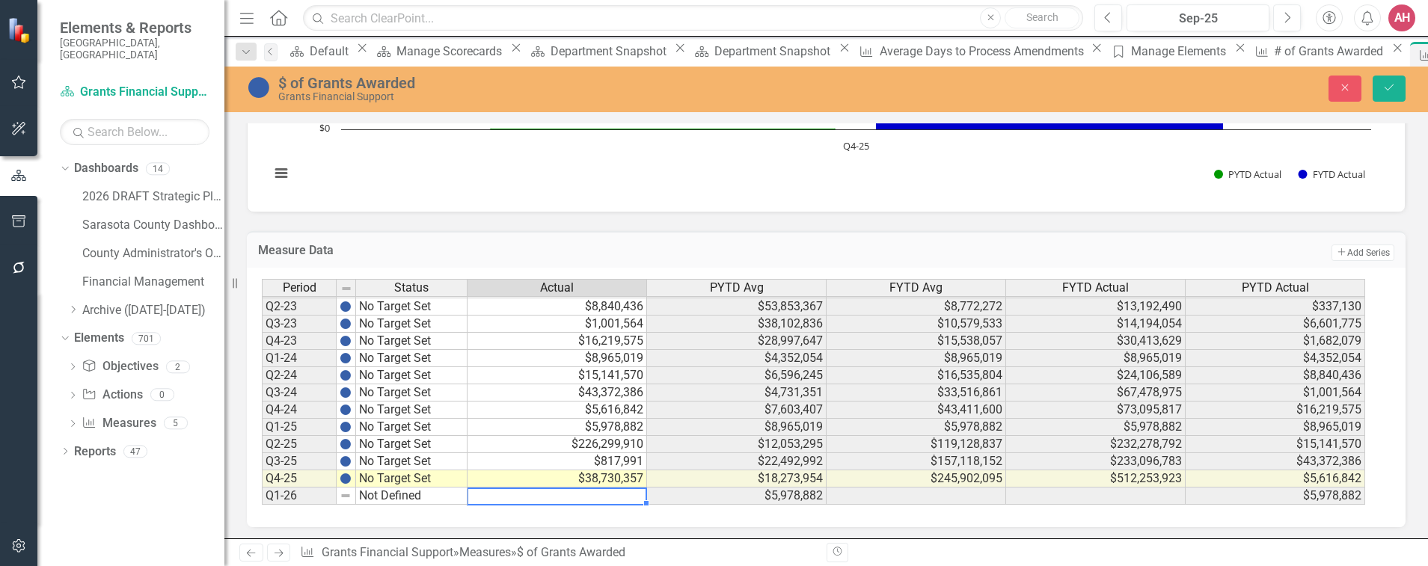
click at [572, 477] on td "$38,730,357" at bounding box center [556, 478] width 179 height 17
click at [573, 477] on td "$38,730,357" at bounding box center [556, 478] width 179 height 17
type textarea "3"
type textarea "46060357"
click at [621, 496] on td at bounding box center [556, 496] width 179 height 17
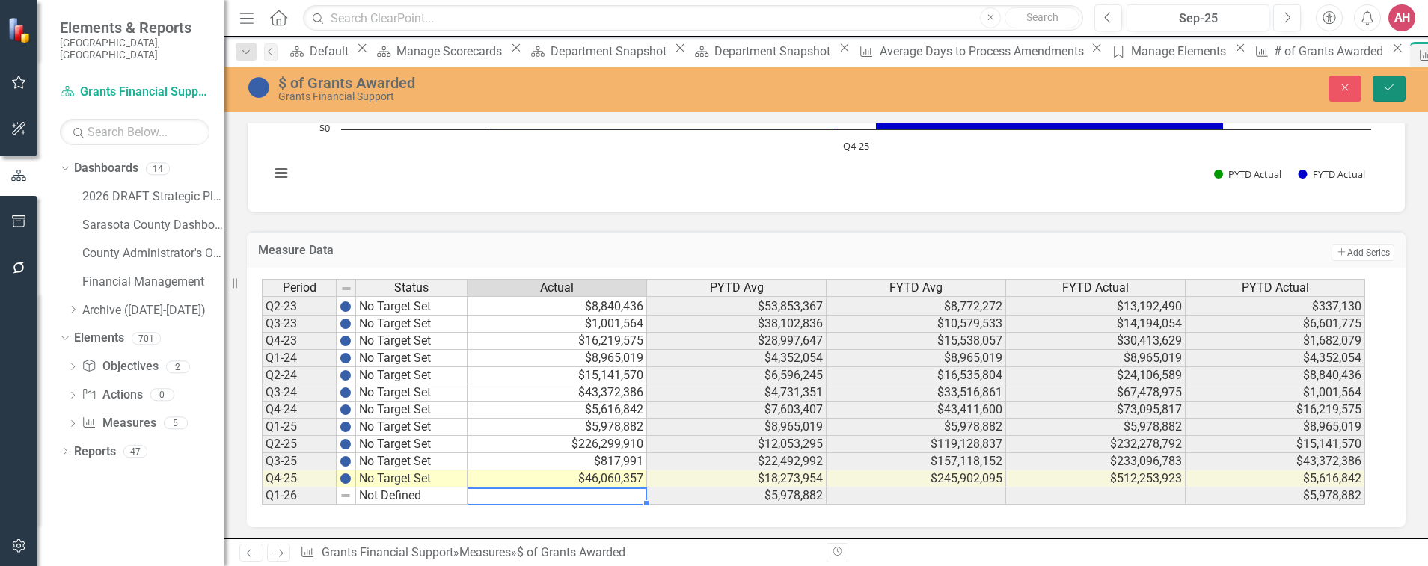
click at [1391, 82] on icon "Save" at bounding box center [1388, 87] width 13 height 10
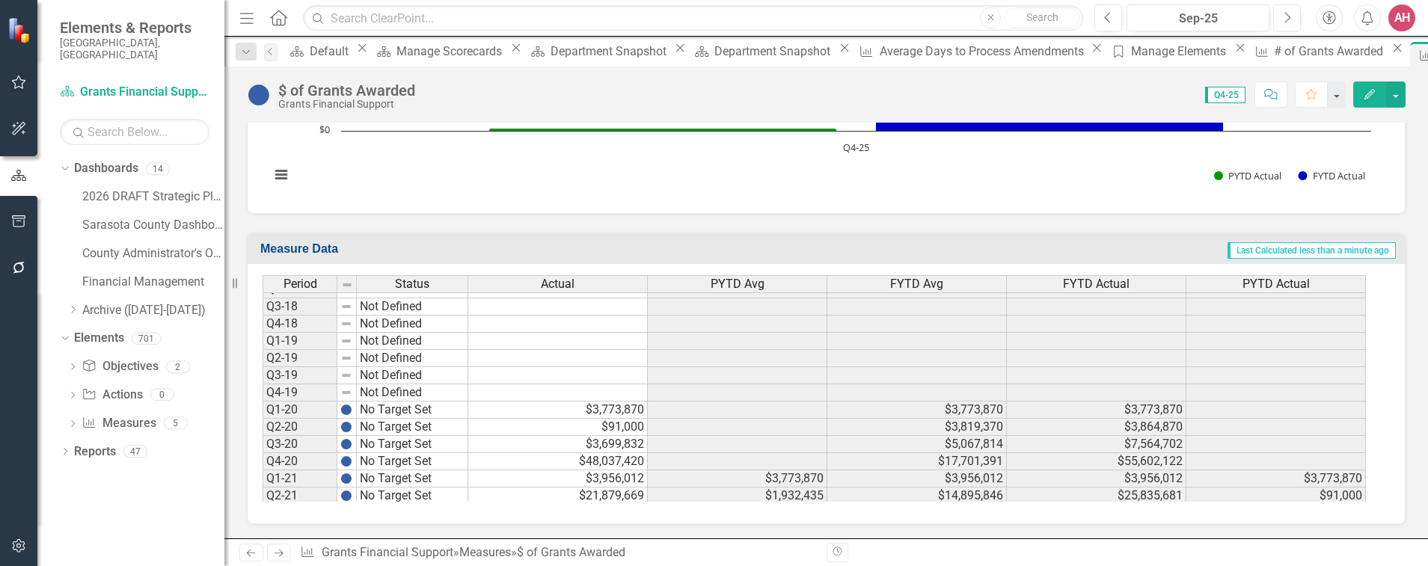
scroll to position [701, 0]
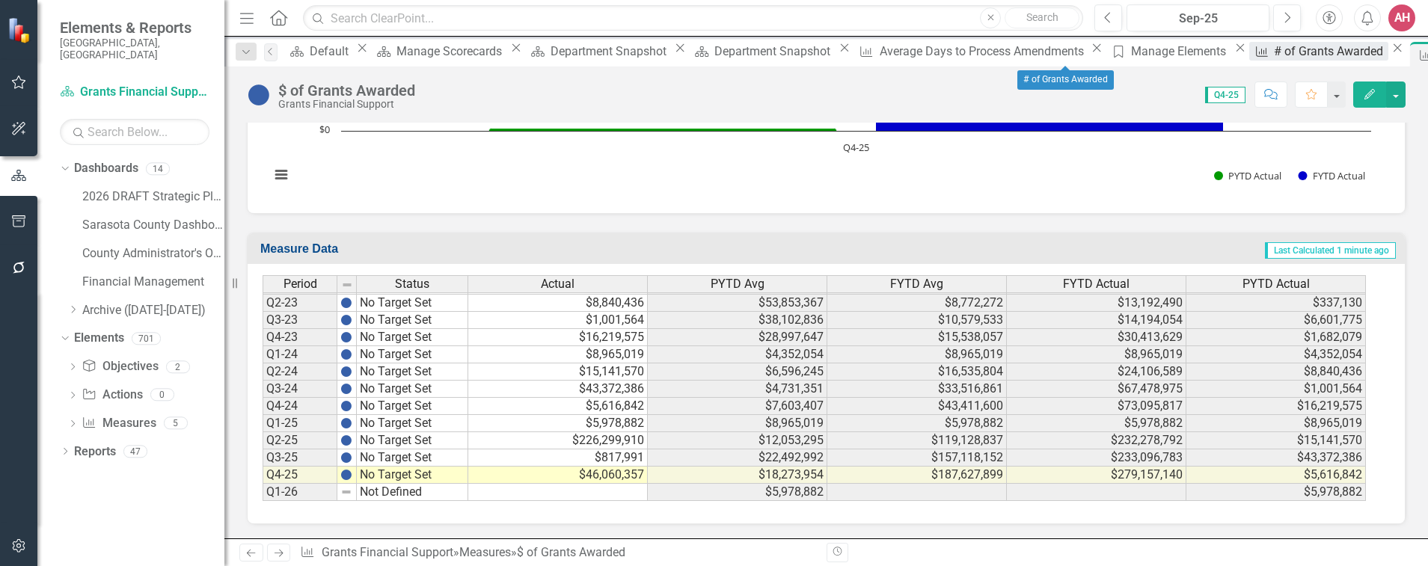
click at [1273, 58] on div "# of Grants Awarded" at bounding box center [1330, 51] width 114 height 19
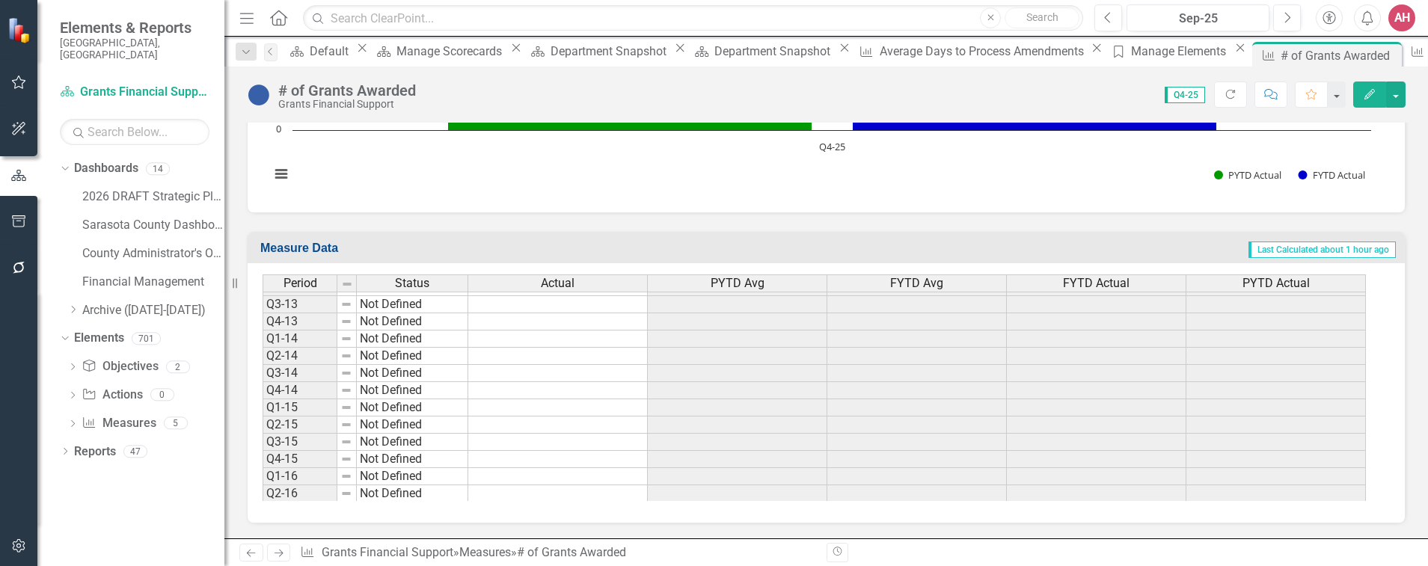
scroll to position [10, 0]
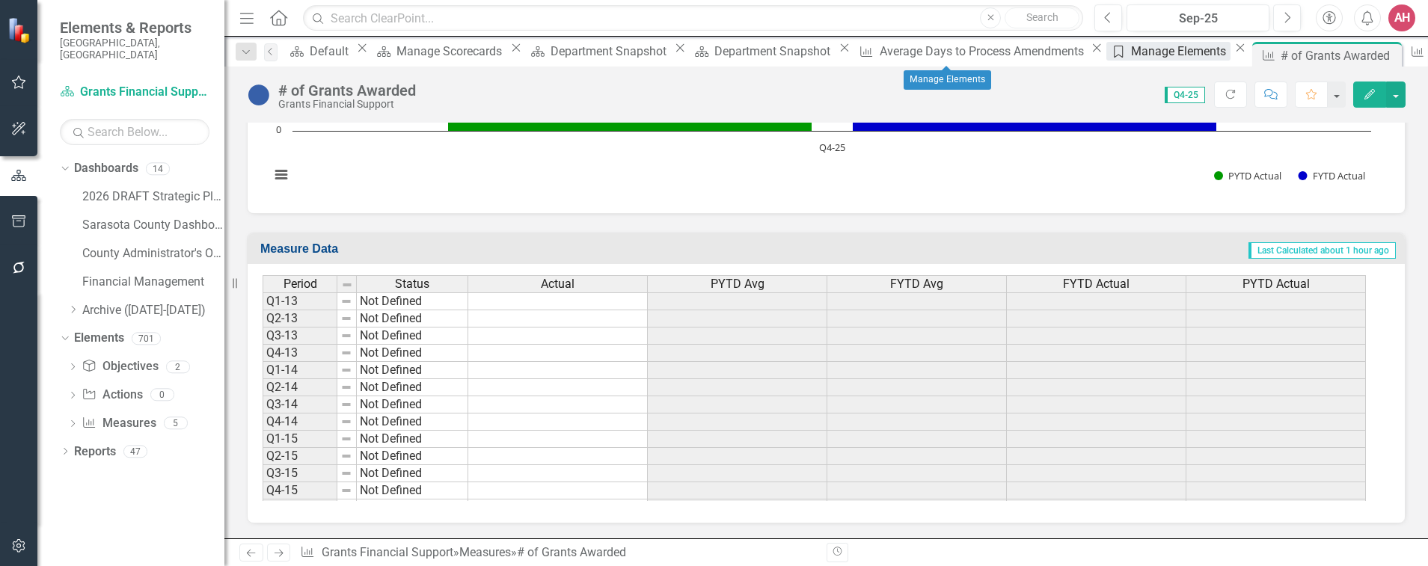
click at [1131, 57] on div "Manage Elements" at bounding box center [1180, 51] width 99 height 19
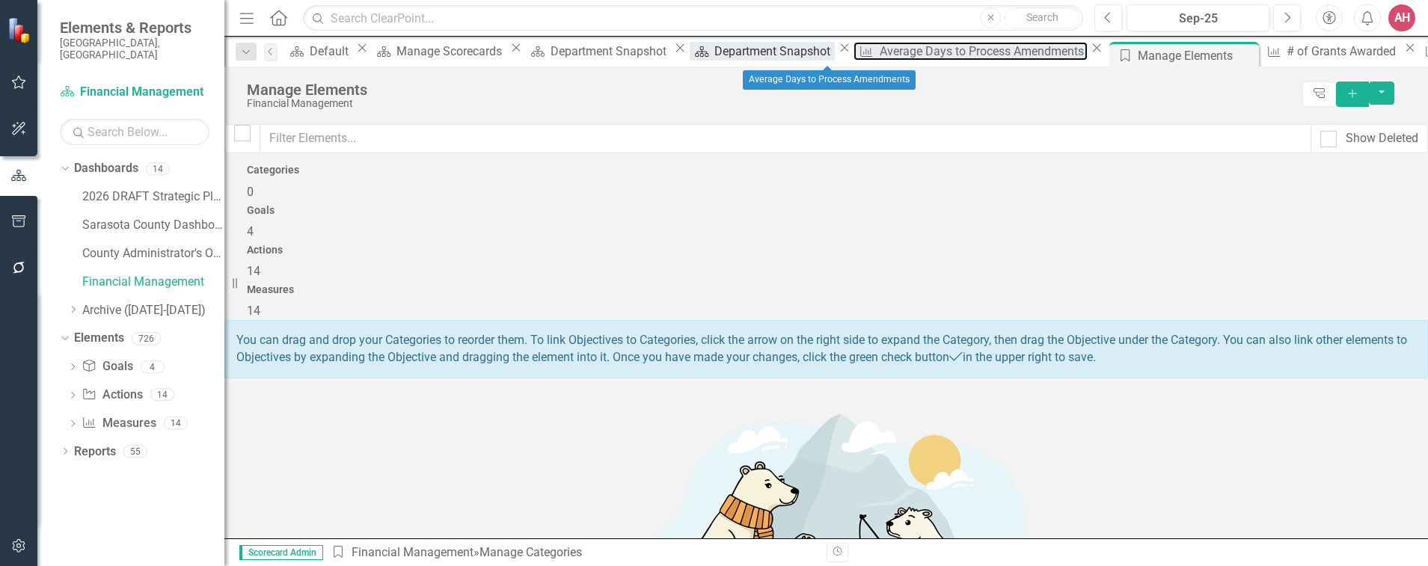
click at [879, 56] on div "Average Days to Process Amendments" at bounding box center [983, 51] width 208 height 19
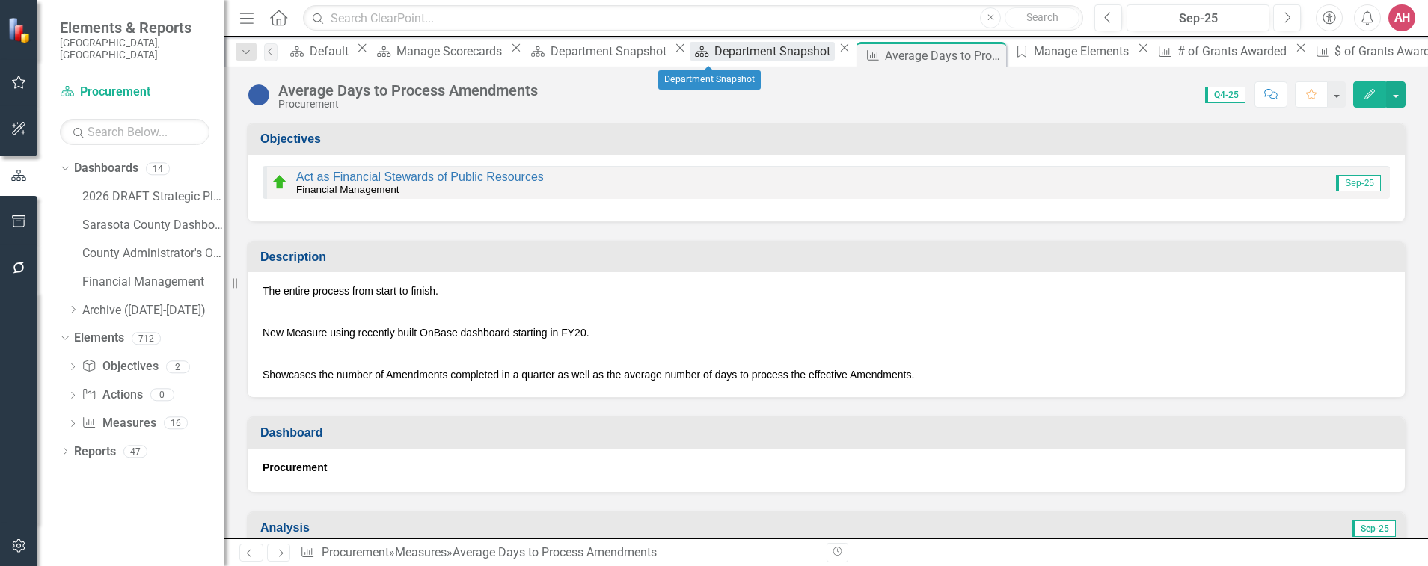
click at [714, 58] on div "Department Snapshot" at bounding box center [774, 51] width 120 height 19
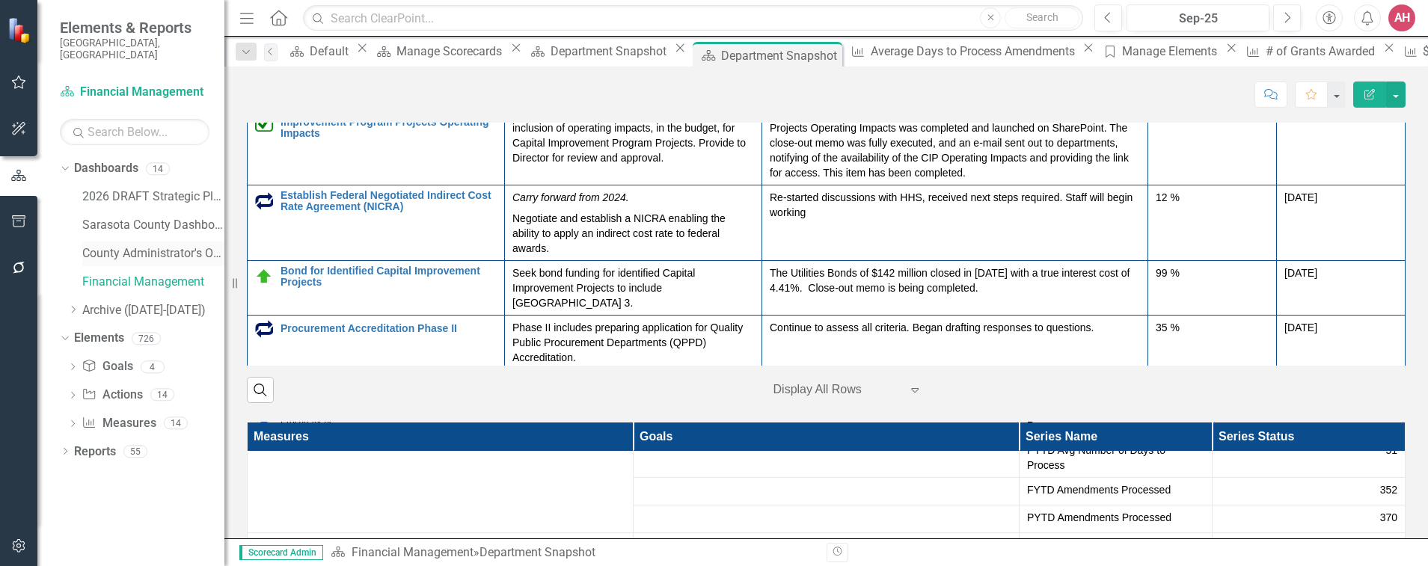
click at [135, 245] on link "County Administrator's Office" at bounding box center [153, 253] width 142 height 17
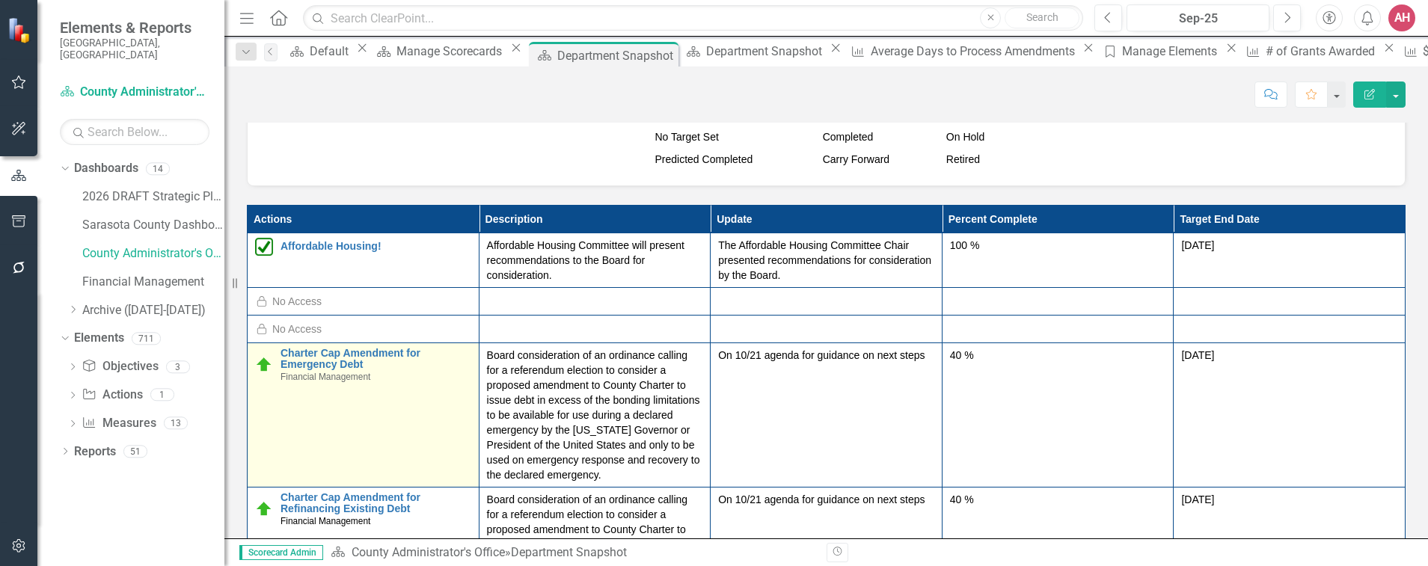
click at [264, 362] on img at bounding box center [264, 365] width 18 height 18
click at [263, 362] on img at bounding box center [264, 365] width 18 height 18
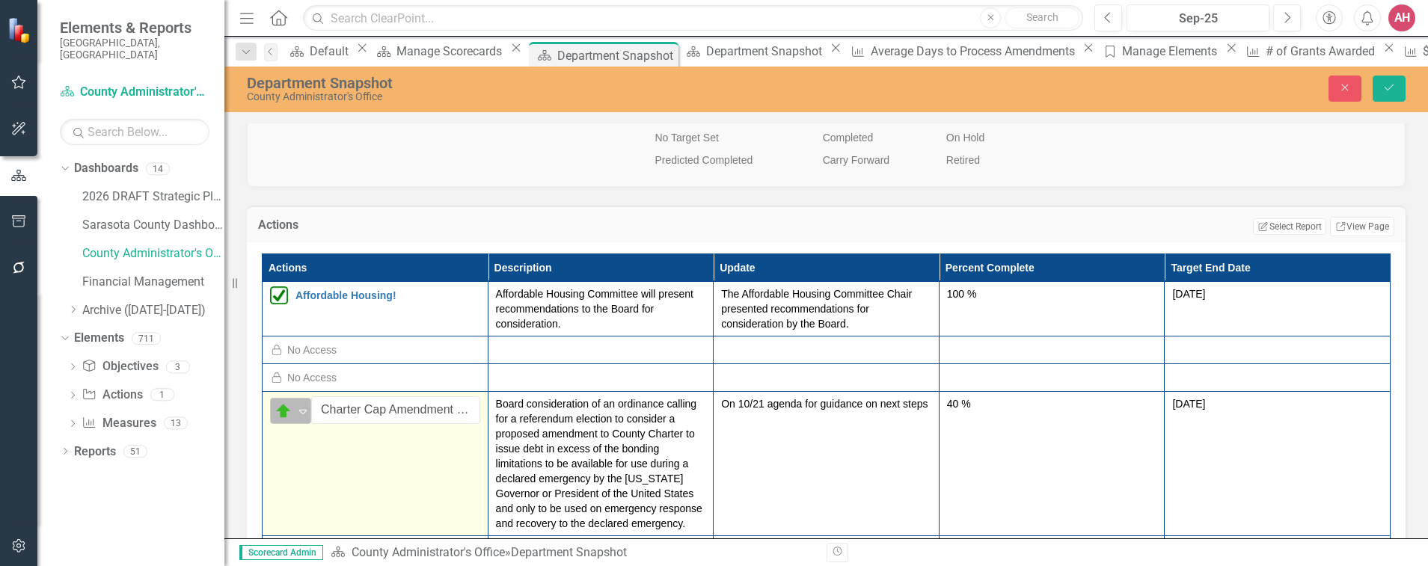
click at [292, 405] on div "On Target" at bounding box center [283, 411] width 19 height 18
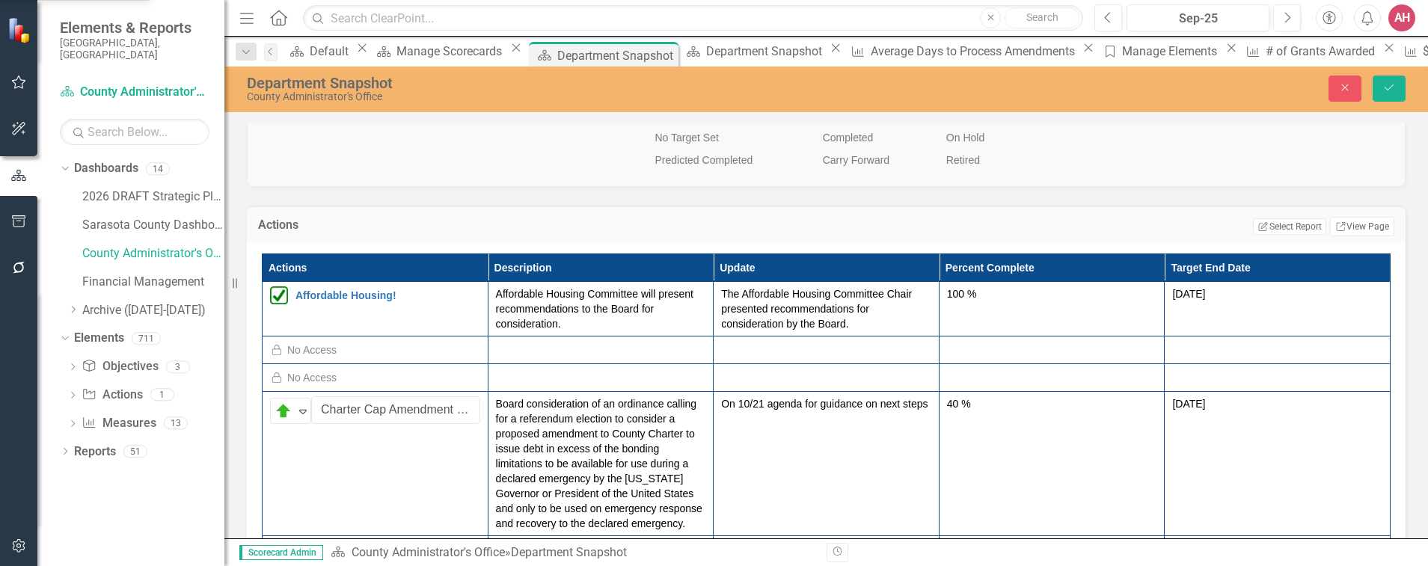
click at [273, 549] on img at bounding box center [279, 558] width 18 height 18
click at [299, 550] on icon "Expand" at bounding box center [302, 556] width 15 height 12
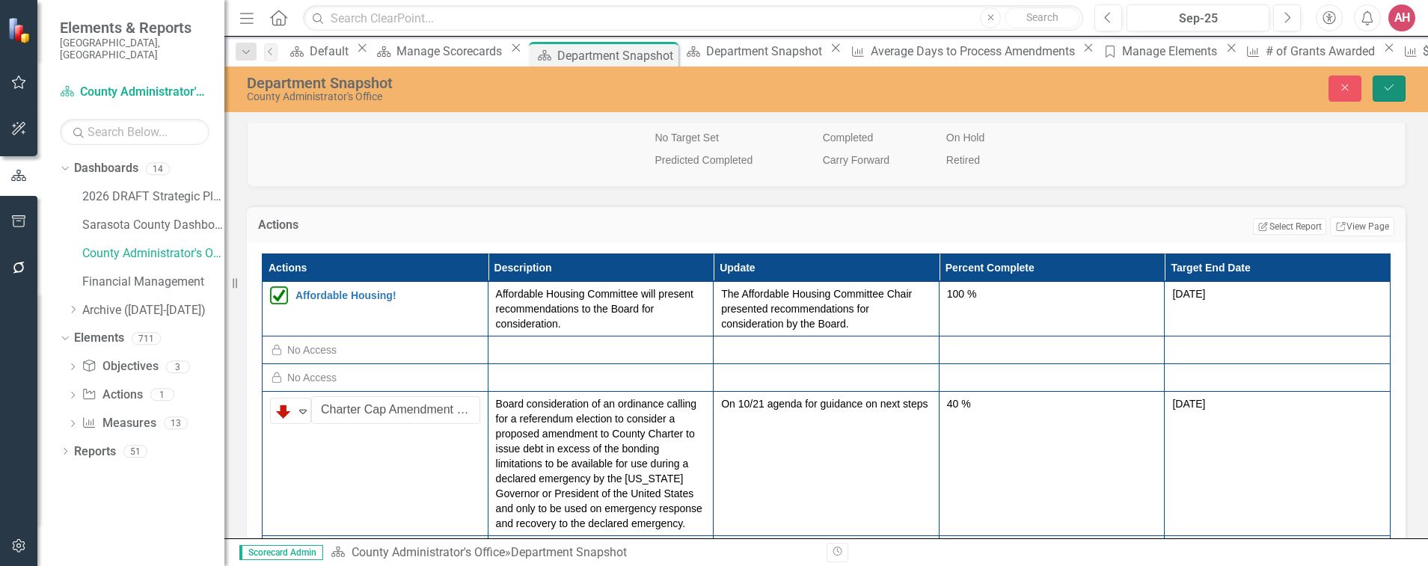
click at [1392, 93] on icon "Save" at bounding box center [1388, 87] width 13 height 10
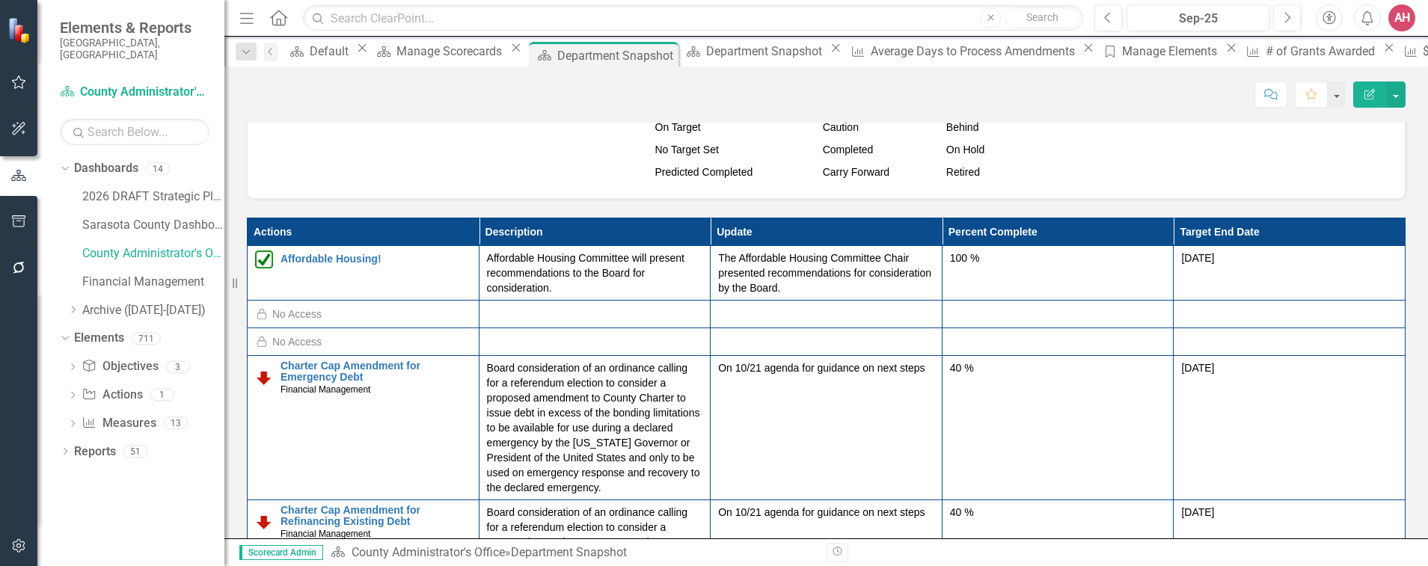
scroll to position [823, 0]
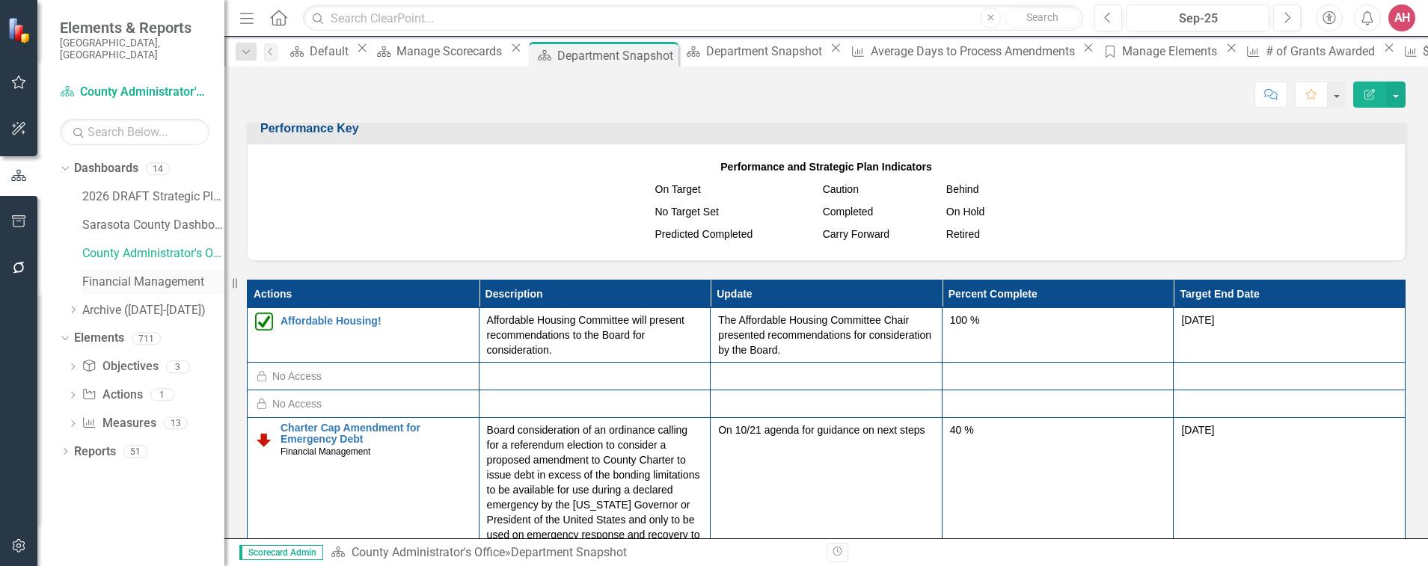
click at [130, 274] on link "Financial Management" at bounding box center [153, 282] width 142 height 17
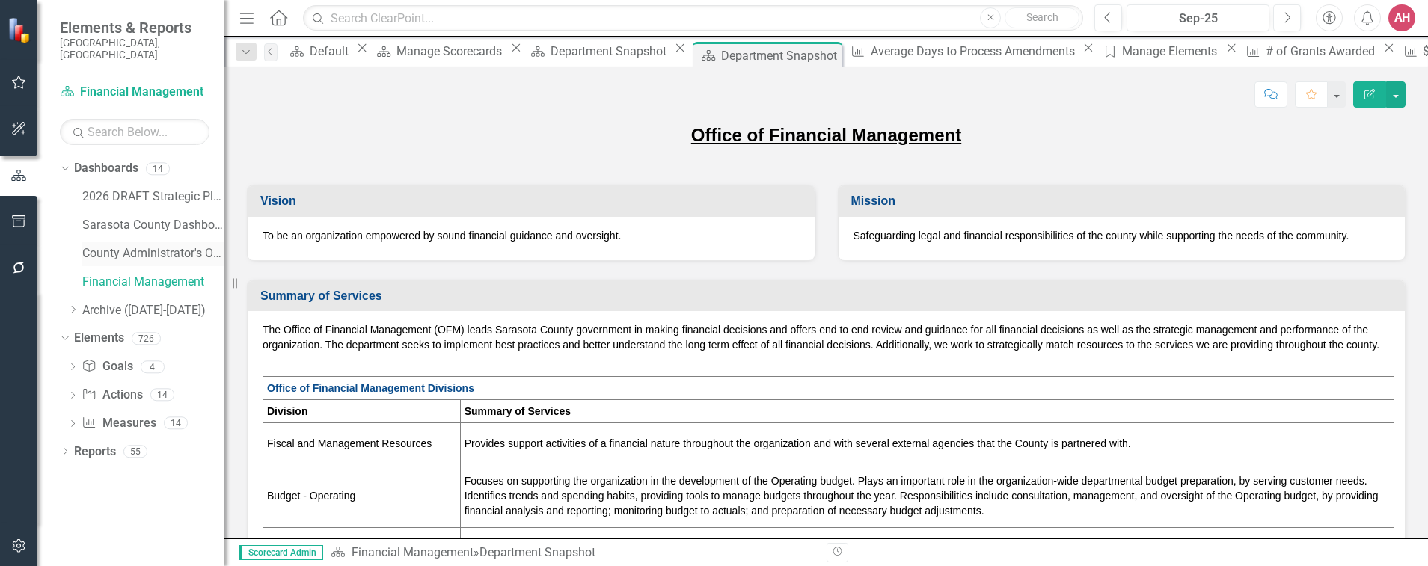
click at [125, 245] on link "County Administrator's Office" at bounding box center [153, 253] width 142 height 17
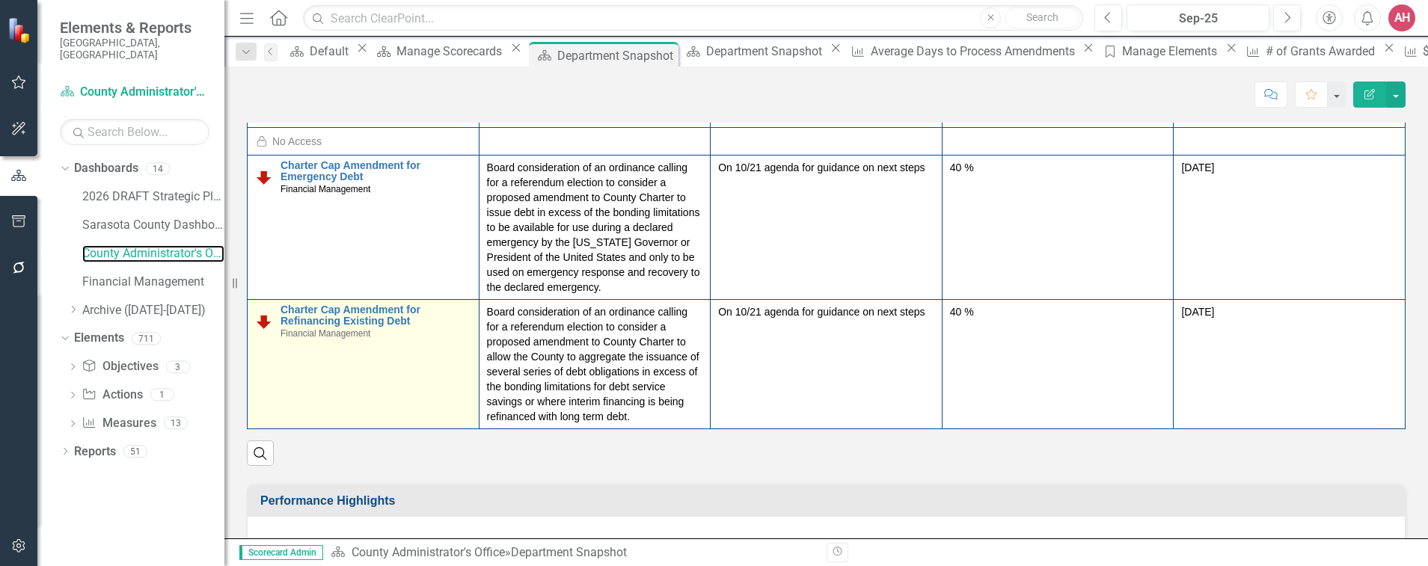
scroll to position [1122, 0]
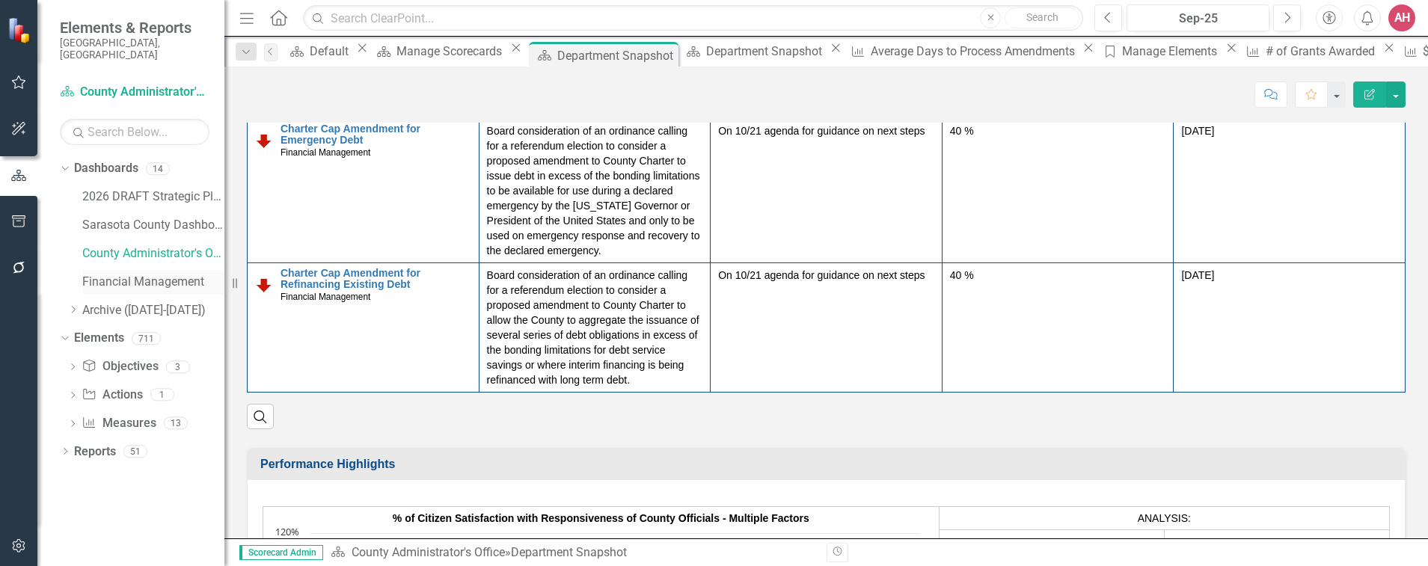
drag, startPoint x: 134, startPoint y: 265, endPoint x: 151, endPoint y: 265, distance: 17.2
click at [133, 274] on link "Financial Management" at bounding box center [153, 282] width 142 height 17
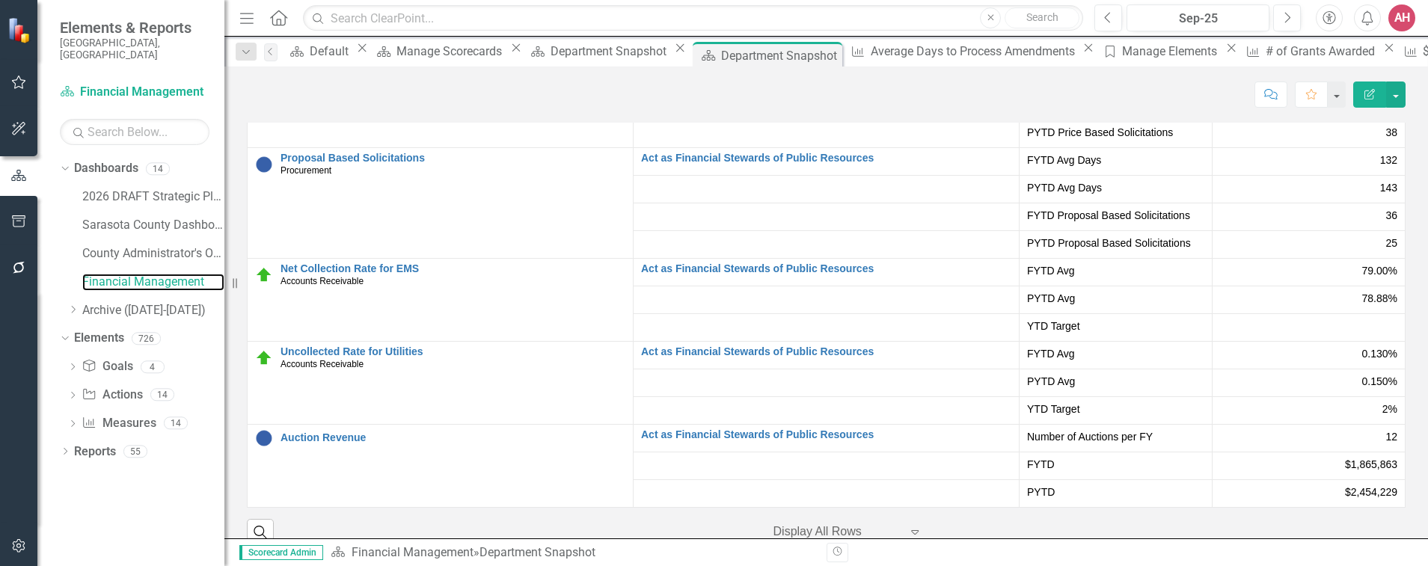
scroll to position [2542, 0]
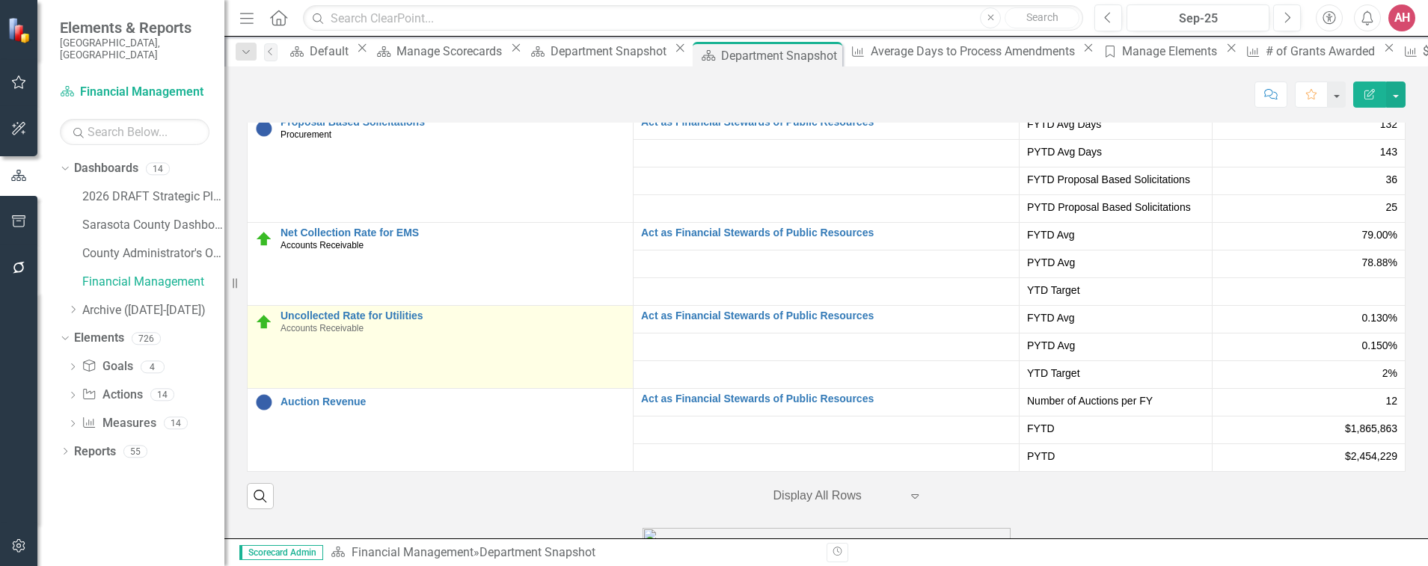
click at [443, 369] on td "Uncollected Rate for Utilities Accounts Receivable Edit Edit Measure Link Open …" at bounding box center [441, 347] width 386 height 83
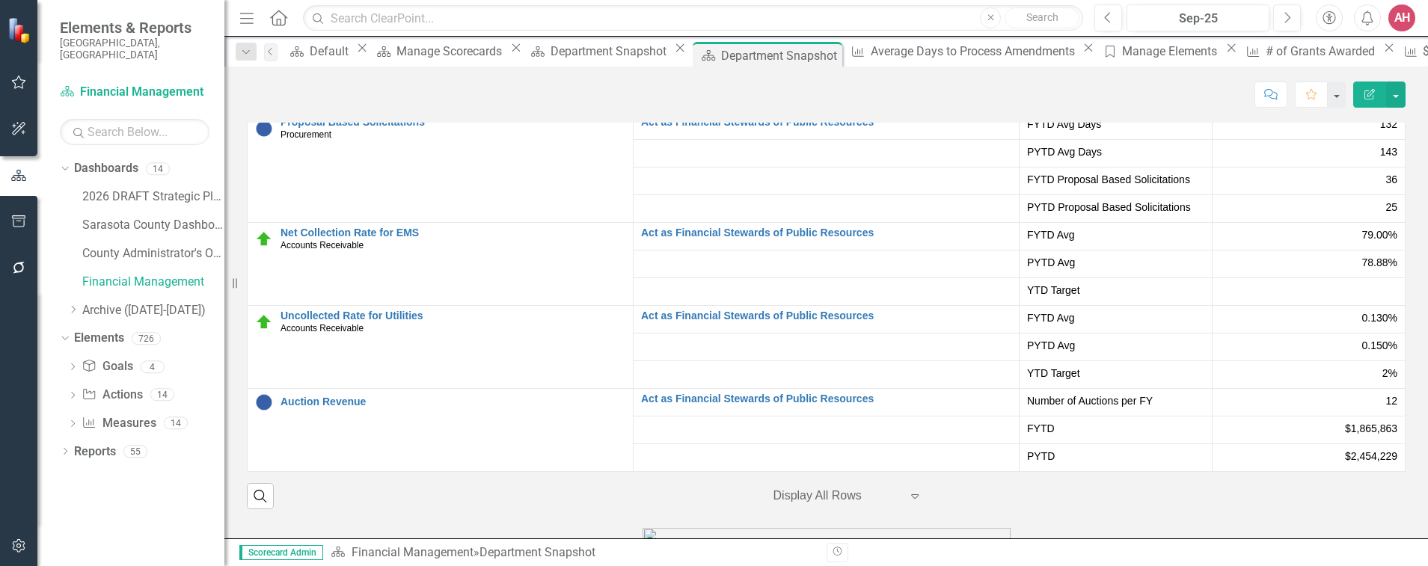
click at [1270, 242] on div "79.00%" at bounding box center [1308, 234] width 177 height 15
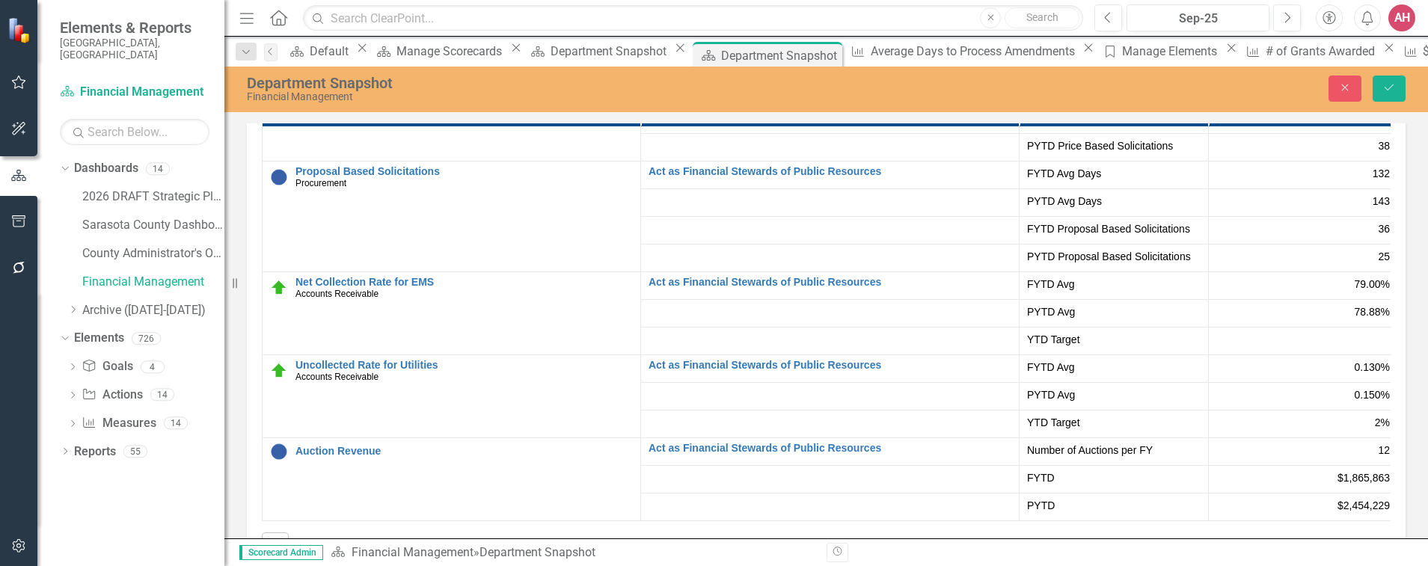
click at [1356, 430] on div "2%" at bounding box center [1302, 422] width 173 height 15
click at [1262, 402] on div "0.150%" at bounding box center [1302, 394] width 173 height 15
click at [1265, 375] on div "0.130%" at bounding box center [1302, 367] width 173 height 15
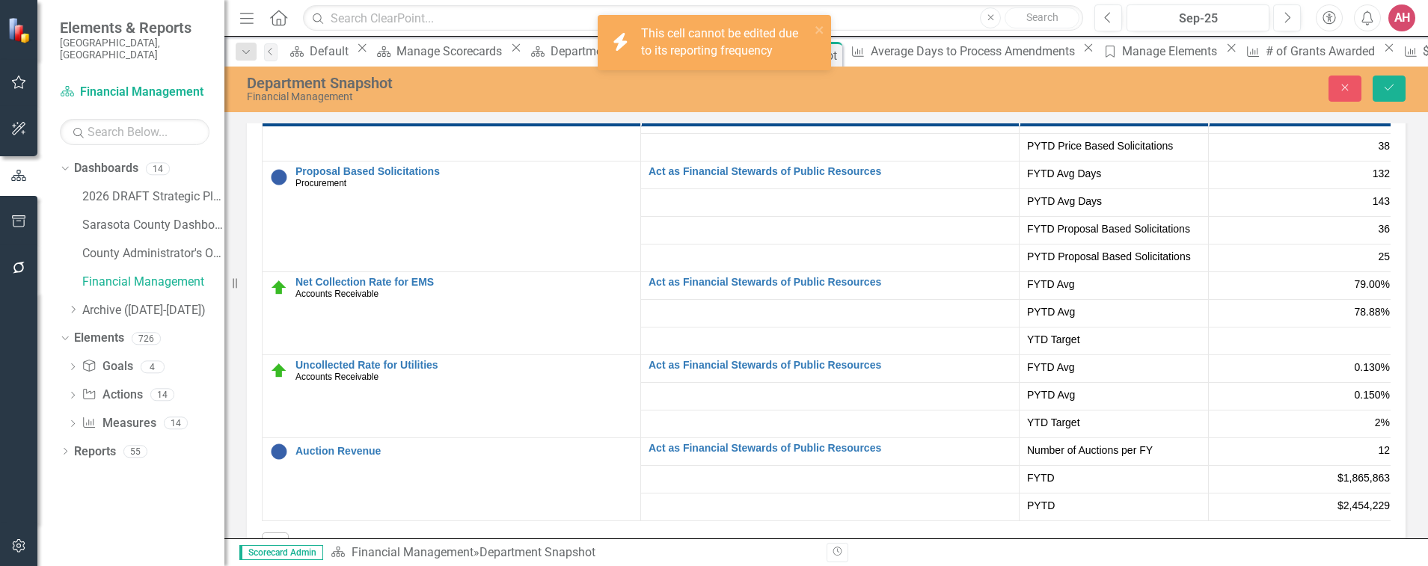
click at [1265, 375] on div "0.130%" at bounding box center [1302, 367] width 173 height 15
click at [1264, 375] on div "0.130%" at bounding box center [1302, 367] width 173 height 15
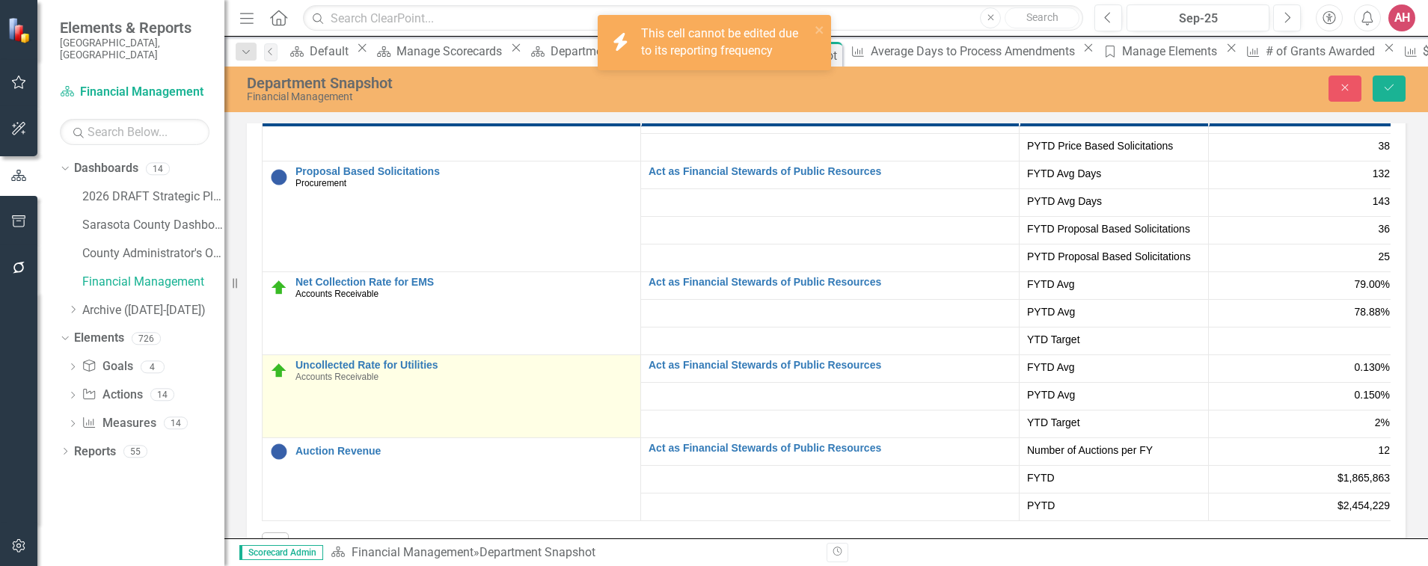
click at [466, 411] on td "Uncollected Rate for Utilities Accounts Receivable Edit Edit Measure Link Open …" at bounding box center [451, 395] width 378 height 83
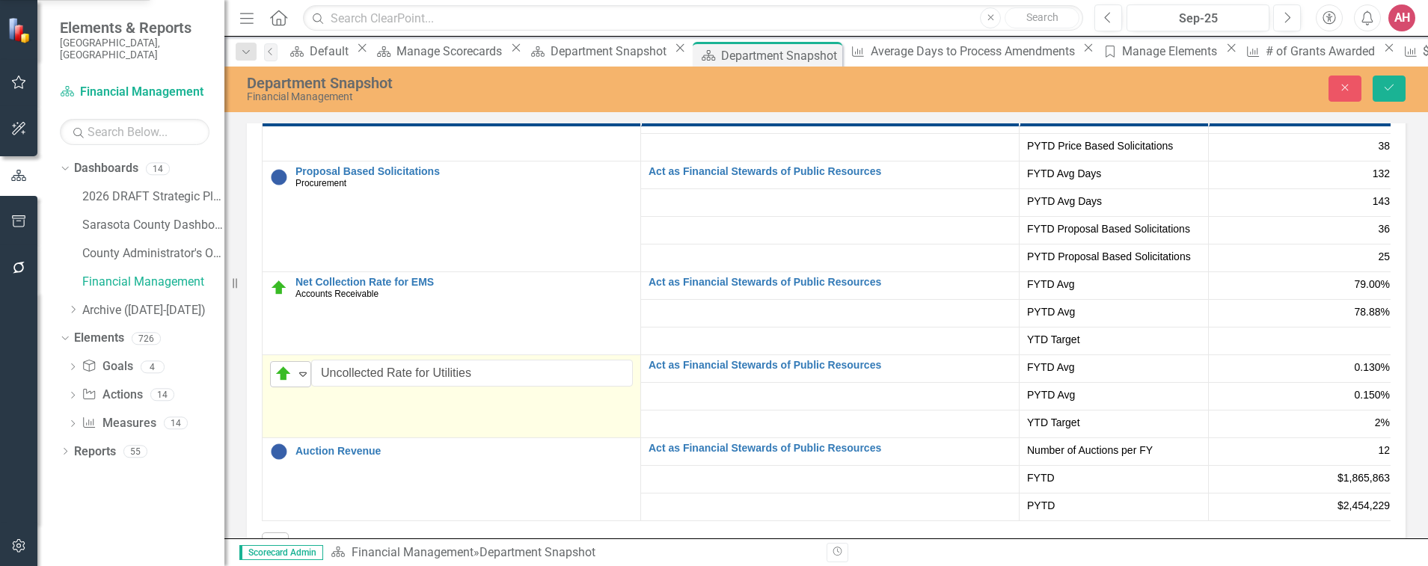
click at [283, 383] on img at bounding box center [283, 374] width 18 height 18
click at [529, 387] on input "Uncollected Rate for Utilities" at bounding box center [472, 374] width 322 height 28
click at [526, 434] on td "On Target Expand Uncollected Rate for Utilities Edit Edit Measure Link Open Ele…" at bounding box center [451, 395] width 378 height 83
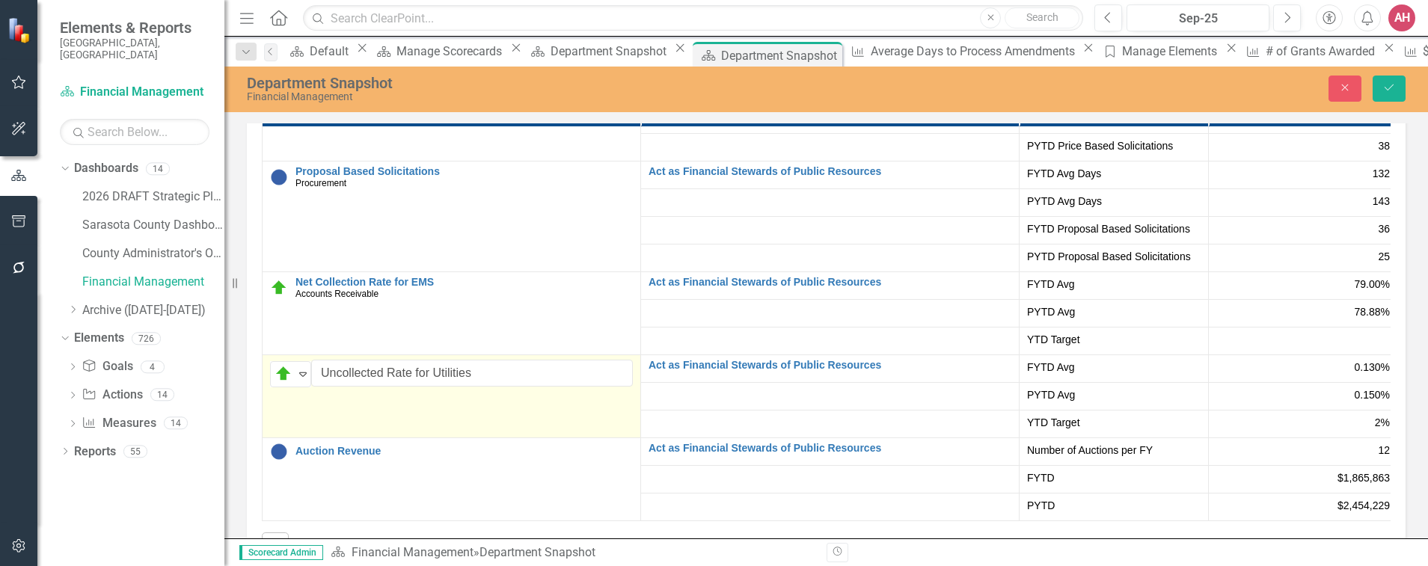
click at [527, 434] on td "On Target Expand Uncollected Rate for Utilities Edit Edit Measure Link Open Ele…" at bounding box center [451, 395] width 378 height 83
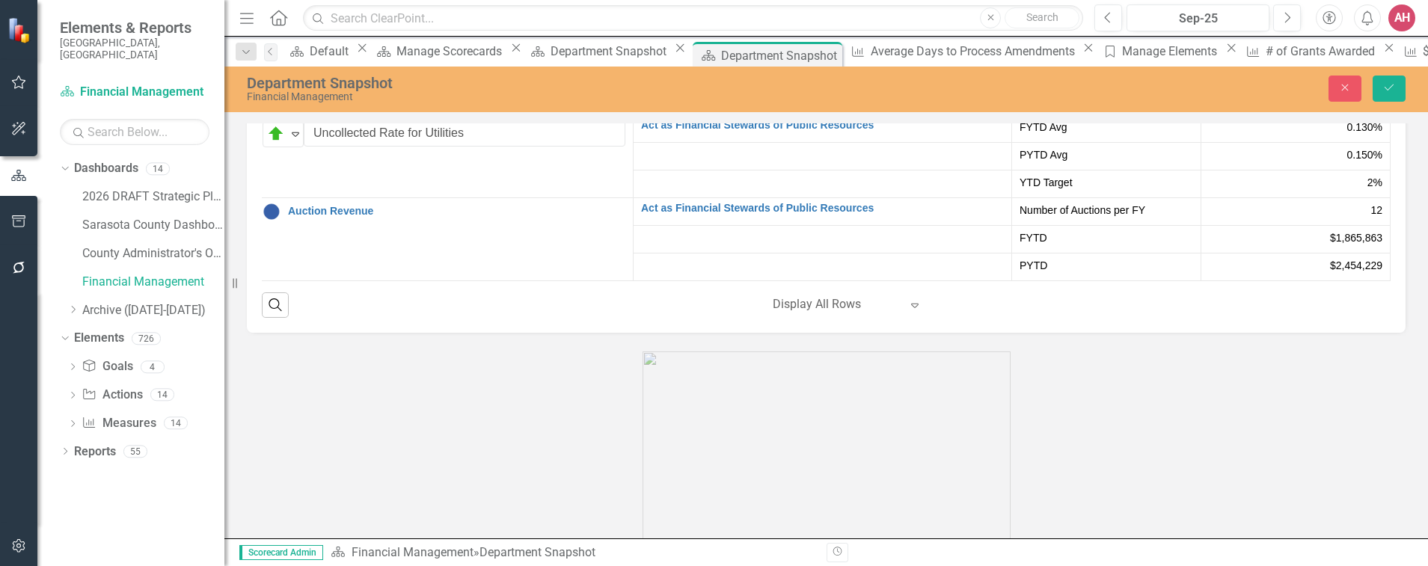
scroll to position [307, 30]
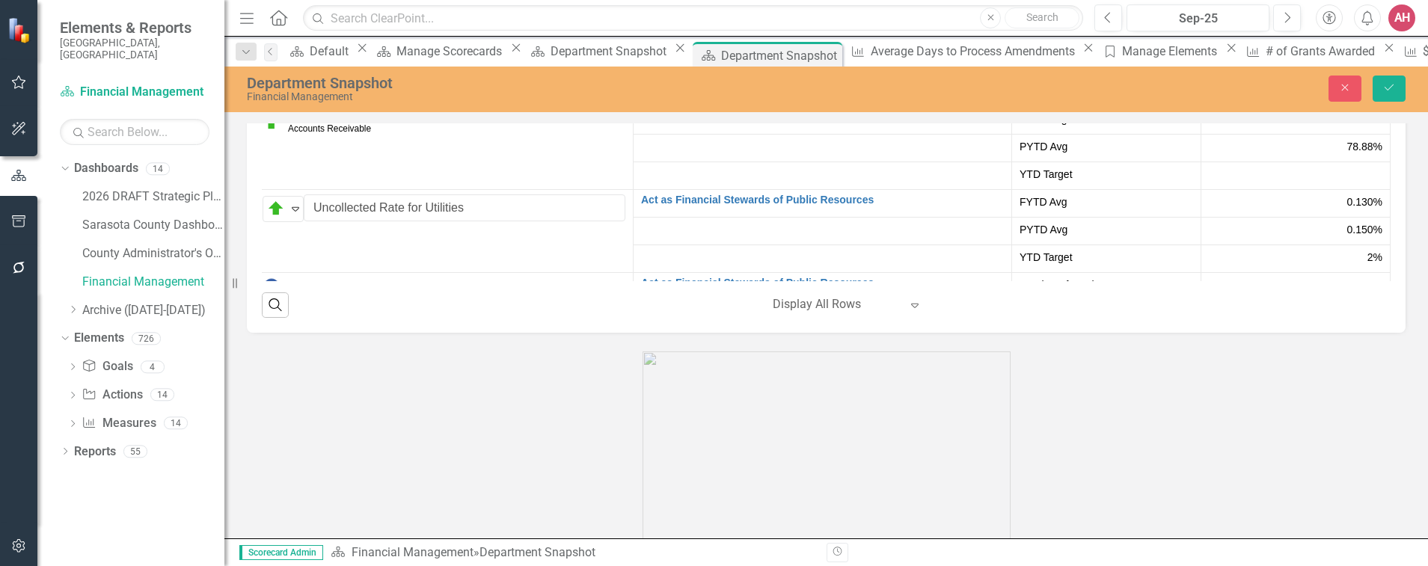
click at [1353, 209] on span "0.130%" at bounding box center [1364, 201] width 35 height 15
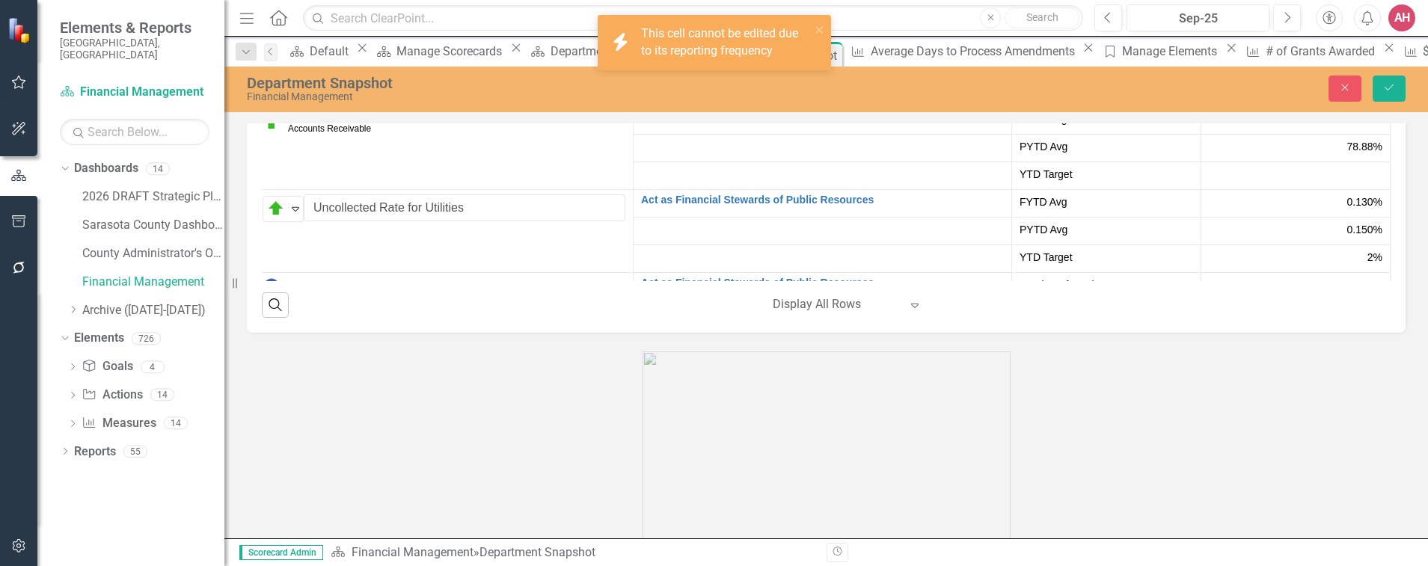
click at [1303, 209] on div "0.130%" at bounding box center [1294, 201] width 173 height 15
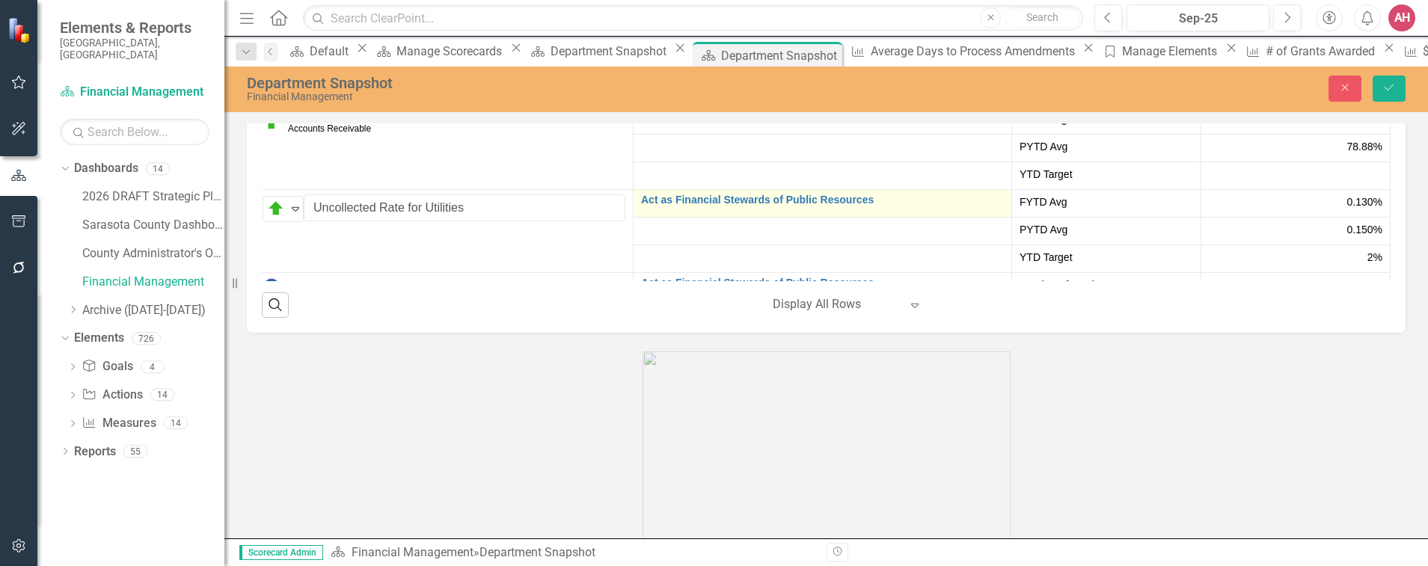
click at [912, 217] on td "Act as Financial Stewards of Public Resources Edit Edit Goals Link Open Element" at bounding box center [822, 203] width 378 height 28
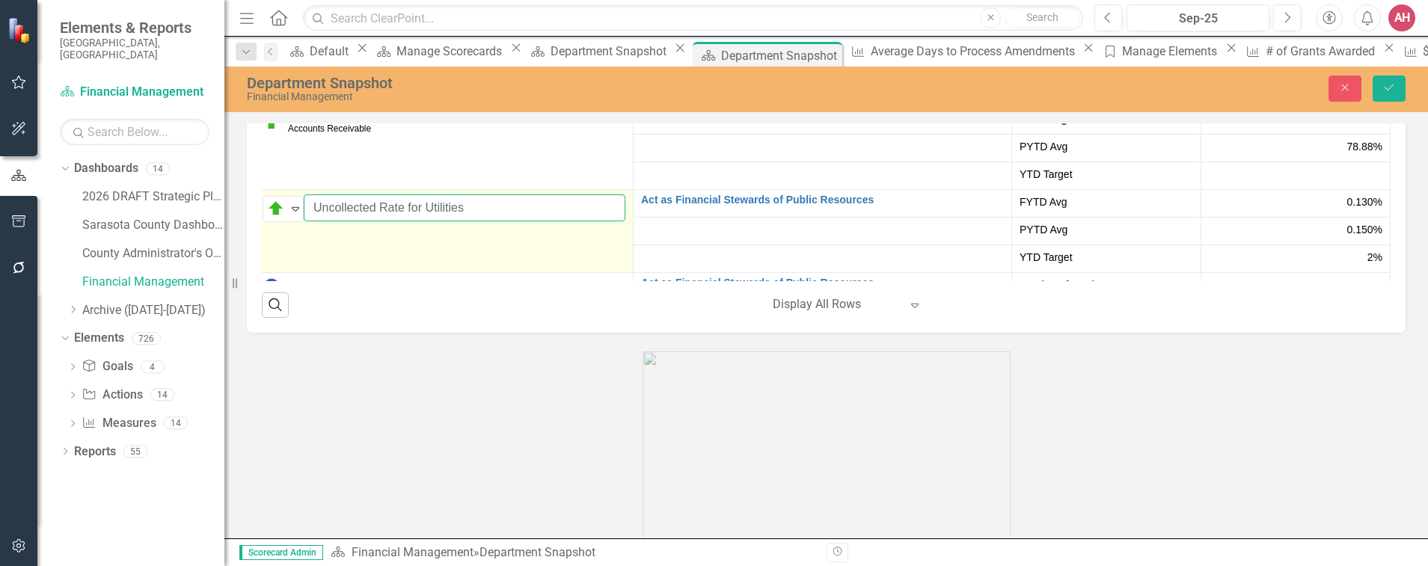
click at [524, 222] on input "Uncollected Rate for Utilities" at bounding box center [465, 208] width 322 height 28
click at [482, 261] on td "On Target Expand Uncollected Rate for Utilities Edit Edit Measure Link Open Ele…" at bounding box center [444, 230] width 378 height 83
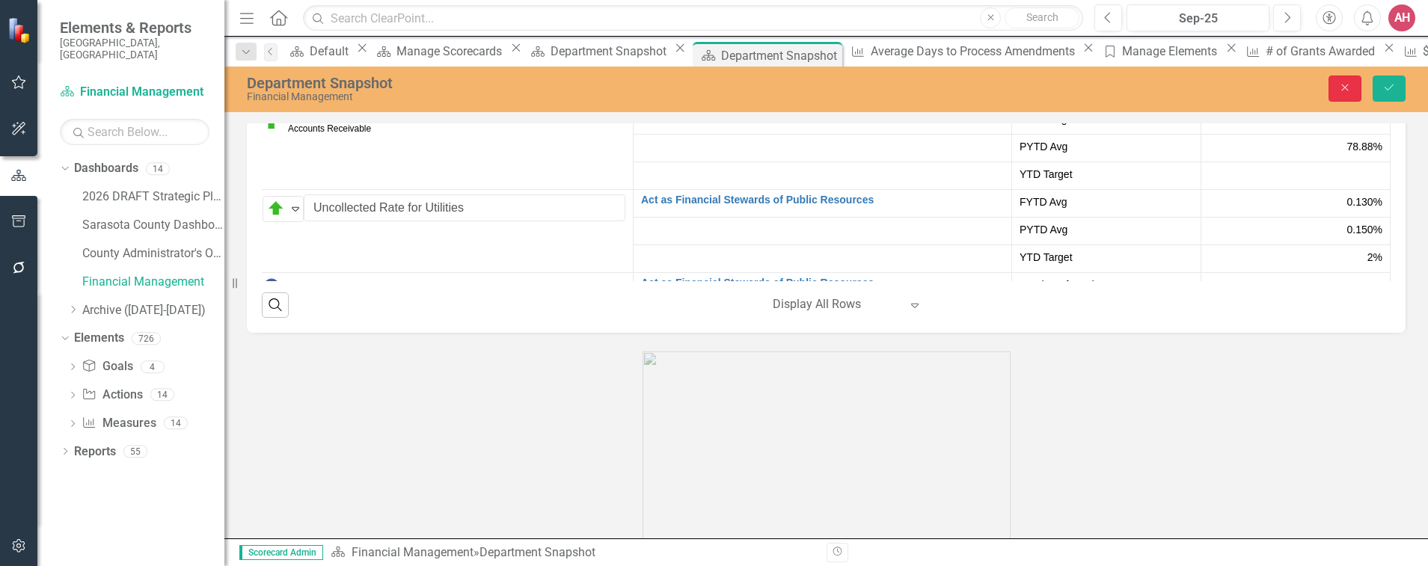
click at [1341, 91] on icon "Close" at bounding box center [1344, 87] width 13 height 10
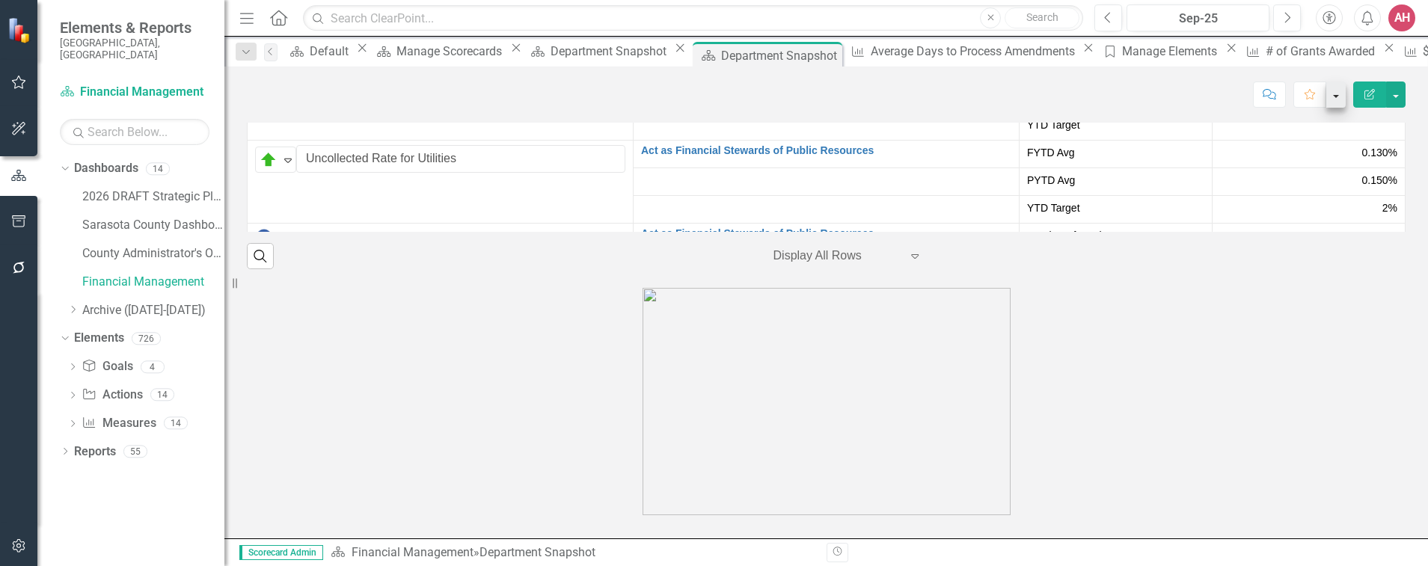
scroll to position [307, 0]
click at [1368, 96] on icon "button" at bounding box center [1369, 94] width 10 height 10
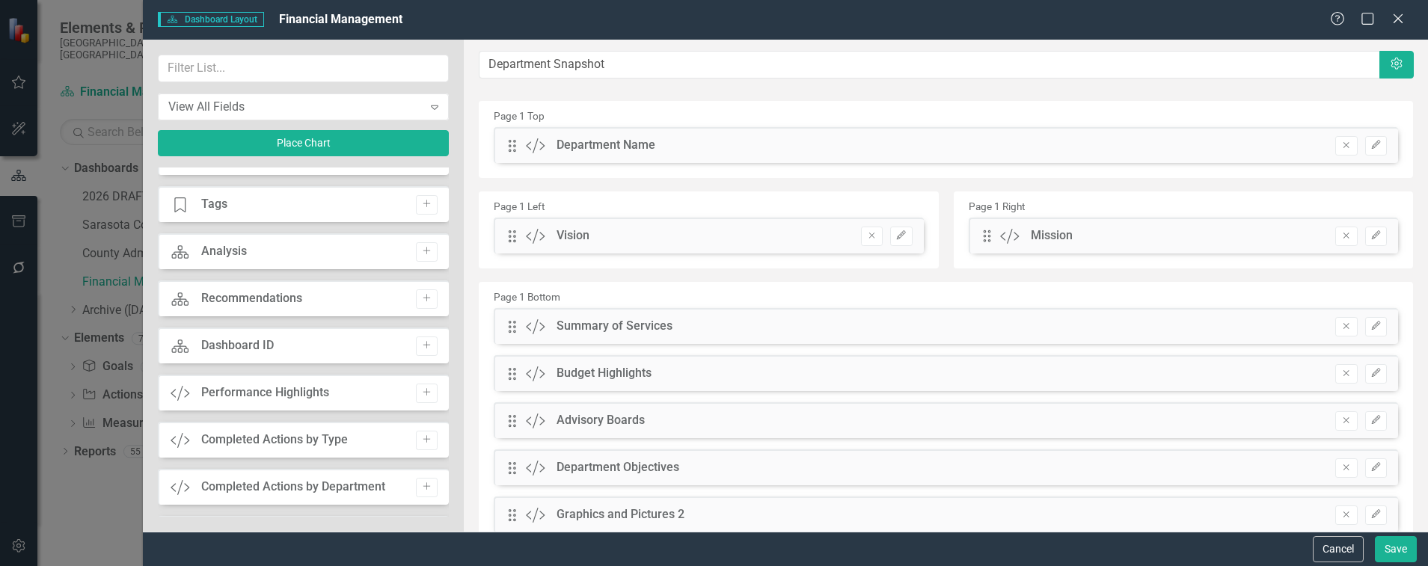
scroll to position [0, 0]
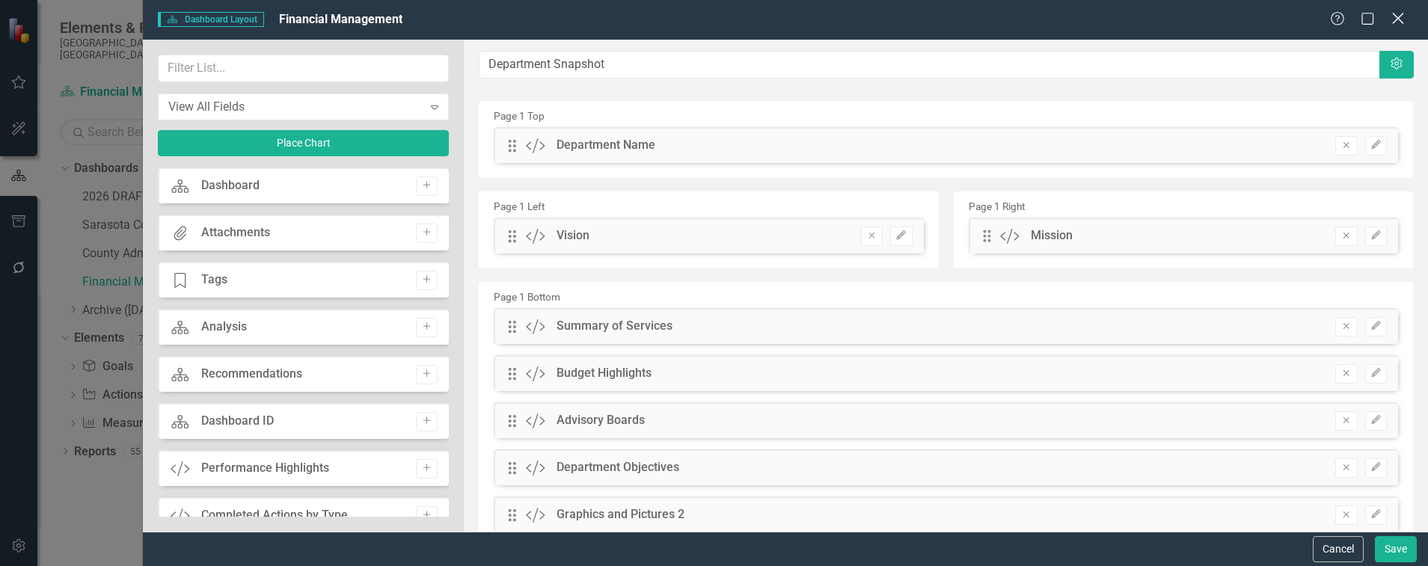
click at [1401, 12] on icon "Close" at bounding box center [1397, 18] width 19 height 14
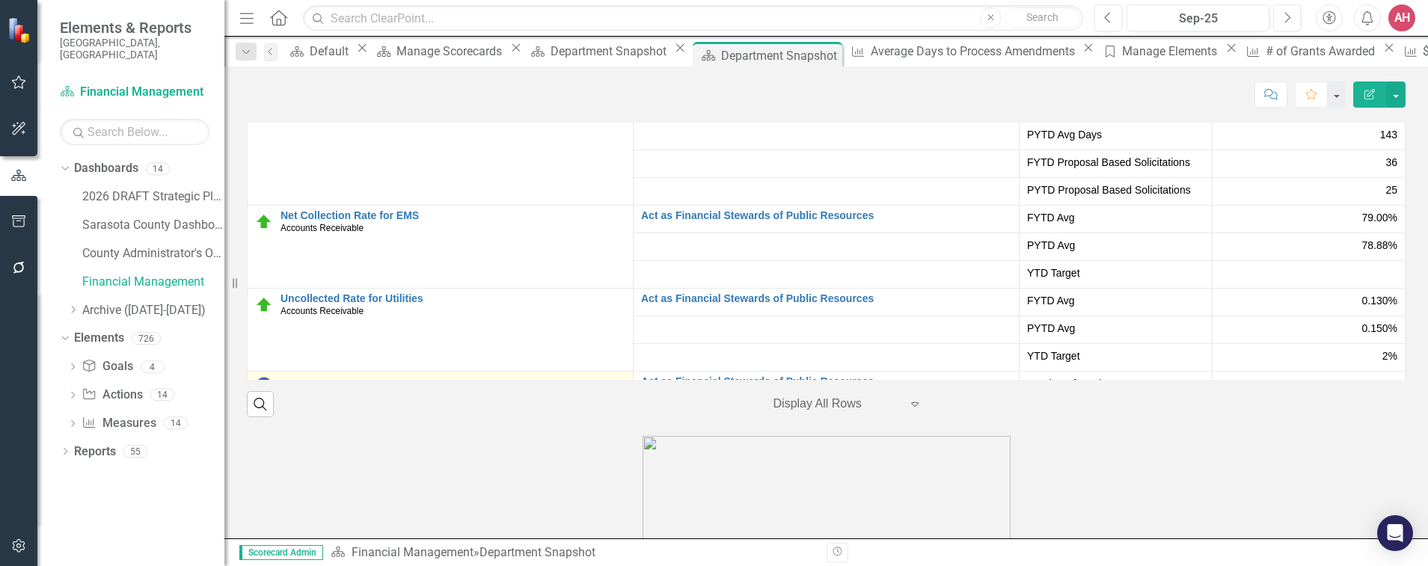
scroll to position [2633, 0]
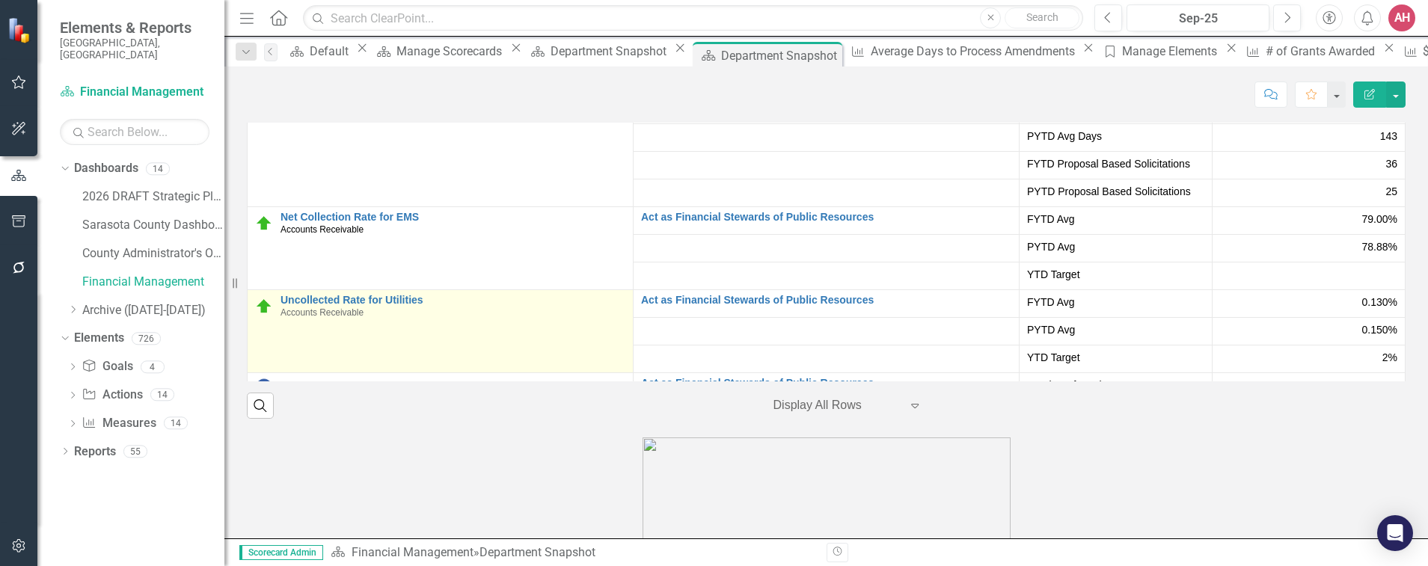
click at [328, 344] on td "Uncollected Rate for Utilities Accounts Receivable Edit Edit Measure Link Open …" at bounding box center [441, 331] width 386 height 83
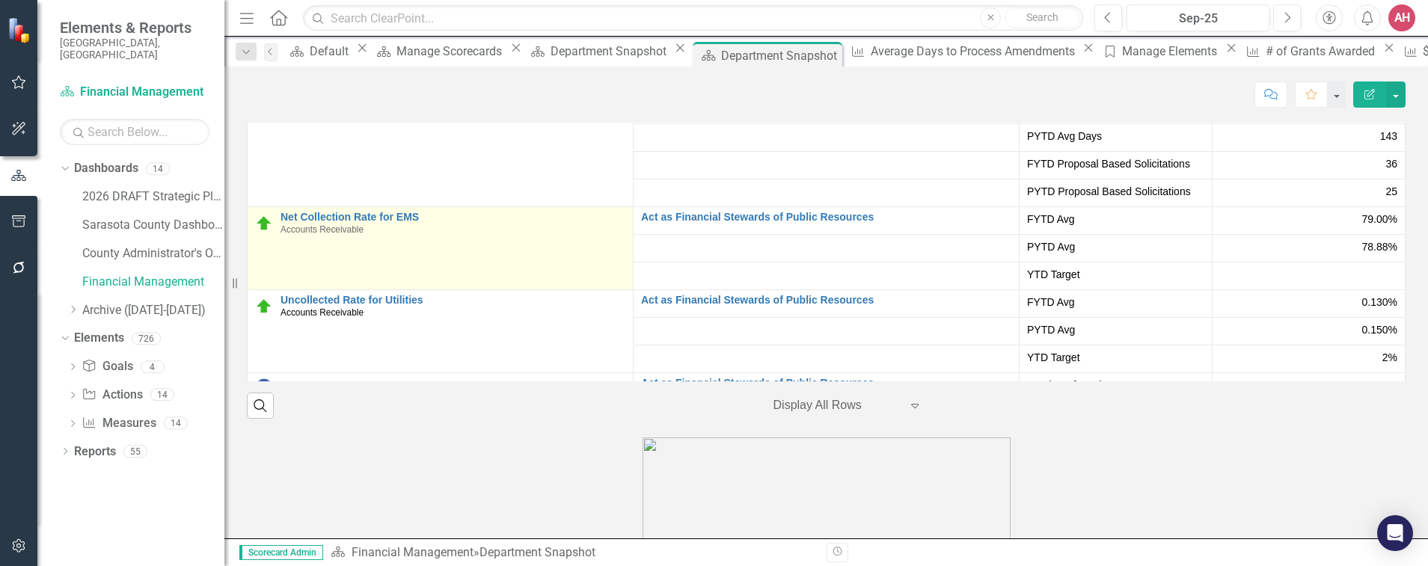
click at [328, 343] on td "Uncollected Rate for Utilities Accounts Receivable Edit Edit Measure Link Open …" at bounding box center [441, 331] width 386 height 83
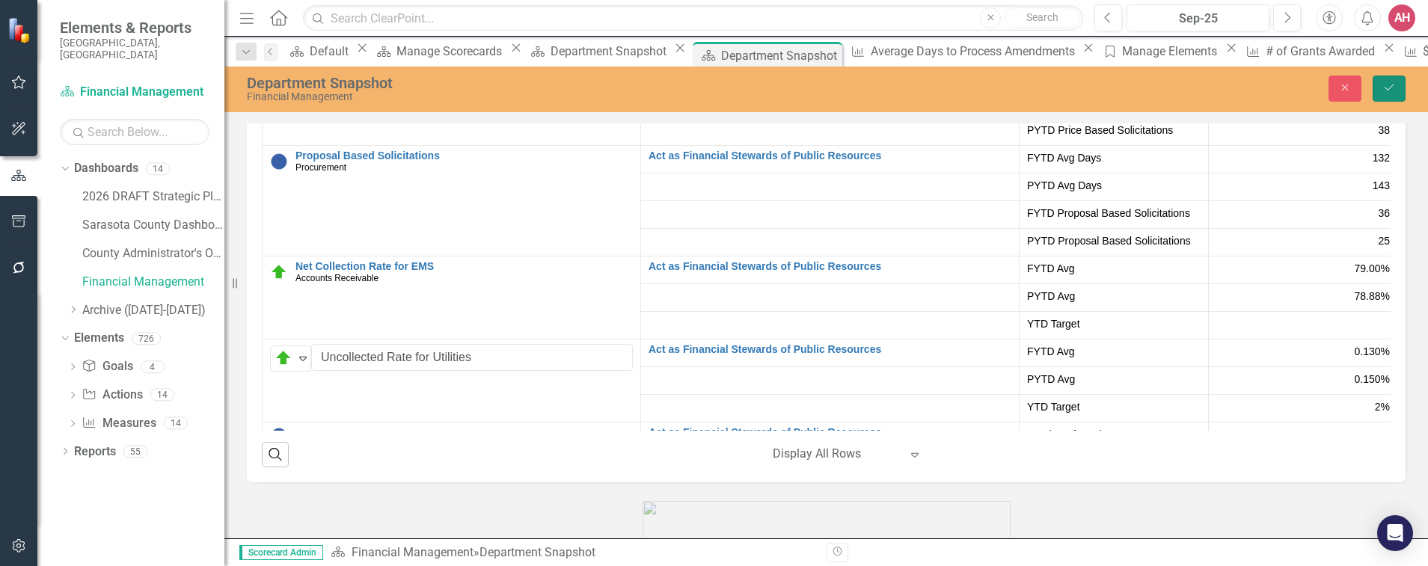
click at [1390, 81] on button "Save" at bounding box center [1388, 89] width 33 height 26
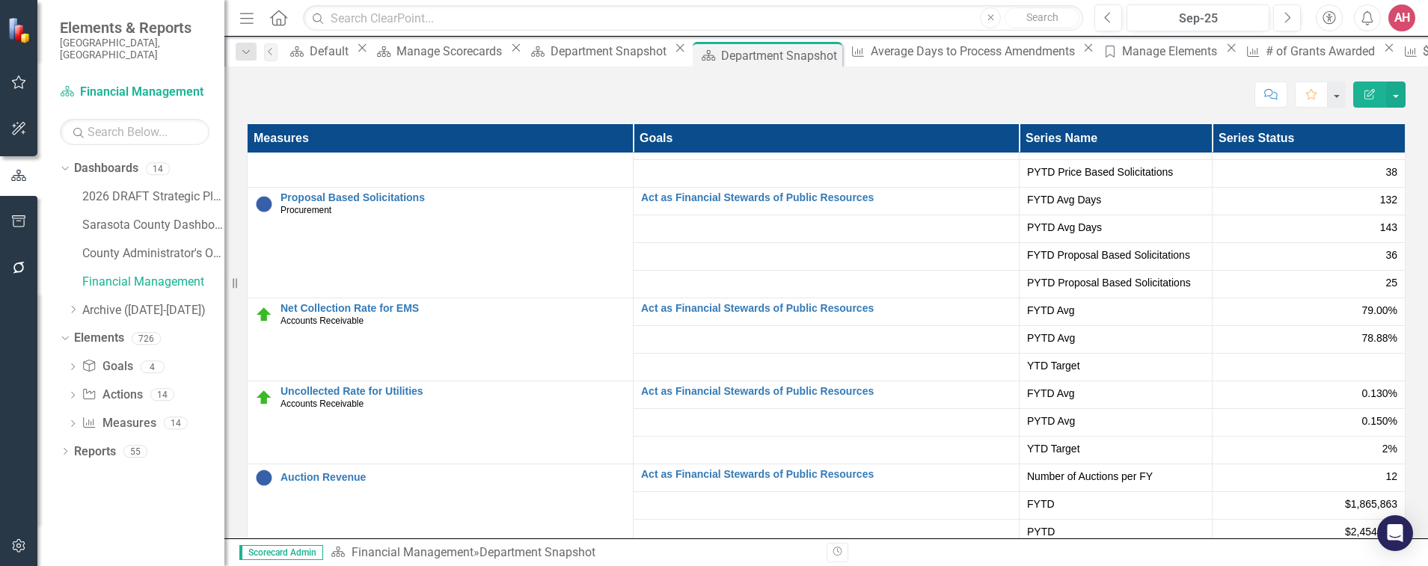
scroll to position [2468, 0]
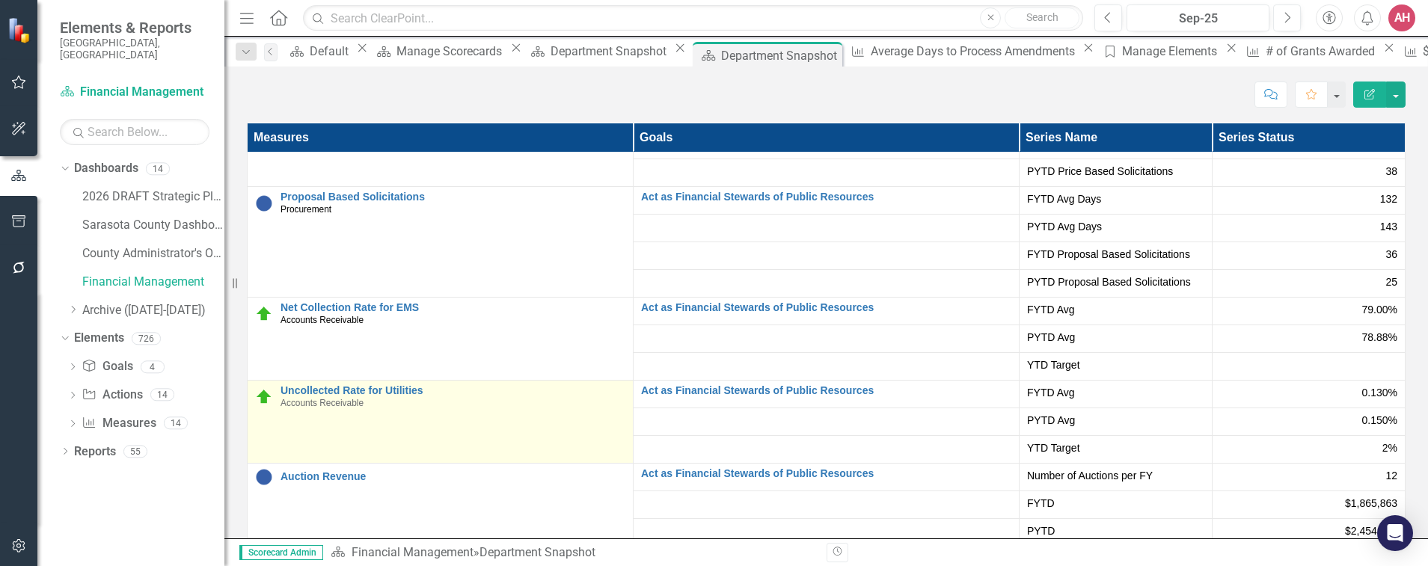
click at [484, 408] on div "Uncollected Rate for Utilities Accounts Receivable" at bounding box center [452, 396] width 345 height 23
click at [347, 396] on link "Uncollected Rate for Utilities" at bounding box center [452, 390] width 345 height 11
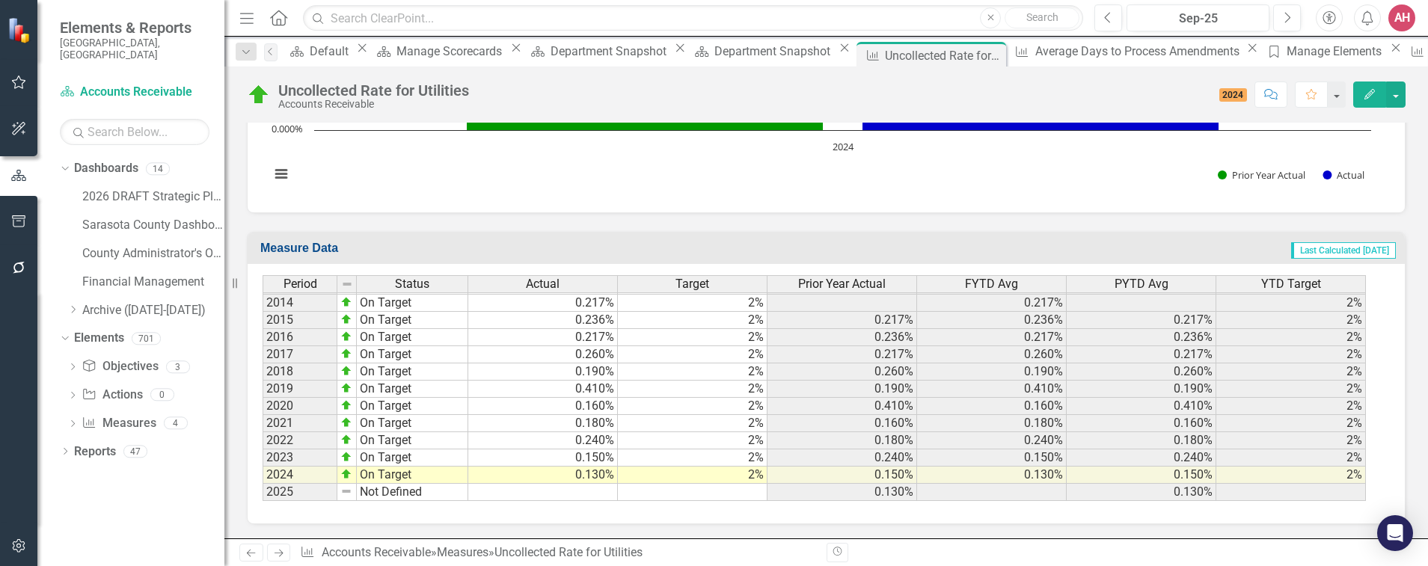
scroll to position [595, 0]
click at [349, 494] on img at bounding box center [346, 491] width 12 height 12
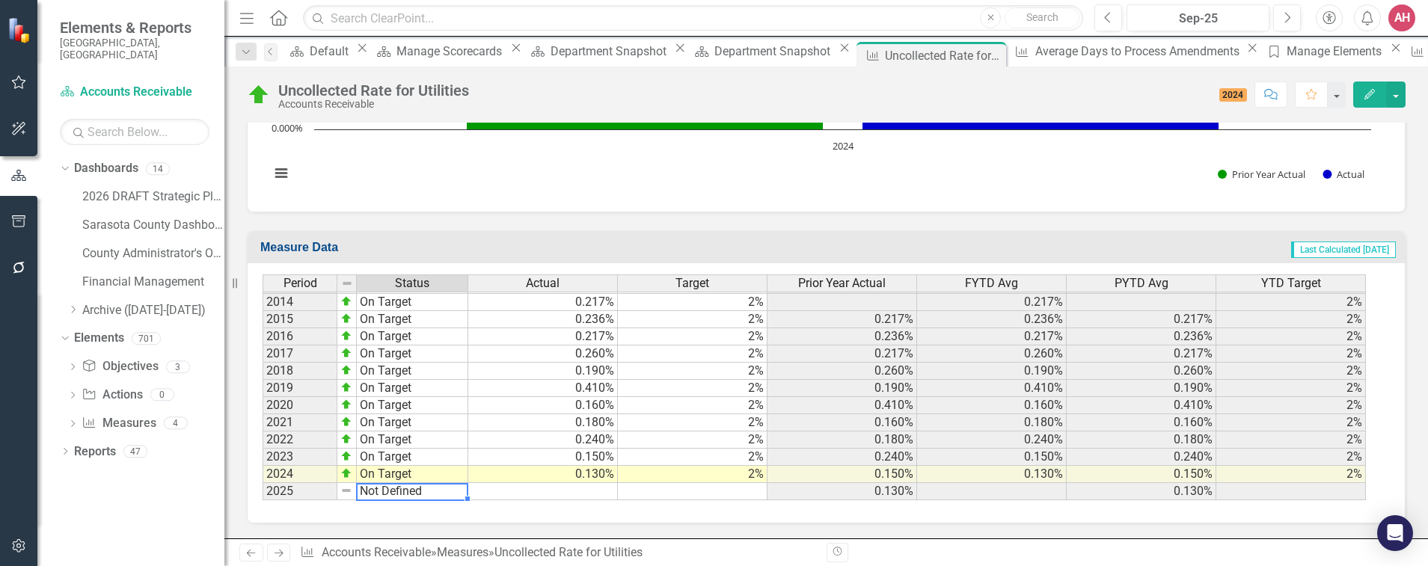
click at [378, 488] on td "Not Defined" at bounding box center [412, 491] width 111 height 17
click at [349, 491] on img at bounding box center [346, 491] width 12 height 12
click at [348, 492] on img at bounding box center [346, 491] width 12 height 12
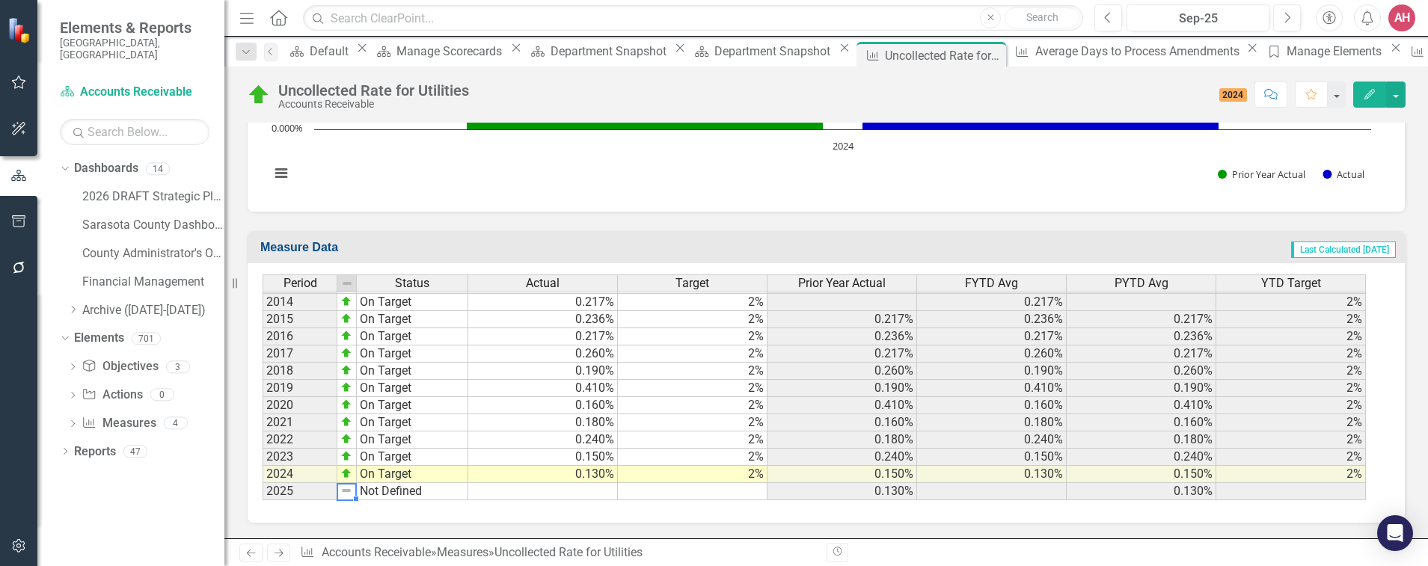
click at [340, 492] on img at bounding box center [346, 491] width 12 height 12
click at [383, 497] on td "Not Defined" at bounding box center [412, 491] width 111 height 17
click at [348, 487] on img at bounding box center [346, 491] width 12 height 12
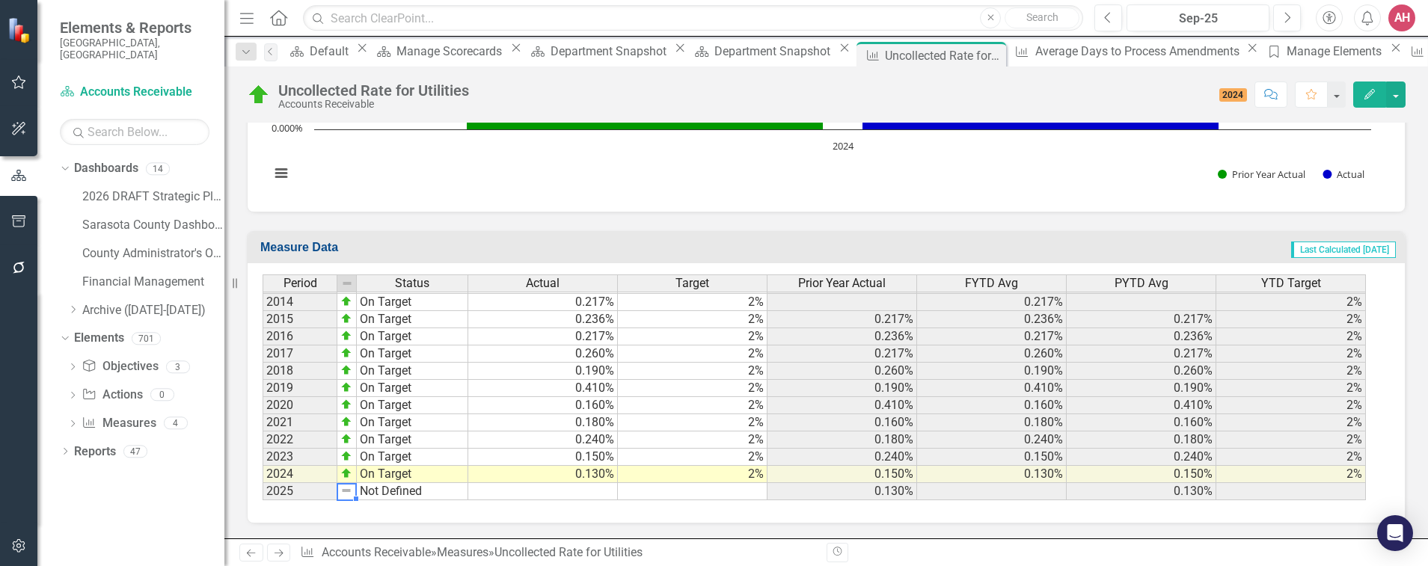
click at [348, 491] on img at bounding box center [346, 491] width 12 height 12
click at [342, 491] on img at bounding box center [346, 491] width 12 height 12
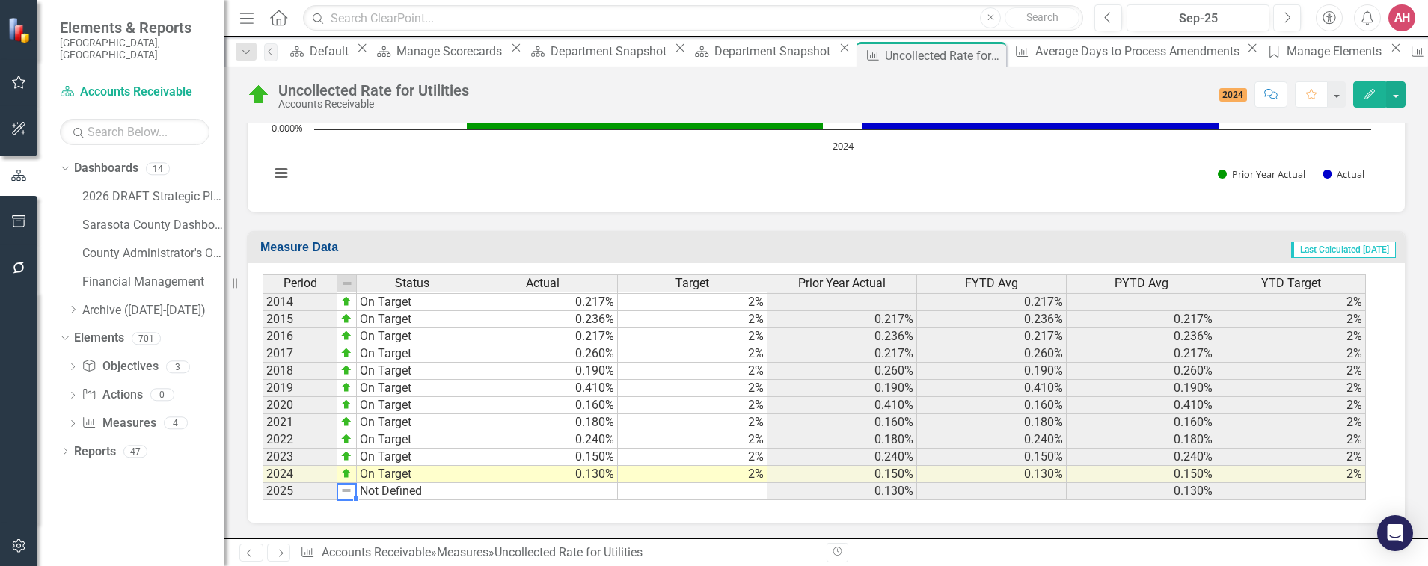
click at [344, 491] on img at bounding box center [346, 491] width 12 height 12
click at [345, 497] on img at bounding box center [346, 491] width 12 height 12
click at [345, 494] on img at bounding box center [346, 491] width 12 height 12
click at [556, 495] on td at bounding box center [543, 491] width 150 height 17
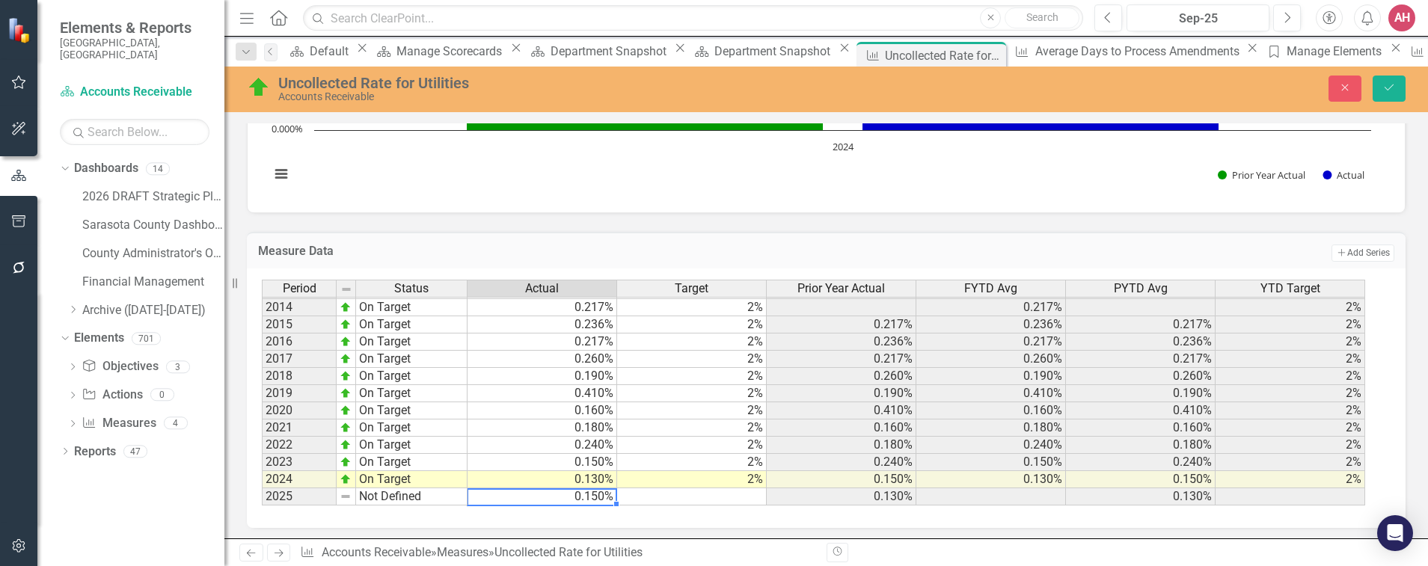
click at [760, 499] on td at bounding box center [692, 496] width 150 height 17
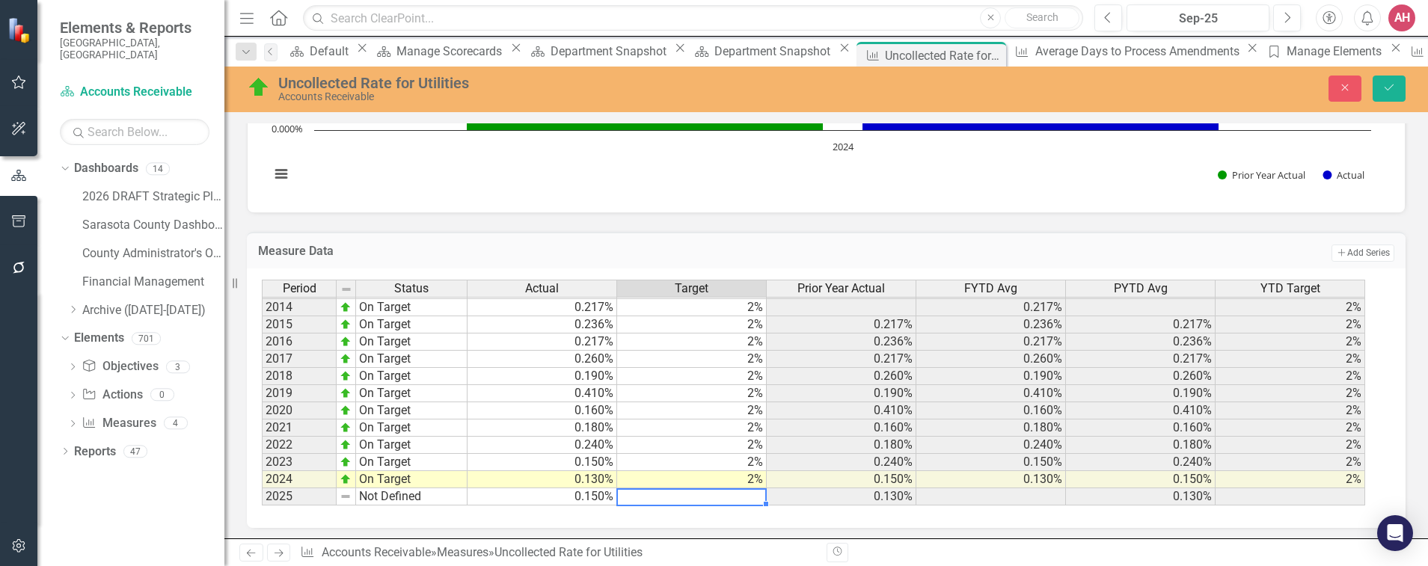
click at [756, 495] on td at bounding box center [692, 496] width 150 height 17
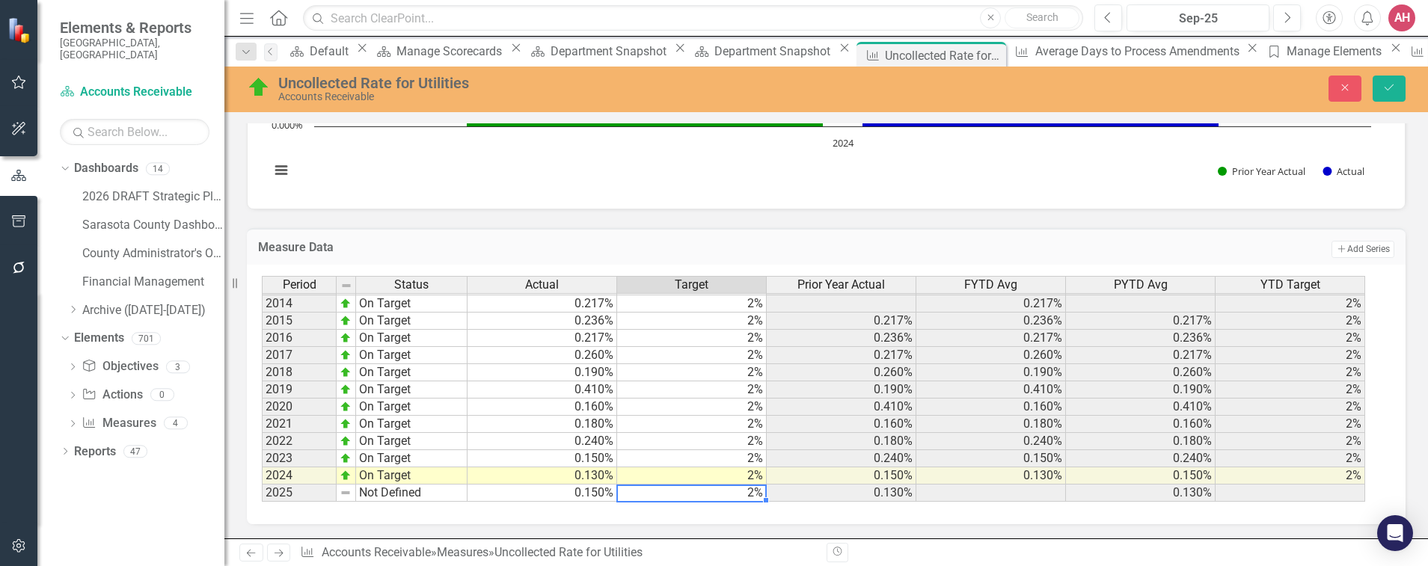
scroll to position [600, 0]
type textarea "2"
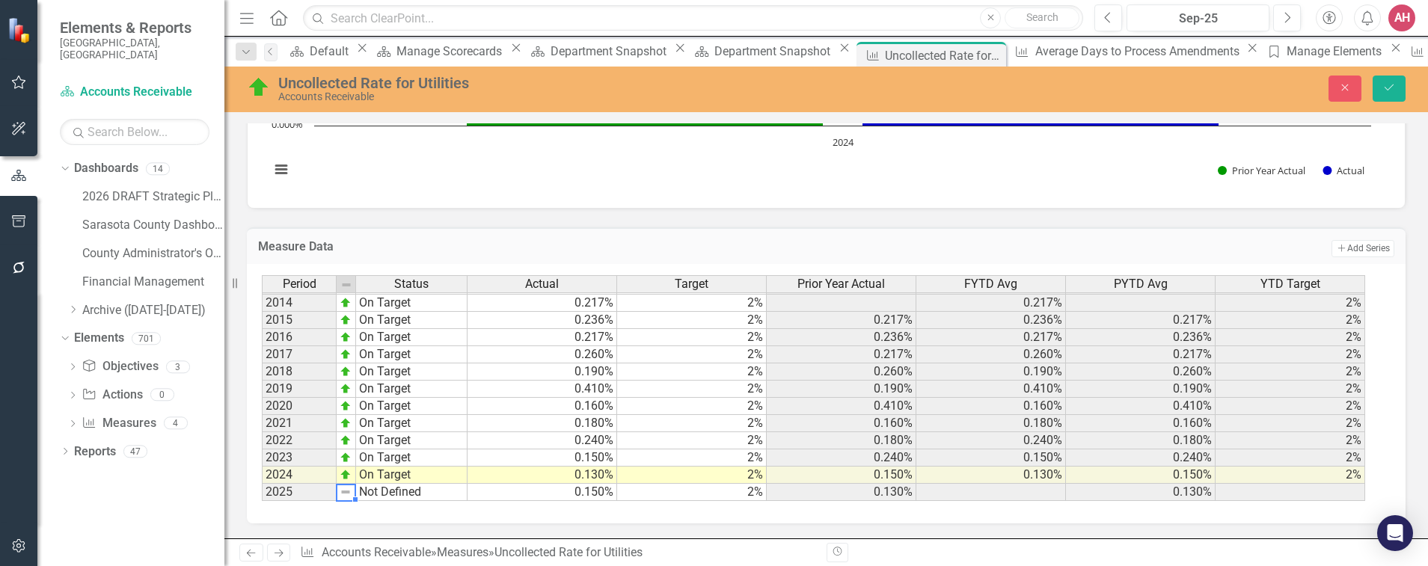
click at [341, 491] on img at bounding box center [345, 492] width 12 height 12
click at [348, 494] on img at bounding box center [345, 492] width 12 height 12
click at [349, 494] on img at bounding box center [345, 492] width 12 height 12
click at [347, 491] on img at bounding box center [345, 492] width 12 height 12
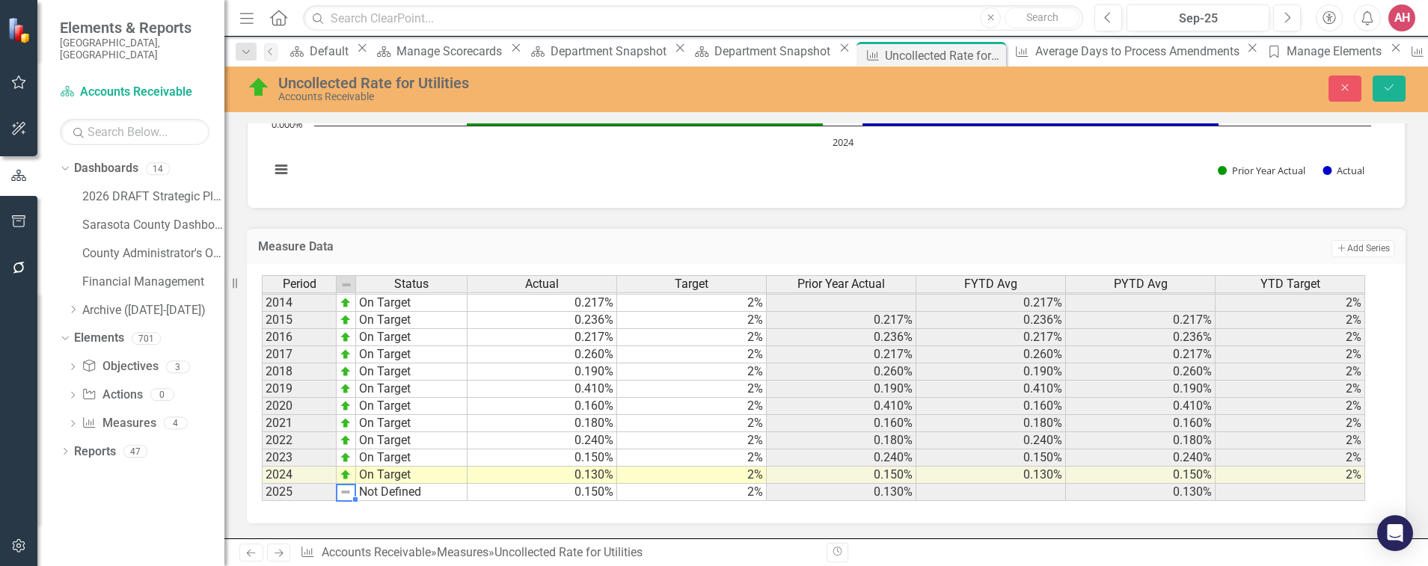
click at [344, 495] on img at bounding box center [345, 492] width 12 height 12
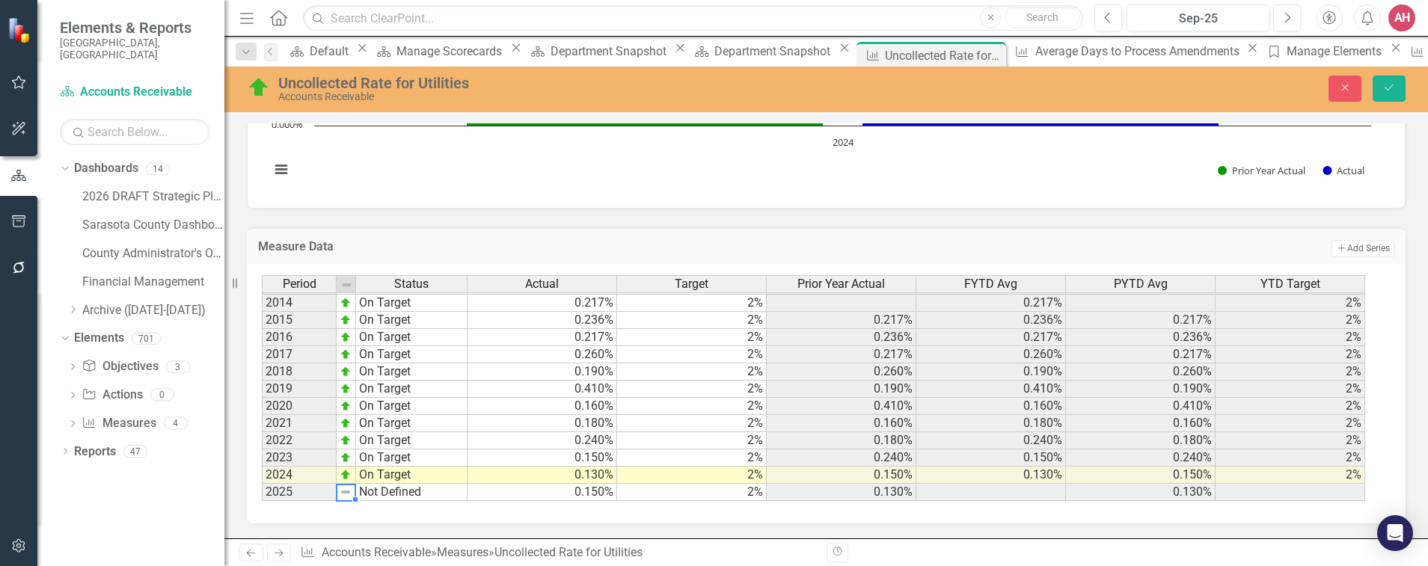
click at [344, 495] on img at bounding box center [345, 492] width 12 height 12
click at [1387, 79] on button "Save" at bounding box center [1388, 89] width 33 height 26
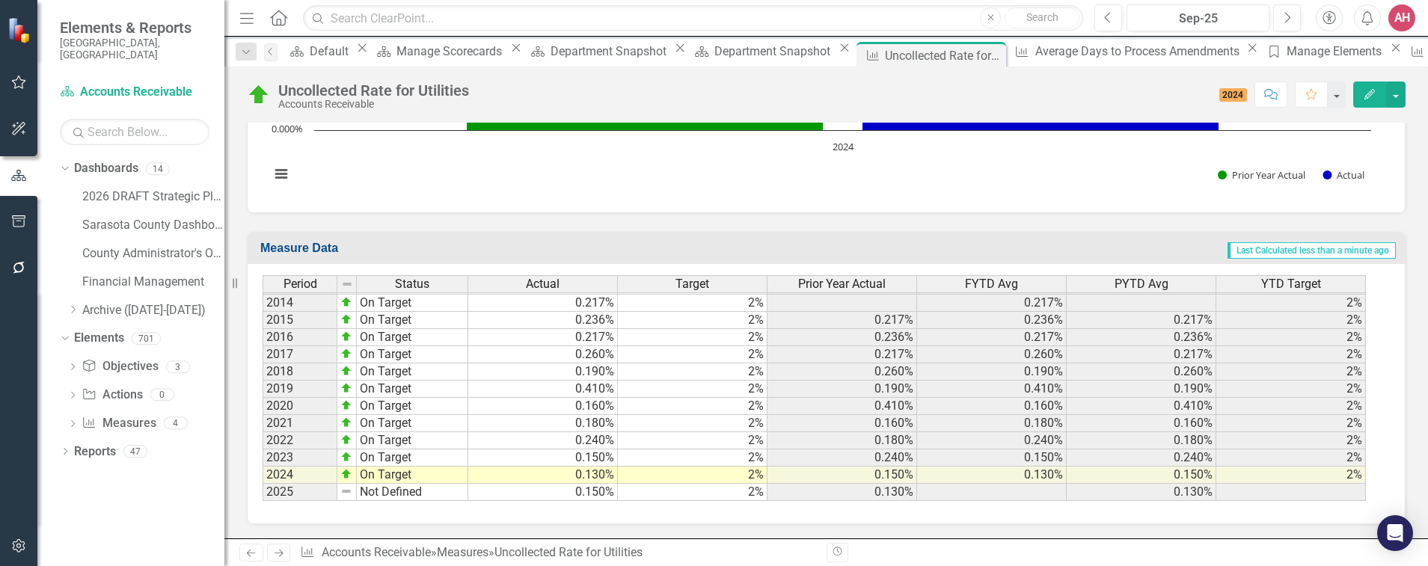
scroll to position [595, 0]
click at [345, 492] on img at bounding box center [346, 491] width 12 height 12
click at [347, 490] on img at bounding box center [346, 491] width 12 height 12
click at [348, 489] on img at bounding box center [346, 491] width 12 height 12
click at [344, 490] on img at bounding box center [346, 491] width 12 height 12
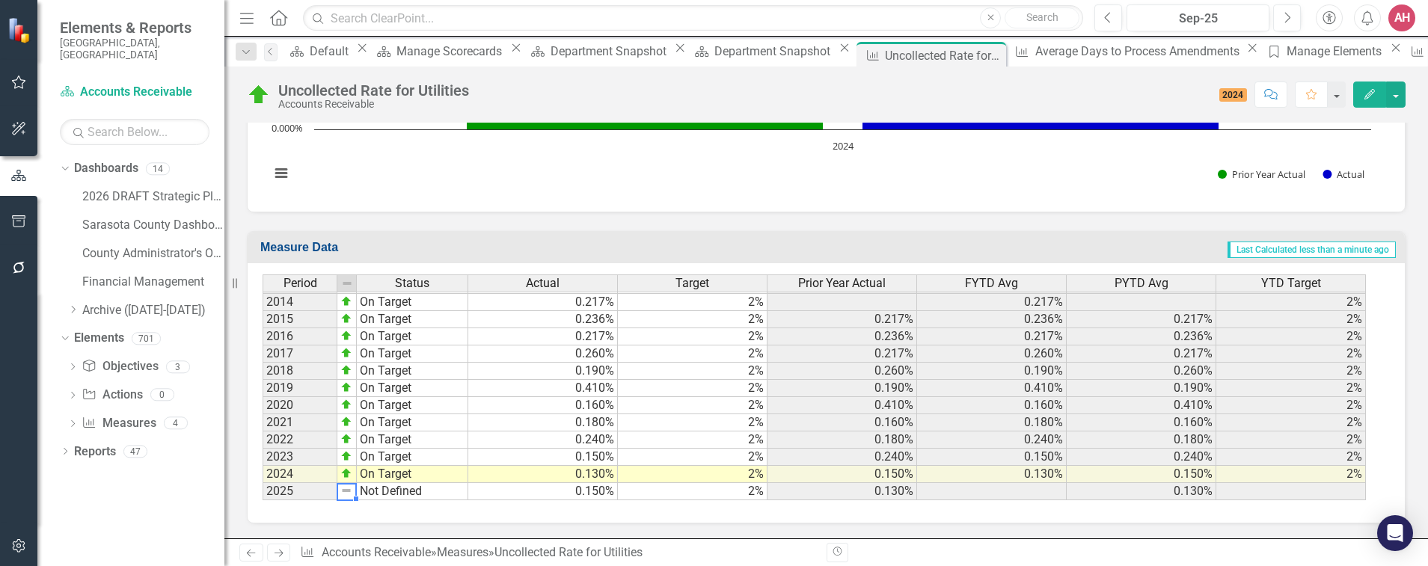
click at [1368, 89] on icon "Edit" at bounding box center [1368, 94] width 13 height 10
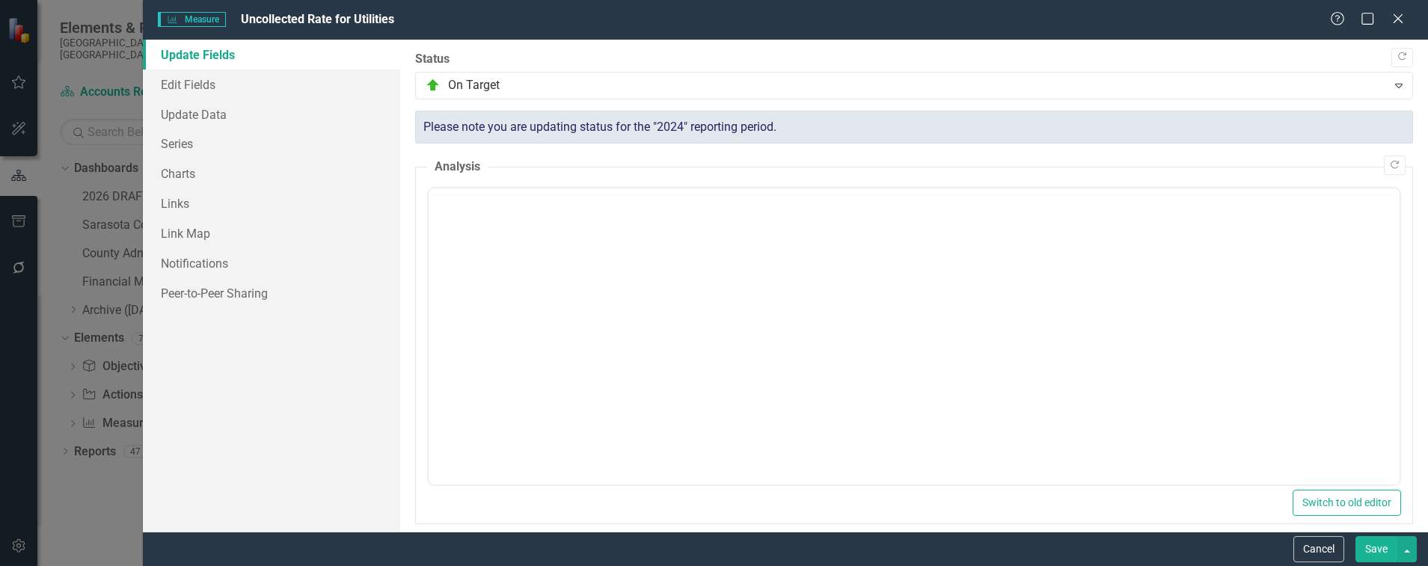
scroll to position [0, 0]
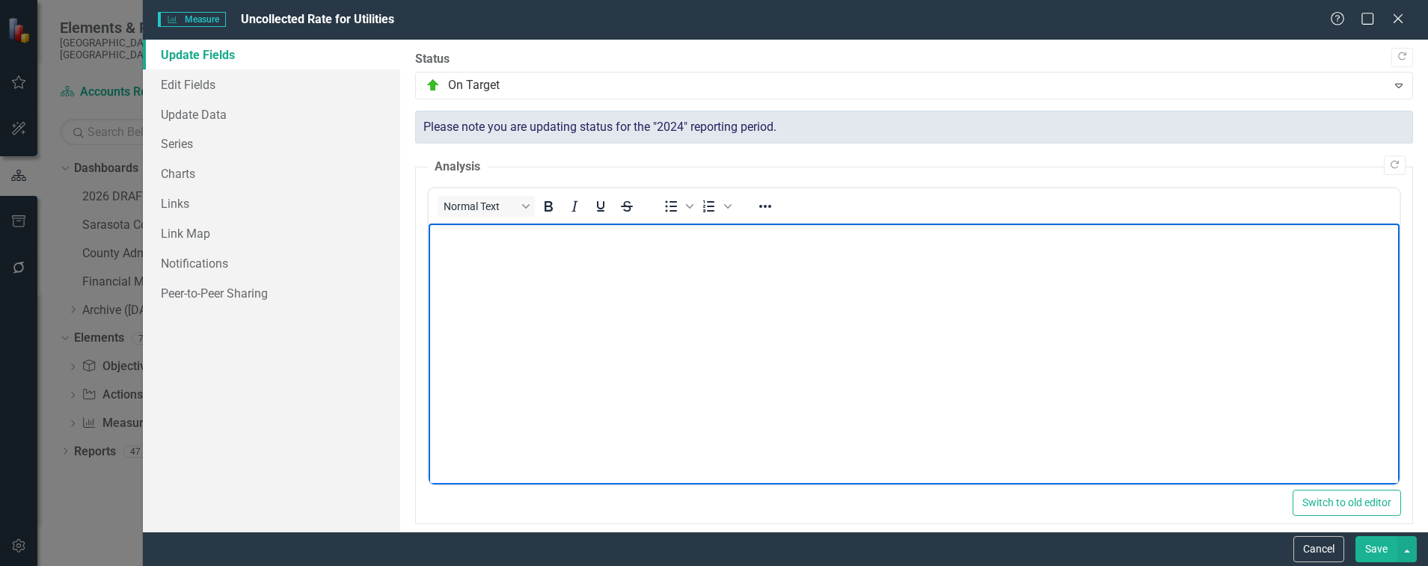
click at [876, 346] on body "Rich Text Area. Press ALT-0 for help." at bounding box center [913, 336] width 971 height 224
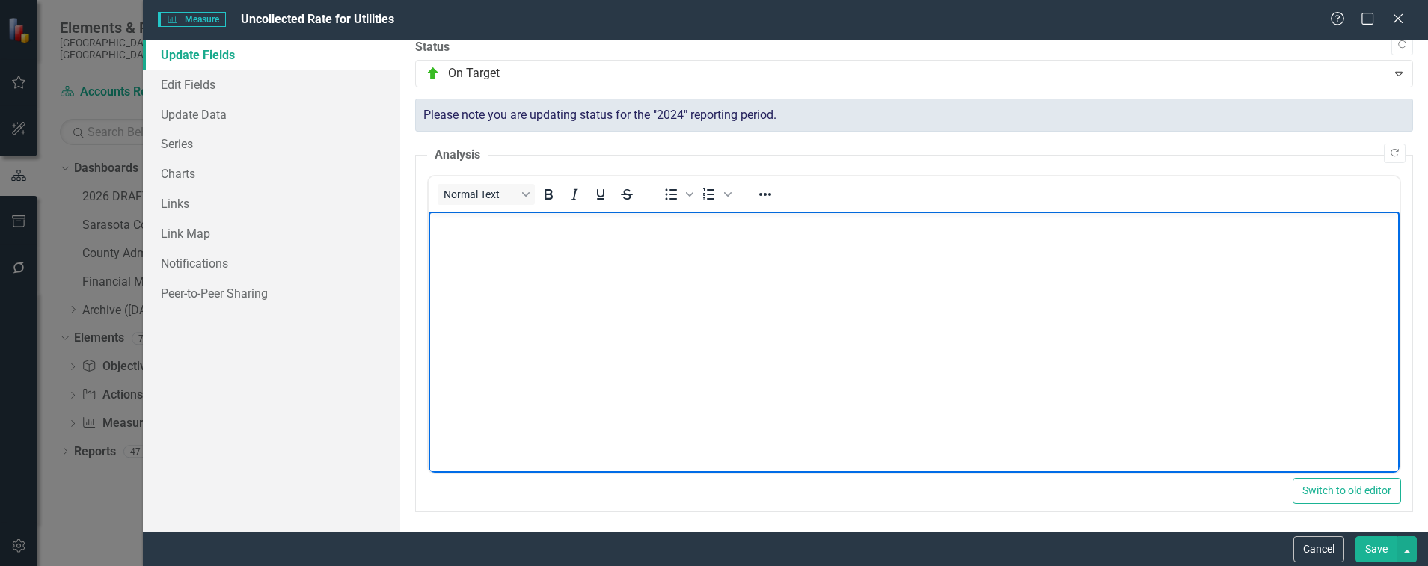
scroll to position [15, 0]
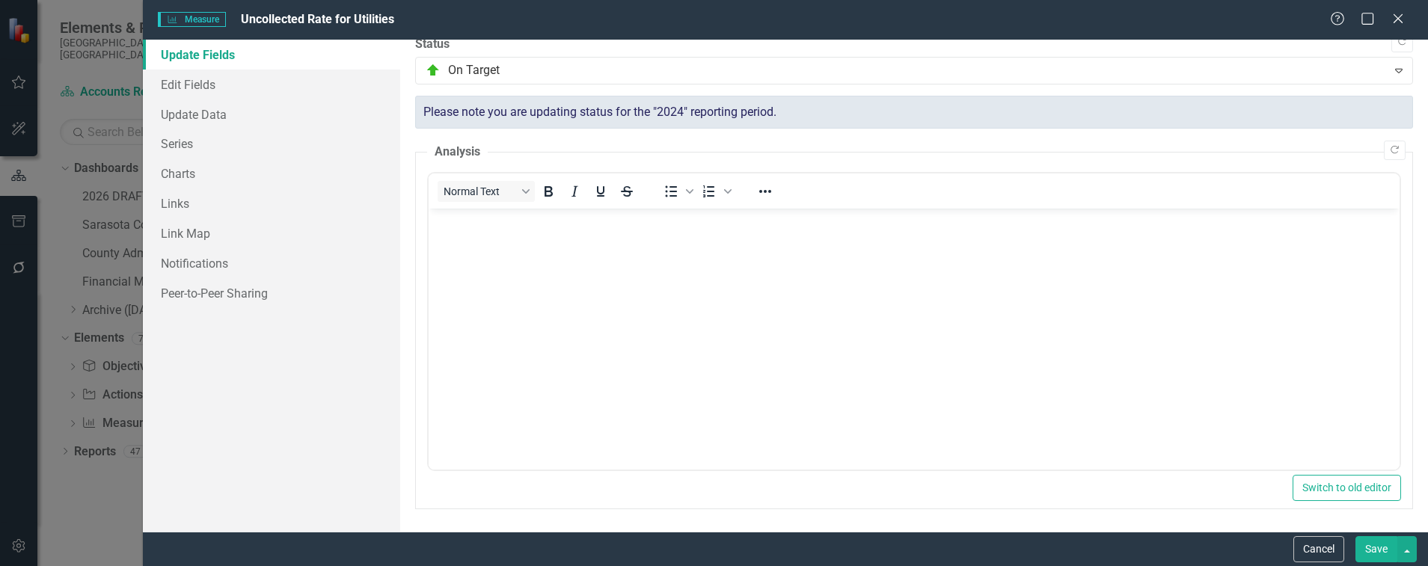
click at [1386, 544] on button "Save" at bounding box center [1376, 549] width 42 height 26
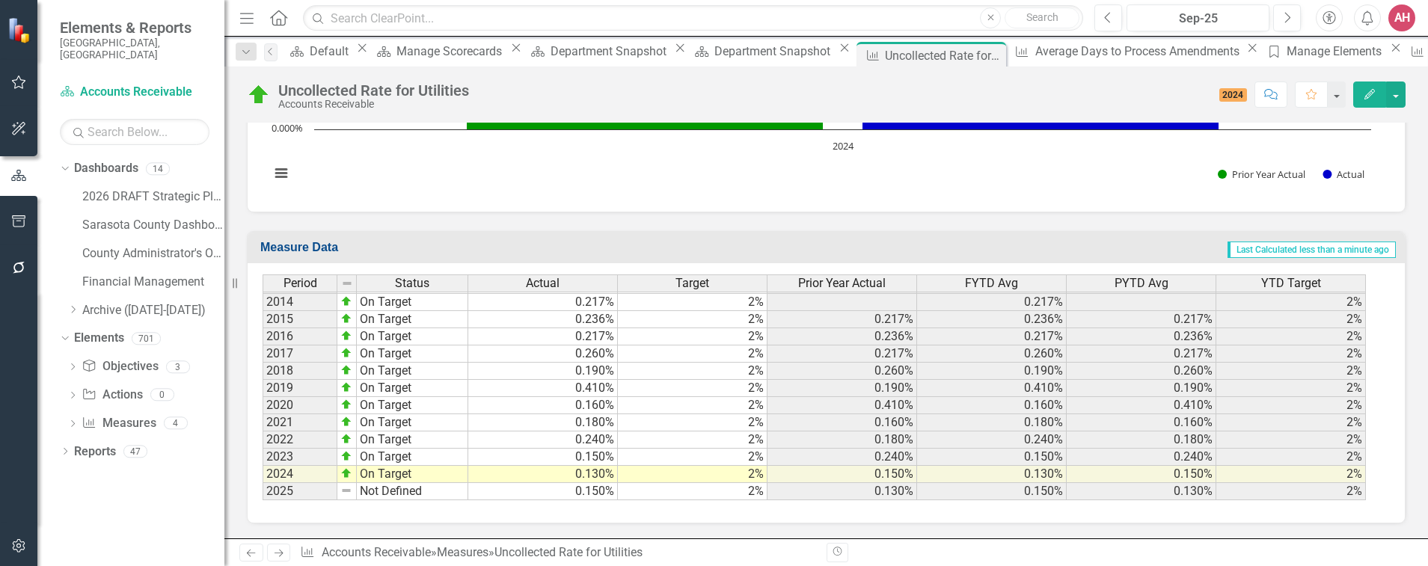
click at [354, 493] on td at bounding box center [346, 491] width 19 height 17
click at [351, 494] on td at bounding box center [346, 491] width 19 height 17
click at [1230, 94] on span "2024" at bounding box center [1233, 94] width 28 height 13
click at [344, 495] on img at bounding box center [346, 491] width 12 height 12
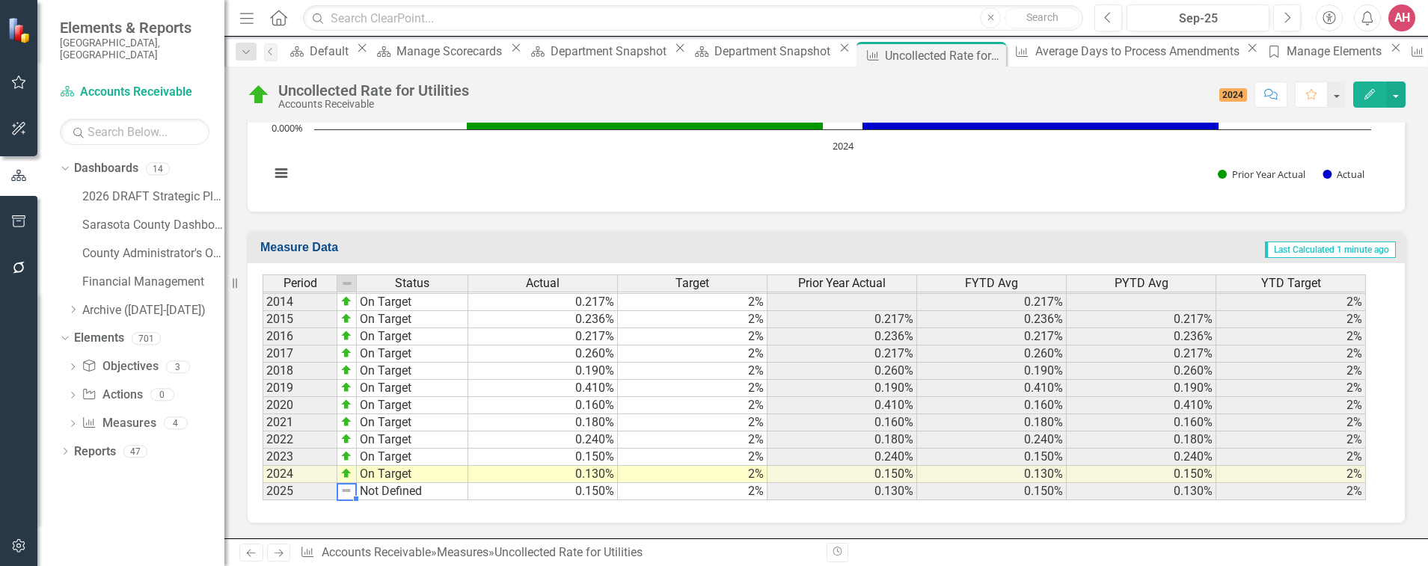
click at [344, 495] on img at bounding box center [346, 491] width 12 height 12
click at [408, 493] on td "Not Defined" at bounding box center [412, 491] width 111 height 17
click at [410, 493] on td "Not Defined" at bounding box center [412, 491] width 111 height 17
type textarea "Not Defined"
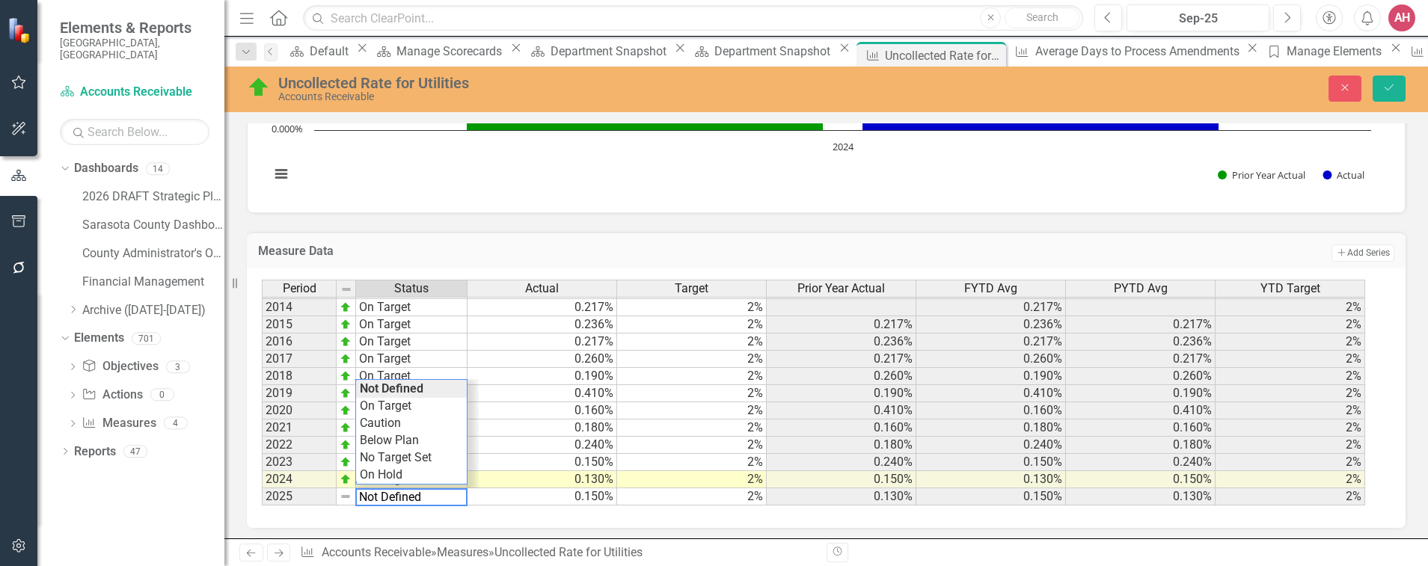
click at [511, 497] on td "0.150%" at bounding box center [542, 496] width 150 height 17
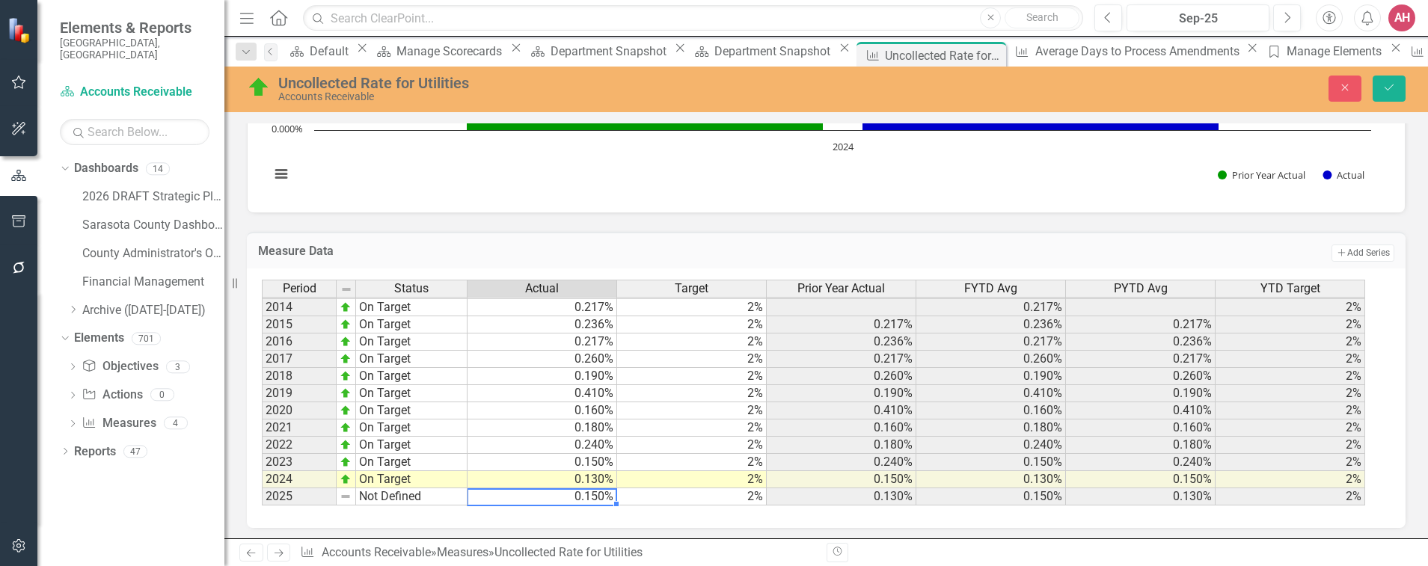
click at [512, 497] on td "0.150%" at bounding box center [542, 496] width 150 height 17
click at [512, 497] on textarea "0.15" at bounding box center [542, 497] width 150 height 18
click at [680, 502] on td "2%" at bounding box center [692, 496] width 150 height 17
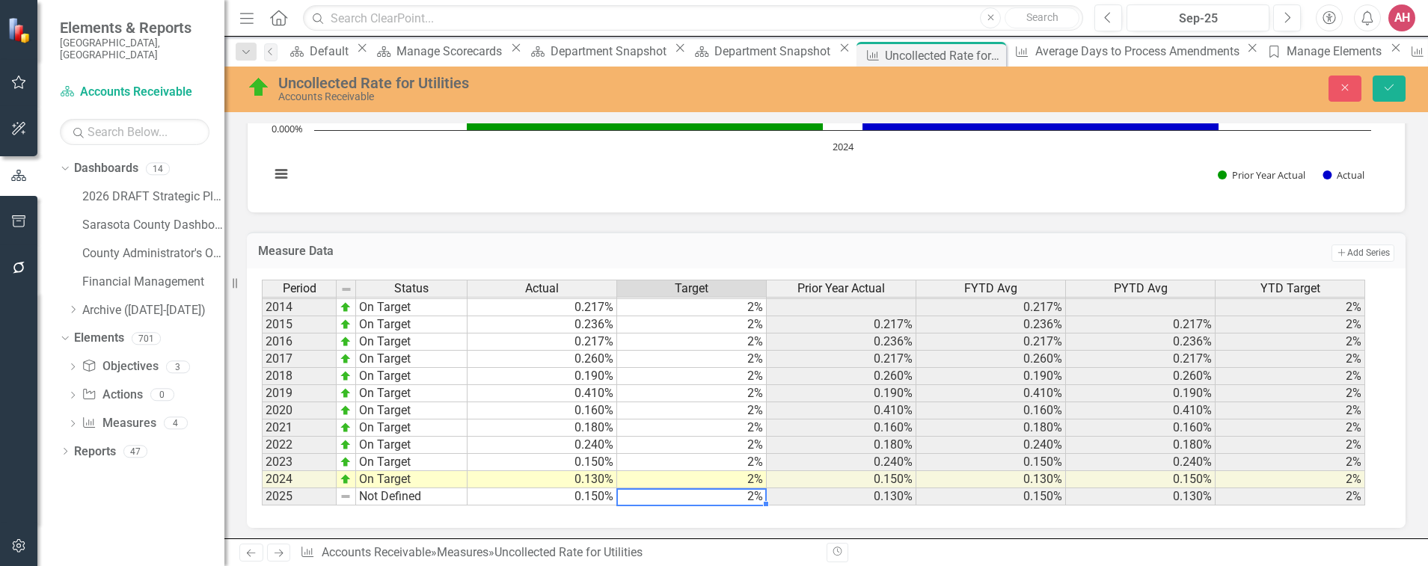
click at [680, 501] on td "2%" at bounding box center [692, 496] width 150 height 17
type textarea "2"
click at [835, 497] on td "0.130%" at bounding box center [841, 496] width 150 height 17
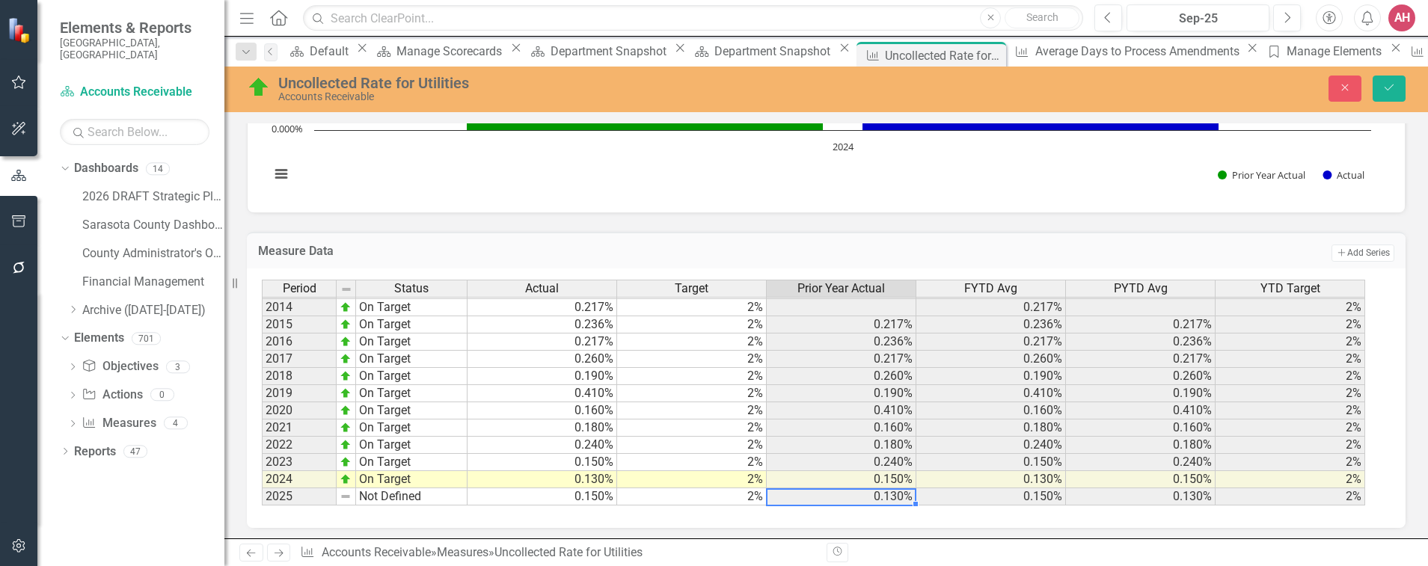
click at [494, 496] on td "0.150%" at bounding box center [542, 496] width 150 height 17
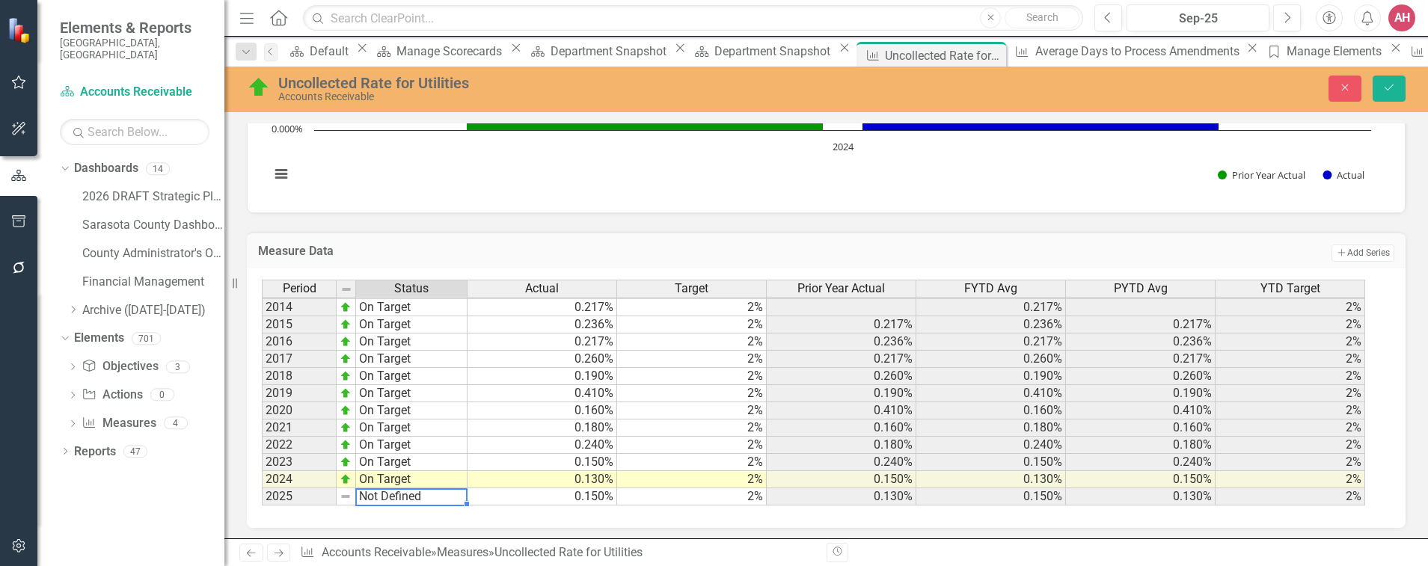
click at [420, 499] on td "Not Defined" at bounding box center [411, 496] width 111 height 17
drag, startPoint x: 414, startPoint y: 500, endPoint x: 421, endPoint y: 497, distance: 7.8
click at [414, 500] on td "Not Defined" at bounding box center [411, 496] width 111 height 17
click at [412, 499] on td "Not Defined" at bounding box center [411, 496] width 111 height 17
type textarea "On Target"
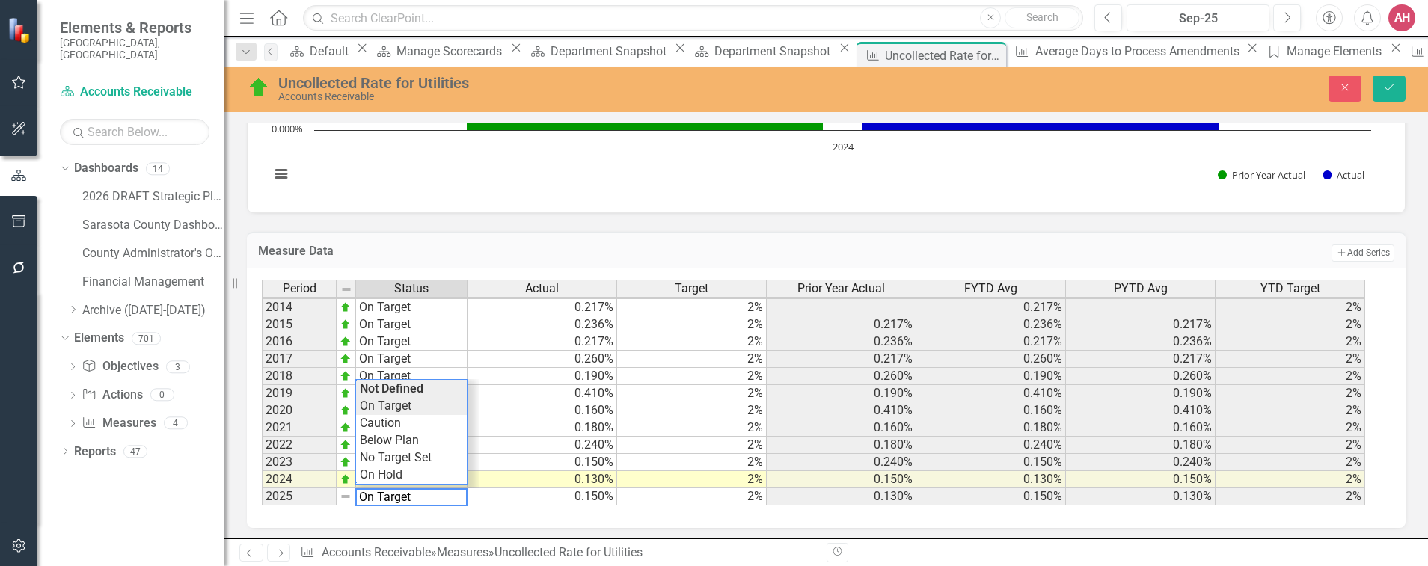
click at [408, 409] on div "Period Status Actual Target Prior Year Actual FYTD Avg PYTD Avg YTD Target 2006…" at bounding box center [820, 393] width 1117 height 227
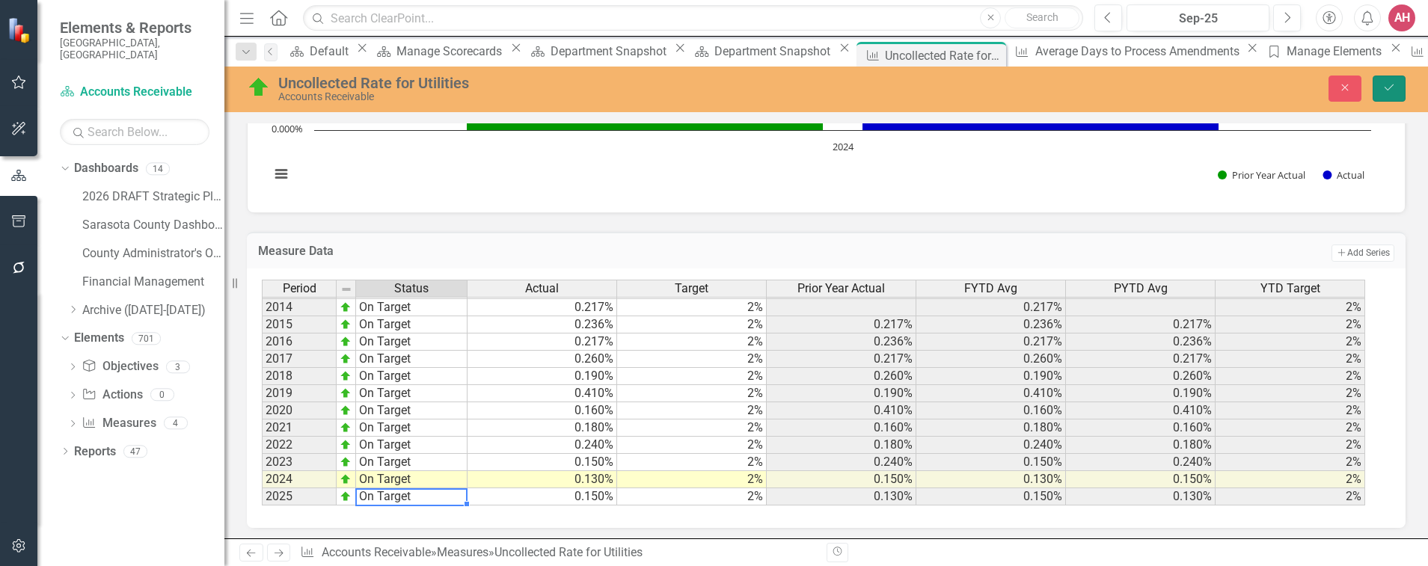
click at [1389, 88] on icon "submit" at bounding box center [1388, 87] width 9 height 6
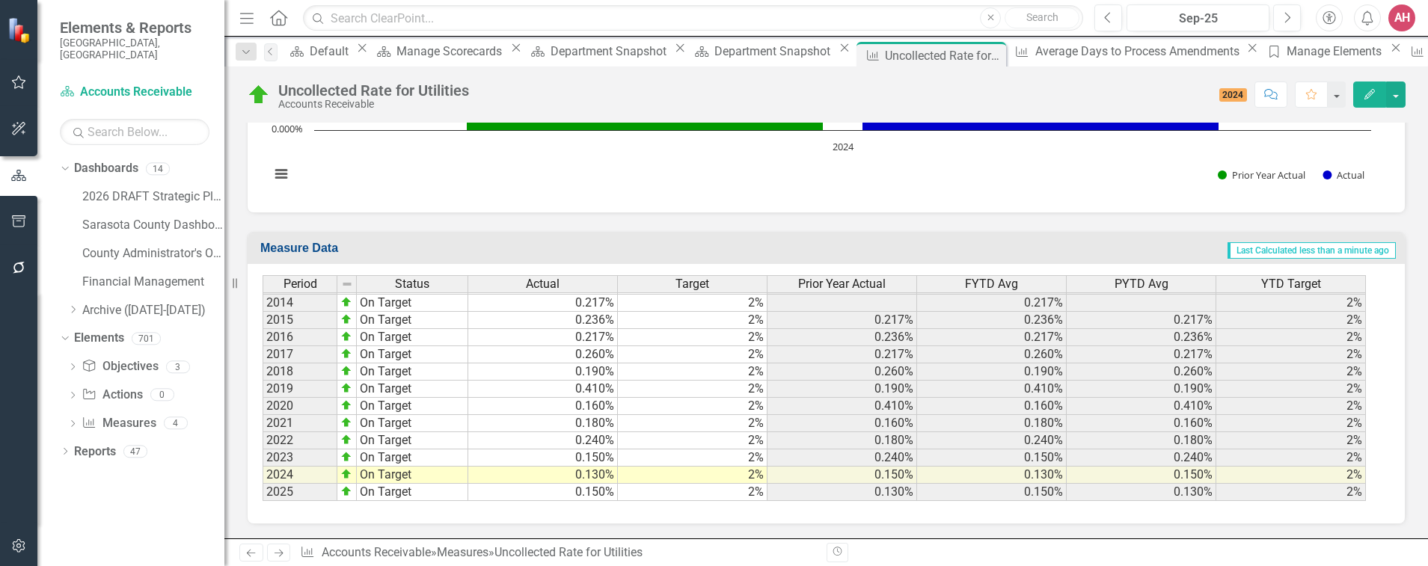
scroll to position [595, 0]
